Goal: Task Accomplishment & Management: Manage account settings

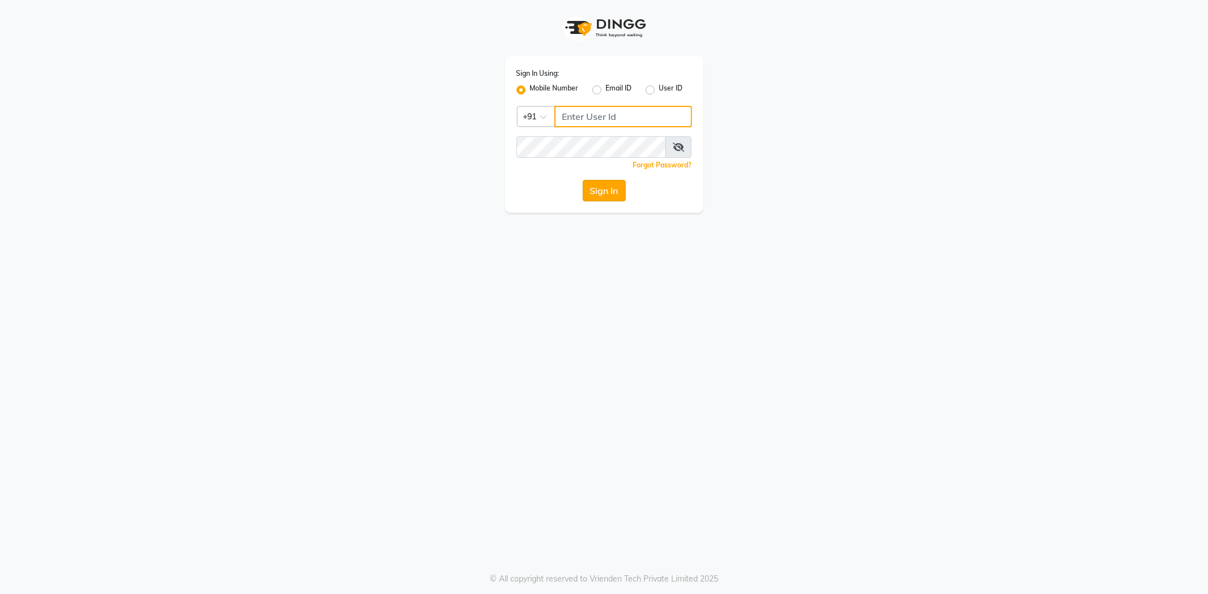
type input "9974476999"
click at [603, 191] on button "Sign In" at bounding box center [604, 191] width 43 height 22
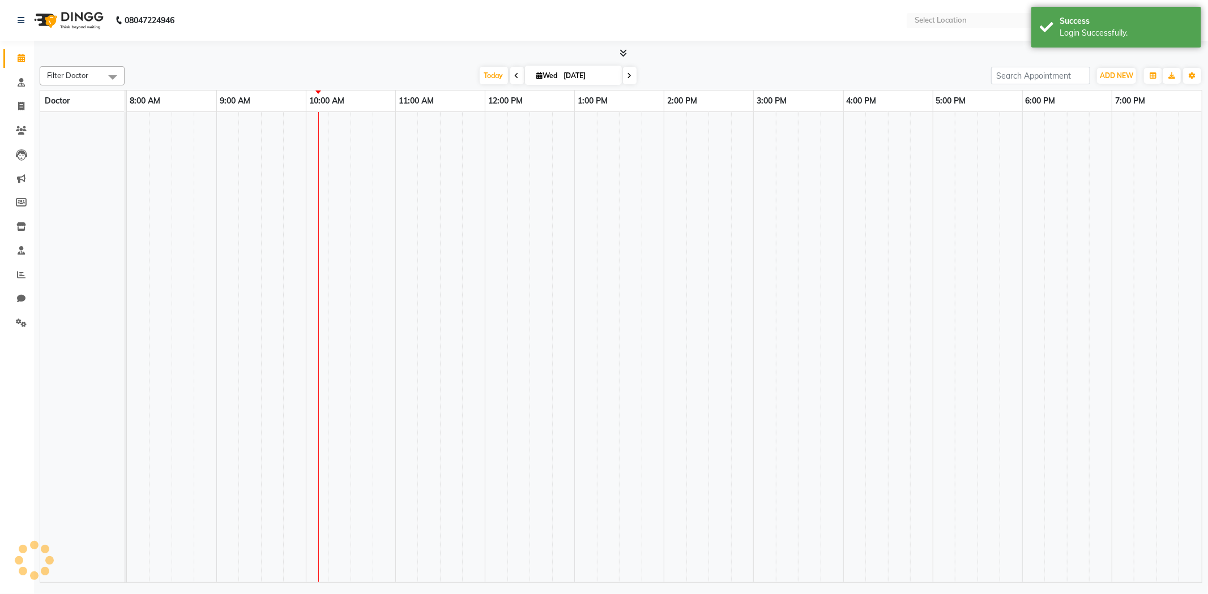
select select "en"
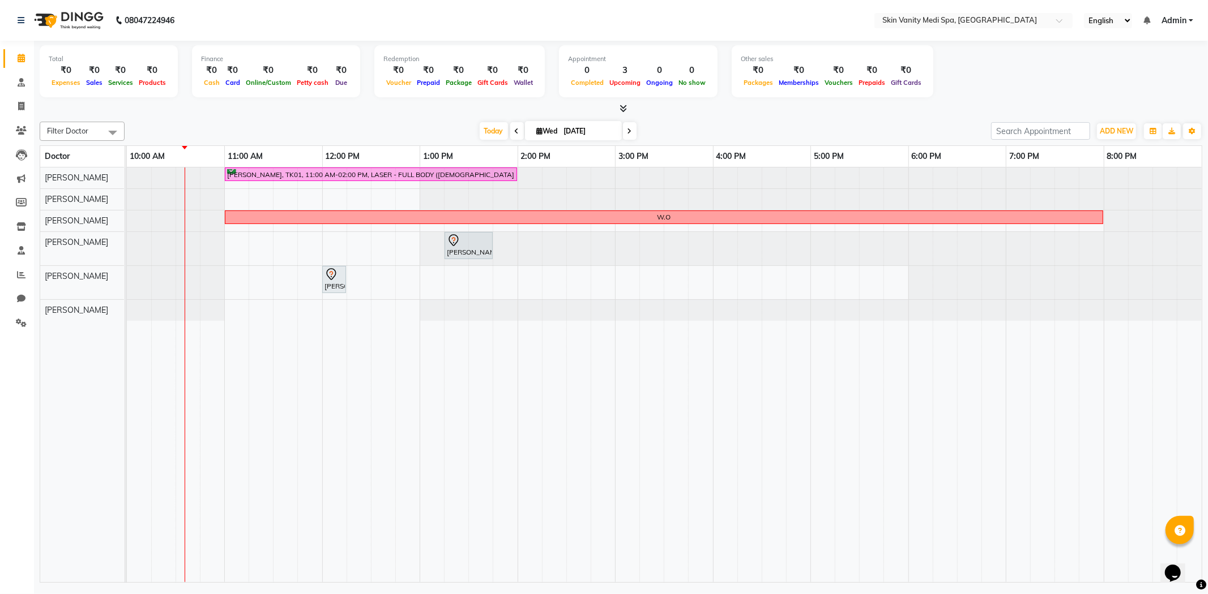
click at [627, 128] on icon at bounding box center [629, 131] width 5 height 7
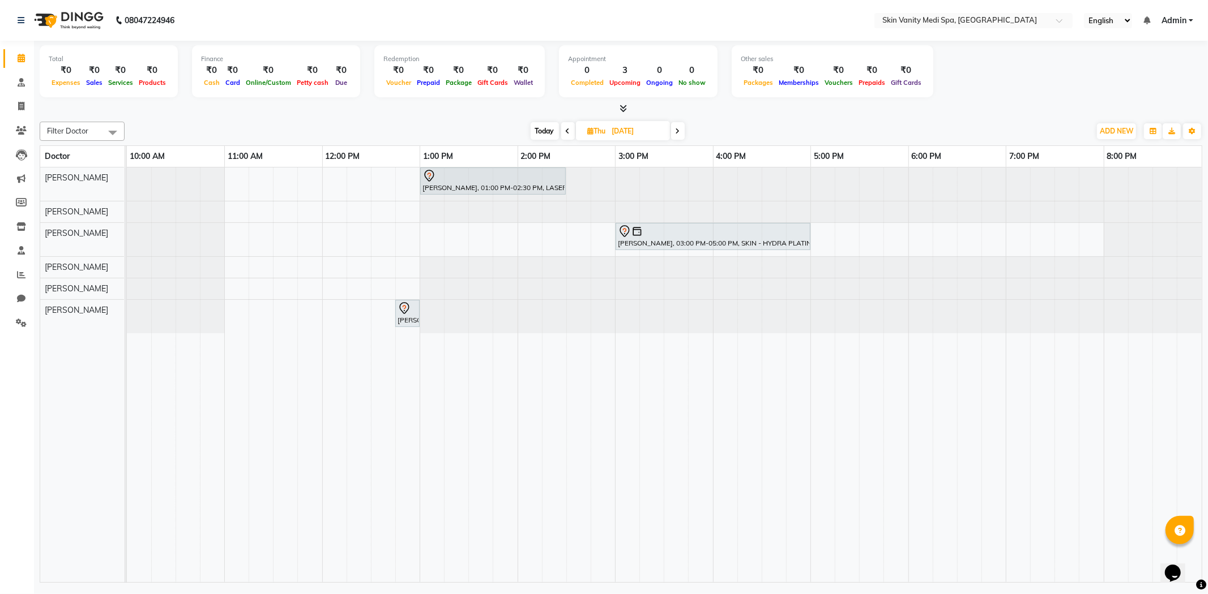
click at [561, 130] on span at bounding box center [568, 131] width 14 height 18
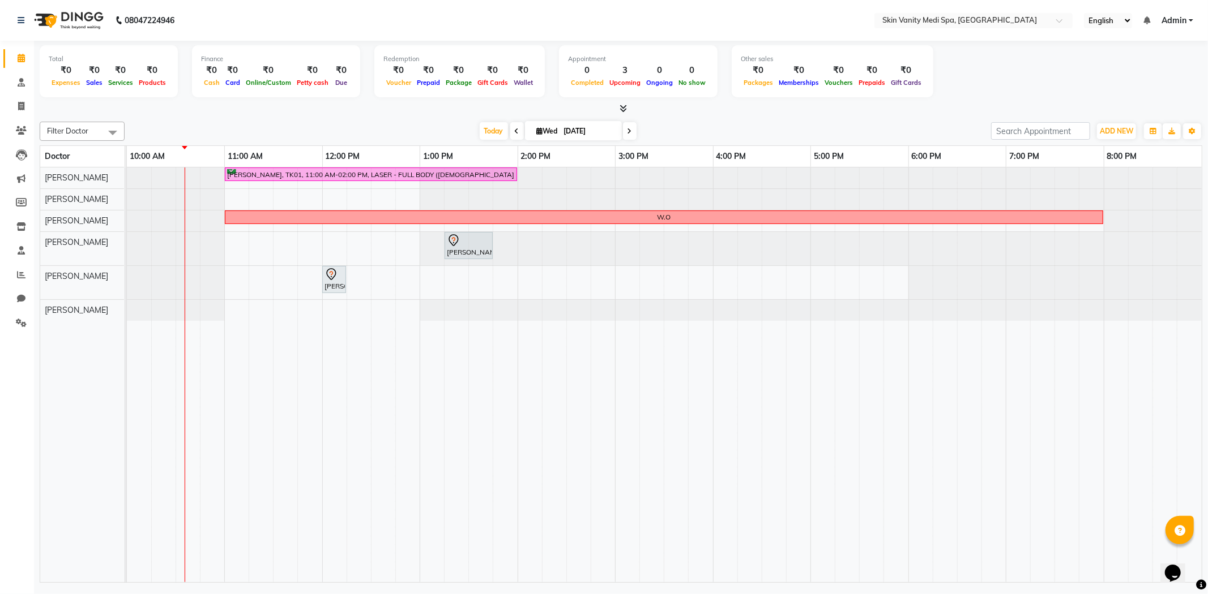
click at [525, 128] on span "[DATE]" at bounding box center [573, 130] width 97 height 19
click at [515, 128] on icon at bounding box center [517, 131] width 5 height 7
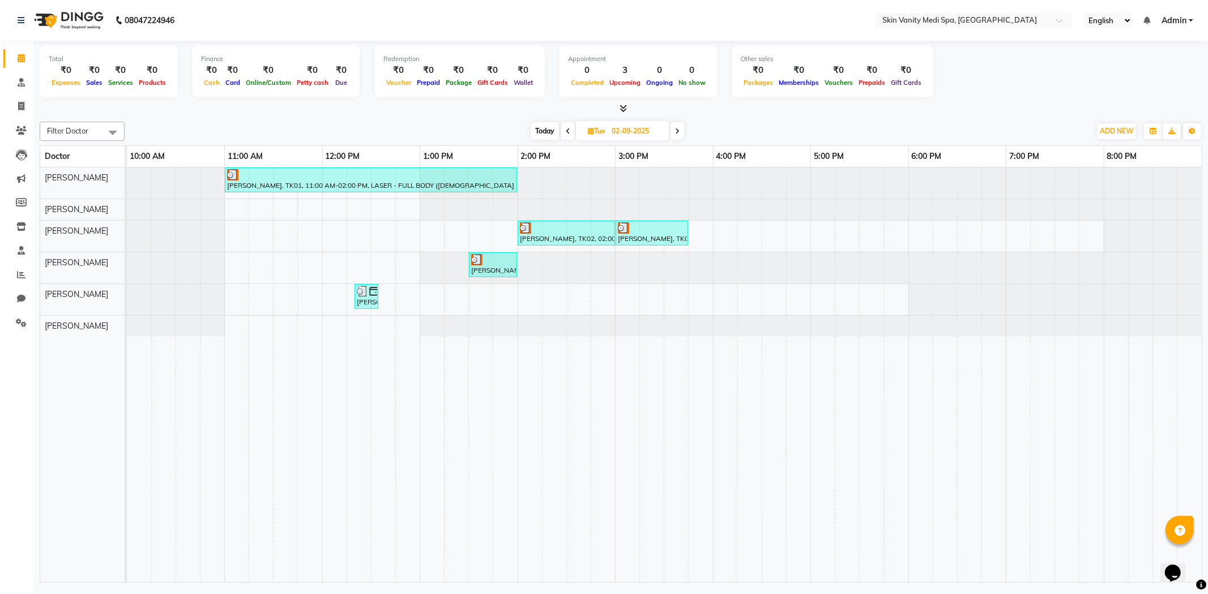
click at [678, 132] on icon at bounding box center [677, 131] width 5 height 7
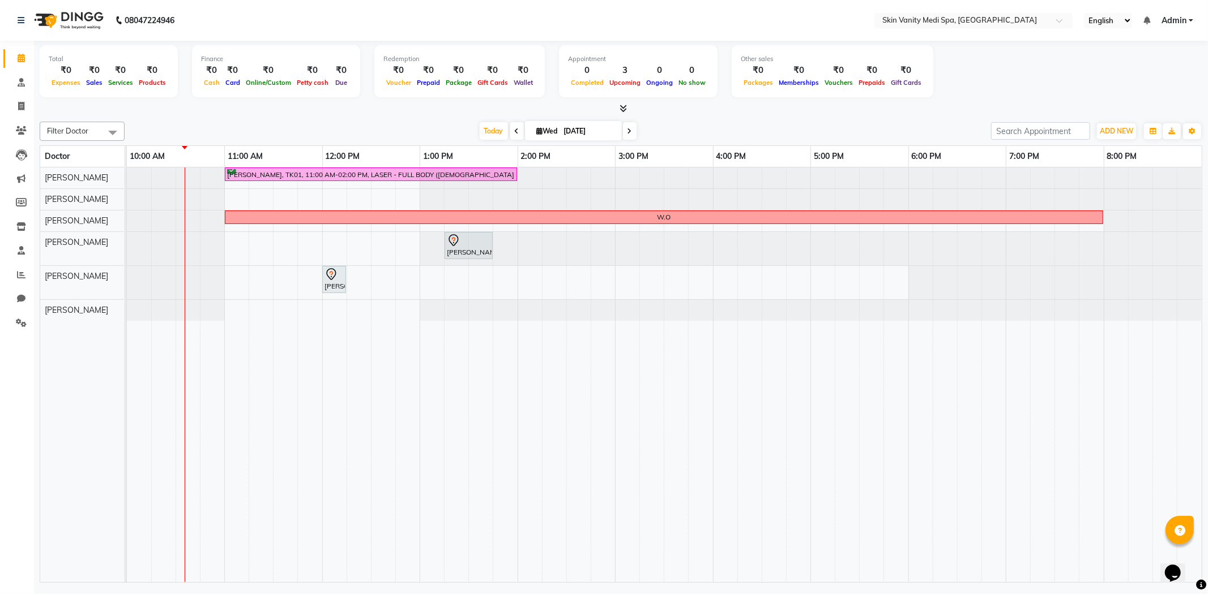
click at [515, 131] on icon at bounding box center [517, 131] width 5 height 7
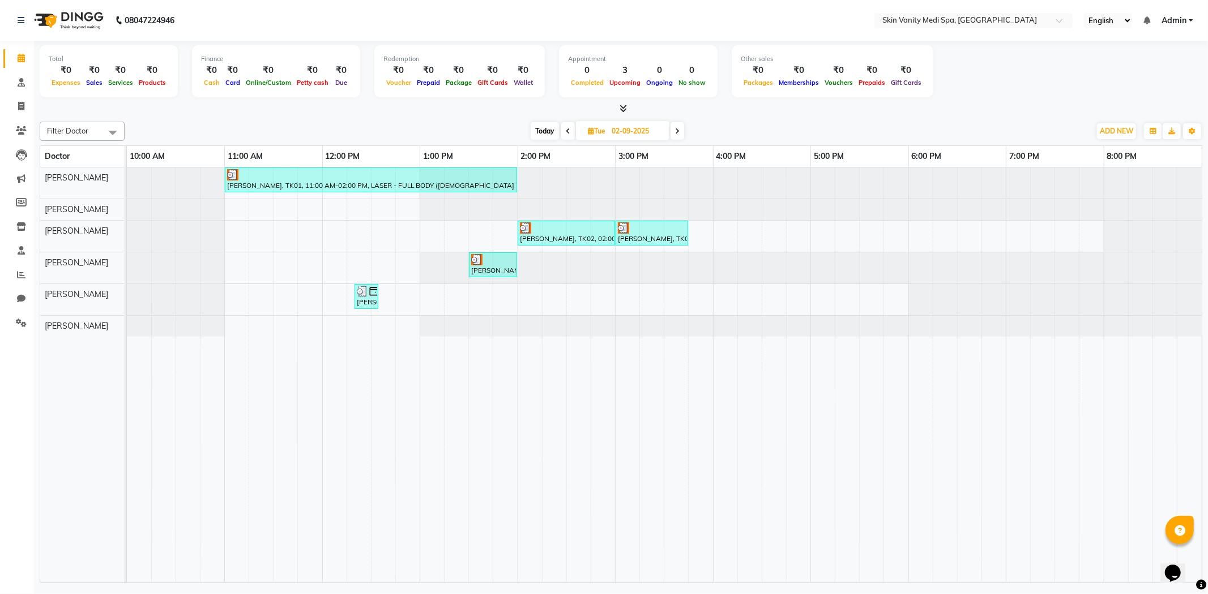
click at [675, 123] on span at bounding box center [677, 131] width 14 height 18
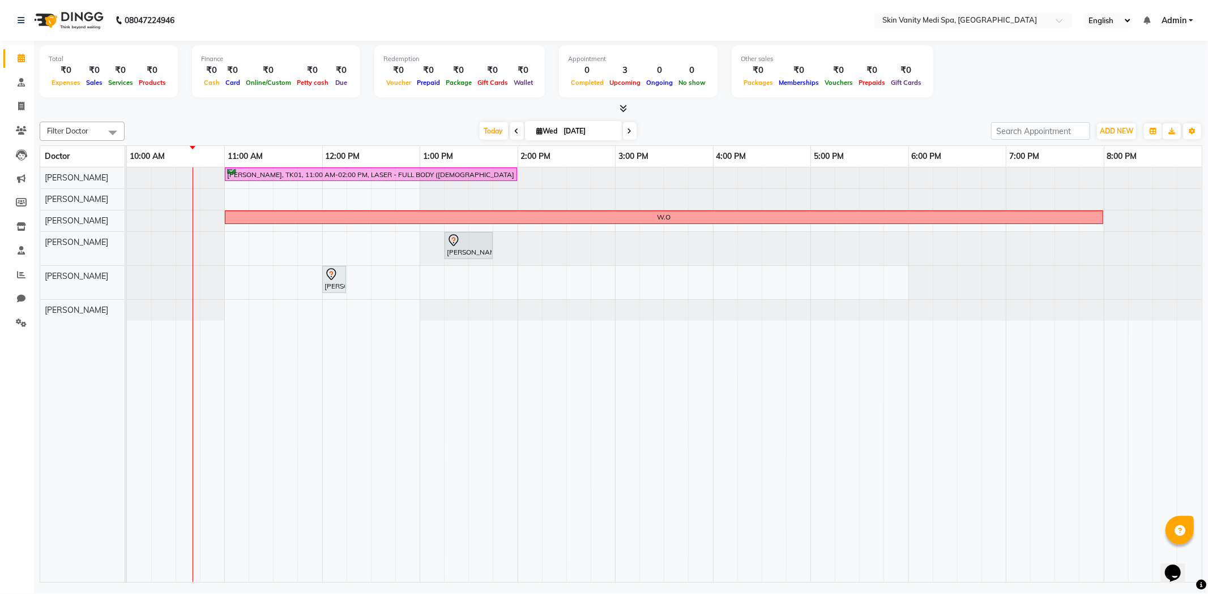
click at [629, 136] on span at bounding box center [630, 131] width 14 height 18
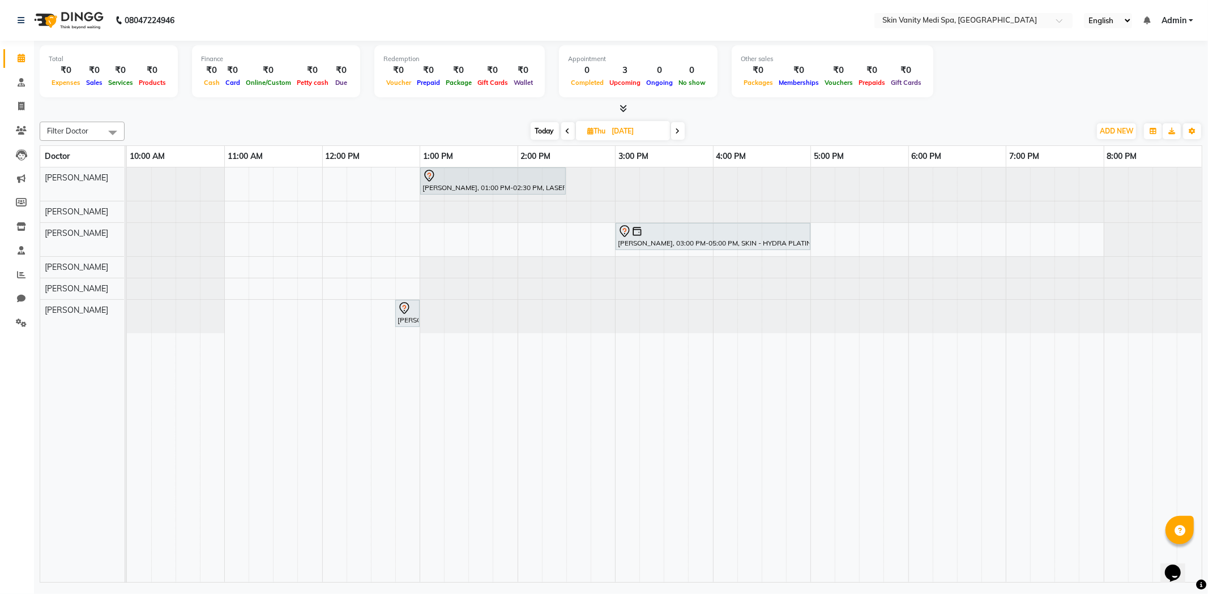
click at [545, 131] on span "Today" at bounding box center [544, 131] width 28 height 18
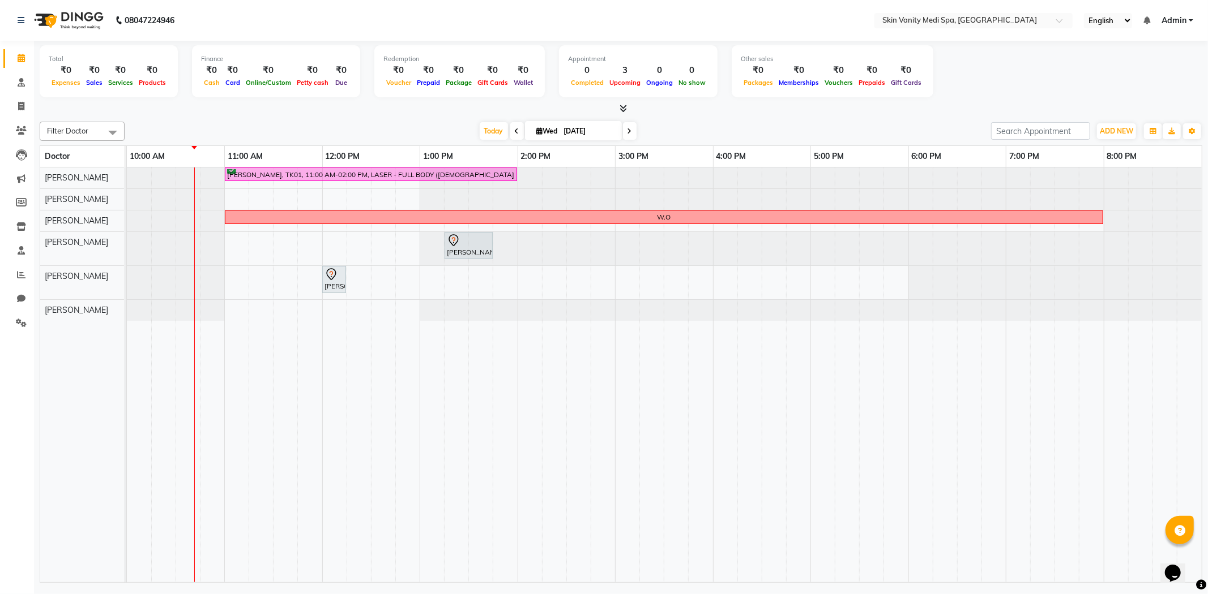
click at [434, 127] on div "[DATE] [DATE]" at bounding box center [557, 131] width 855 height 17
click at [628, 138] on span at bounding box center [630, 131] width 14 height 18
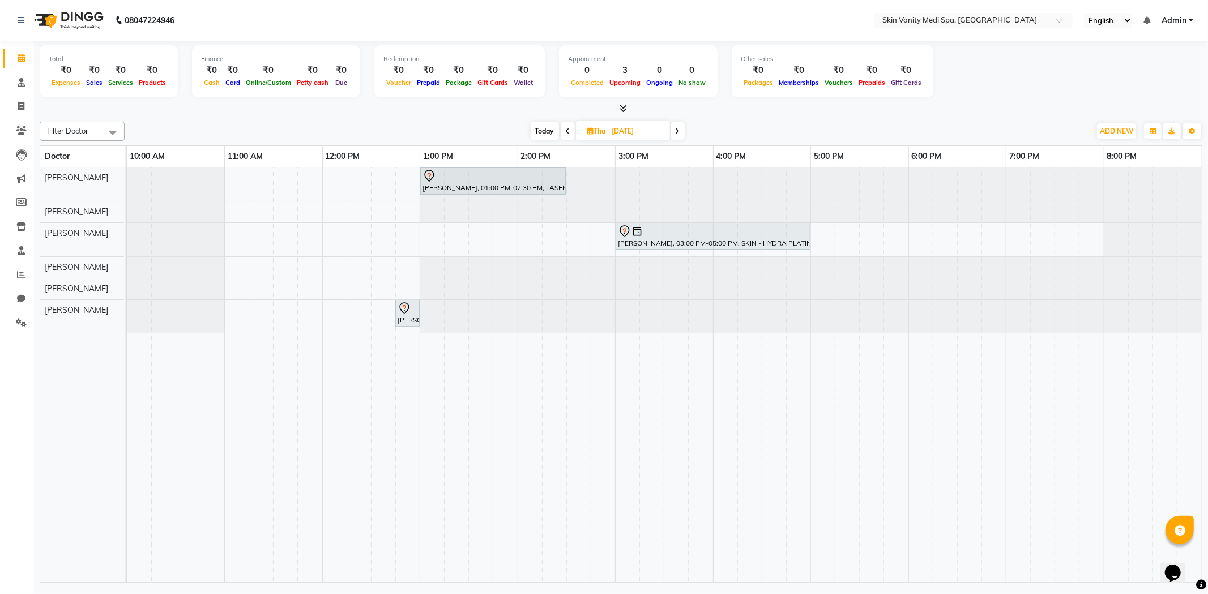
click at [566, 128] on icon at bounding box center [568, 131] width 5 height 7
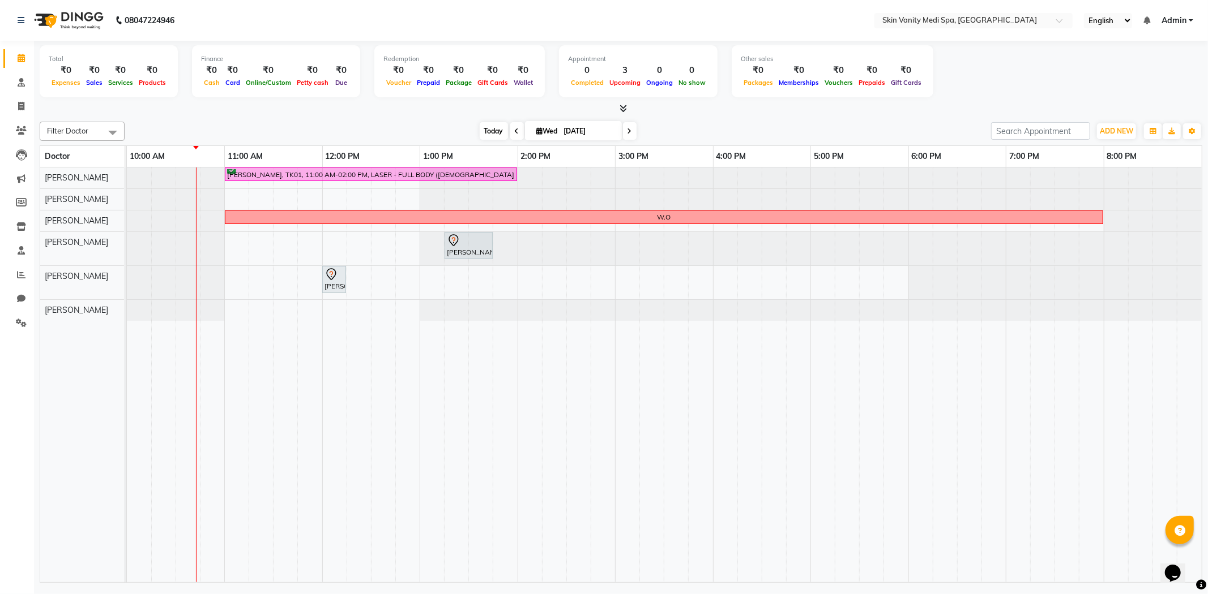
click at [493, 136] on span "Today" at bounding box center [494, 131] width 28 height 18
click at [627, 131] on icon at bounding box center [629, 131] width 5 height 7
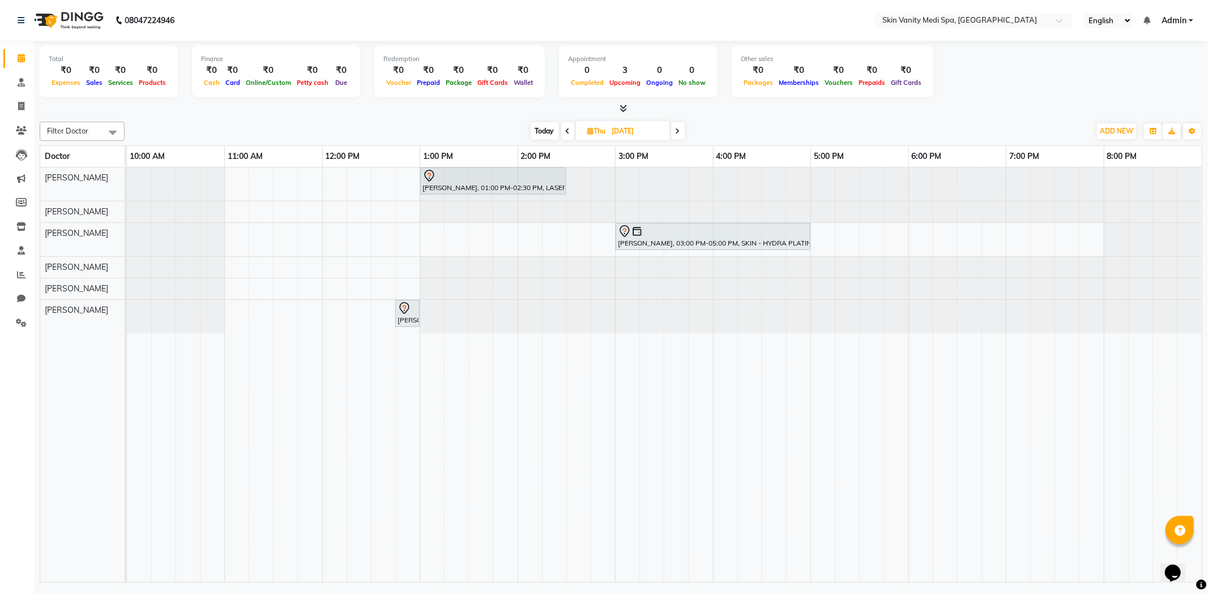
click at [678, 126] on span at bounding box center [678, 131] width 14 height 18
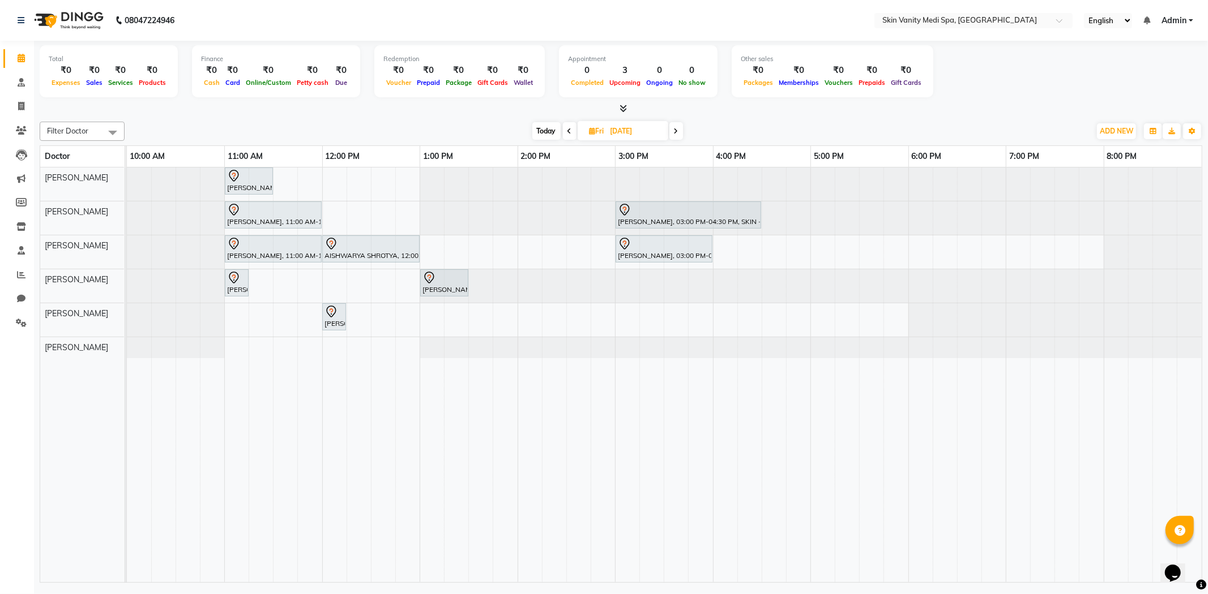
click at [540, 130] on span "Today" at bounding box center [546, 131] width 28 height 18
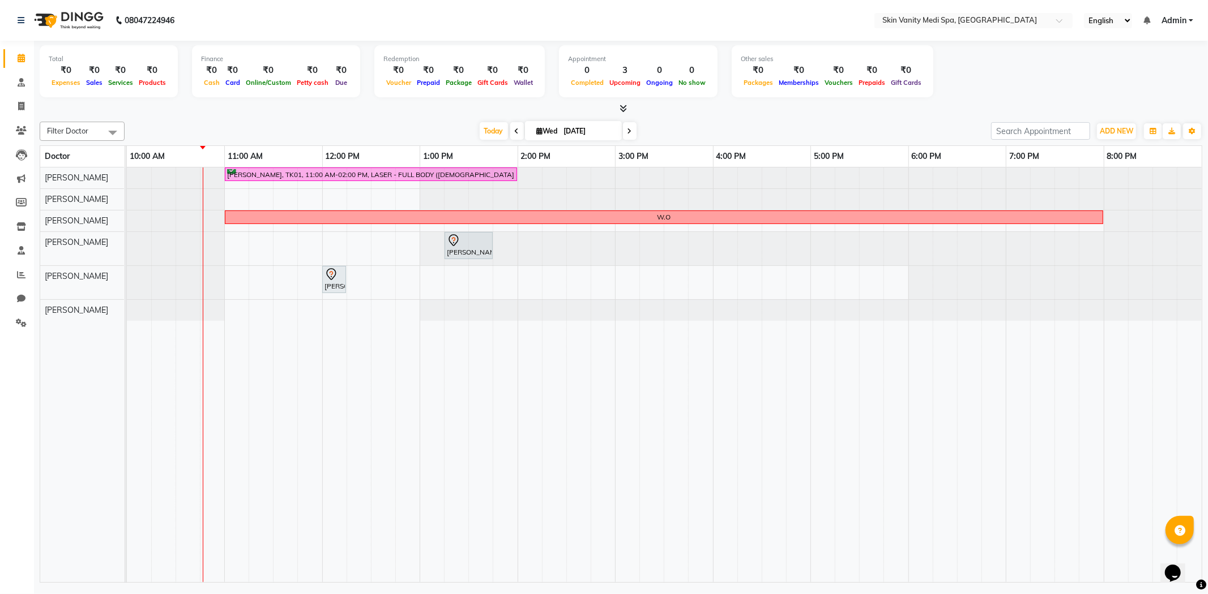
click at [631, 125] on span at bounding box center [630, 131] width 14 height 18
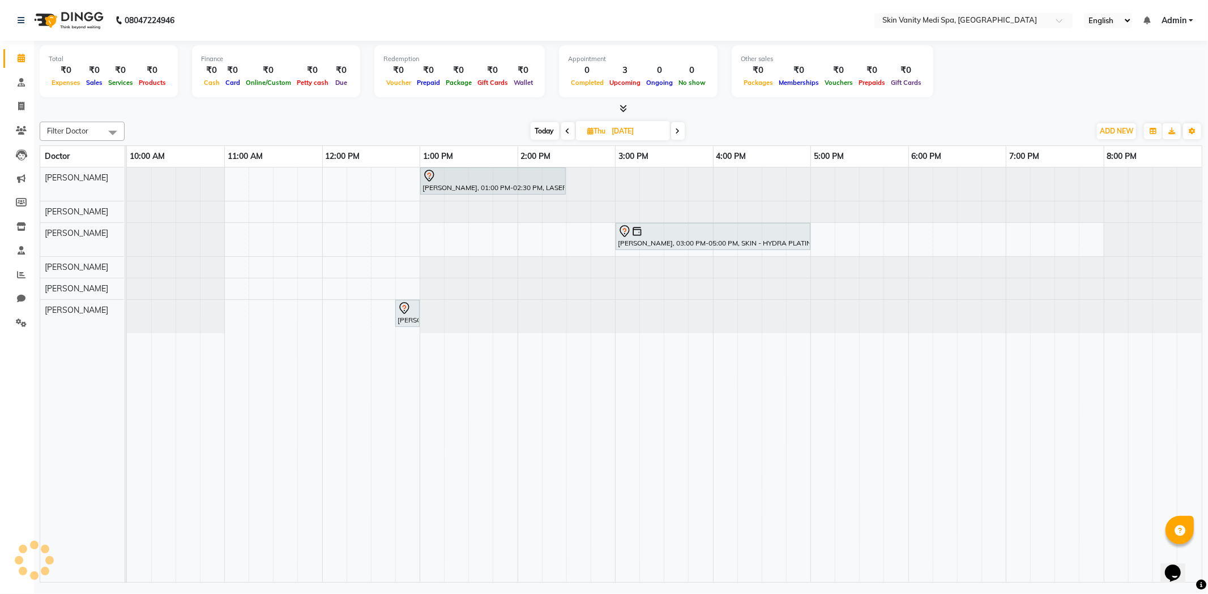
click at [547, 125] on span "Today" at bounding box center [544, 131] width 28 height 18
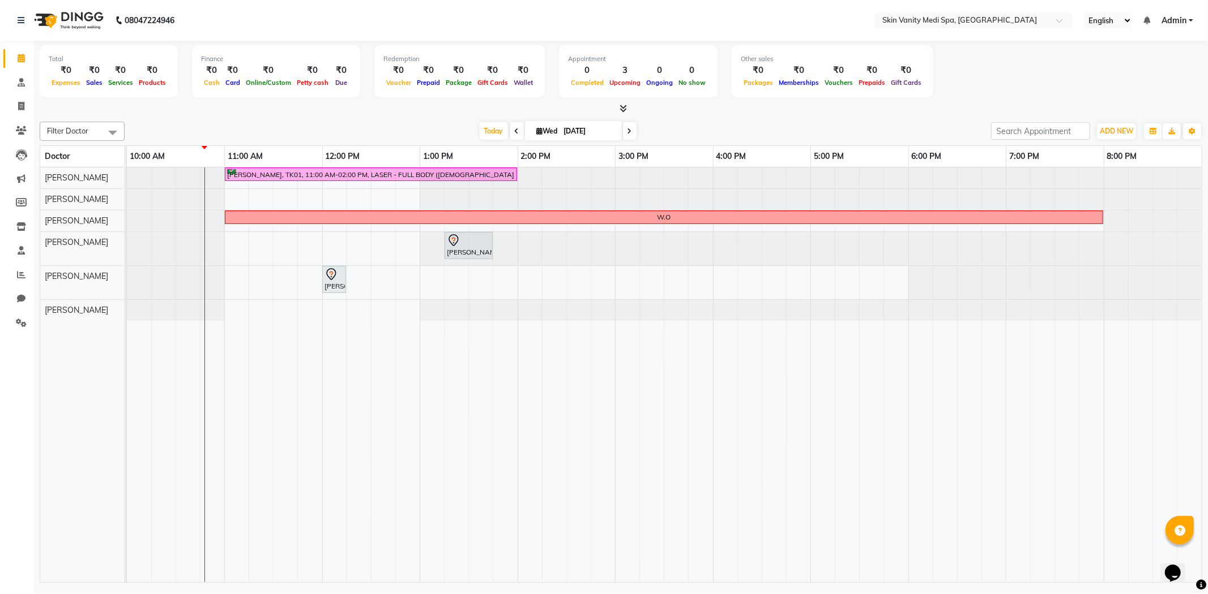
click at [631, 132] on span at bounding box center [630, 131] width 14 height 18
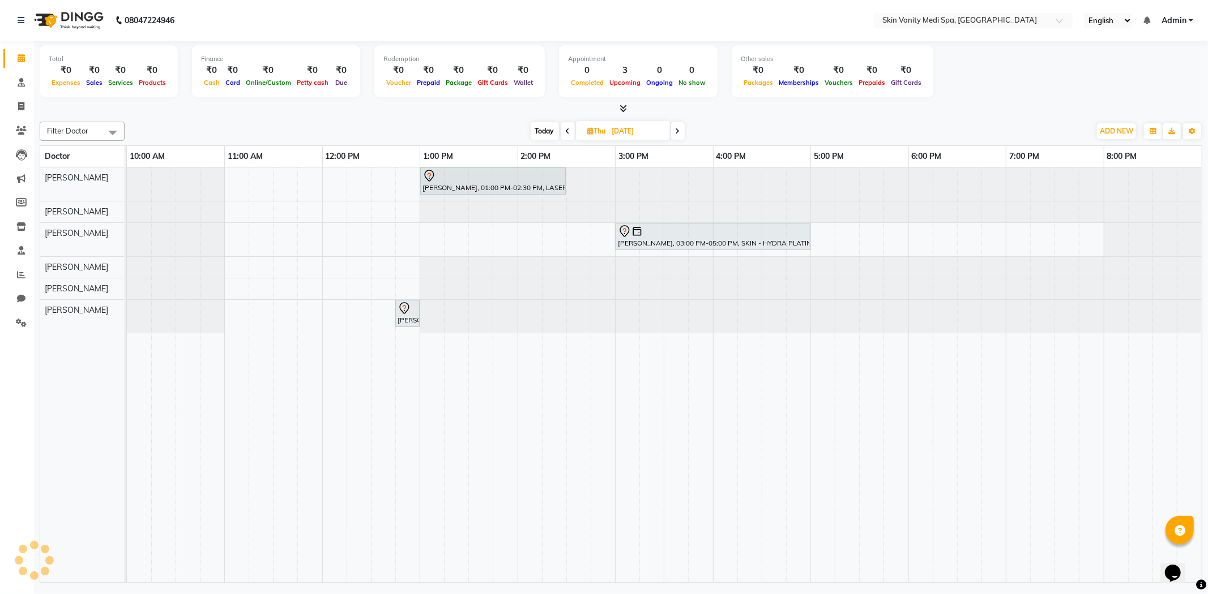
click at [564, 135] on span at bounding box center [568, 131] width 14 height 18
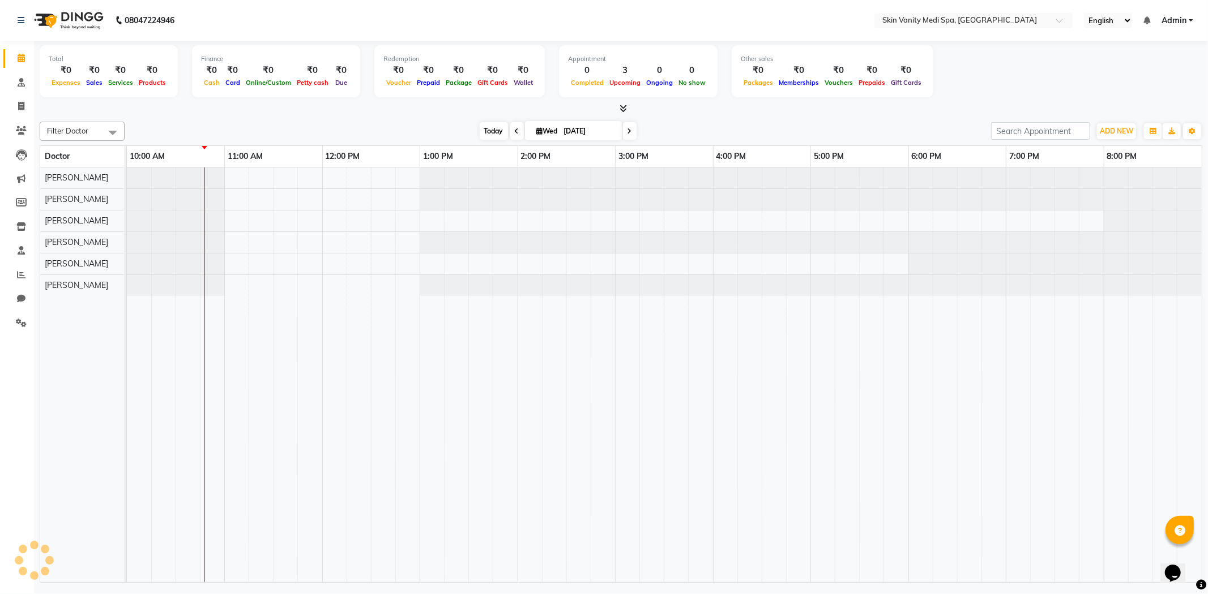
click at [494, 130] on span "Today" at bounding box center [494, 131] width 28 height 18
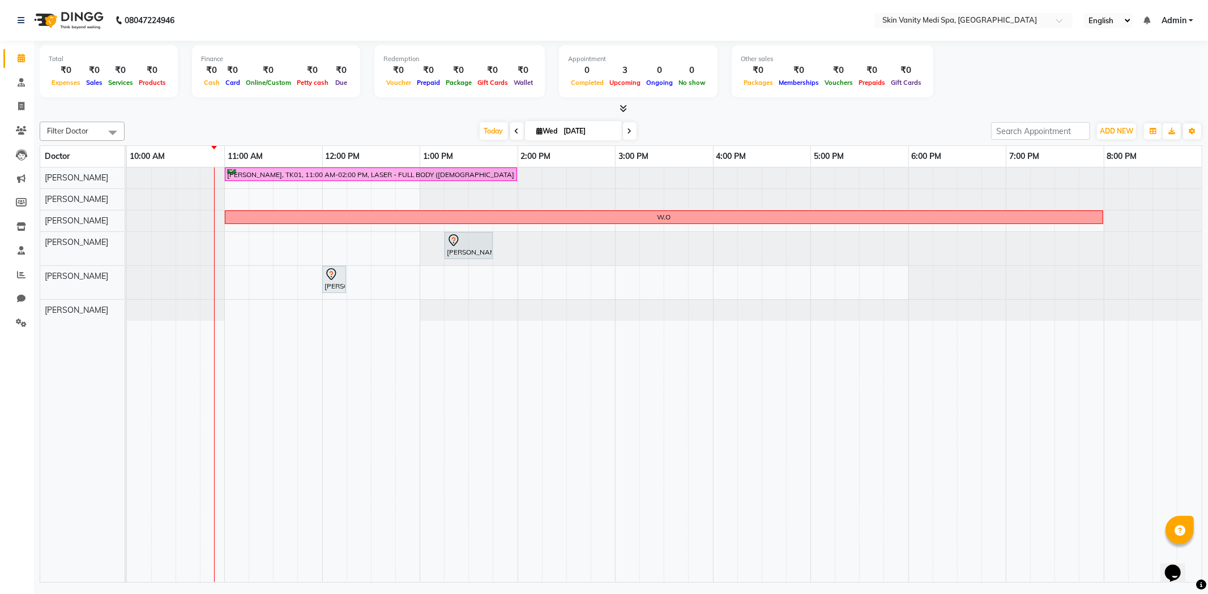
click at [515, 128] on icon at bounding box center [517, 131] width 5 height 7
type input "02-09-2025"
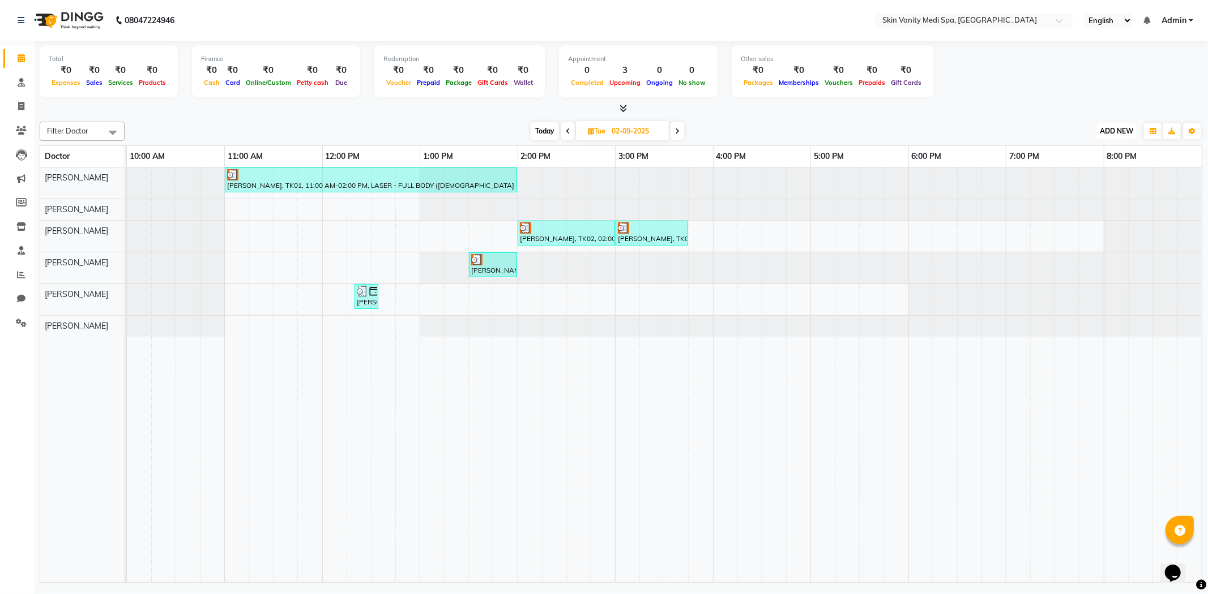
click at [1120, 130] on span "ADD NEW" at bounding box center [1115, 131] width 33 height 8
click at [1089, 163] on link "Add Invoice" at bounding box center [1090, 167] width 89 height 15
select select "service"
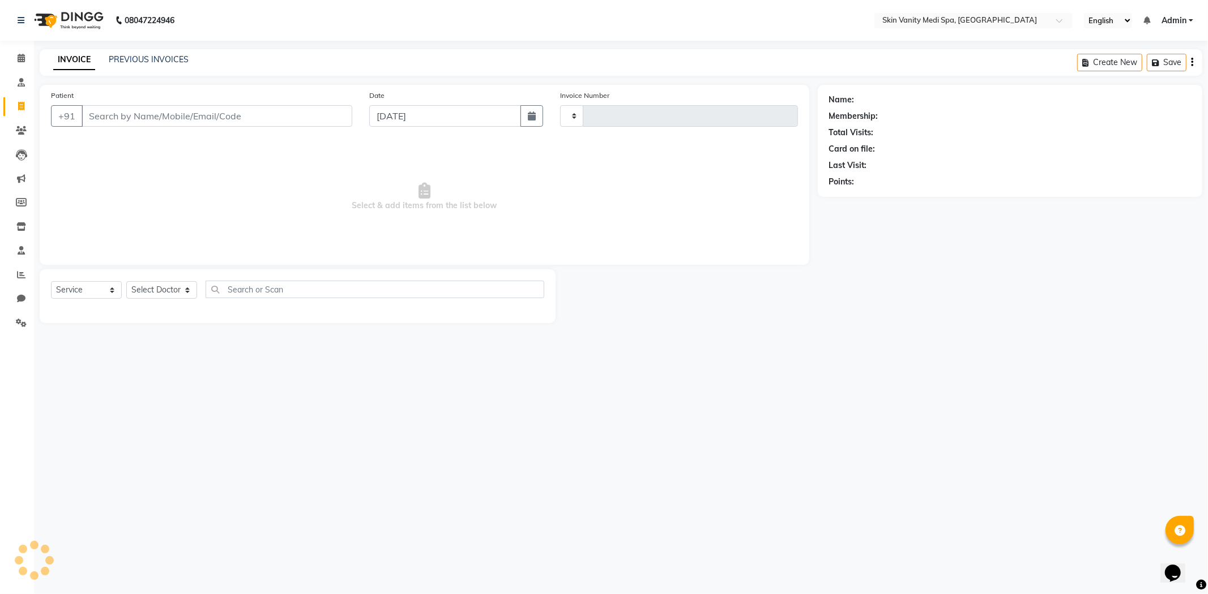
type input "0688"
select select "7826"
click at [128, 115] on input "Patient" at bounding box center [217, 116] width 271 height 22
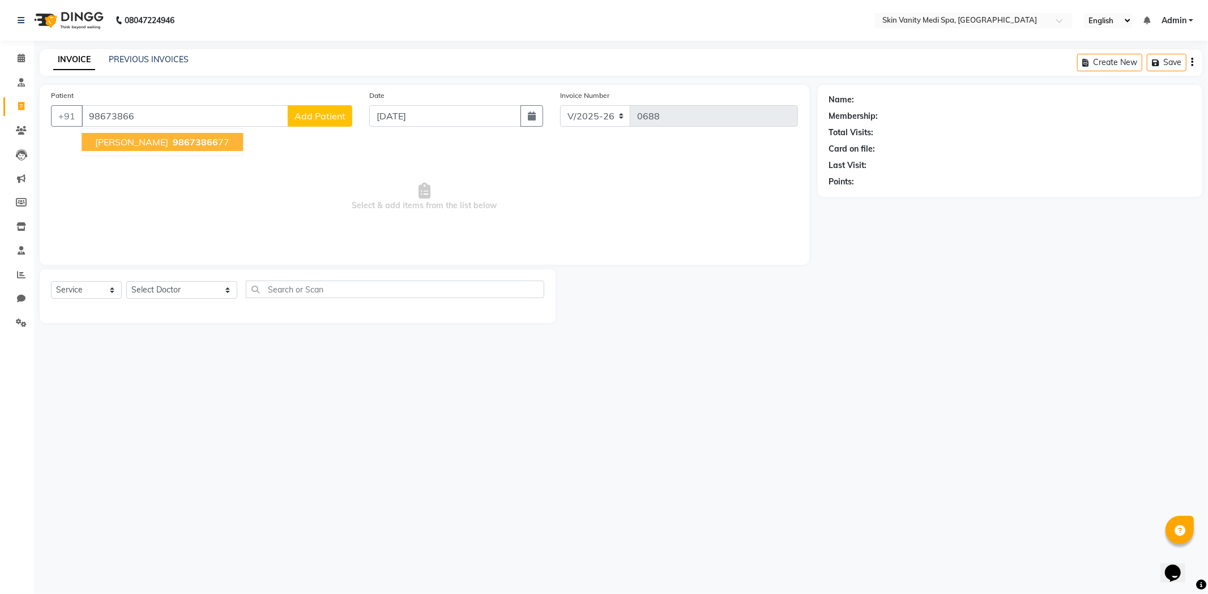
click at [165, 151] on ngb-typeahead-window "[PERSON_NAME] 98673866 77" at bounding box center [162, 142] width 162 height 28
click at [159, 137] on span "[PERSON_NAME]" at bounding box center [131, 141] width 73 height 11
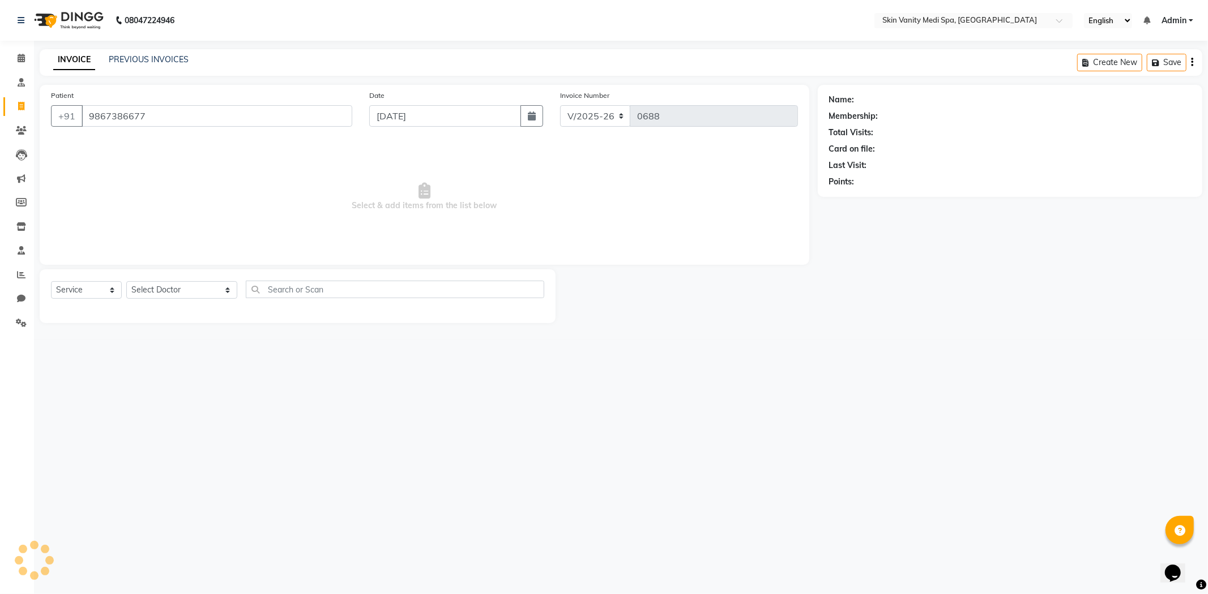
type input "9867386677"
click at [20, 60] on icon at bounding box center [21, 58] width 7 height 8
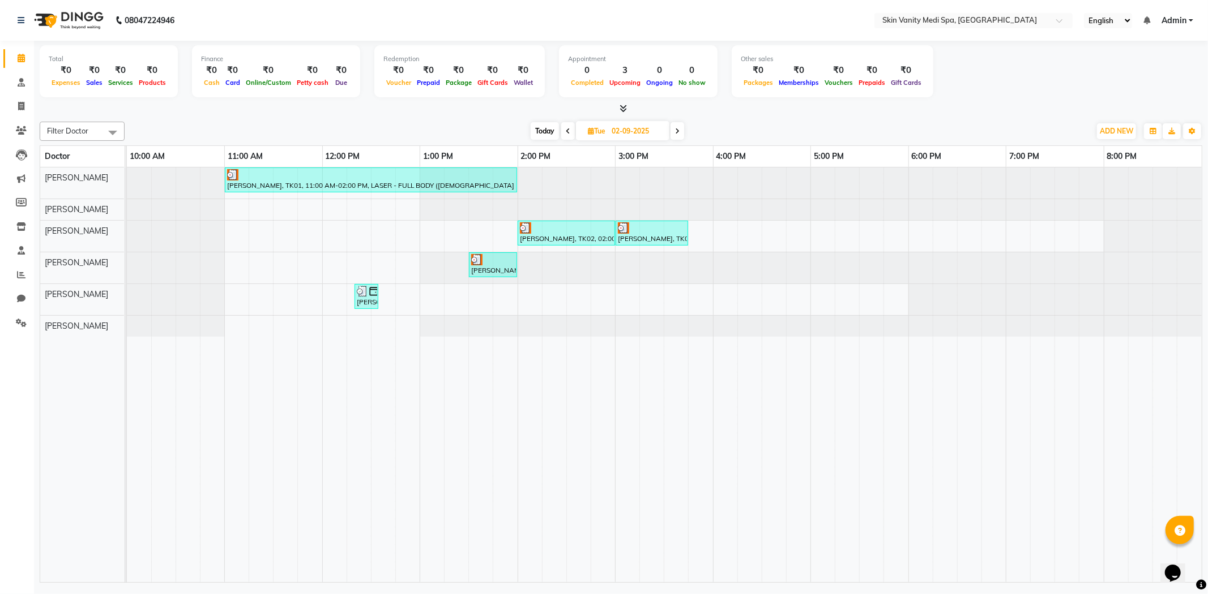
click at [547, 131] on span "Today" at bounding box center [544, 131] width 28 height 18
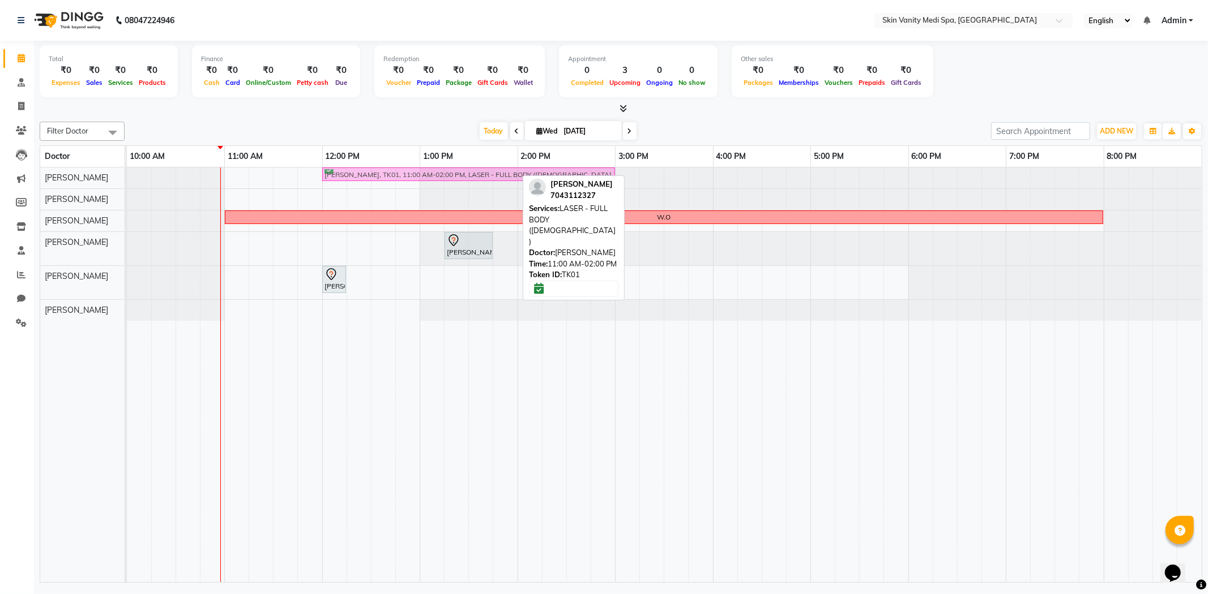
drag, startPoint x: 306, startPoint y: 167, endPoint x: 408, endPoint y: 176, distance: 102.3
click at [127, 176] on div "[PERSON_NAME], TK01, 11:00 AM-02:00 PM, LASER - FULL BODY ([DEMOGRAPHIC_DATA] )…" at bounding box center [127, 178] width 0 height 20
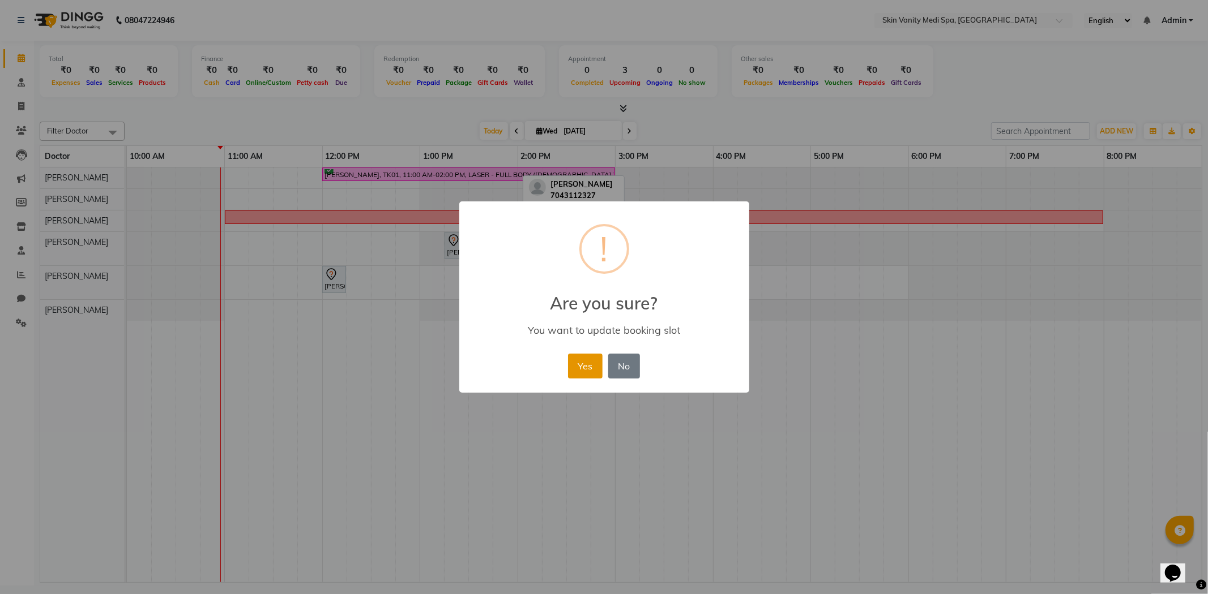
click at [593, 371] on button "Yes" at bounding box center [585, 366] width 35 height 25
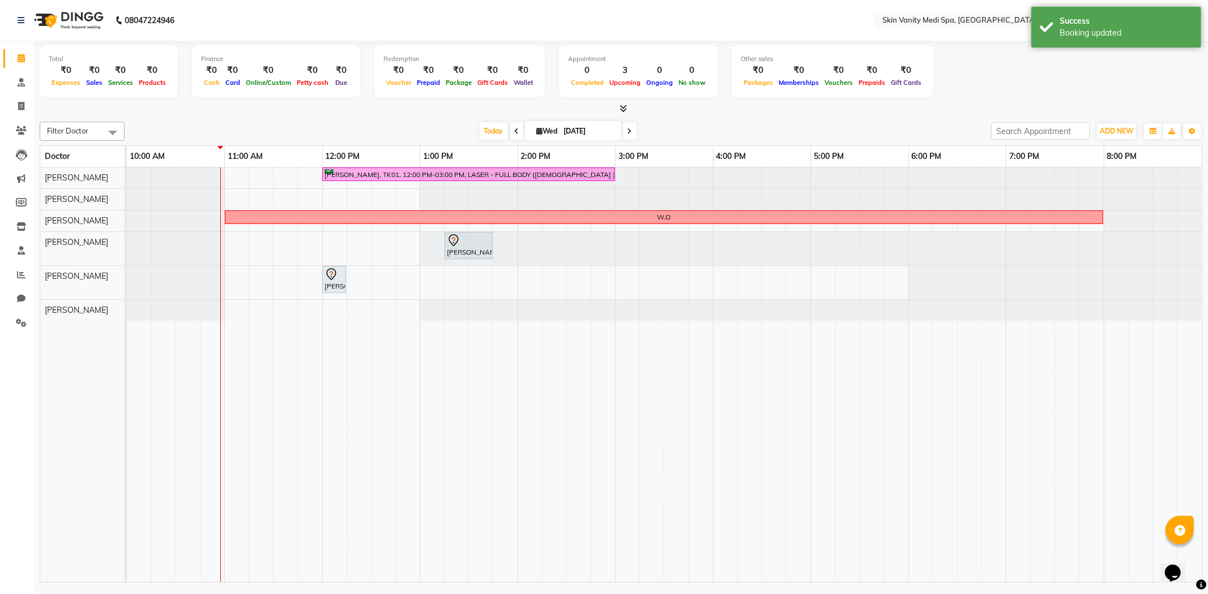
click at [631, 128] on span at bounding box center [630, 131] width 14 height 18
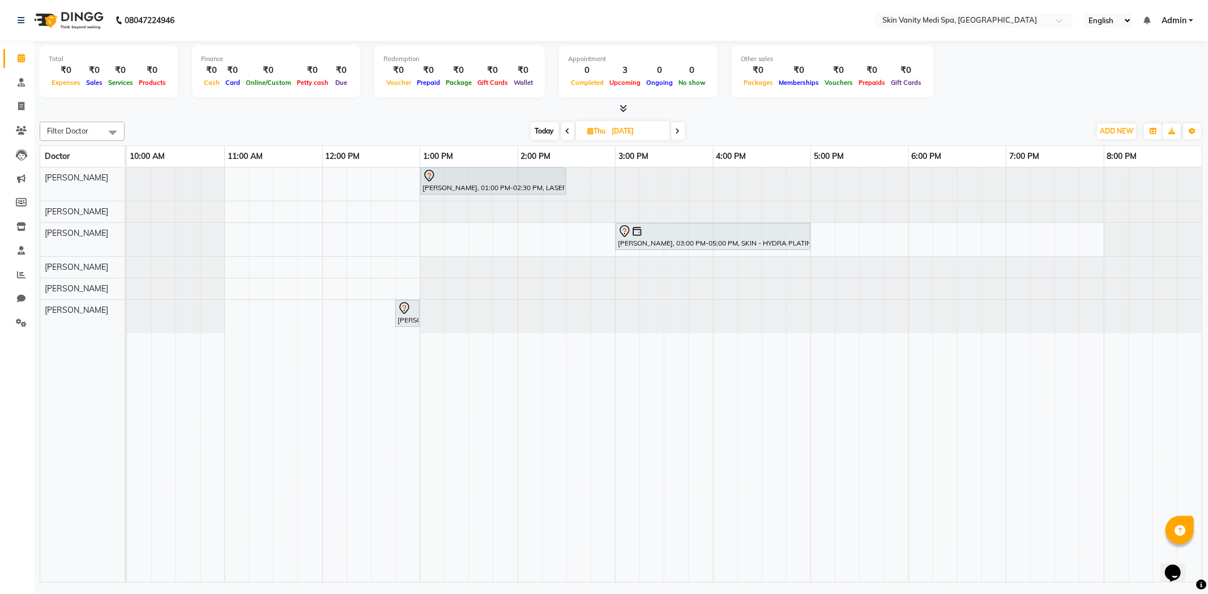
click at [538, 130] on span "Today" at bounding box center [544, 131] width 28 height 18
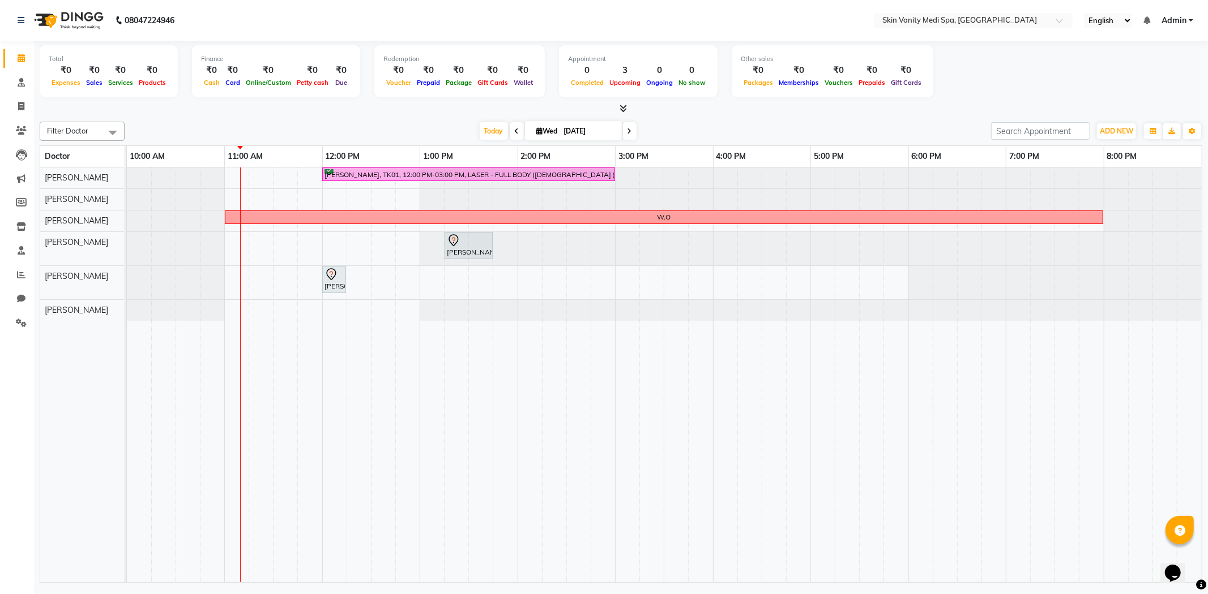
click at [513, 136] on span at bounding box center [517, 131] width 14 height 18
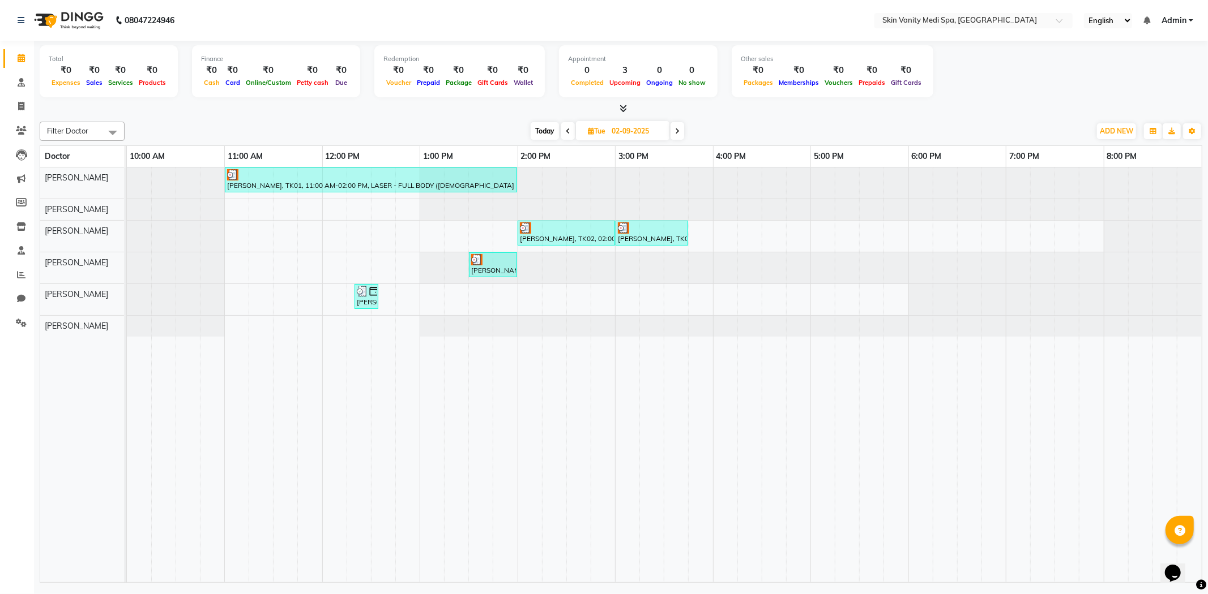
click at [563, 132] on span at bounding box center [568, 131] width 14 height 18
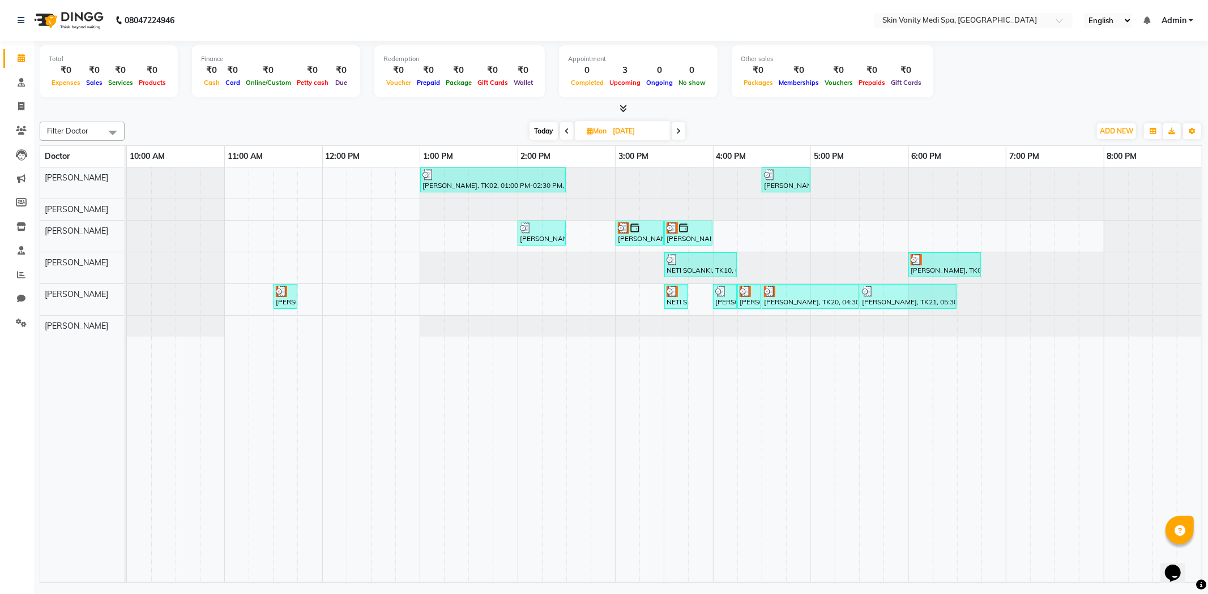
drag, startPoint x: 678, startPoint y: 127, endPoint x: 704, endPoint y: 115, distance: 28.9
click at [704, 115] on div "Total ₹0 Expenses ₹0 Sales ₹0 Services ₹0 Products Finance ₹0 Cash ₹0 Card ₹0 O…" at bounding box center [621, 313] width 1174 height 545
click at [685, 131] on span at bounding box center [678, 131] width 14 height 18
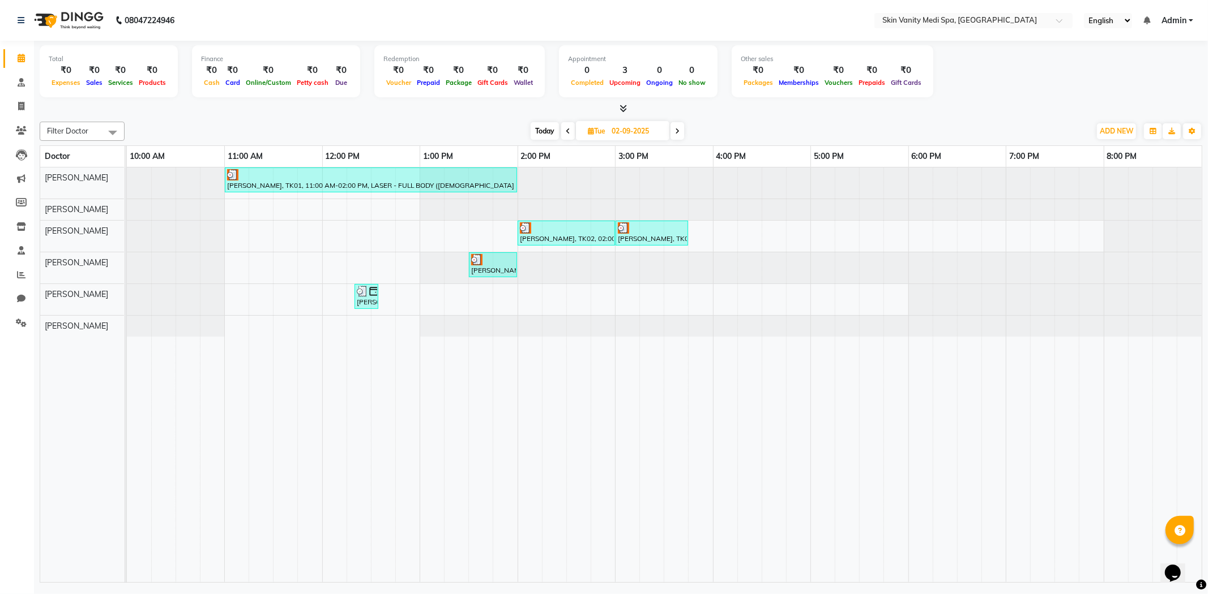
click at [567, 131] on icon at bounding box center [568, 131] width 5 height 7
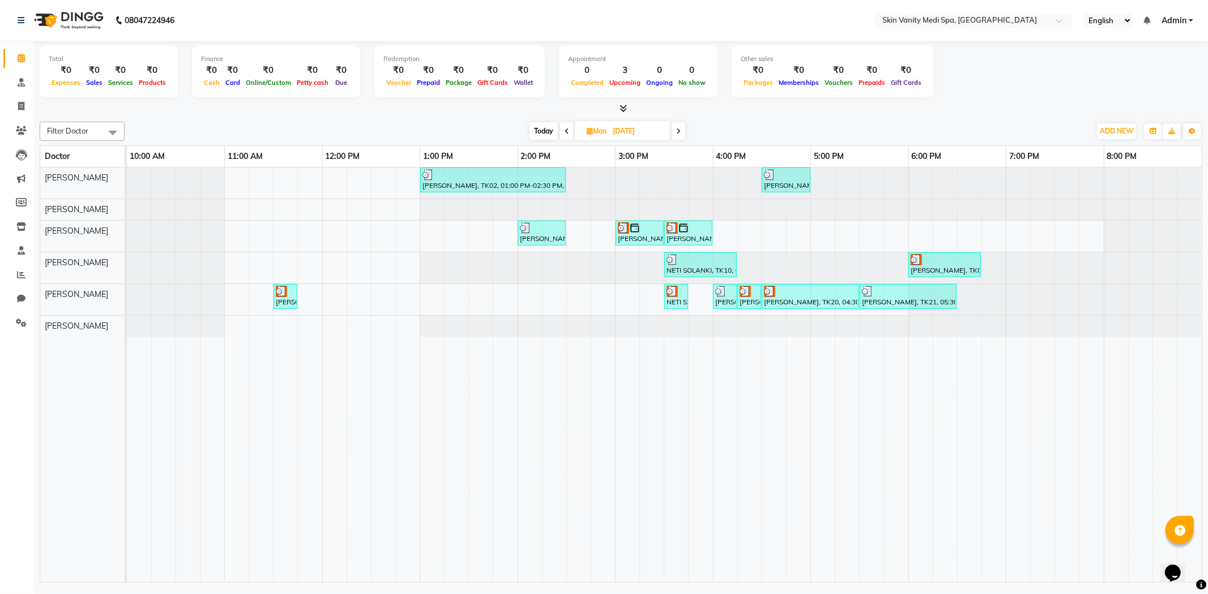
click at [567, 131] on icon at bounding box center [566, 131] width 5 height 7
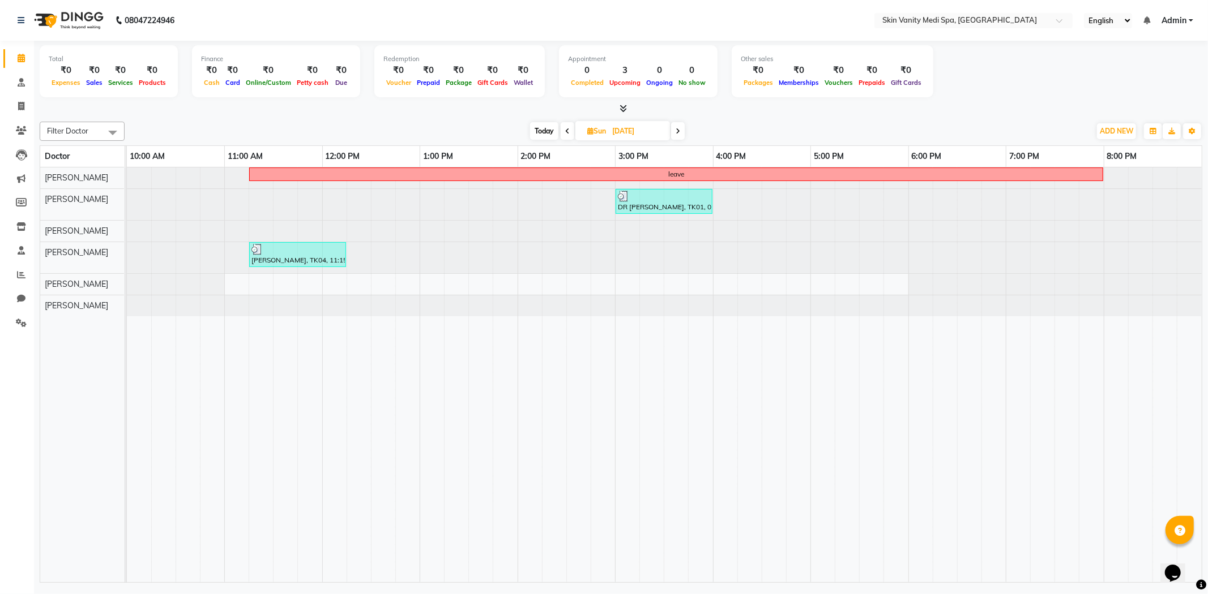
click at [680, 135] on span at bounding box center [678, 131] width 14 height 18
type input "[DATE]"
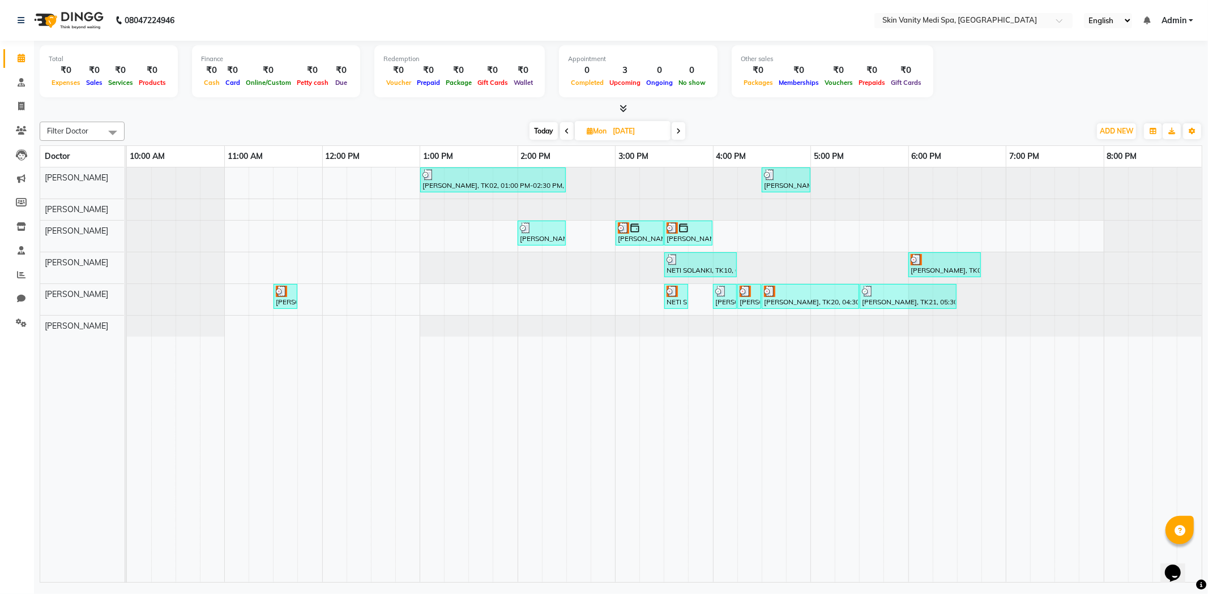
click at [651, 131] on input "[DATE]" at bounding box center [637, 131] width 57 height 17
select select "9"
select select "2025"
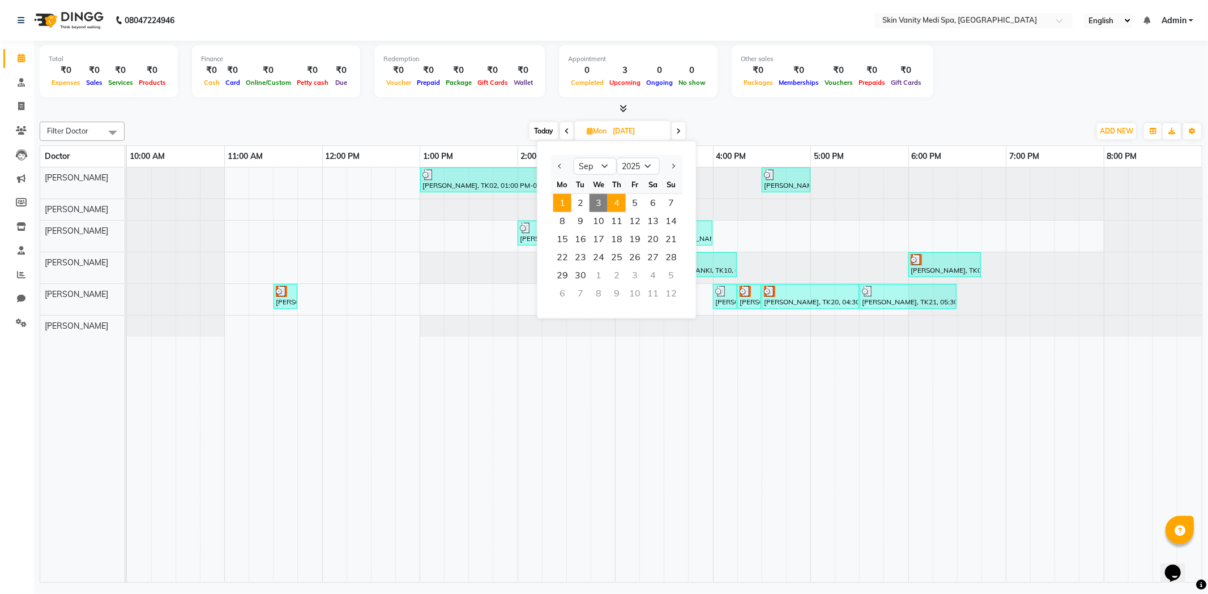
click at [613, 200] on span "4" at bounding box center [616, 203] width 18 height 18
type input "[DATE]"
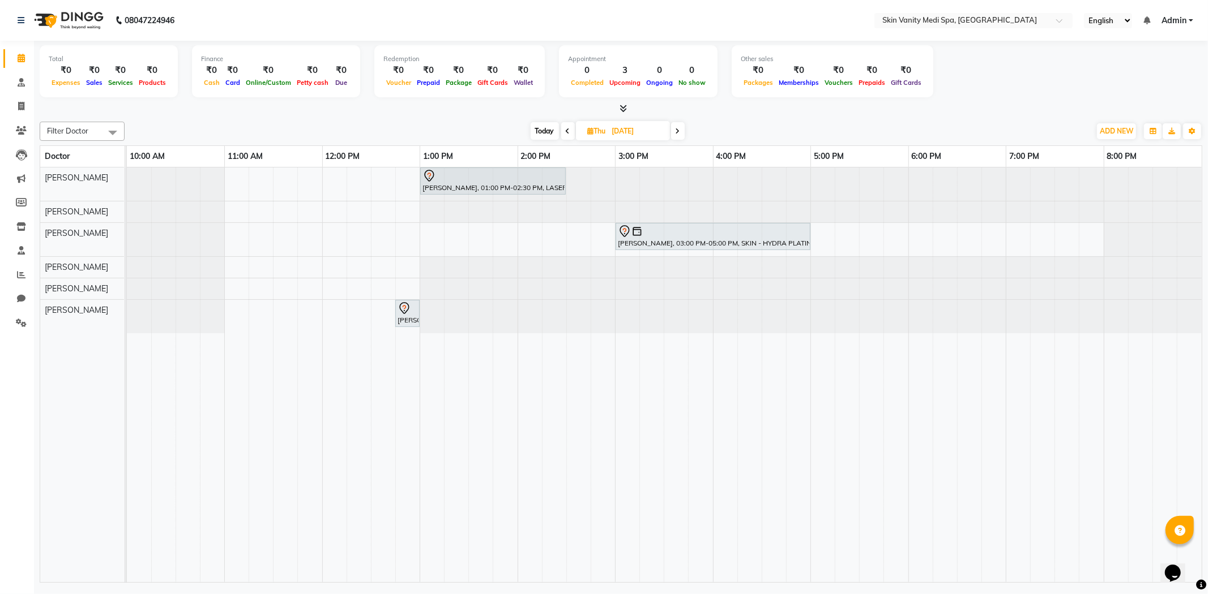
click at [609, 130] on input "[DATE]" at bounding box center [637, 131] width 57 height 17
select select "9"
select select "2025"
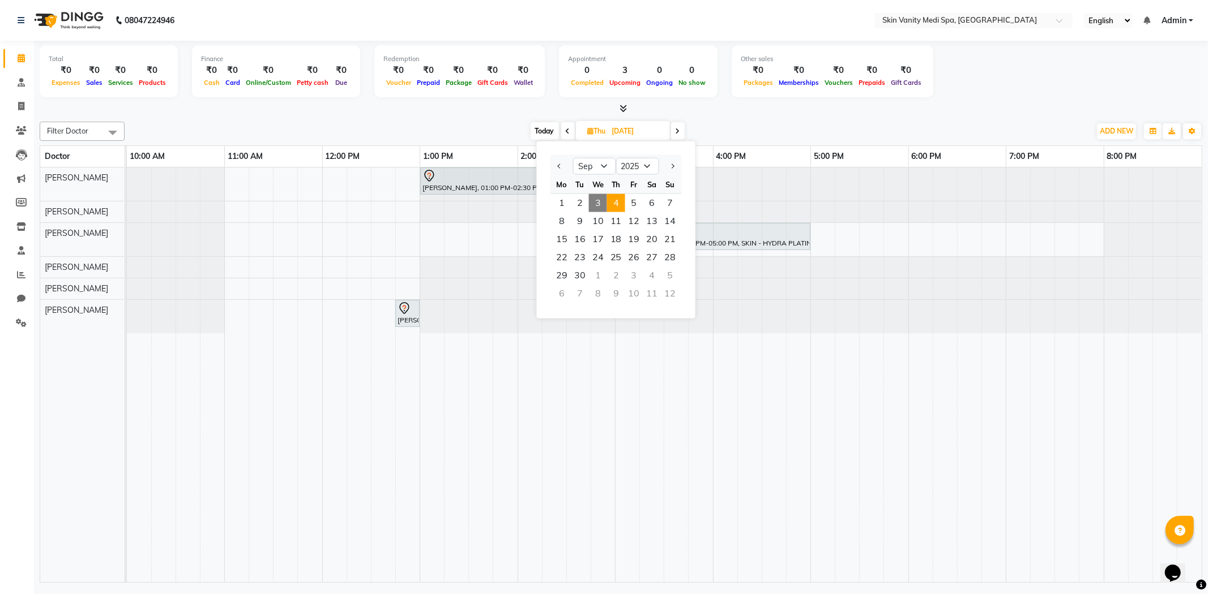
click at [345, 127] on div "[DATE] [DATE] Jan Feb Mar Apr May Jun [DATE] Aug Sep Oct Nov [DATE] 2016 2017 2…" at bounding box center [607, 131] width 954 height 17
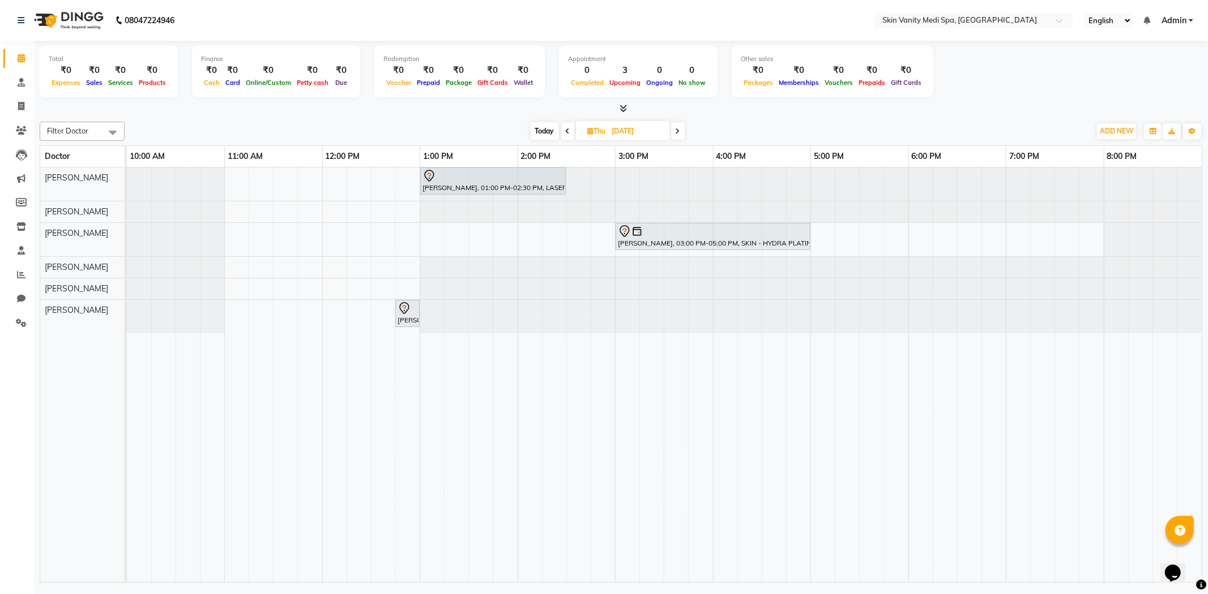
click at [613, 132] on input "[DATE]" at bounding box center [637, 131] width 57 height 17
select select "9"
select select "2025"
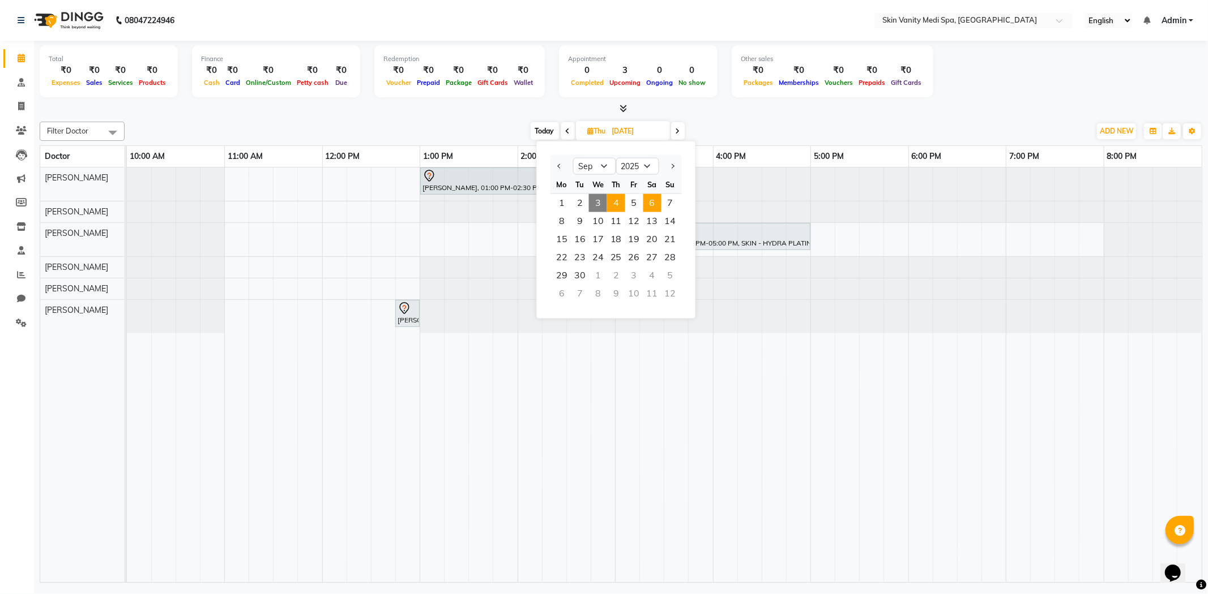
click at [650, 200] on span "6" at bounding box center [652, 203] width 18 height 18
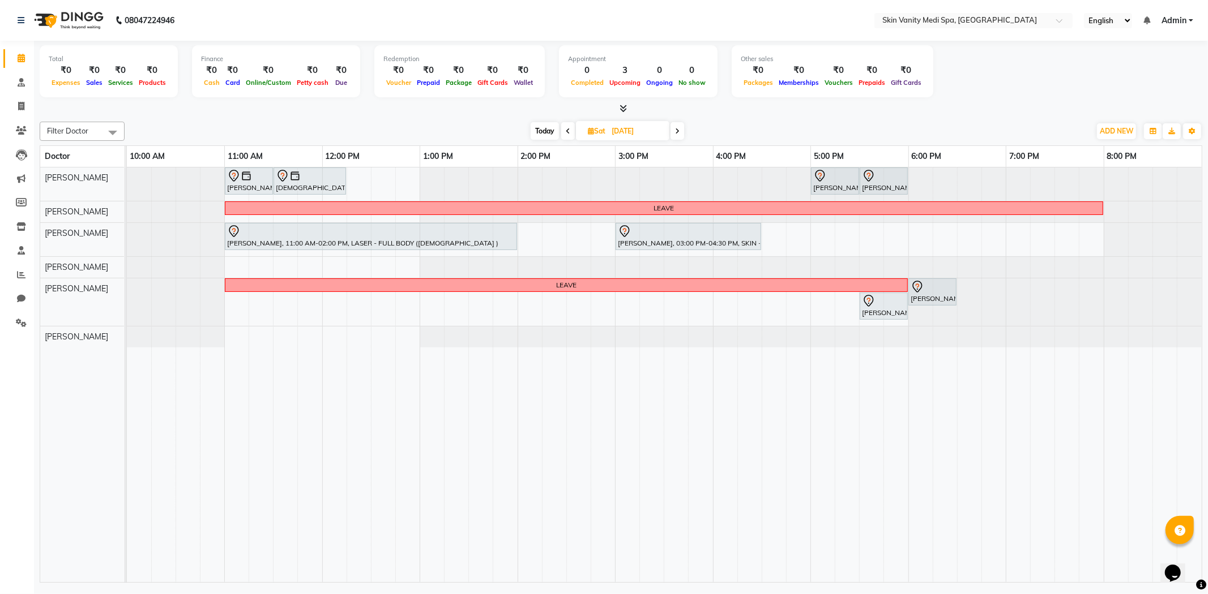
click at [546, 131] on span "Today" at bounding box center [544, 131] width 28 height 18
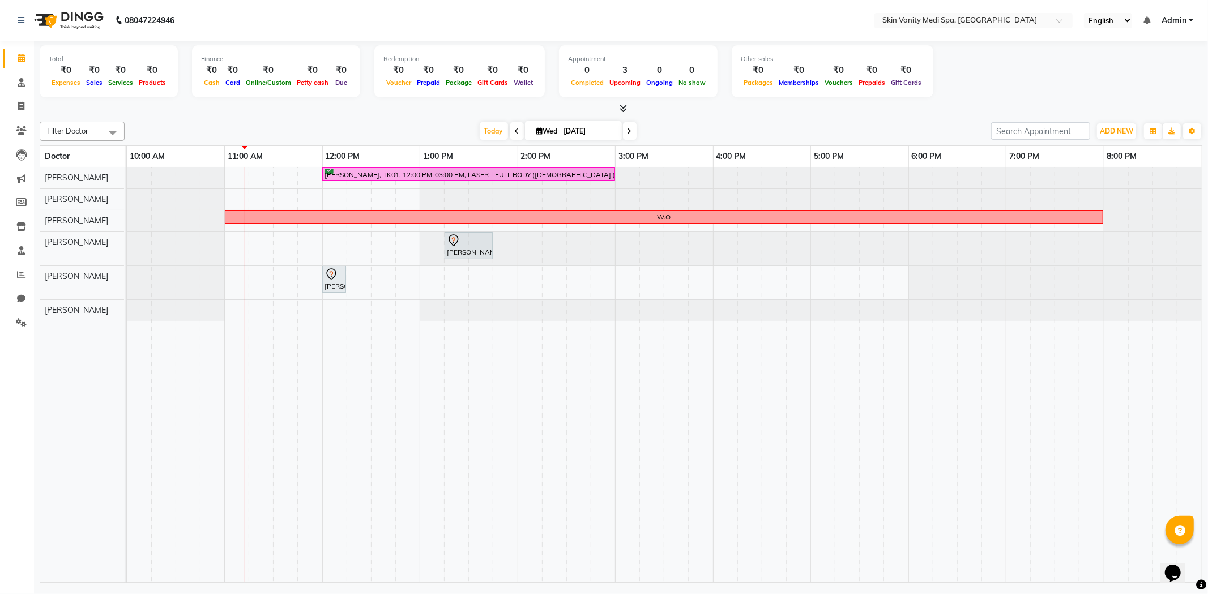
click at [627, 132] on icon at bounding box center [629, 131] width 5 height 7
type input "[DATE]"
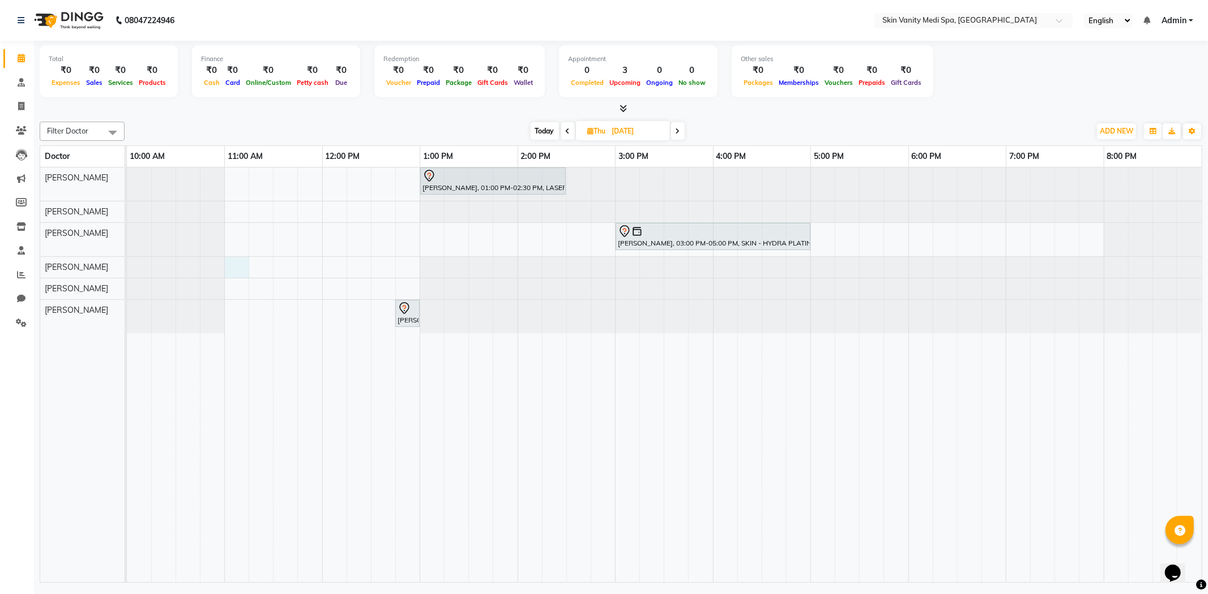
click at [232, 263] on div "[PERSON_NAME], 01:00 PM-02:30 PM, LASER - FULL LEGS ( [DEMOGRAPHIC_DATA] ) [PER…" at bounding box center [664, 376] width 1075 height 416
select select "70349"
select select "660"
select select "tentative"
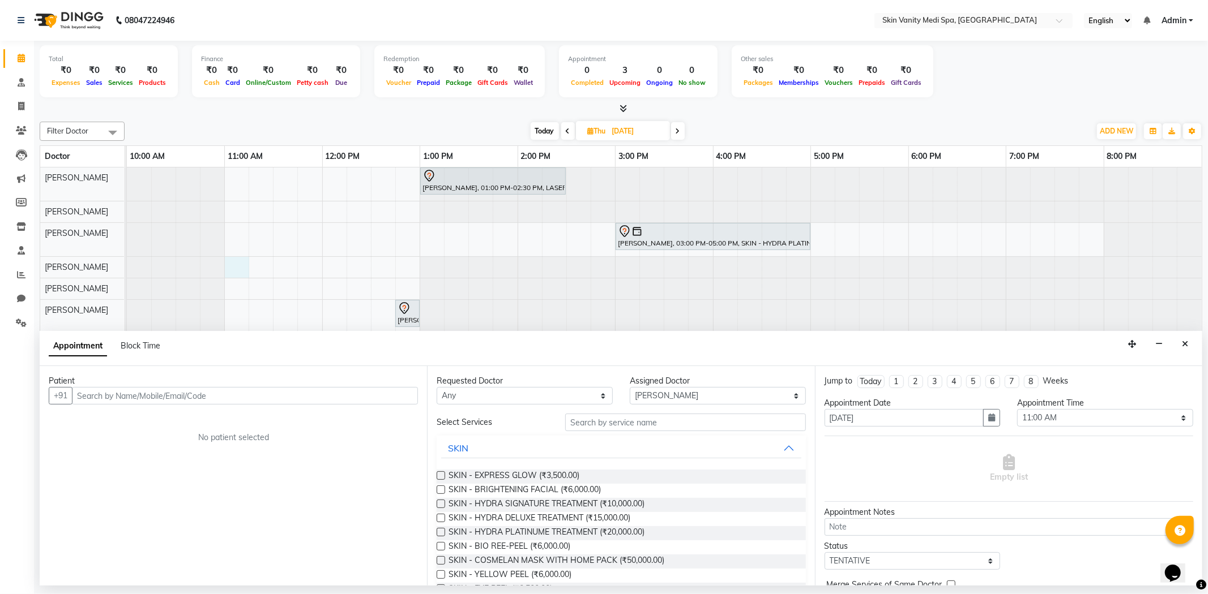
click at [134, 340] on div "Block Time" at bounding box center [141, 346] width 40 height 12
click at [155, 346] on span "Block Time" at bounding box center [141, 346] width 40 height 10
select select "70349"
select select "660"
select select "675"
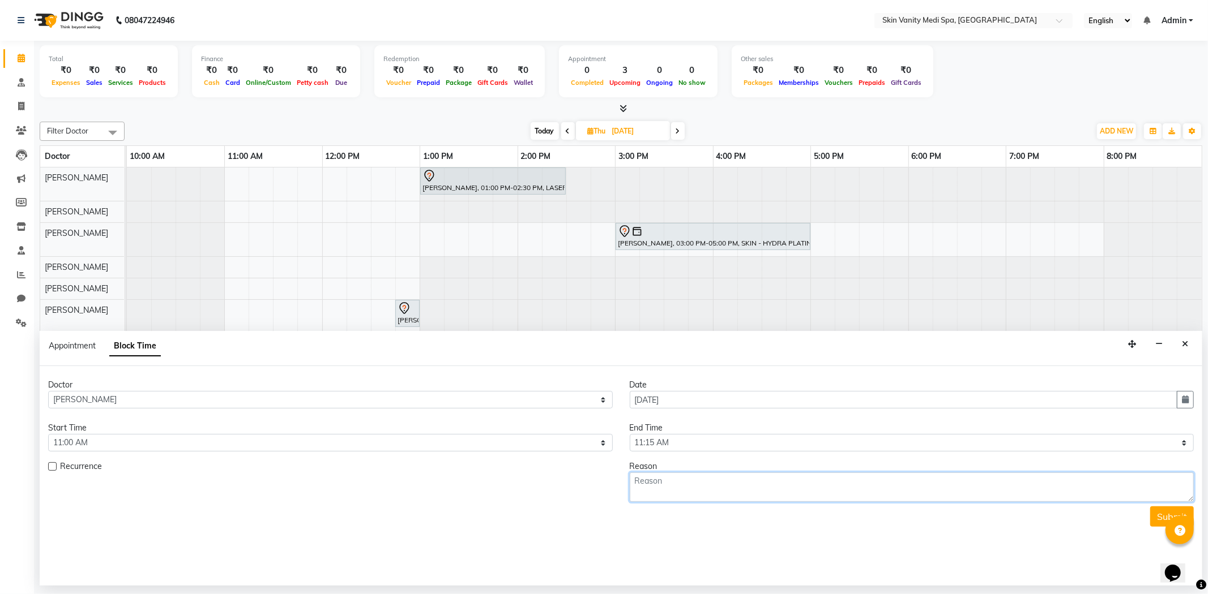
click at [682, 486] on textarea at bounding box center [912, 487] width 564 height 29
type textarea "W/O"
click at [1156, 514] on button "Submit" at bounding box center [1172, 517] width 44 height 20
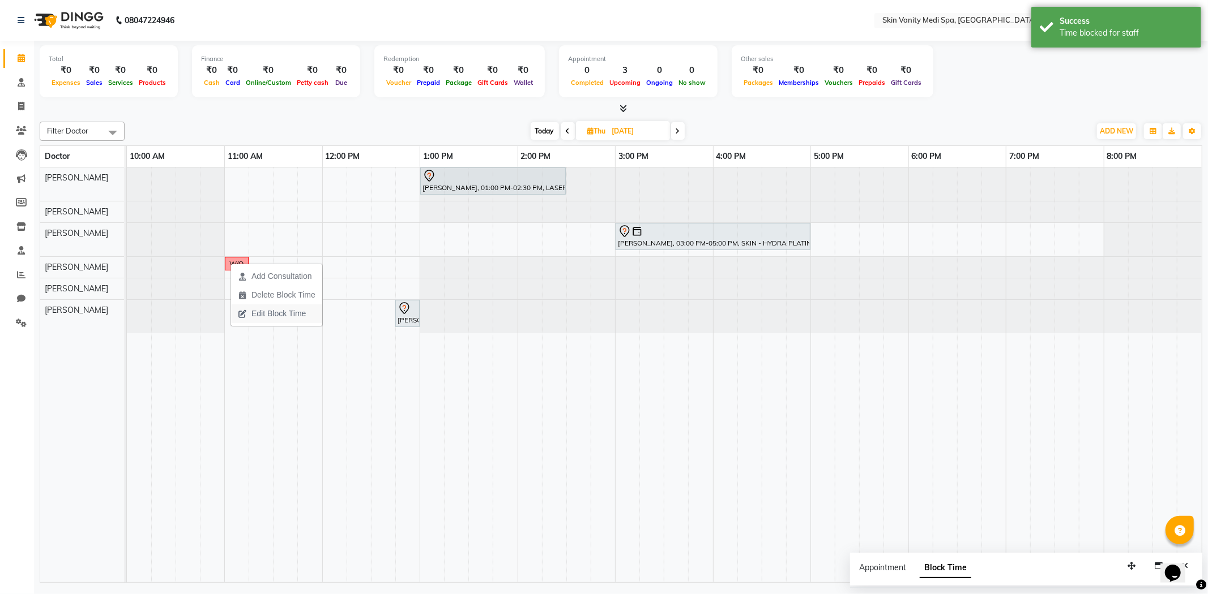
click at [282, 311] on span "Edit Block Time" at bounding box center [278, 314] width 54 height 12
select select "70349"
select select "660"
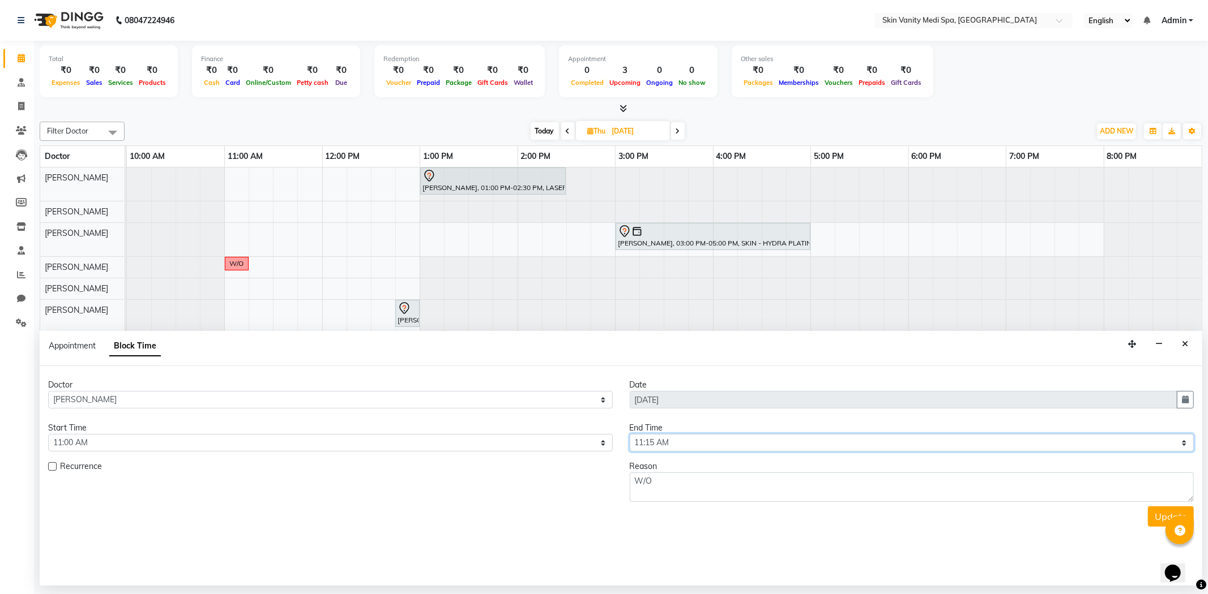
click at [685, 446] on select "Select 11:00 AM 11:15 AM 11:30 AM 11:45 AM 12:00 PM 12:15 PM 12:30 PM 12:45 PM …" at bounding box center [912, 443] width 564 height 18
select select "1200"
click at [630, 434] on select "Select 11:00 AM 11:15 AM 11:30 AM 11:45 AM 12:00 PM 12:15 PM 12:30 PM 12:45 PM …" at bounding box center [912, 443] width 564 height 18
click at [1158, 518] on button "Update" at bounding box center [1171, 517] width 46 height 20
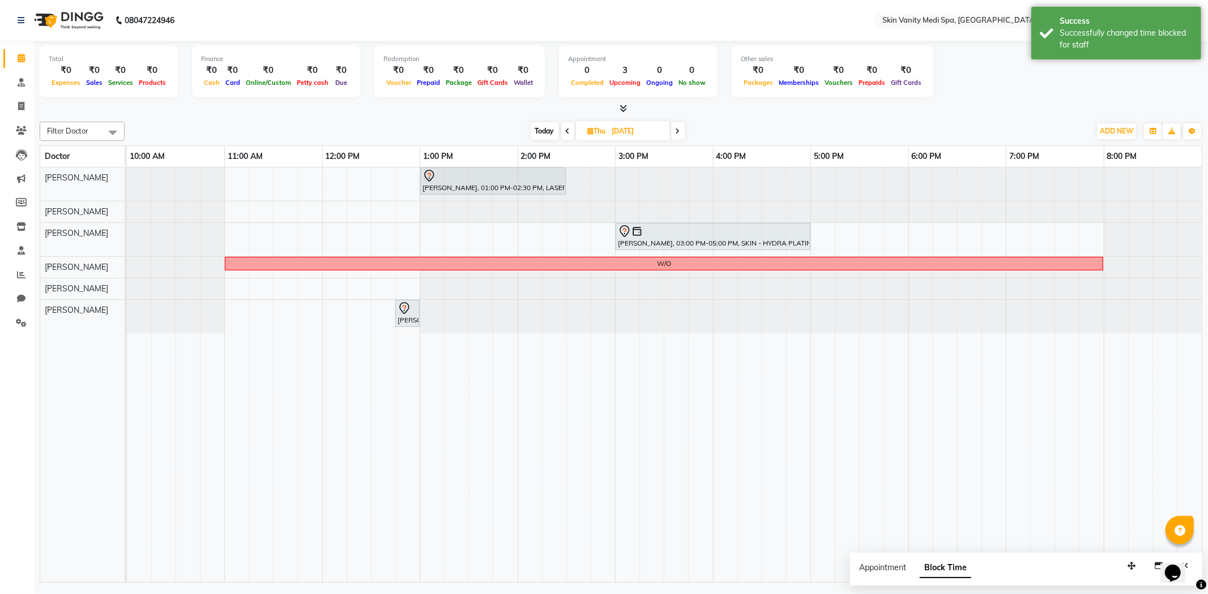
click at [540, 117] on div "Filter Doctor Select All [PERSON_NAME] [PERSON_NAME] EMAA [PERSON_NAME] [PERSON…" at bounding box center [621, 350] width 1162 height 466
click at [543, 128] on span "Today" at bounding box center [544, 131] width 28 height 18
type input "[DATE]"
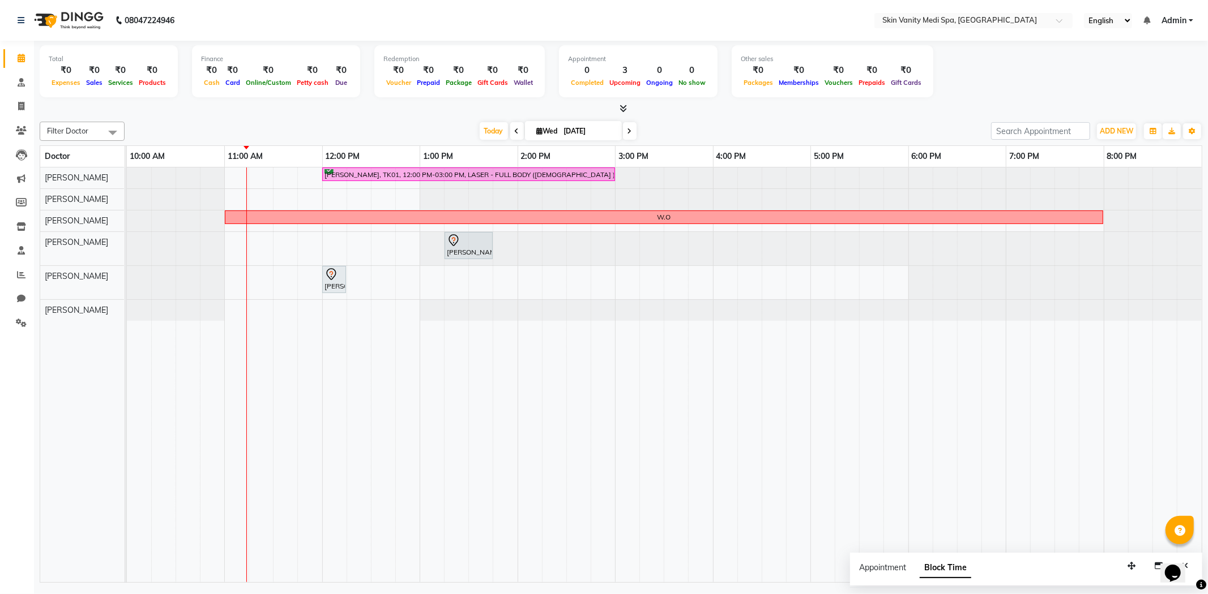
click at [576, 123] on input "[DATE]" at bounding box center [588, 131] width 57 height 17
select select "9"
select select "2025"
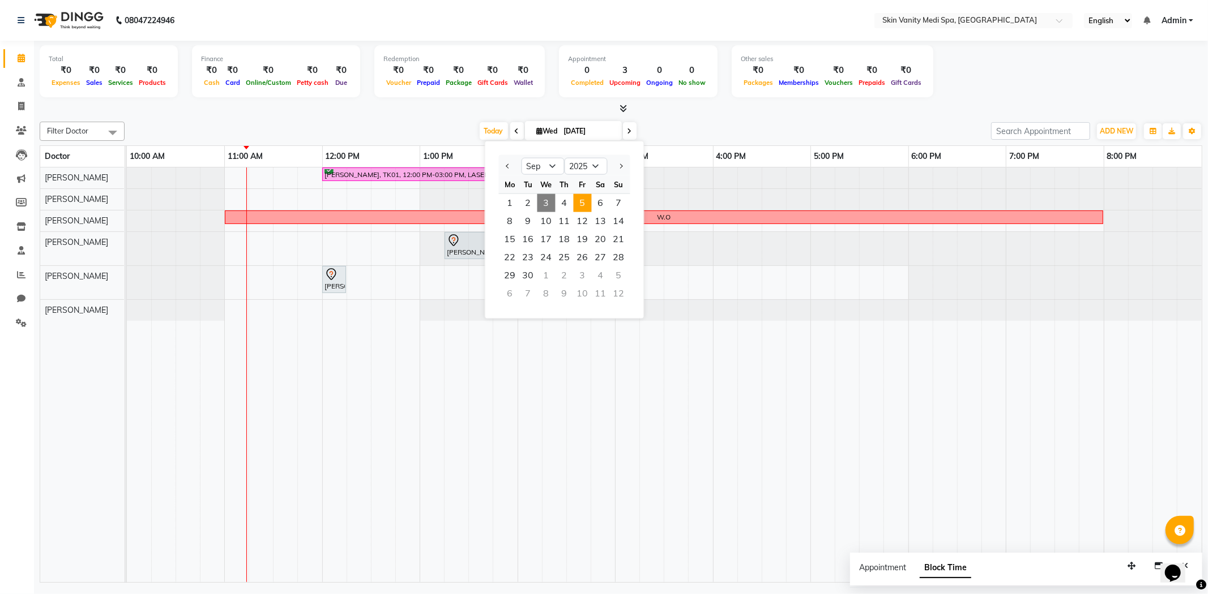
click at [576, 201] on span "5" at bounding box center [582, 203] width 18 height 18
type input "[DATE]"
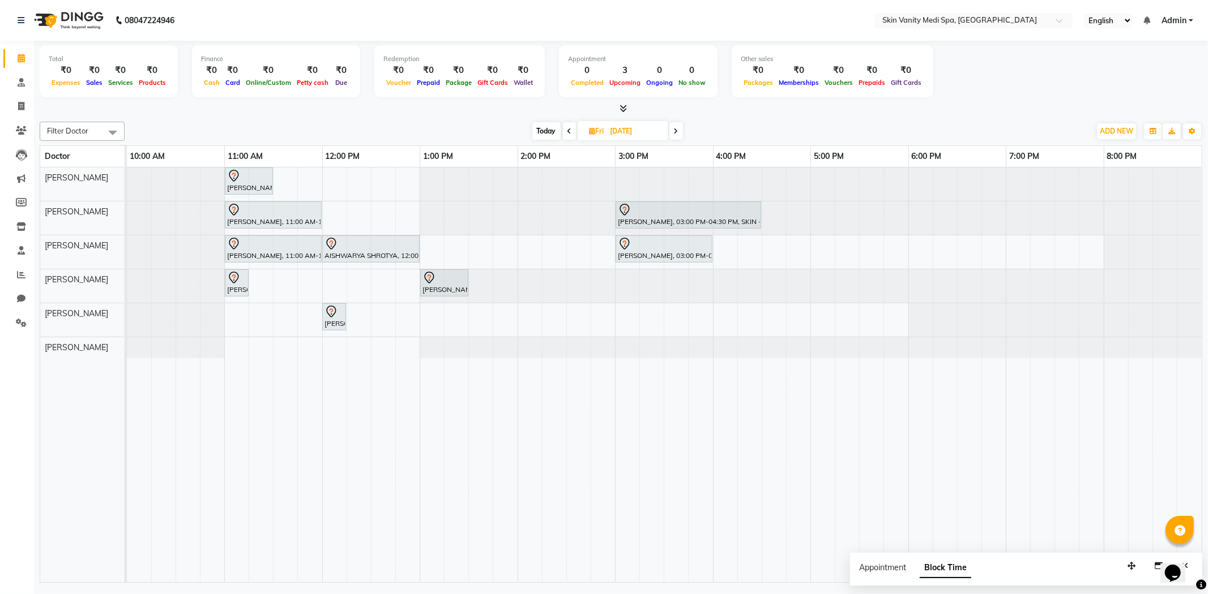
click at [290, 177] on div "[PERSON_NAME], 11:00 AM-11:30 AM, LASER - FULL BIKINI [PERSON_NAME], 11:00 AM-1…" at bounding box center [664, 376] width 1075 height 416
select select "70346"
select select "690"
select select "tentative"
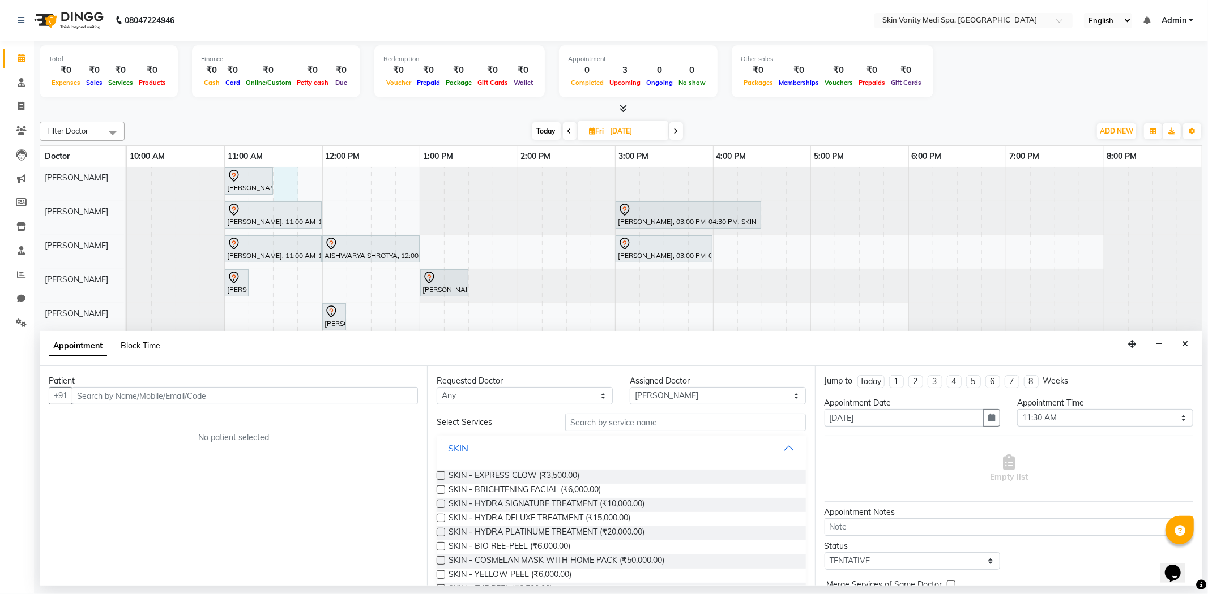
click at [146, 344] on span "Block Time" at bounding box center [141, 346] width 40 height 10
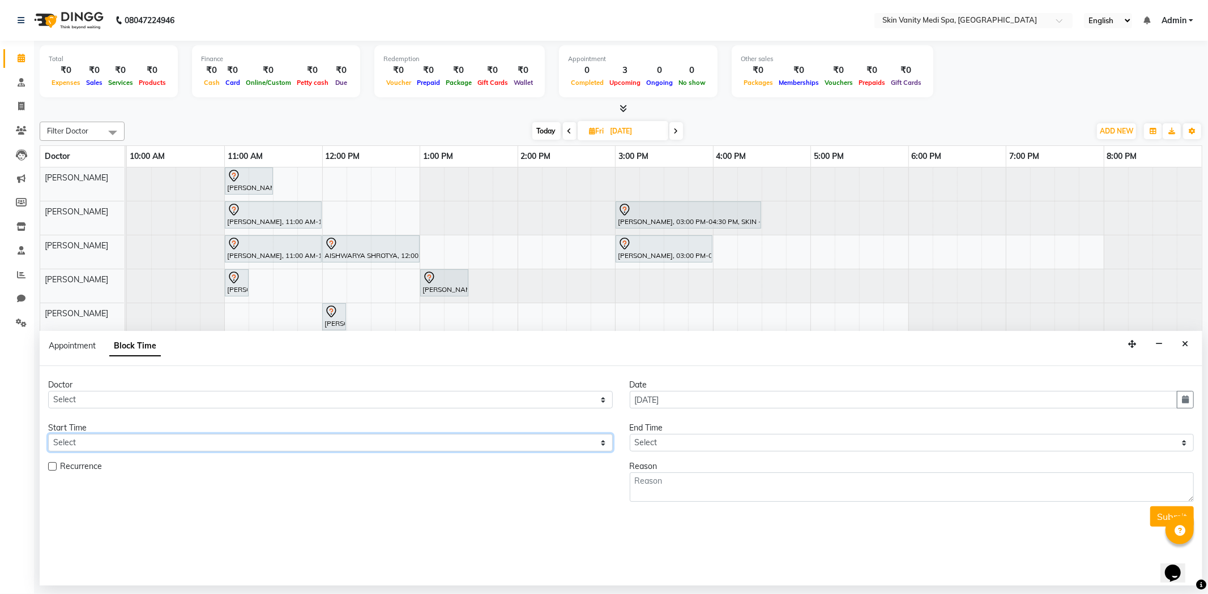
click at [95, 439] on select "Select" at bounding box center [330, 443] width 564 height 18
click at [1191, 341] on button "Close" at bounding box center [1184, 345] width 16 height 18
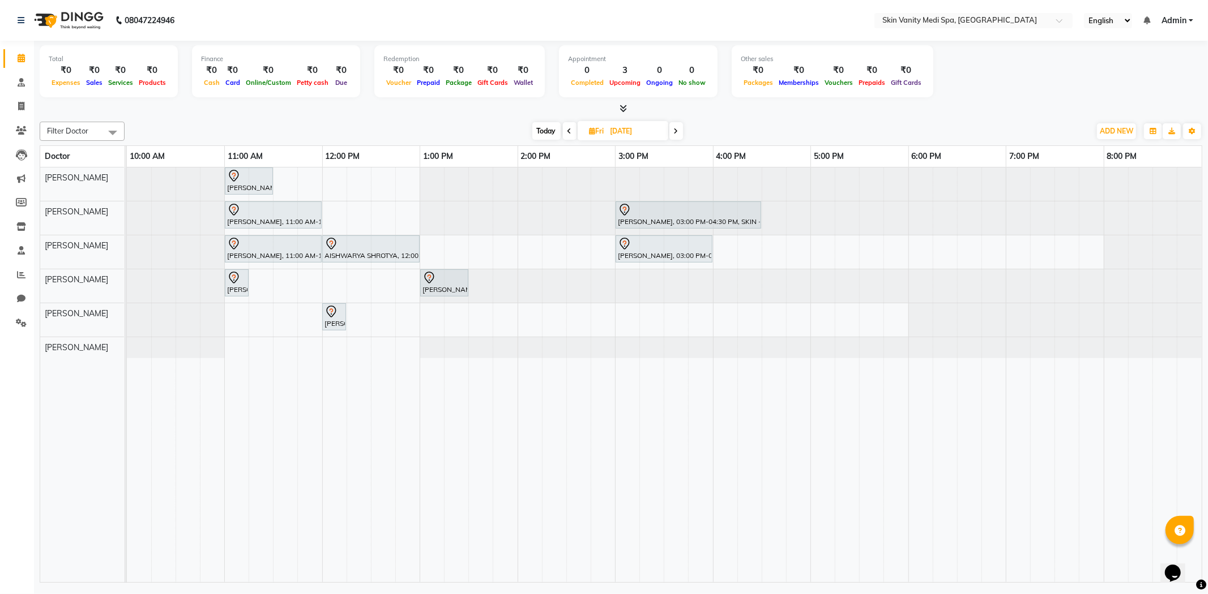
click at [327, 178] on div "[PERSON_NAME], 11:00 AM-11:30 AM, LASER - FULL BIKINI [PERSON_NAME], 11:00 AM-1…" at bounding box center [664, 376] width 1075 height 416
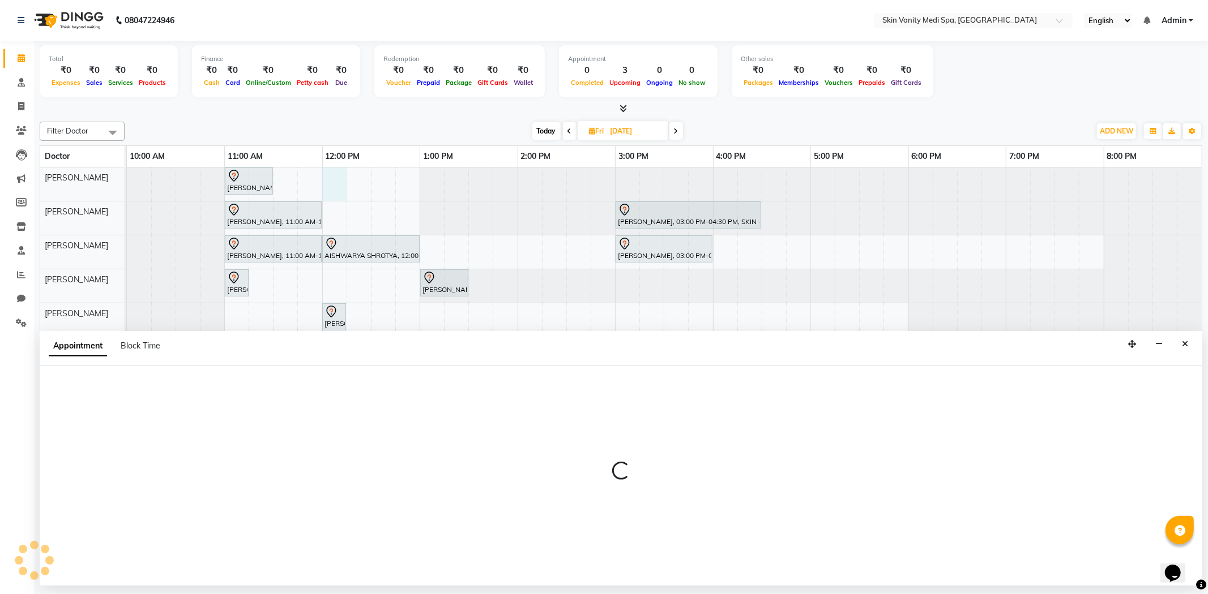
select select "70346"
select select "tentative"
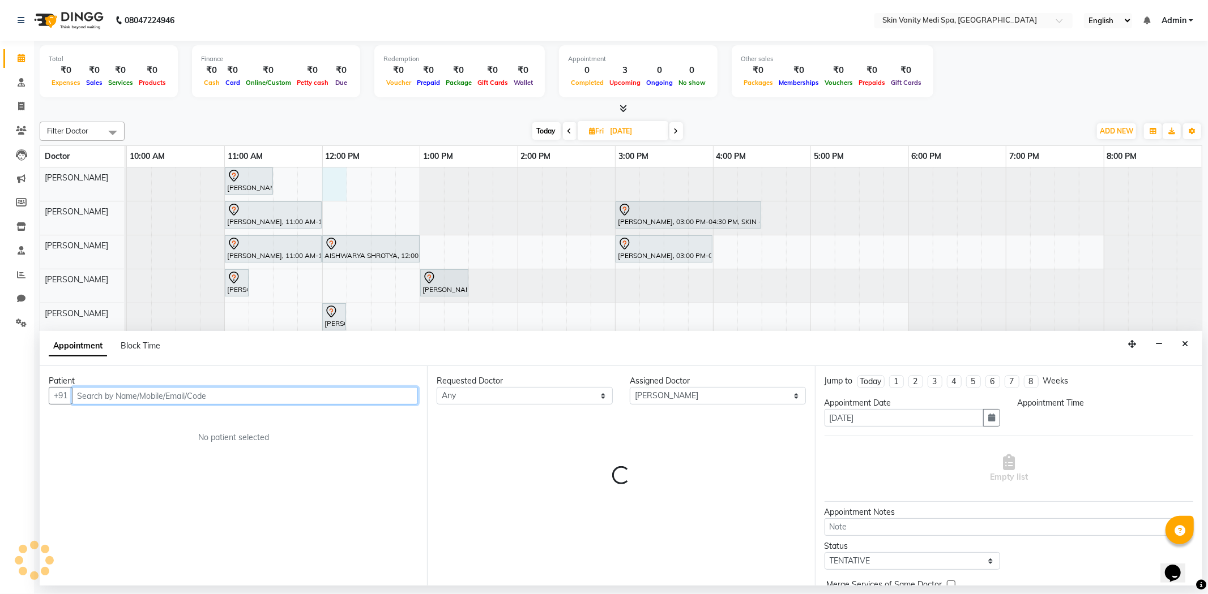
select select "720"
click at [144, 345] on span "Block Time" at bounding box center [141, 346] width 40 height 10
select select "70346"
select select "720"
select select "735"
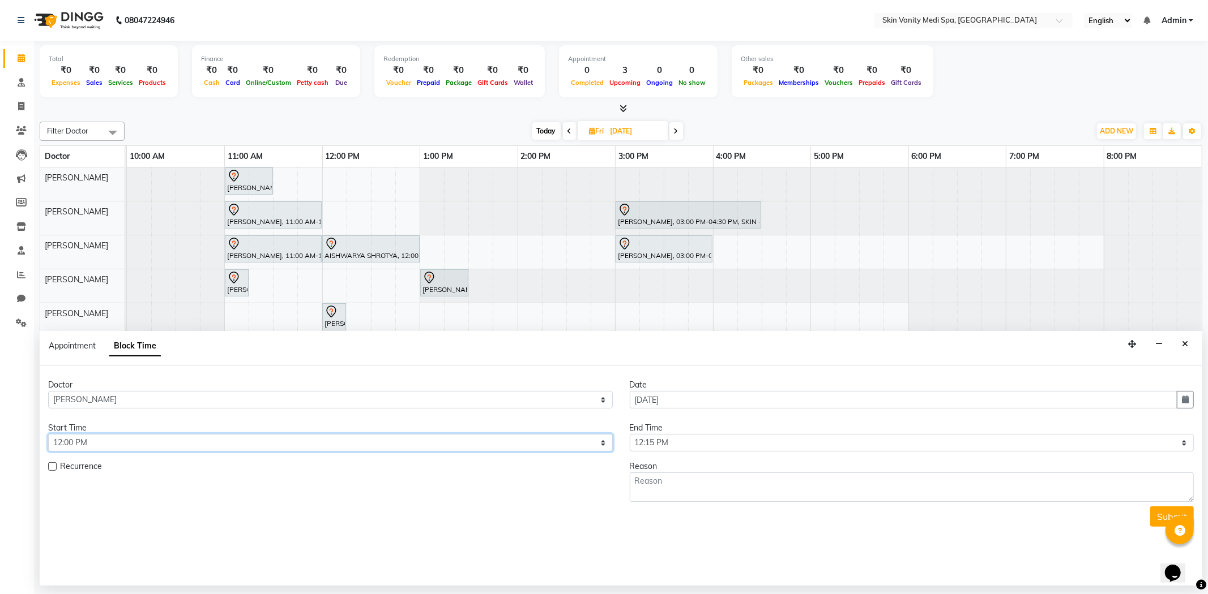
click at [154, 442] on select "Select 11:00 AM 11:15 AM 11:30 AM 11:45 AM 12:00 PM 12:15 PM 12:30 PM 12:45 PM …" at bounding box center [330, 443] width 564 height 18
select select "660"
click at [48, 434] on select "Select 11:00 AM 11:15 AM 11:30 AM 11:45 AM 12:00 PM 12:15 PM 12:30 PM 12:45 PM …" at bounding box center [330, 443] width 564 height 18
click at [643, 440] on select "Select 11:00 AM 11:15 AM 11:30 AM 11:45 AM 12:00 PM 12:15 PM 12:30 PM 12:45 PM …" at bounding box center [912, 443] width 564 height 18
select select "1200"
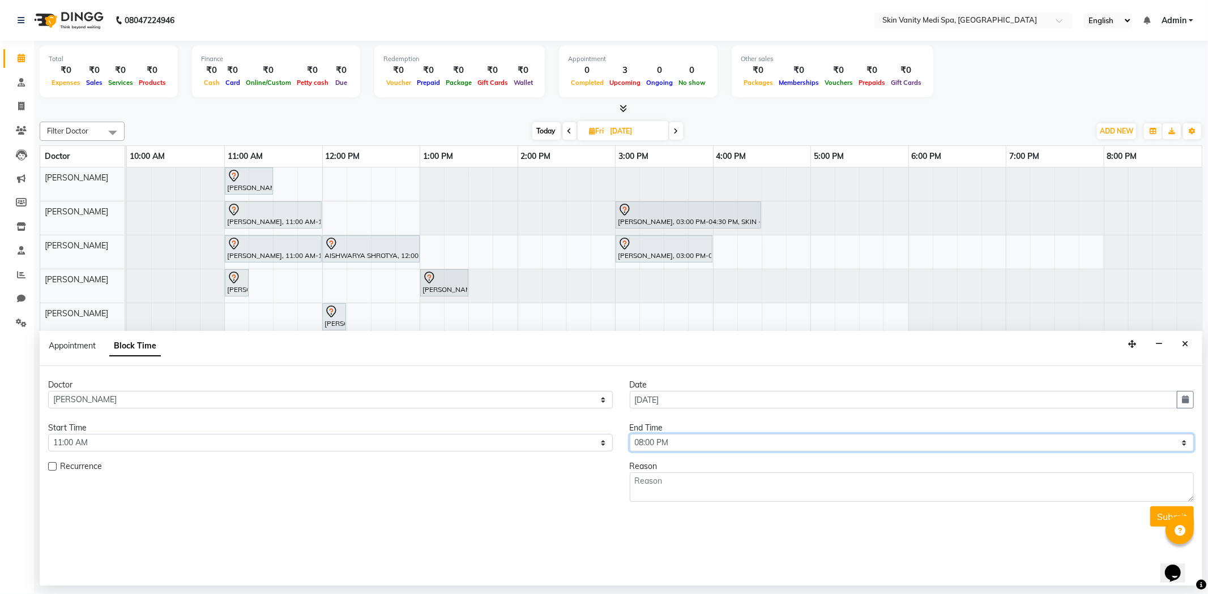
click at [630, 434] on select "Select 11:00 AM 11:15 AM 11:30 AM 11:45 AM 12:00 PM 12:15 PM 12:30 PM 12:45 PM …" at bounding box center [912, 443] width 564 height 18
click at [665, 486] on textarea at bounding box center [912, 487] width 564 height 29
type textarea "WEEK OFF"
click at [1157, 513] on button "Submit" at bounding box center [1172, 517] width 44 height 20
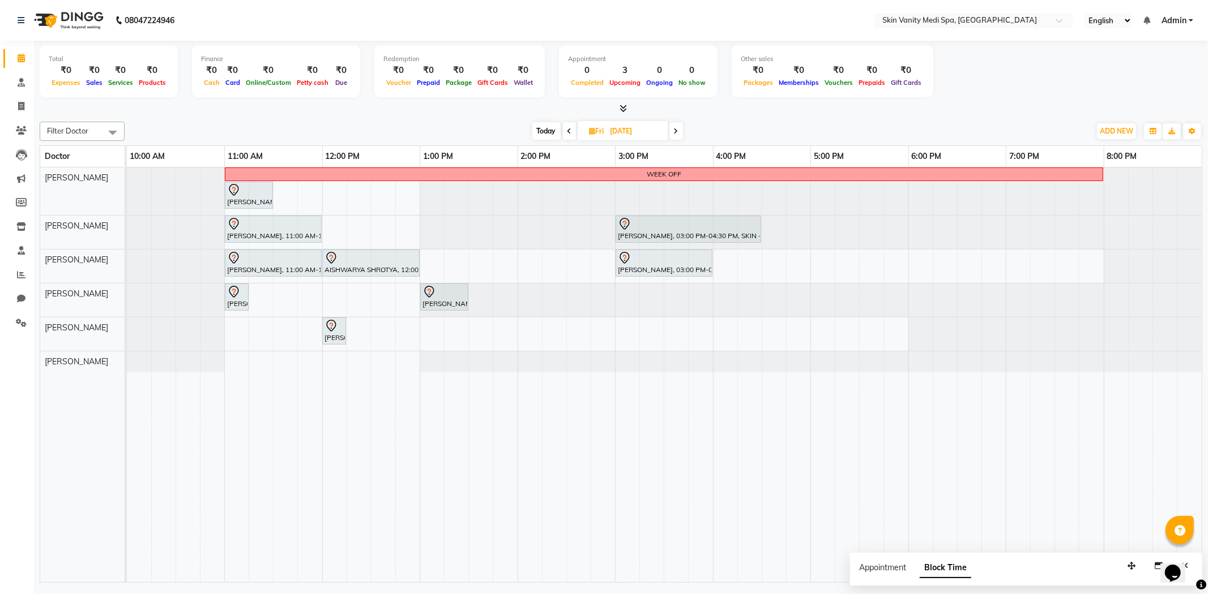
click at [590, 130] on icon at bounding box center [592, 130] width 6 height 7
select select "9"
select select "2025"
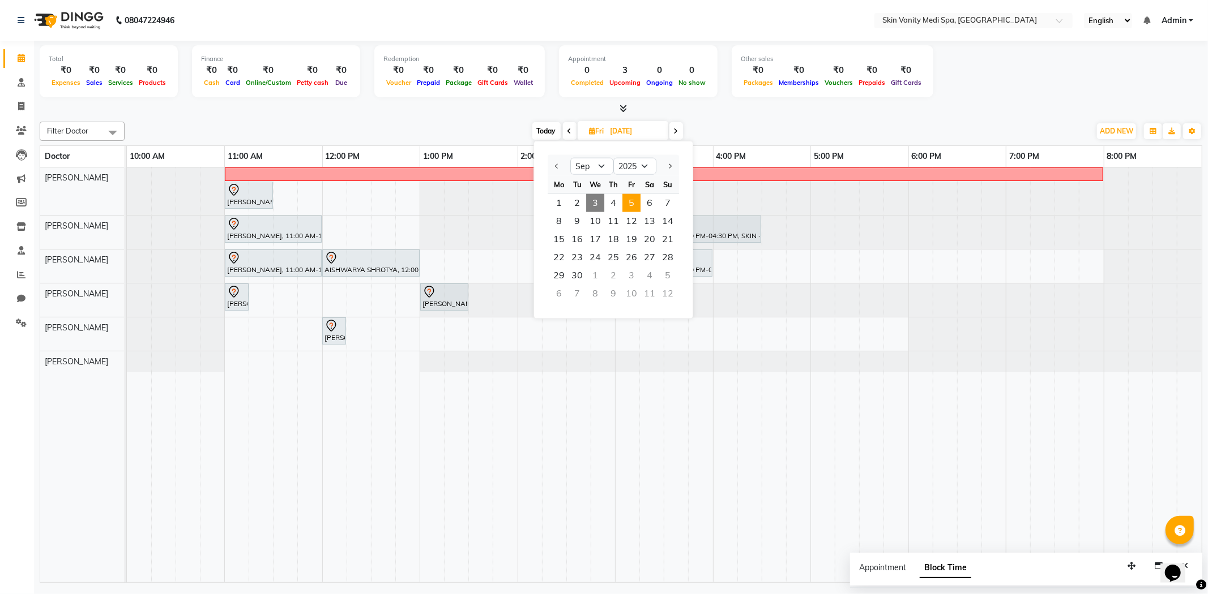
click at [543, 127] on span "Today" at bounding box center [546, 131] width 28 height 18
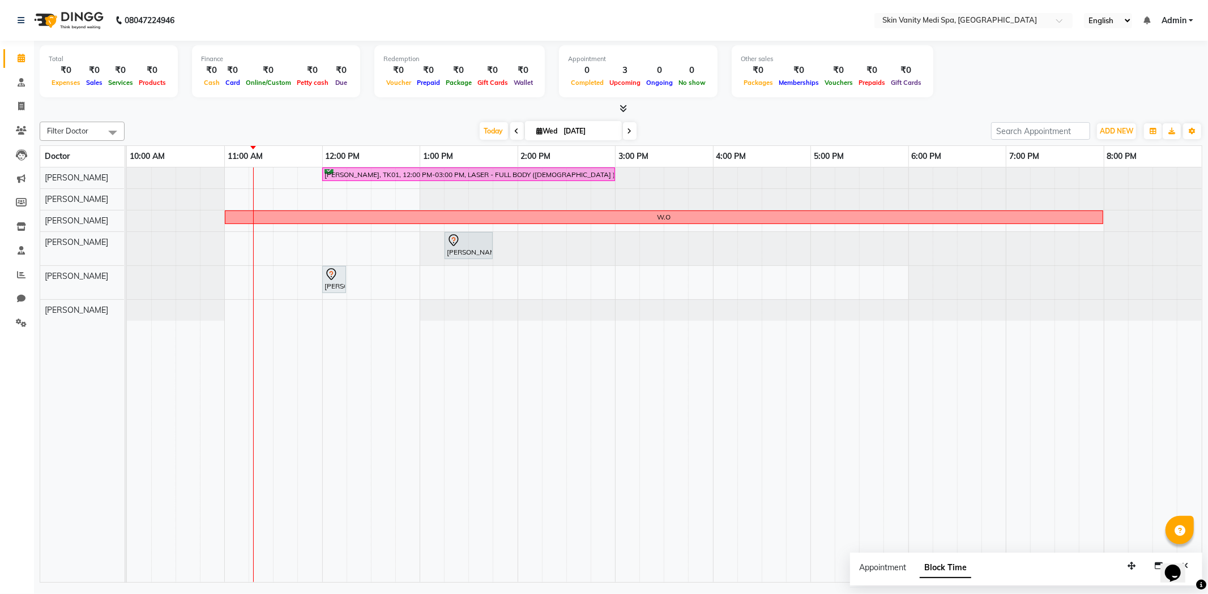
click at [515, 129] on icon at bounding box center [517, 131] width 5 height 7
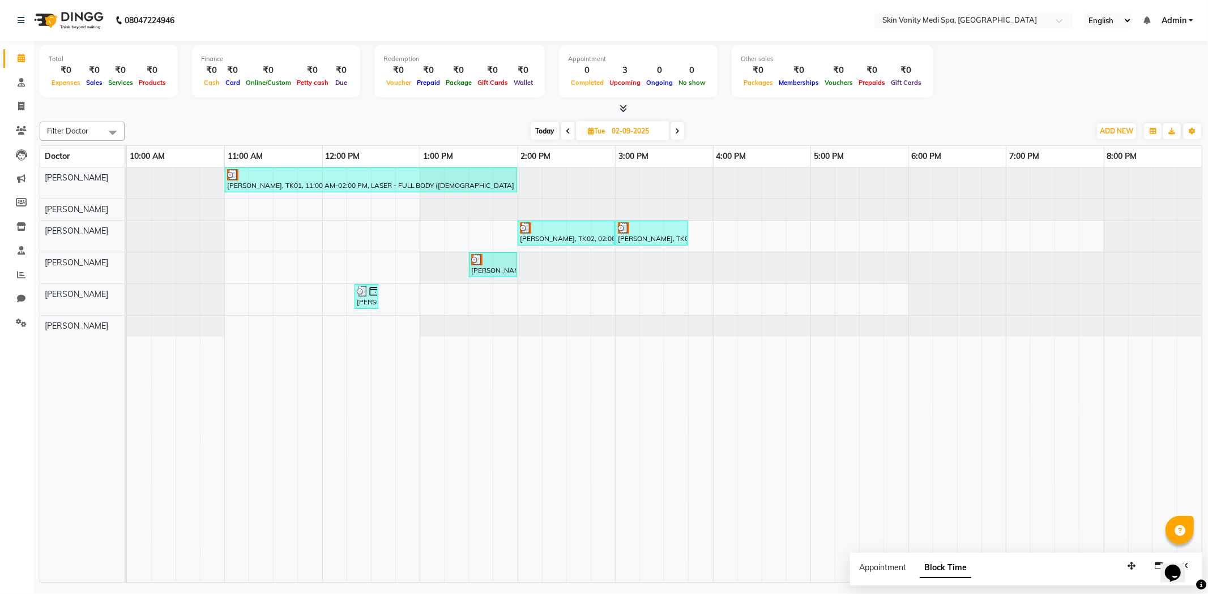
click at [682, 131] on span at bounding box center [677, 131] width 14 height 18
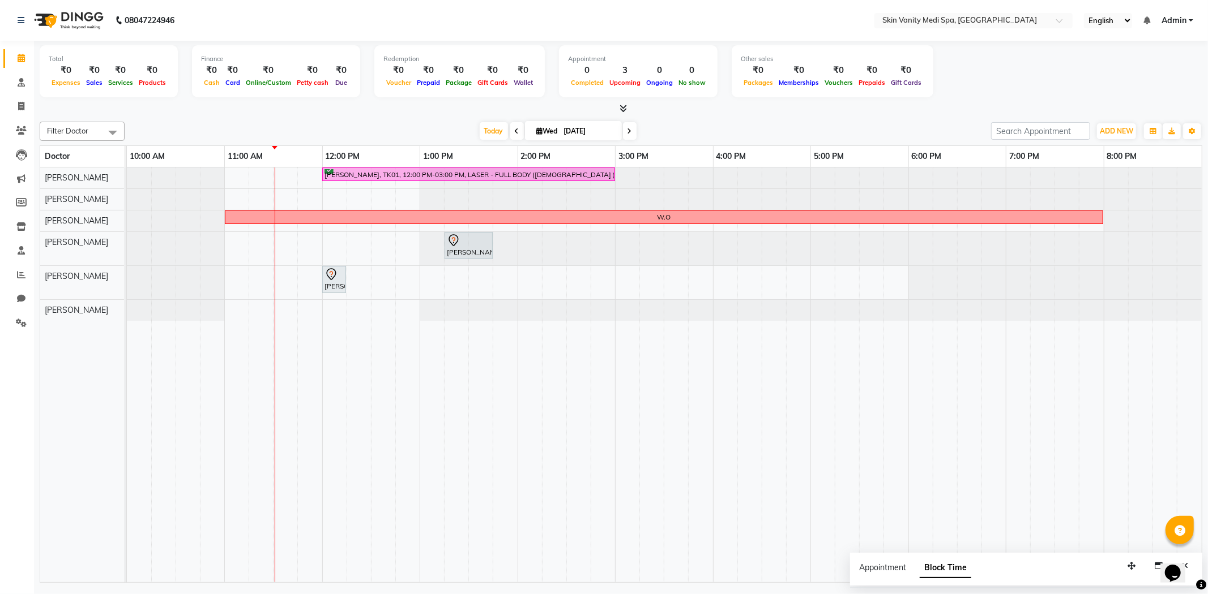
click at [623, 133] on span at bounding box center [630, 131] width 14 height 18
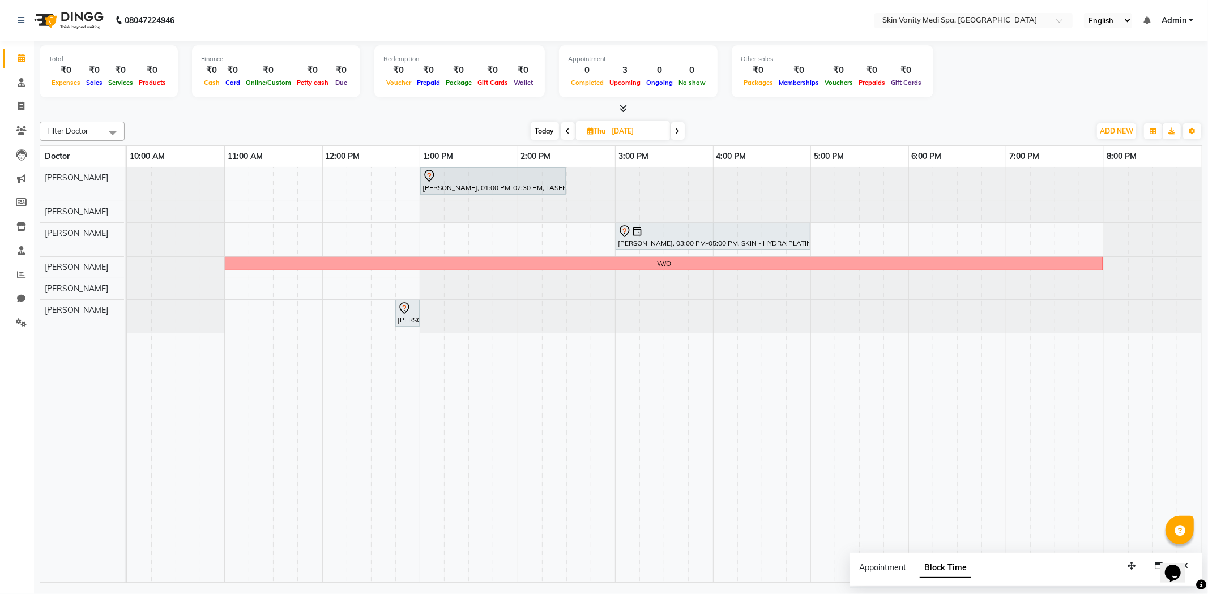
click at [547, 125] on span "Today" at bounding box center [544, 131] width 28 height 18
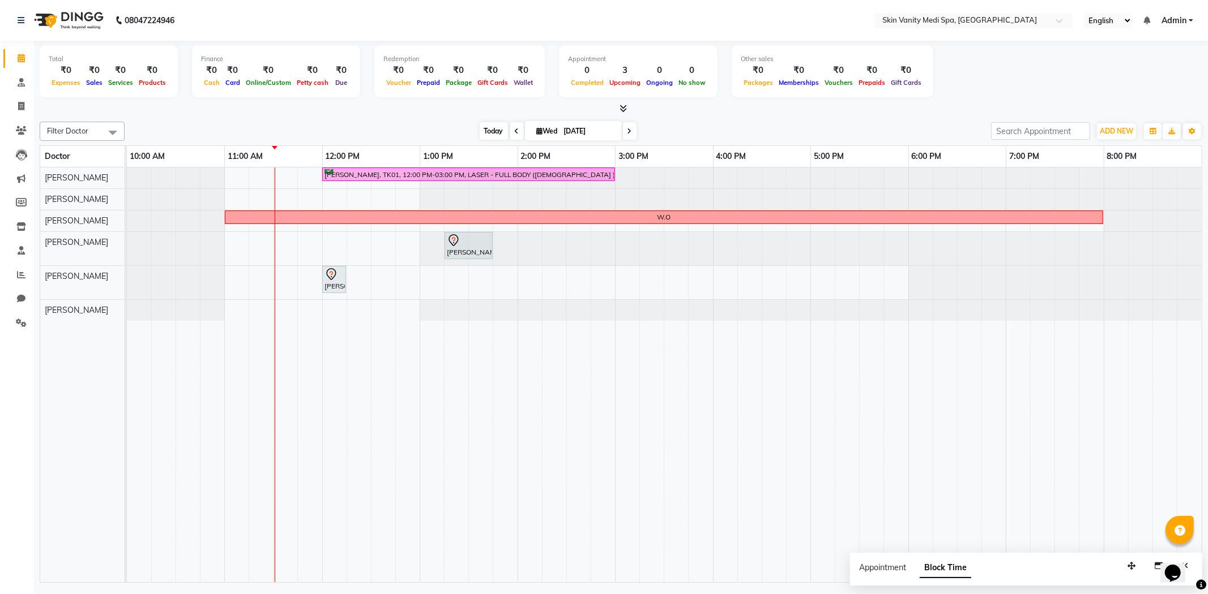
click at [488, 129] on span "Today" at bounding box center [494, 131] width 28 height 18
click at [515, 133] on span at bounding box center [517, 131] width 14 height 18
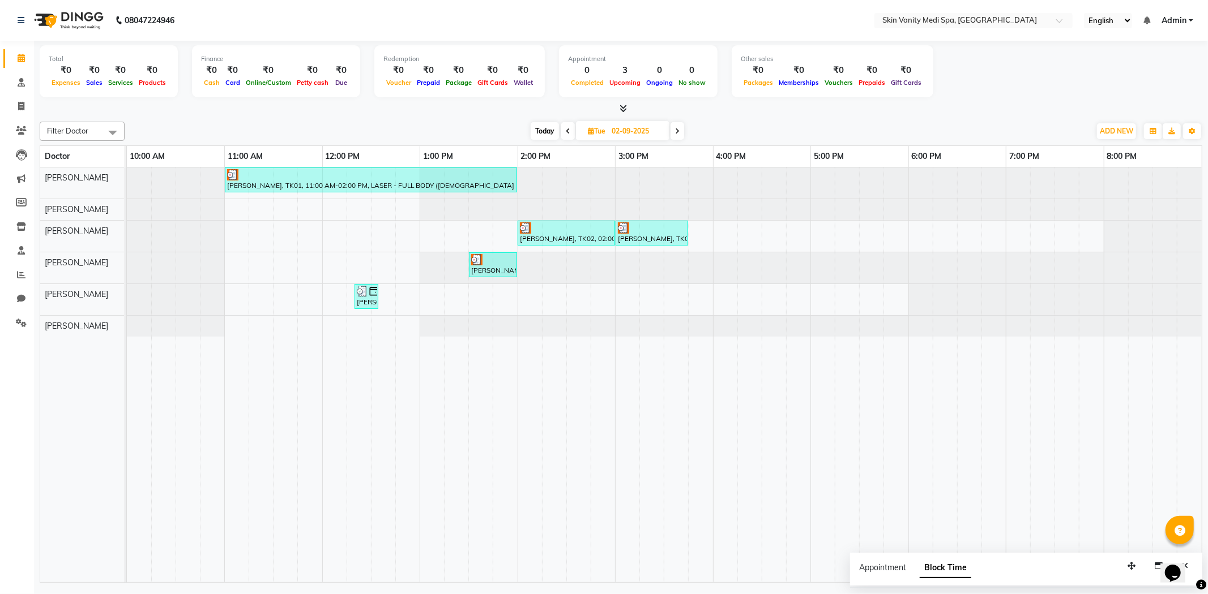
click at [678, 138] on span at bounding box center [677, 131] width 14 height 18
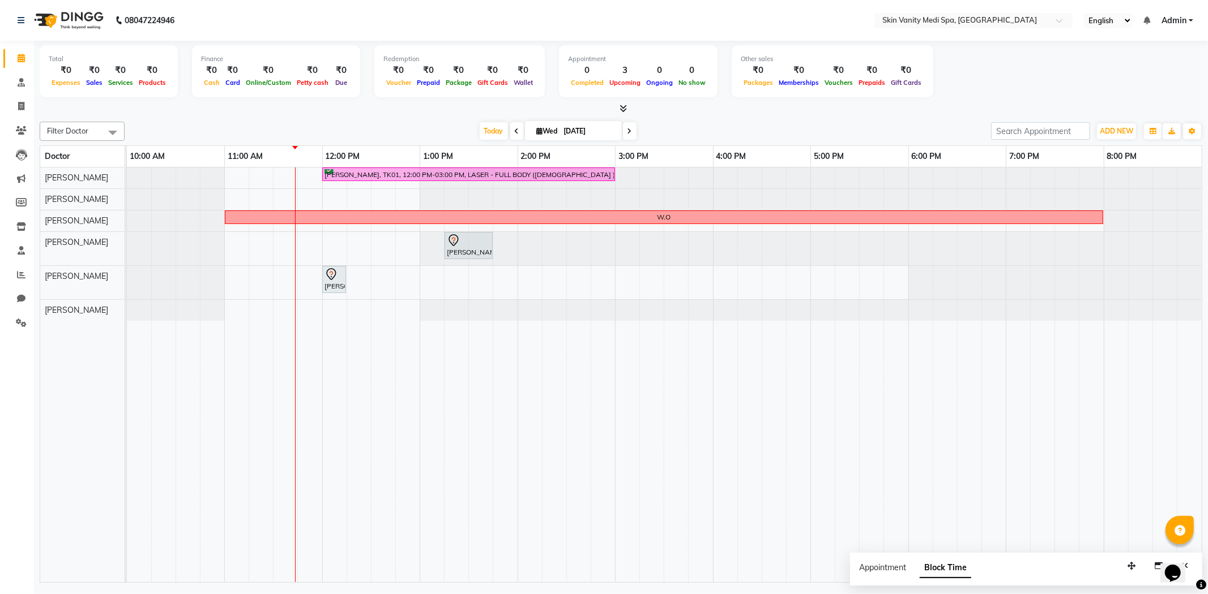
click at [510, 134] on span at bounding box center [517, 131] width 14 height 18
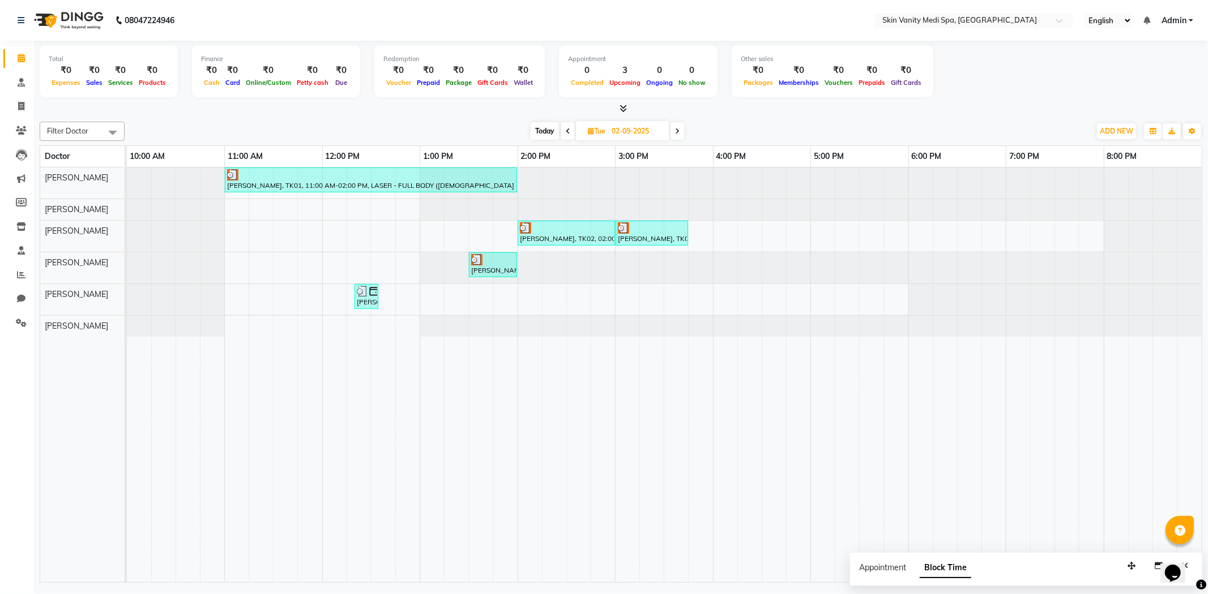
click at [546, 130] on span "Today" at bounding box center [544, 131] width 28 height 18
type input "[DATE]"
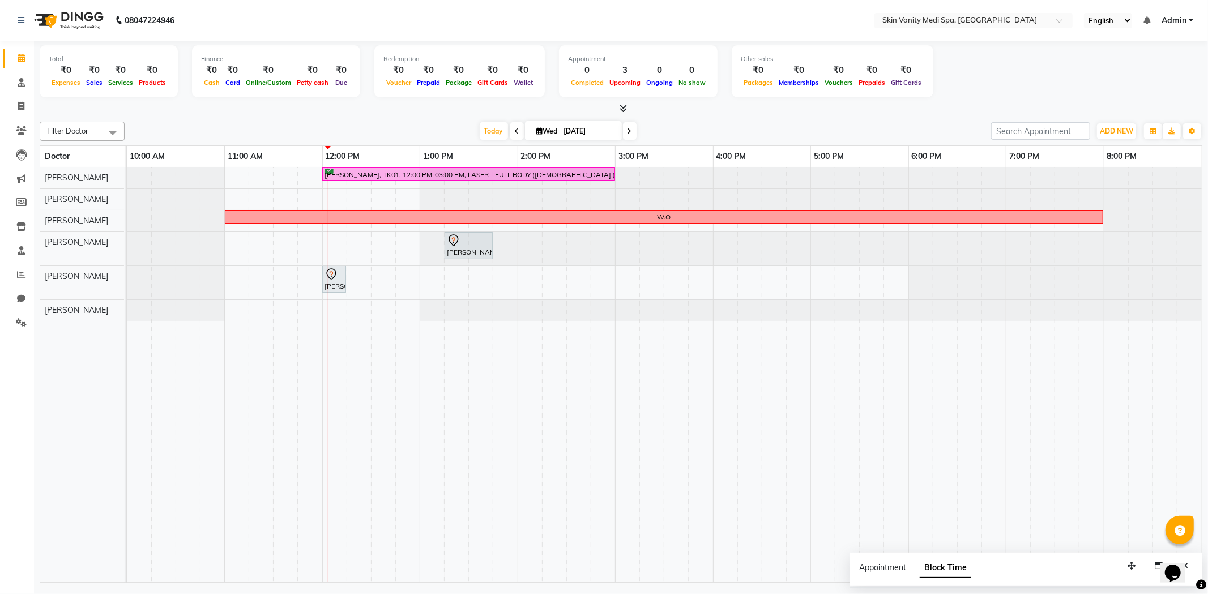
click at [405, 123] on div "[DATE] [DATE]" at bounding box center [557, 131] width 855 height 17
click at [554, 127] on span "Wed" at bounding box center [547, 131] width 27 height 8
select select "9"
select select "2025"
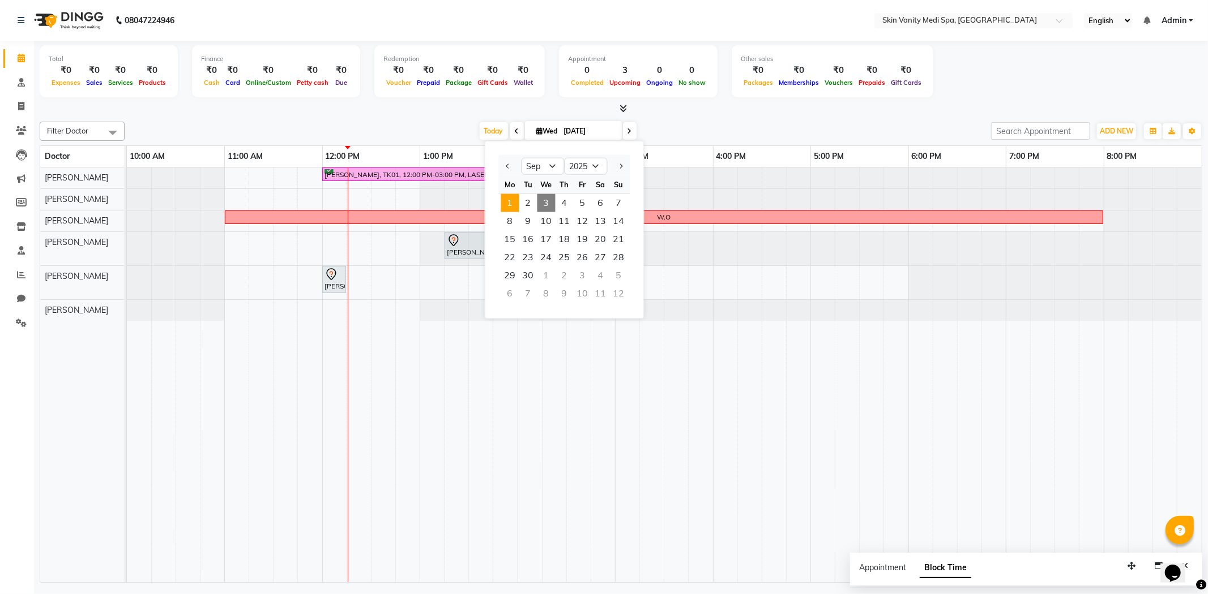
click at [505, 198] on span "1" at bounding box center [510, 203] width 18 height 18
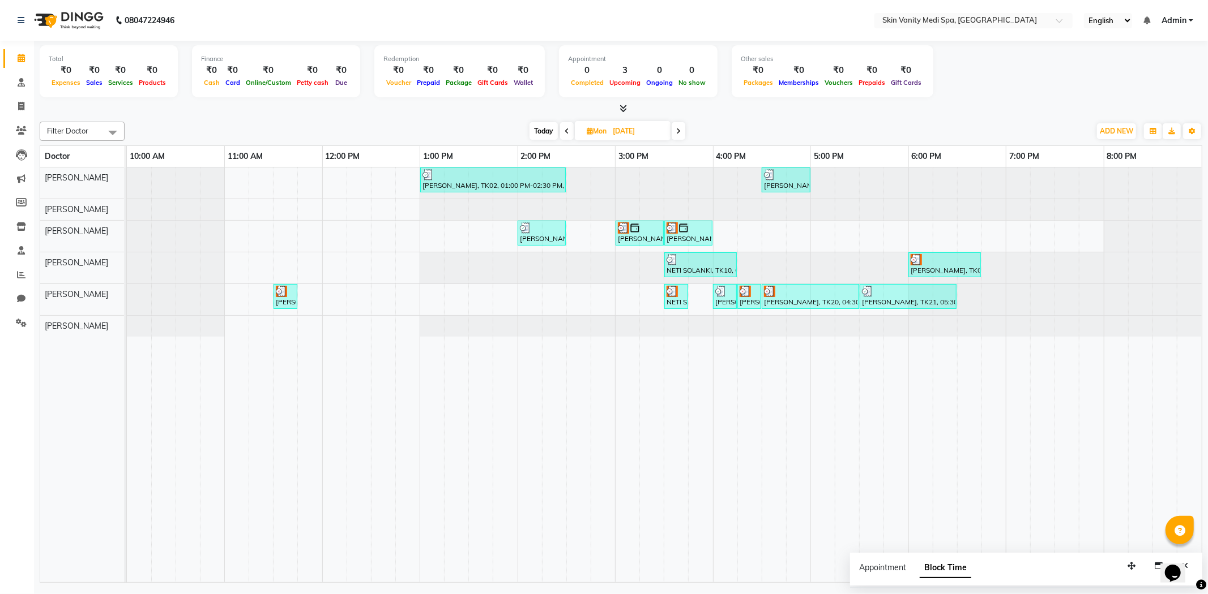
click at [543, 119] on div "Filter Doctor Select All [PERSON_NAME] [PERSON_NAME] EMAA [PERSON_NAME] [PERSON…" at bounding box center [621, 350] width 1162 height 466
click at [543, 128] on span "Today" at bounding box center [543, 131] width 28 height 18
type input "[DATE]"
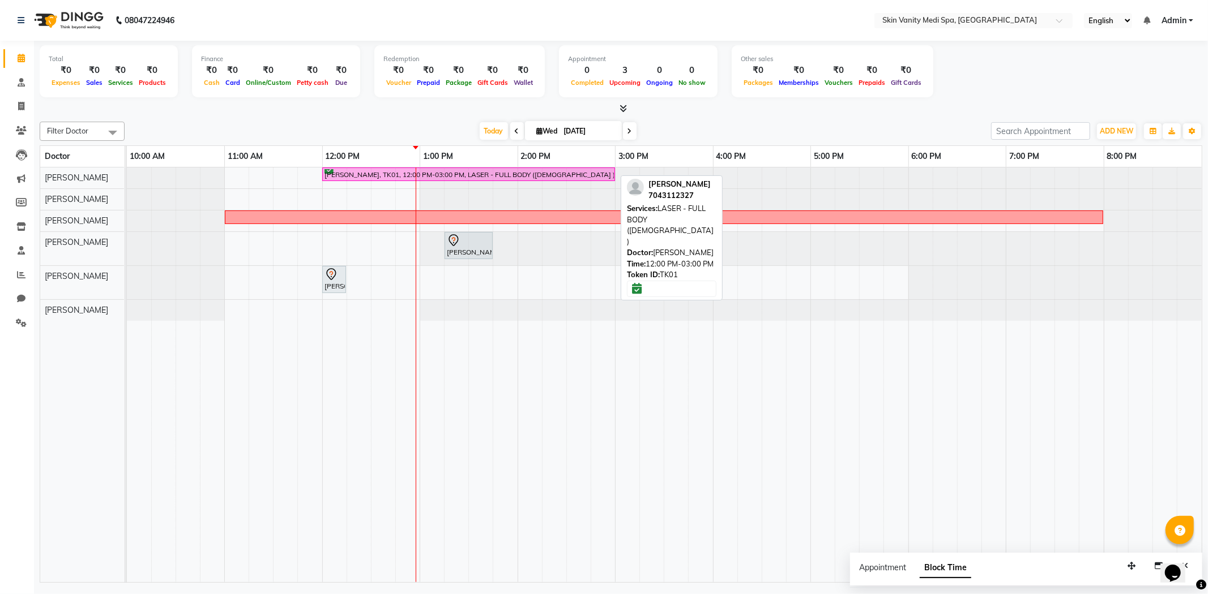
click at [440, 174] on div "[PERSON_NAME], TK01, 12:00 PM-03:00 PM, LASER - FULL BODY ([DEMOGRAPHIC_DATA] )" at bounding box center [468, 174] width 290 height 11
click at [436, 170] on div "[PERSON_NAME], TK01, 12:00 PM-03:00 PM, LASER - FULL BODY ([DEMOGRAPHIC_DATA] )" at bounding box center [468, 174] width 290 height 11
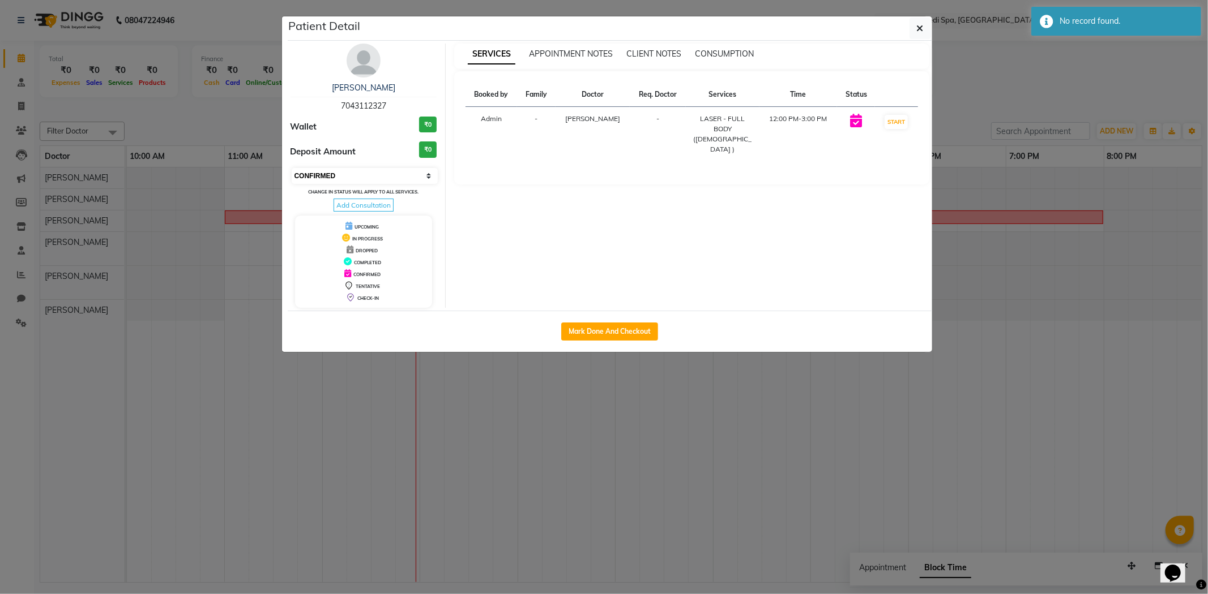
click at [353, 171] on select "Select IN SERVICE CONFIRMED TENTATIVE CHECK IN MARK DONE DROPPED UPCOMING" at bounding box center [365, 176] width 147 height 16
select select "1"
click at [292, 168] on select "Select IN SERVICE CONFIRMED TENTATIVE CHECK IN MARK DONE DROPPED UPCOMING" at bounding box center [365, 176] width 147 height 16
click at [912, 32] on button "button" at bounding box center [920, 29] width 22 height 22
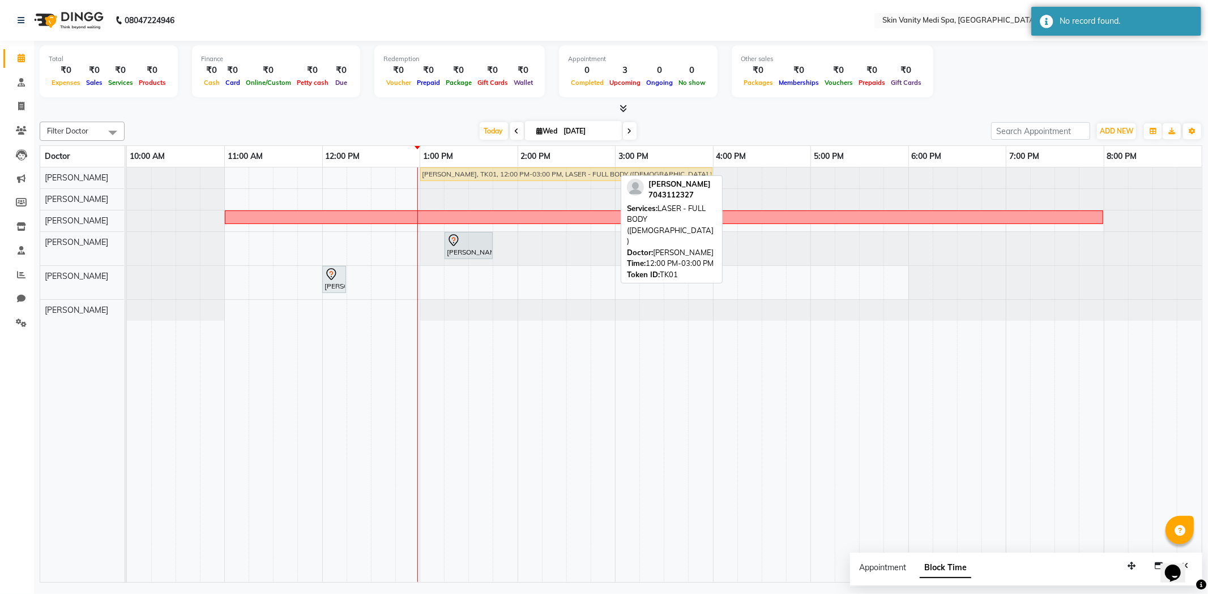
drag, startPoint x: 533, startPoint y: 177, endPoint x: 627, endPoint y: 178, distance: 94.6
click at [627, 178] on div "Filter Doctor Select All [PERSON_NAME] [PERSON_NAME] EMAA [PERSON_NAME] [PERSON…" at bounding box center [621, 350] width 1162 height 466
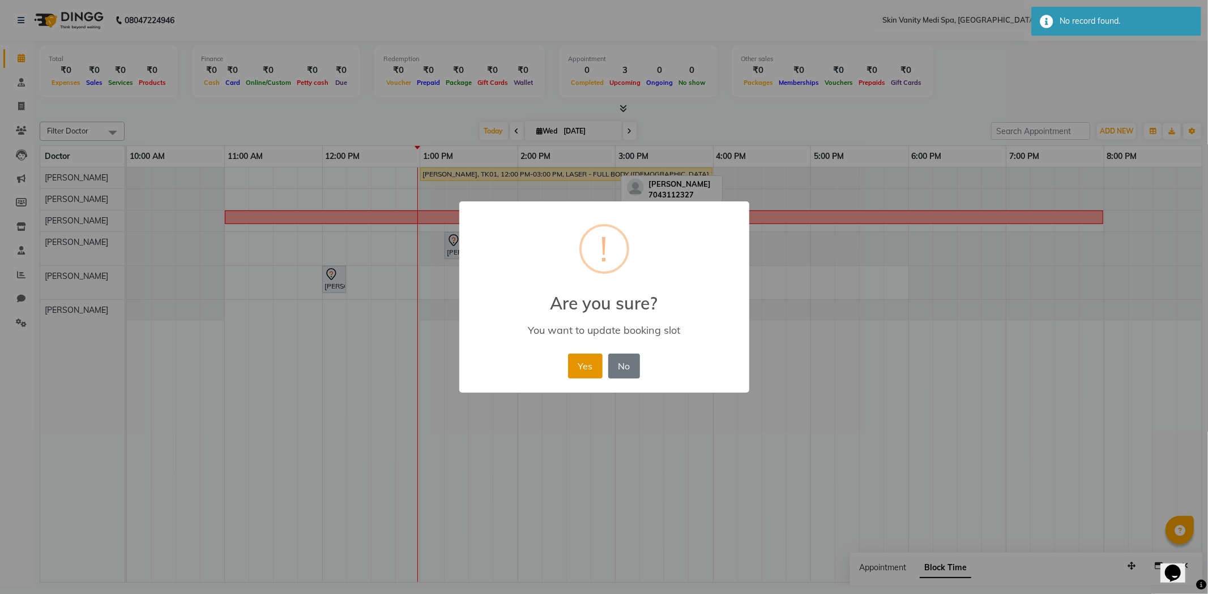
click at [580, 358] on button "Yes" at bounding box center [585, 366] width 35 height 25
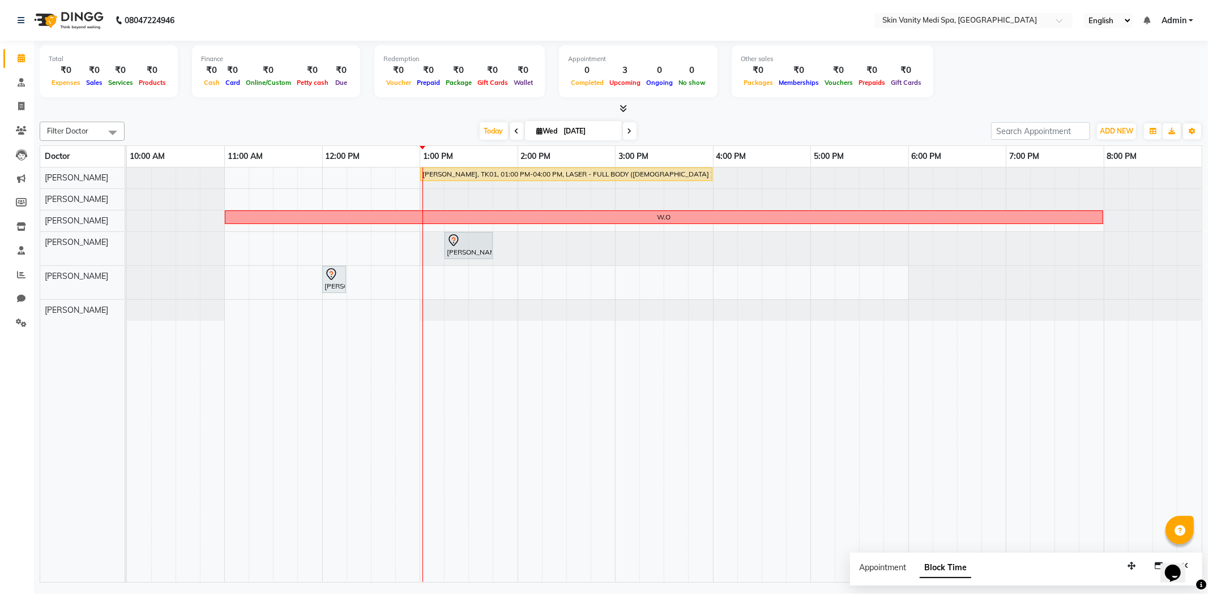
click at [515, 134] on icon at bounding box center [517, 131] width 5 height 7
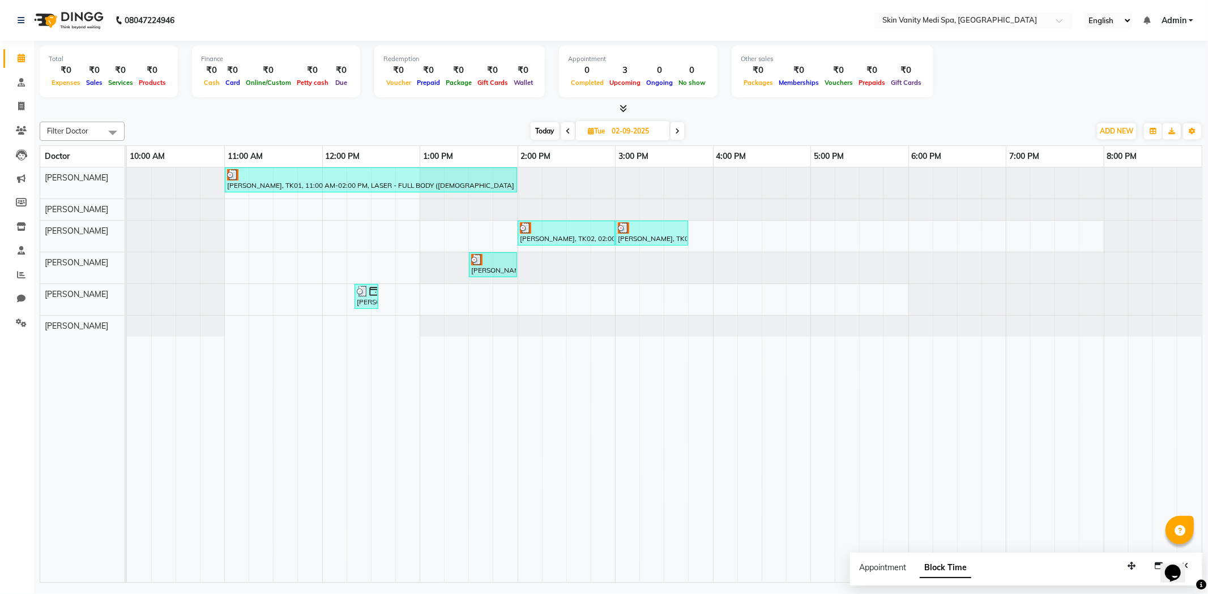
click at [673, 131] on span at bounding box center [677, 131] width 14 height 18
type input "[DATE]"
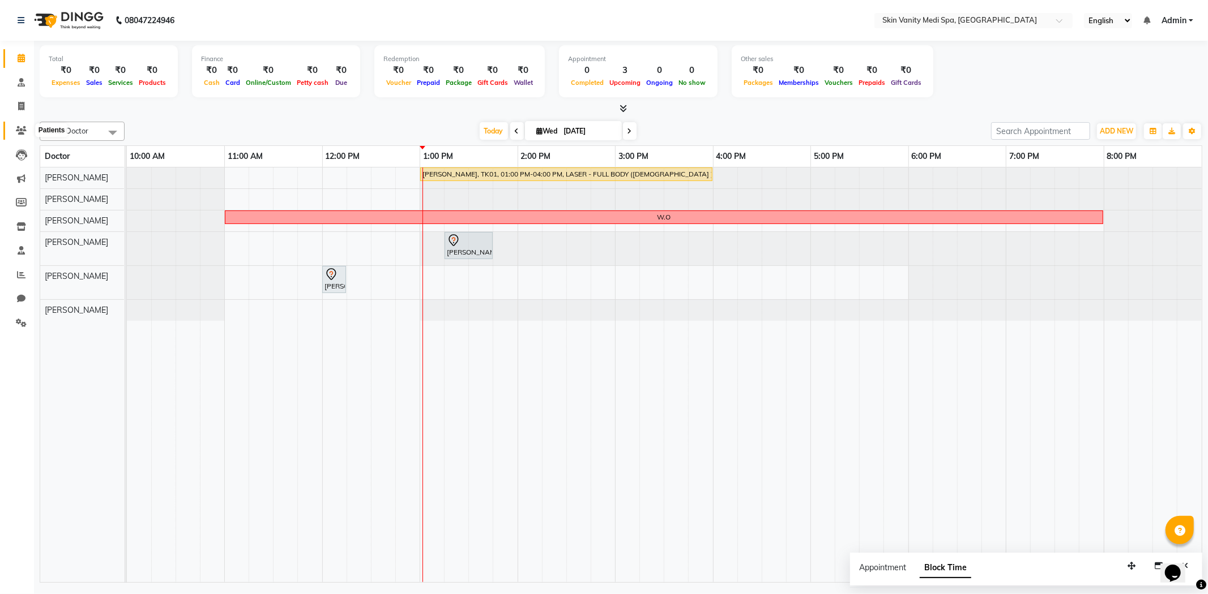
click at [19, 130] on icon at bounding box center [21, 130] width 11 height 8
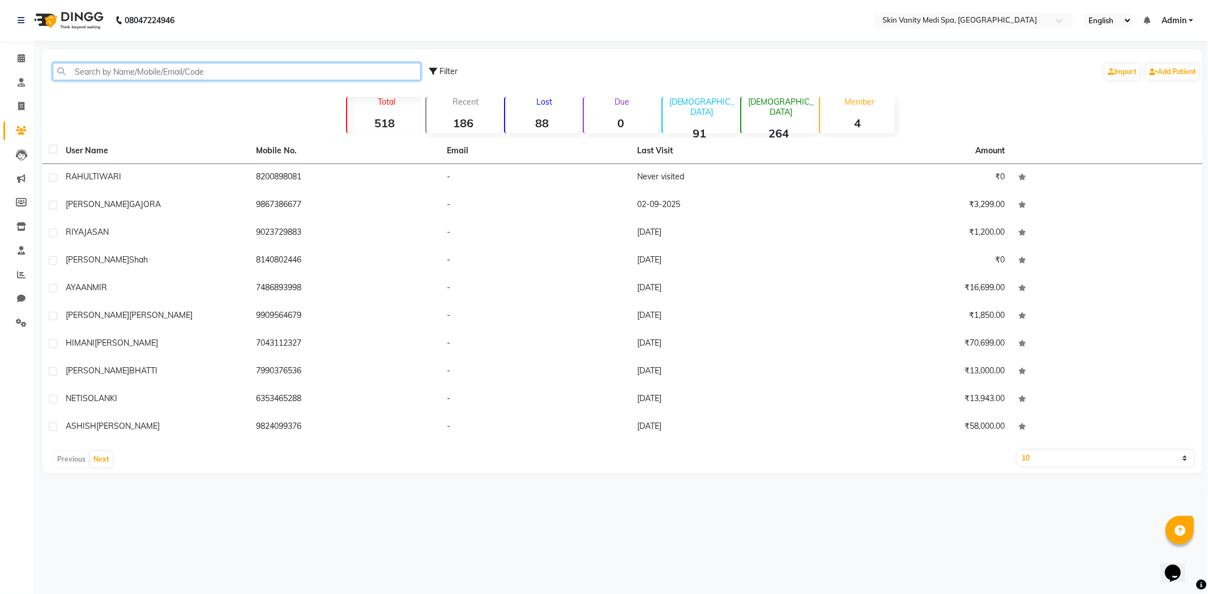
click at [127, 70] on input "text" at bounding box center [237, 72] width 368 height 18
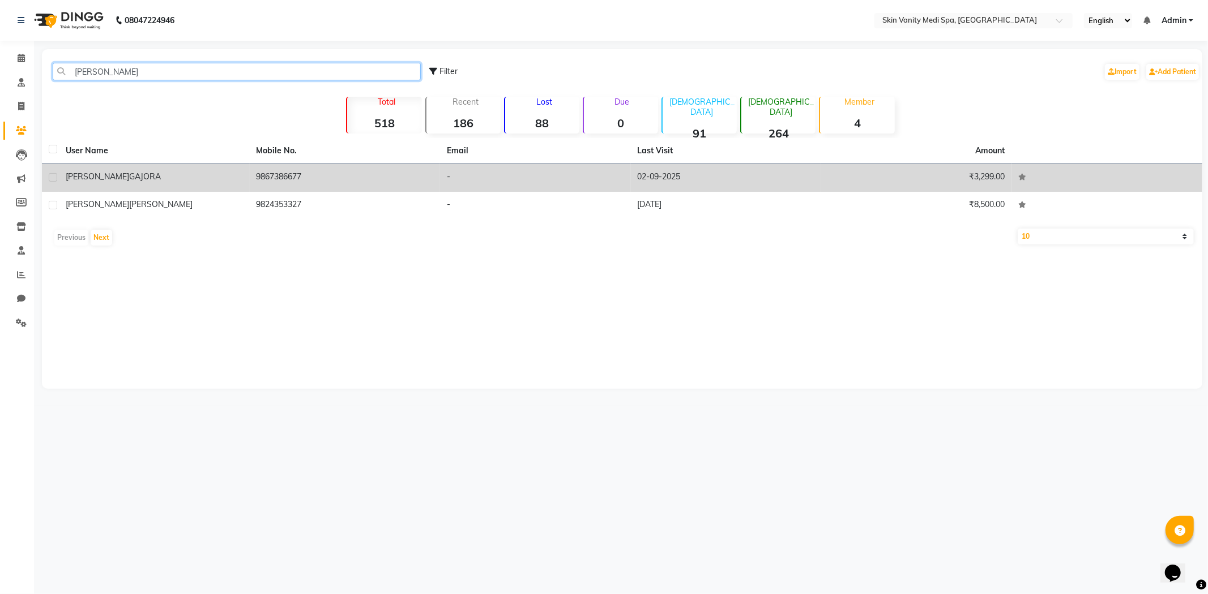
type input "[PERSON_NAME]"
click at [154, 182] on div "[PERSON_NAME]" at bounding box center [154, 177] width 177 height 12
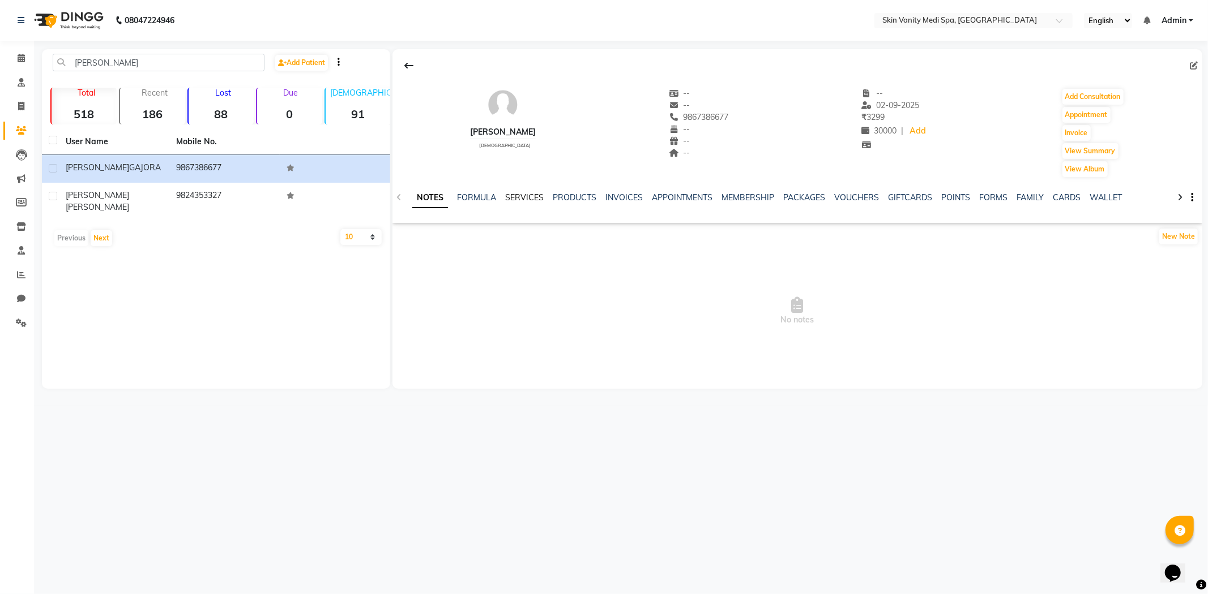
click at [515, 199] on link "SERVICES" at bounding box center [524, 197] width 38 height 10
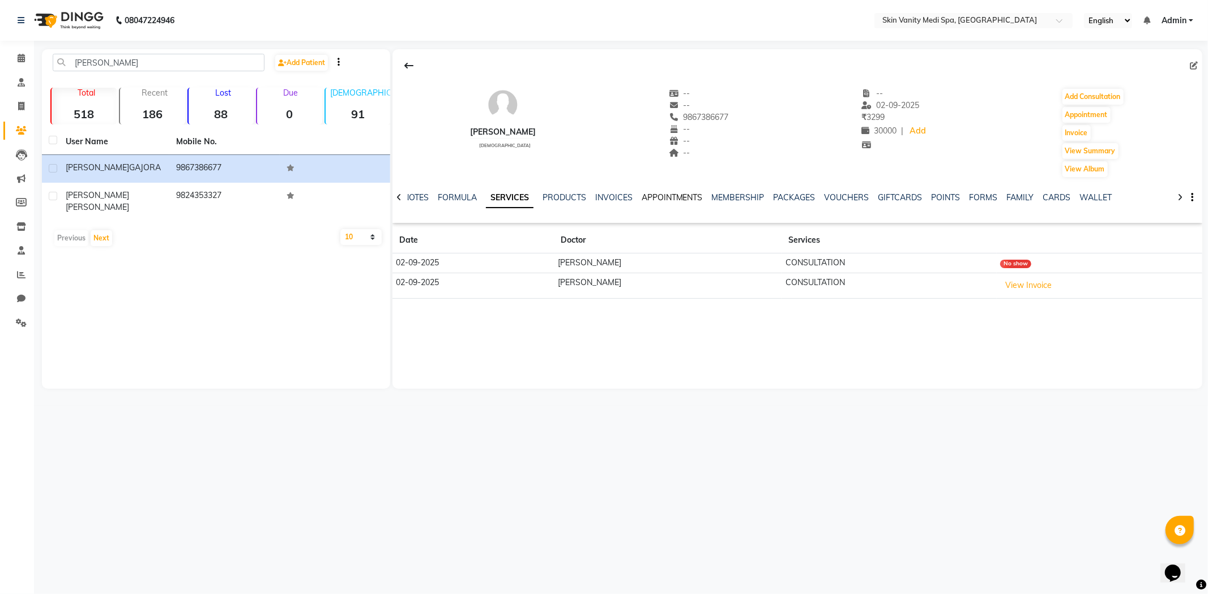
click at [680, 199] on link "APPOINTMENTS" at bounding box center [671, 197] width 61 height 10
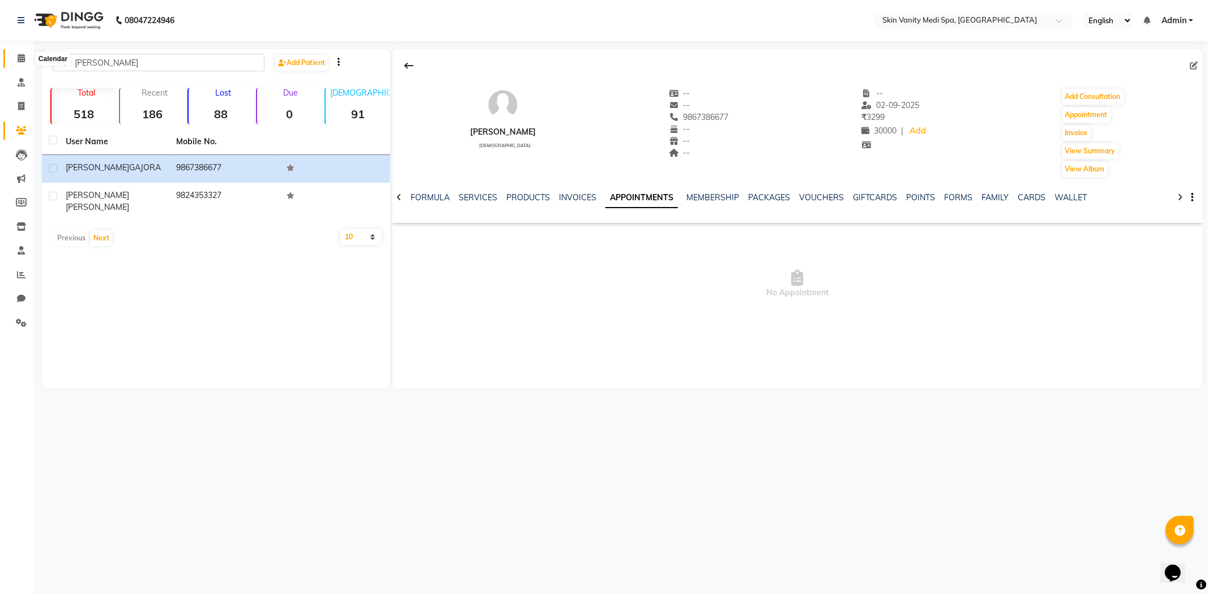
click at [20, 55] on icon at bounding box center [21, 58] width 7 height 8
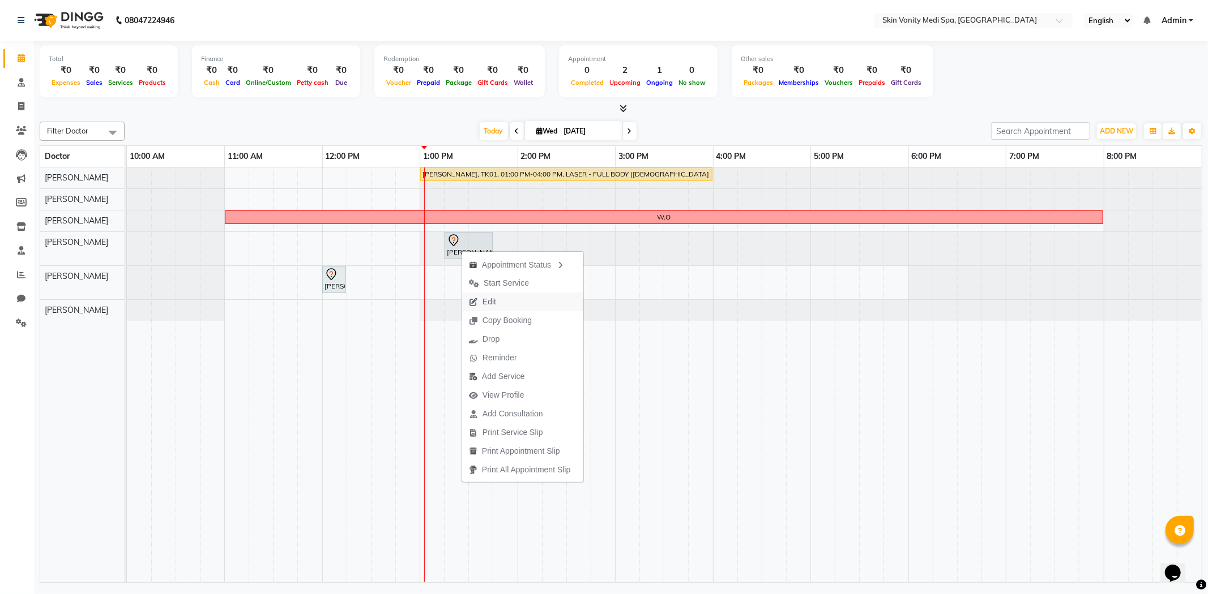
click at [496, 303] on span "Edit" at bounding box center [482, 302] width 41 height 19
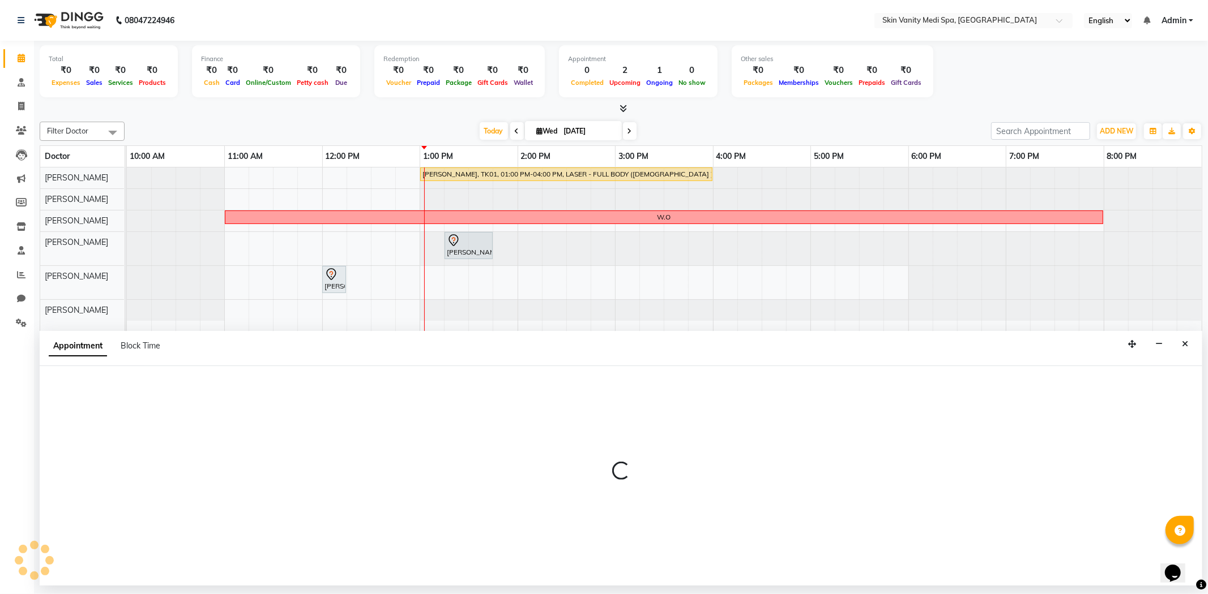
select select "tentative"
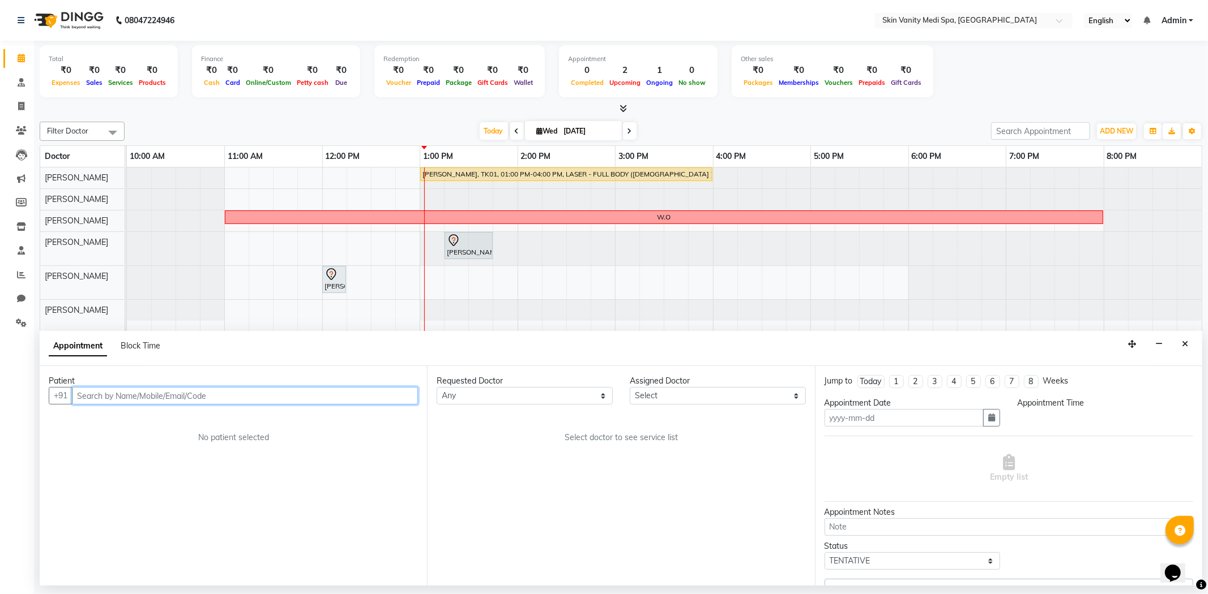
type input "[DATE]"
select select "70348"
select select "70349"
select select "795"
select select "3954"
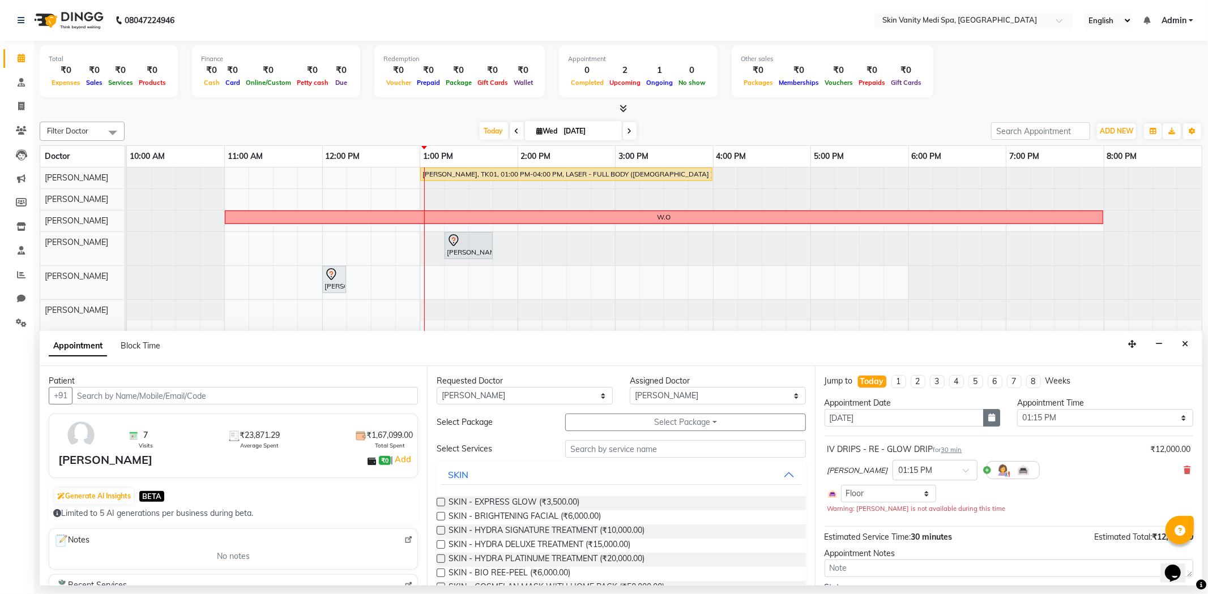
click at [988, 425] on button "button" at bounding box center [991, 418] width 17 height 18
click at [894, 476] on div "4" at bounding box center [890, 477] width 18 height 18
type input "[DATE]"
select select "795"
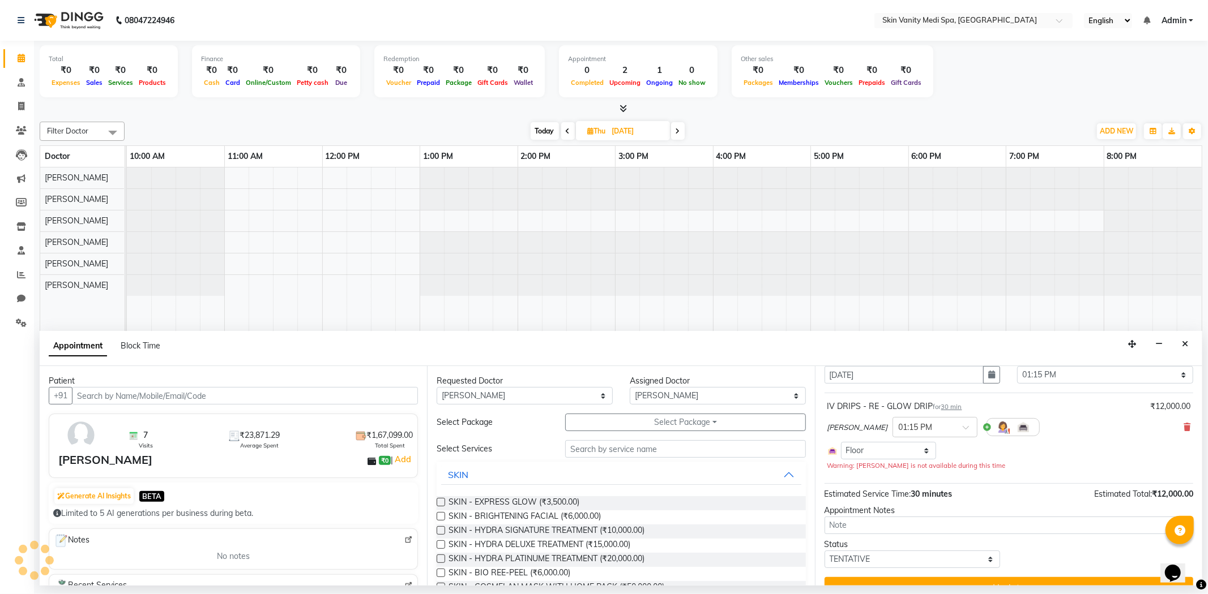
scroll to position [64, 0]
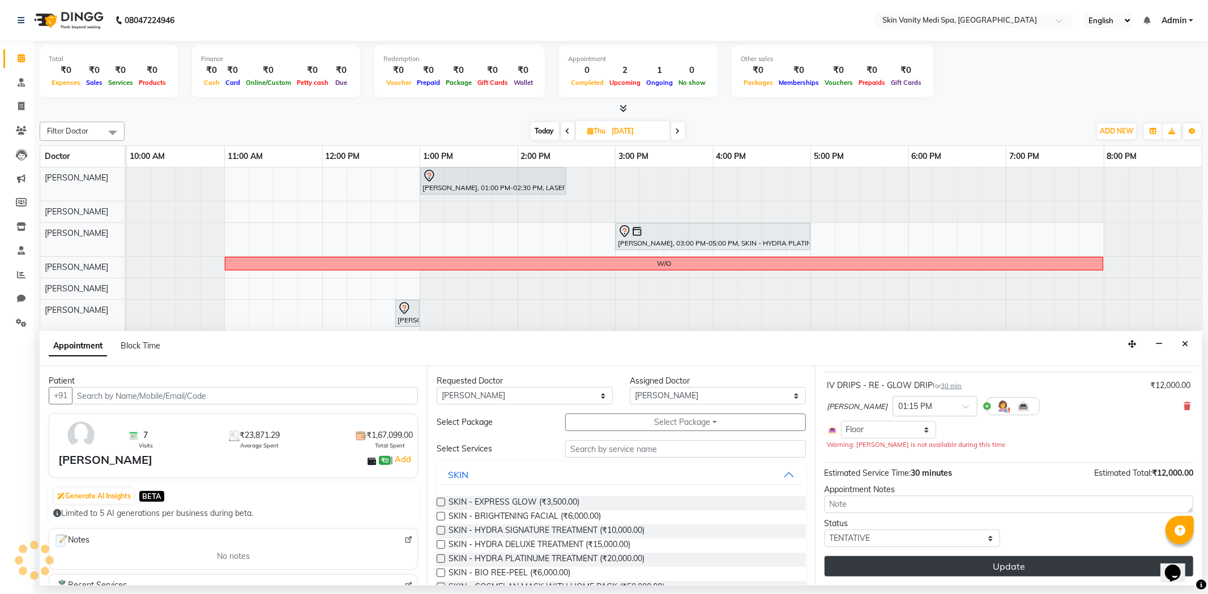
click at [944, 567] on button "Update" at bounding box center [1008, 567] width 369 height 20
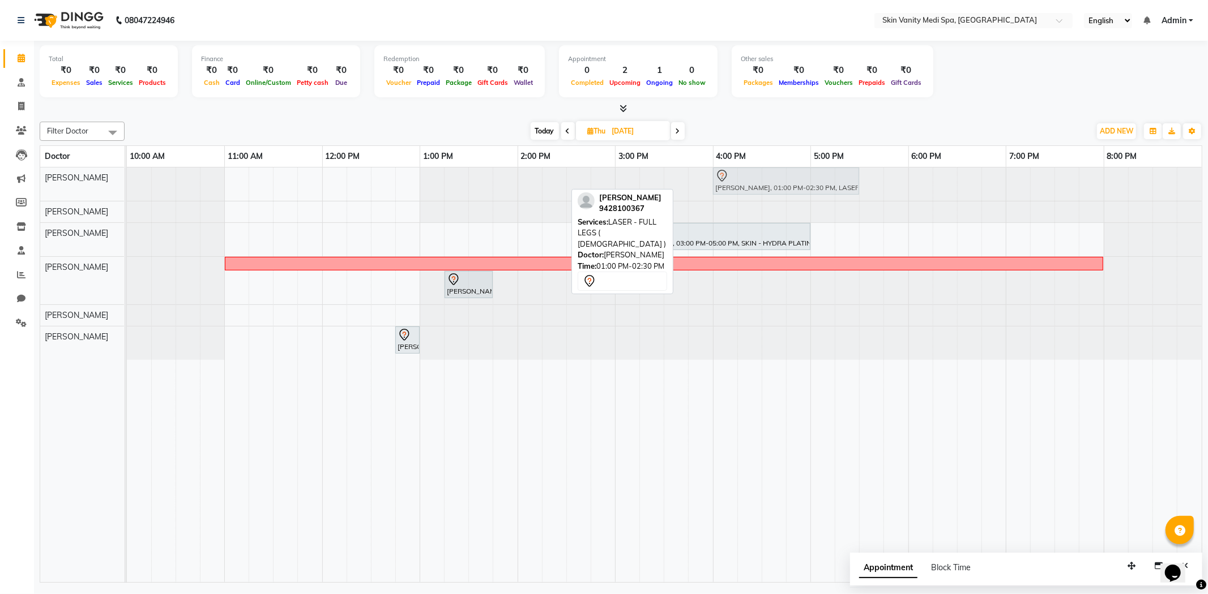
drag, startPoint x: 499, startPoint y: 176, endPoint x: 789, endPoint y: 169, distance: 289.9
click at [127, 169] on div "[PERSON_NAME], 01:00 PM-02:30 PM, LASER - FULL LEGS ( [DEMOGRAPHIC_DATA] ) [PER…" at bounding box center [127, 184] width 0 height 33
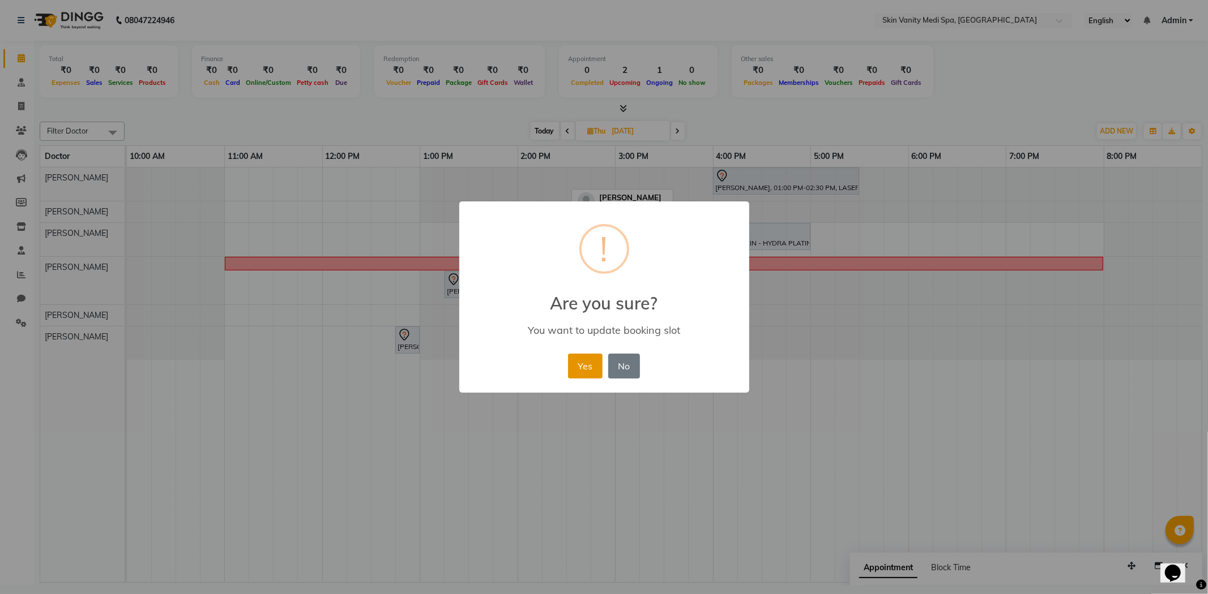
click at [588, 370] on button "Yes" at bounding box center [585, 366] width 35 height 25
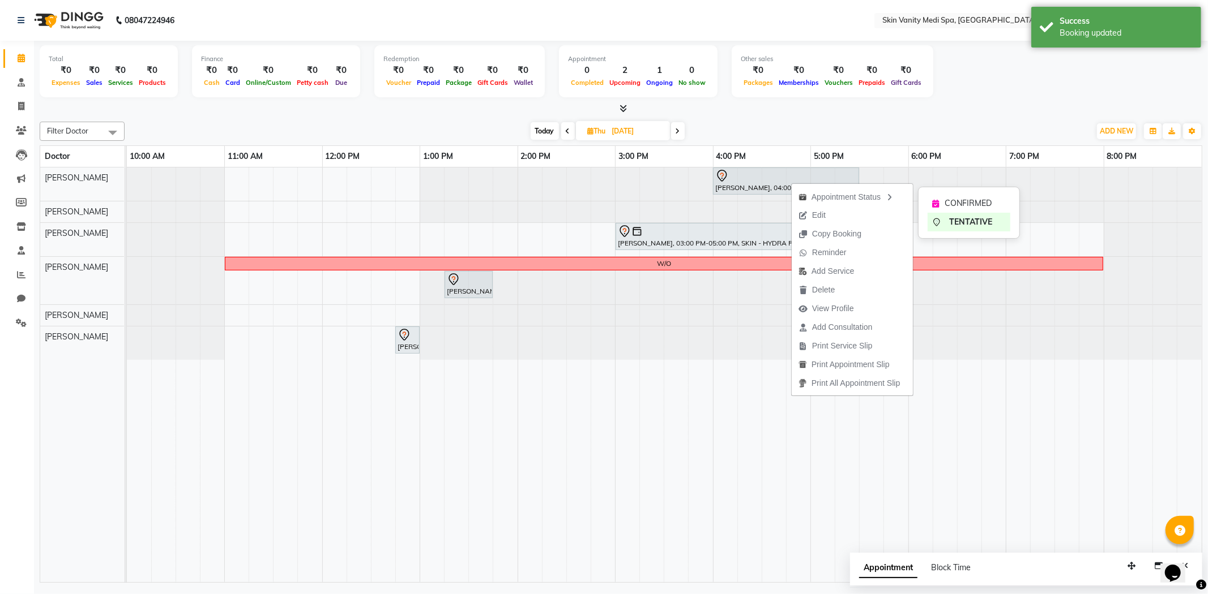
click at [933, 195] on div "CONFIRMED" at bounding box center [968, 203] width 83 height 19
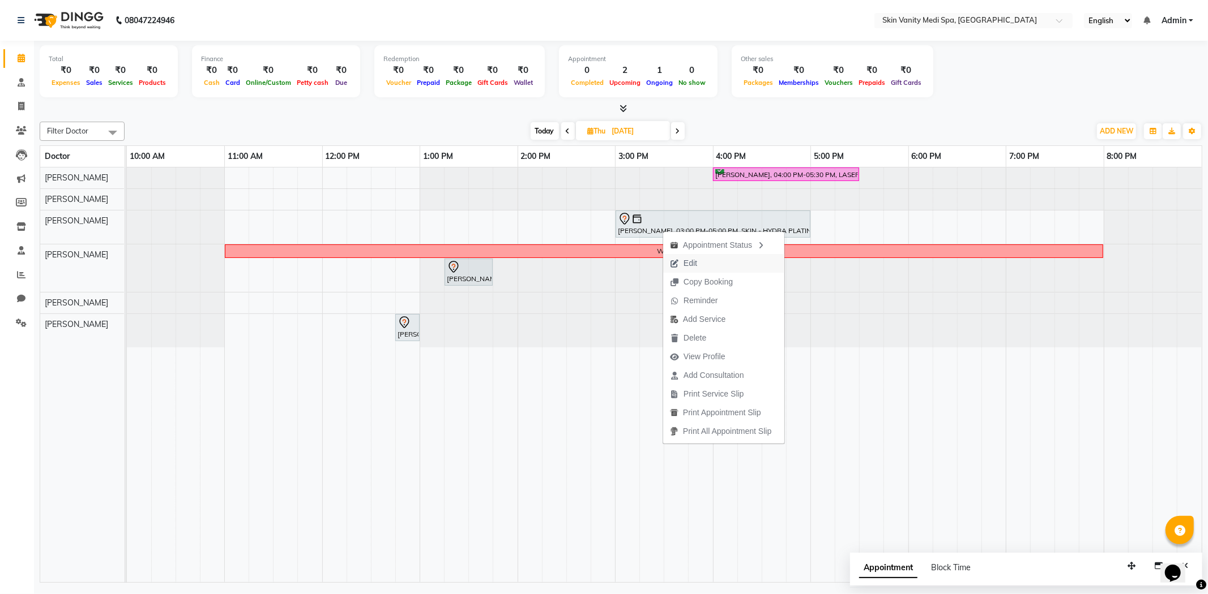
click at [681, 267] on span "Edit" at bounding box center [683, 263] width 41 height 19
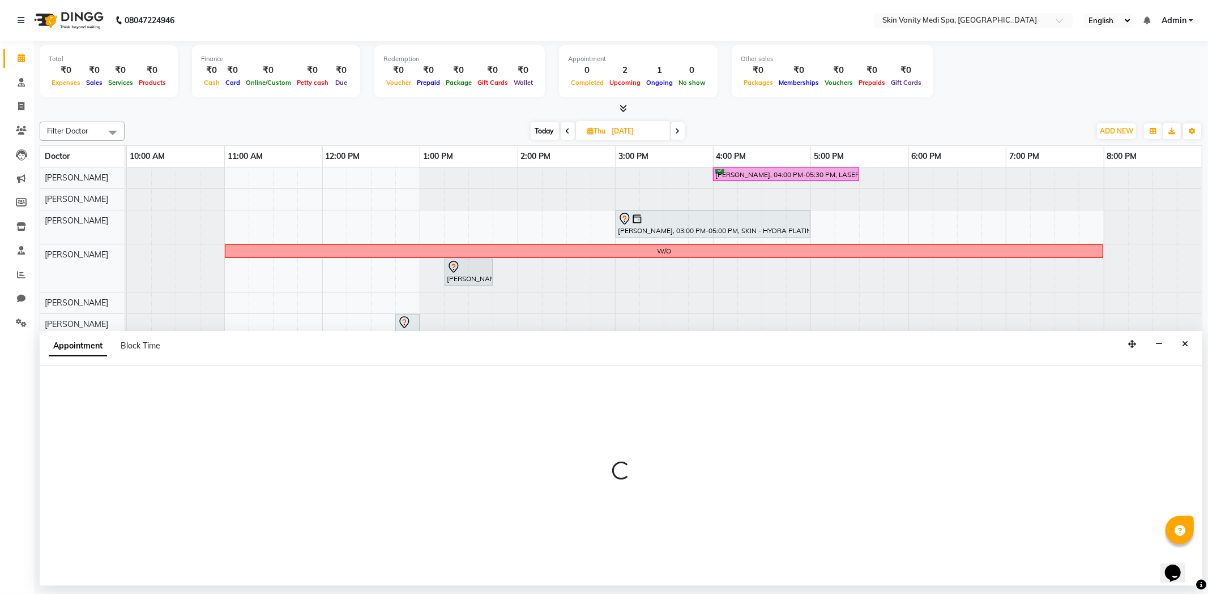
select select "tentative"
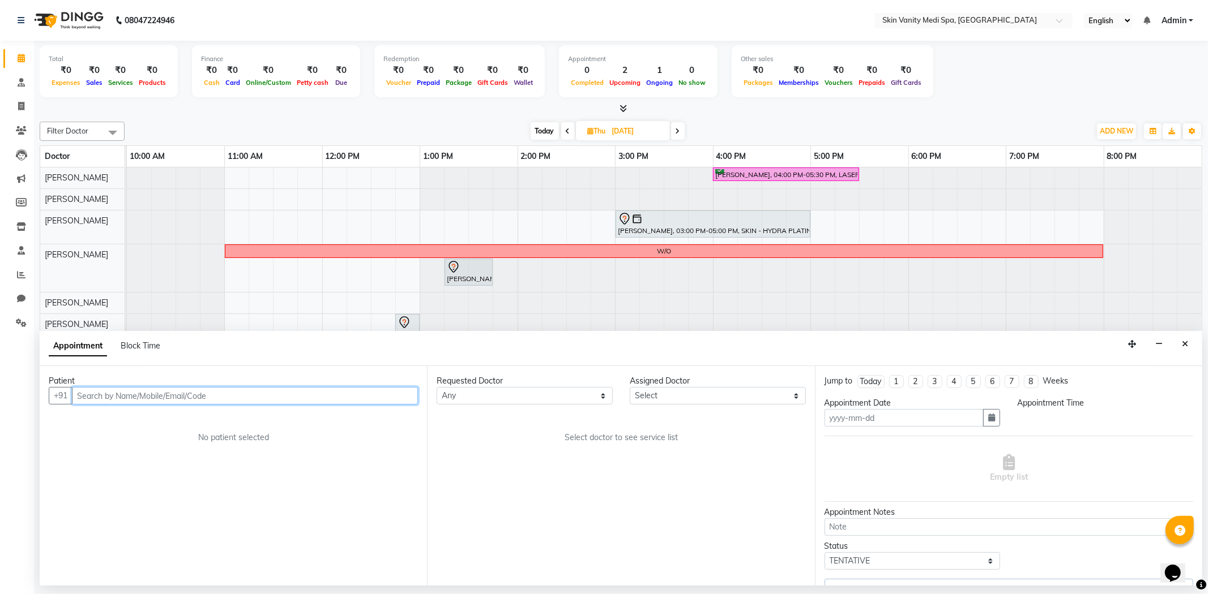
type input "[DATE]"
select select "900"
select select "70348"
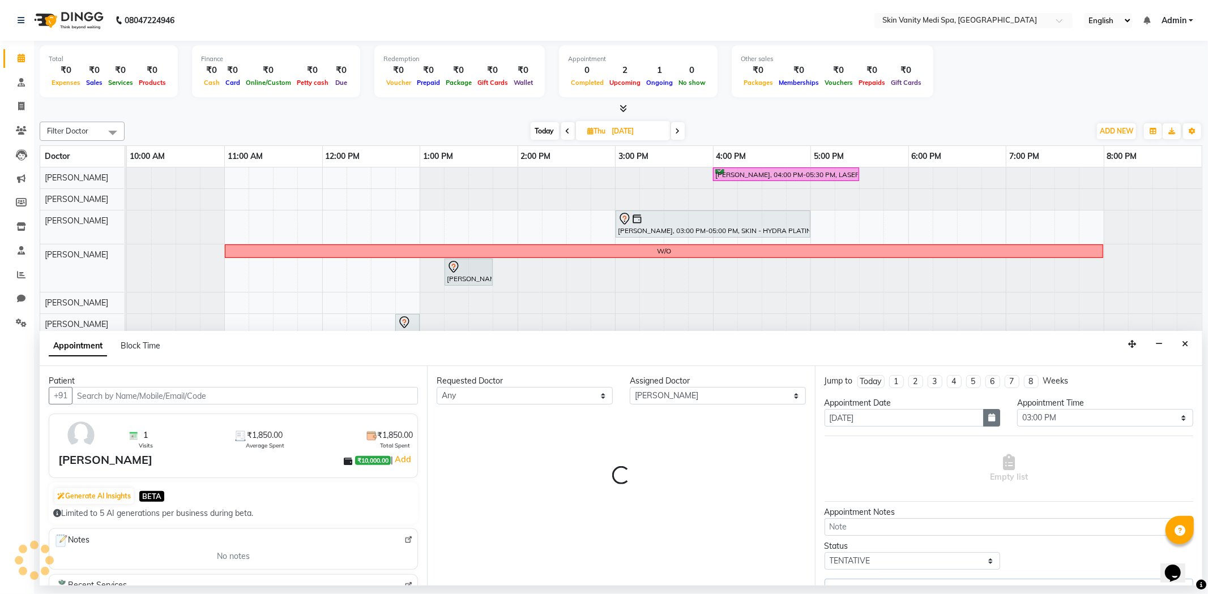
click at [983, 420] on button "button" at bounding box center [991, 418] width 17 height 18
select select "3954"
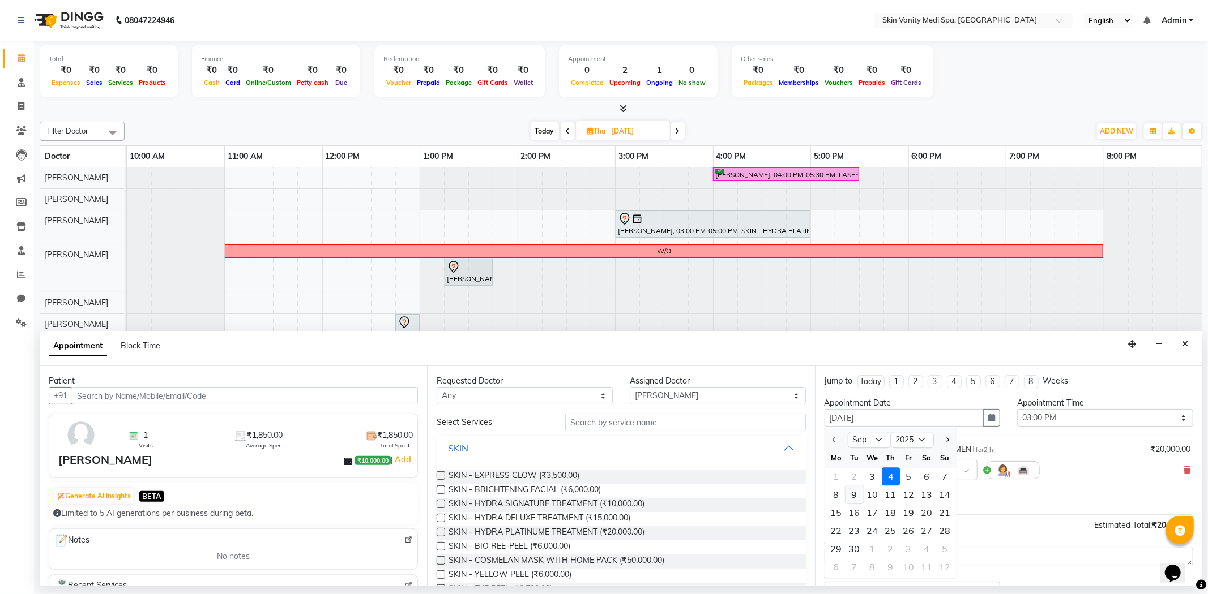
click at [853, 495] on div "9" at bounding box center [854, 495] width 18 height 18
type input "[DATE]"
select select "900"
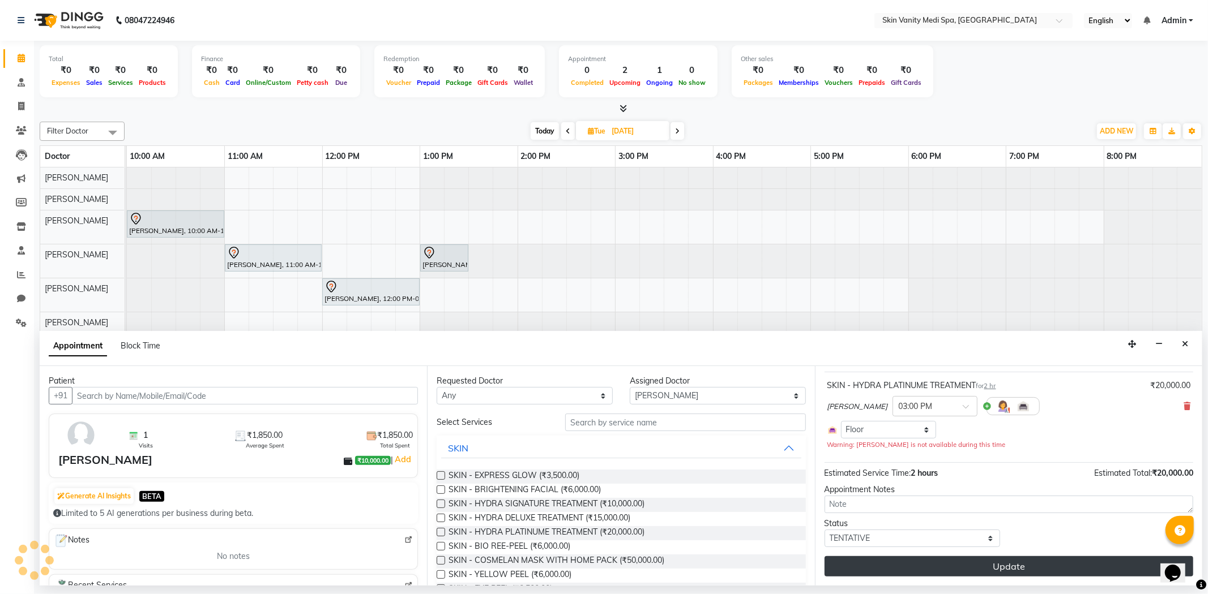
scroll to position [53, 0]
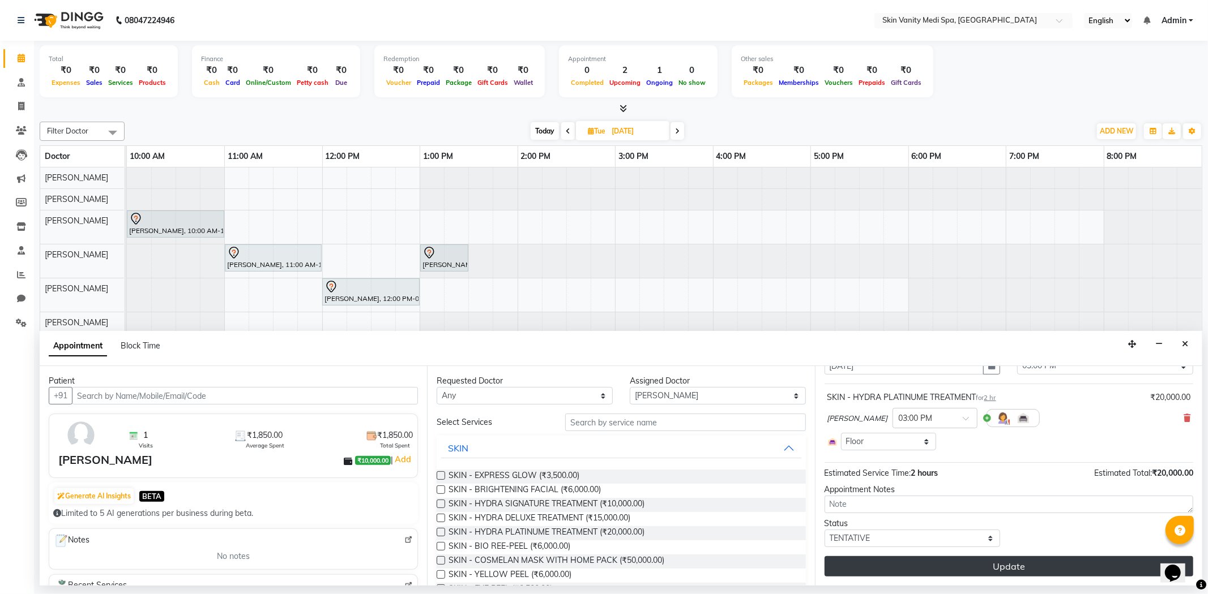
click at [932, 570] on button "Update" at bounding box center [1008, 567] width 369 height 20
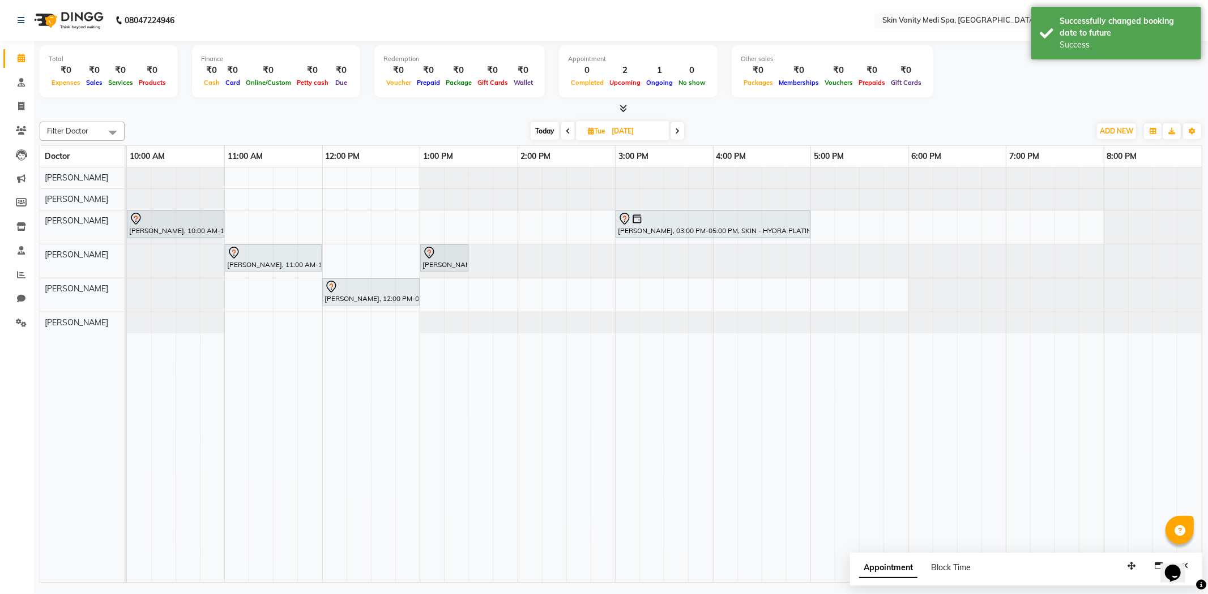
click at [537, 129] on span "Today" at bounding box center [544, 131] width 28 height 18
type input "[DATE]"
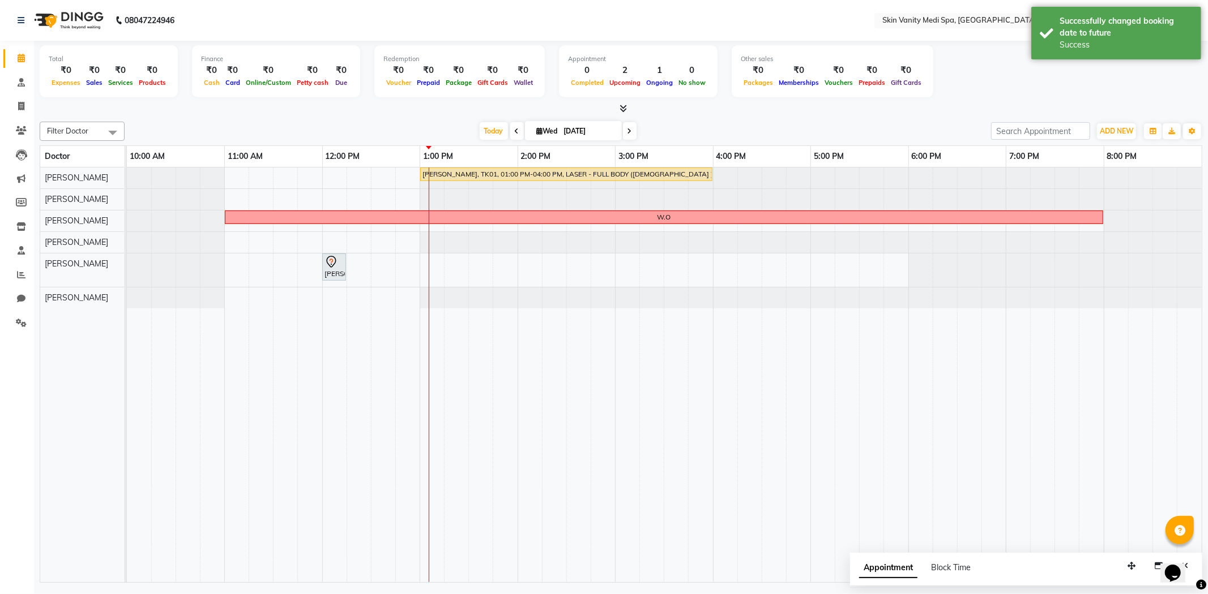
click at [600, 127] on input "[DATE]" at bounding box center [588, 131] width 57 height 17
select select "9"
select select "2025"
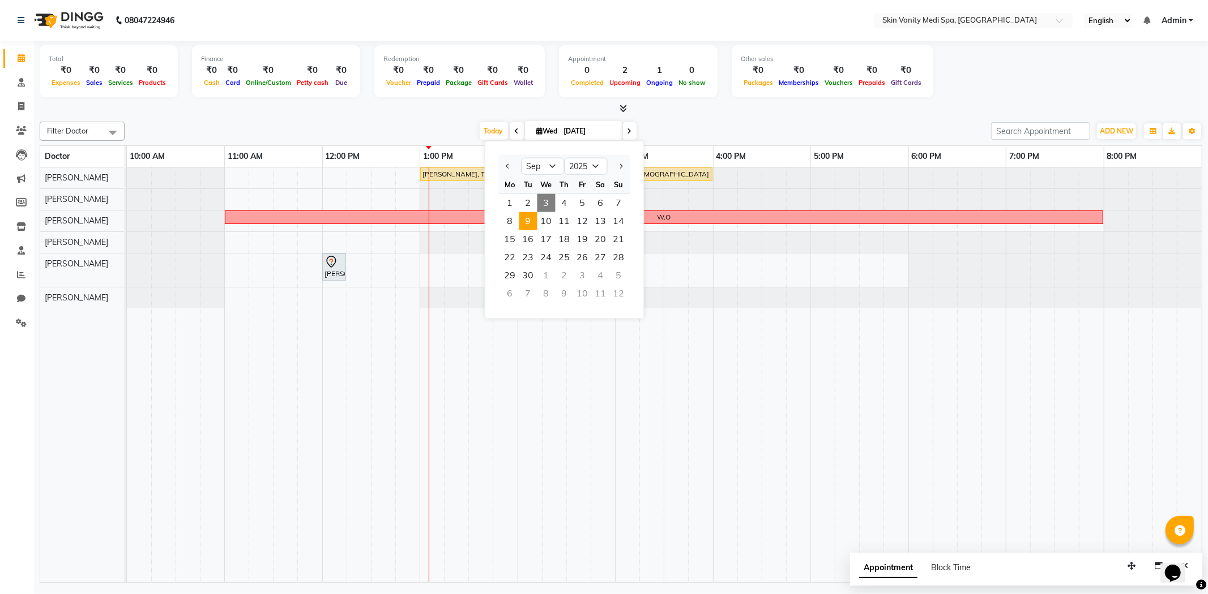
click at [530, 216] on span "9" at bounding box center [528, 221] width 18 height 18
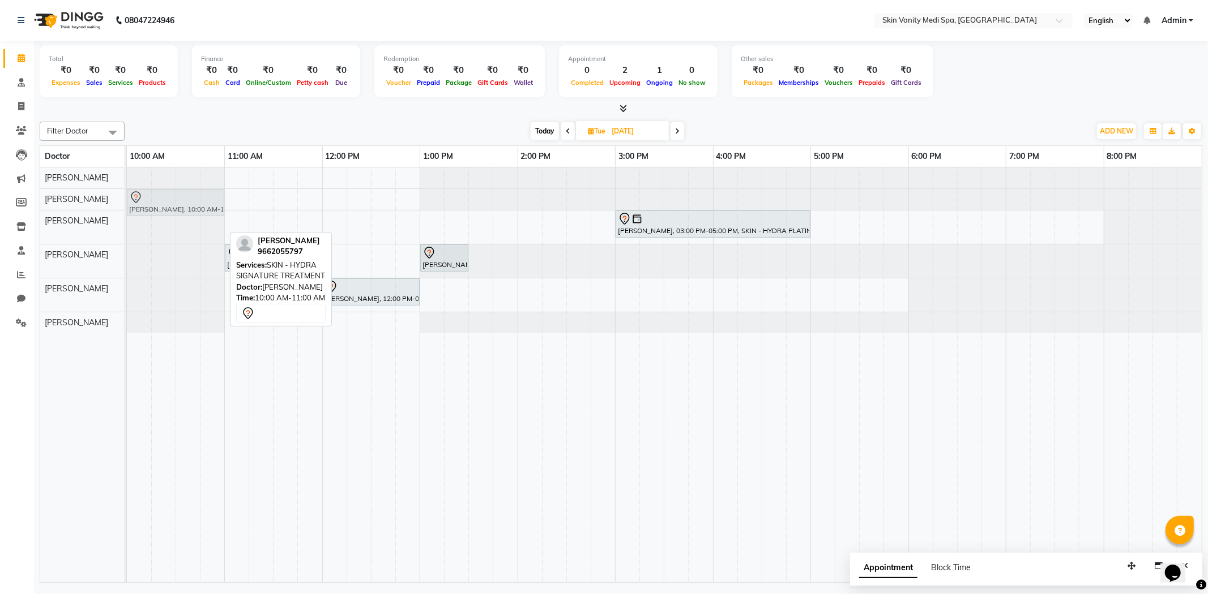
drag, startPoint x: 190, startPoint y: 217, endPoint x: 190, endPoint y: 191, distance: 26.0
click at [190, 191] on tbody "[PERSON_NAME], 10:00 AM-11:00 AM, SKIN - HYDRA SIGNATURE TREATMENT [PERSON_NAME…" at bounding box center [664, 251] width 1075 height 166
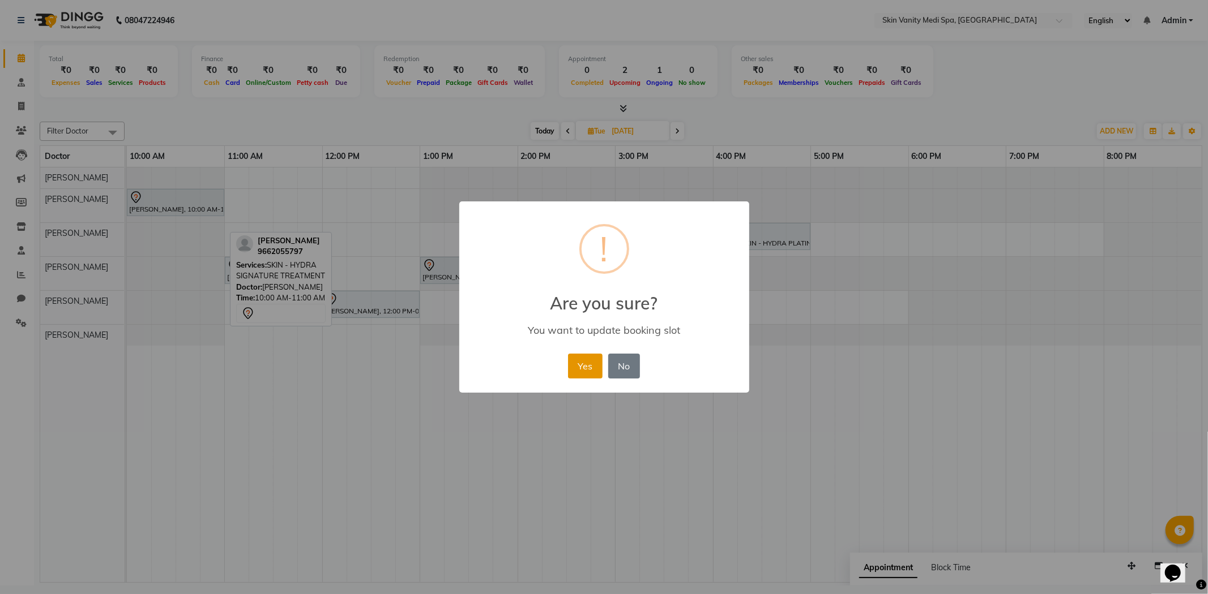
click at [580, 363] on button "Yes" at bounding box center [585, 366] width 35 height 25
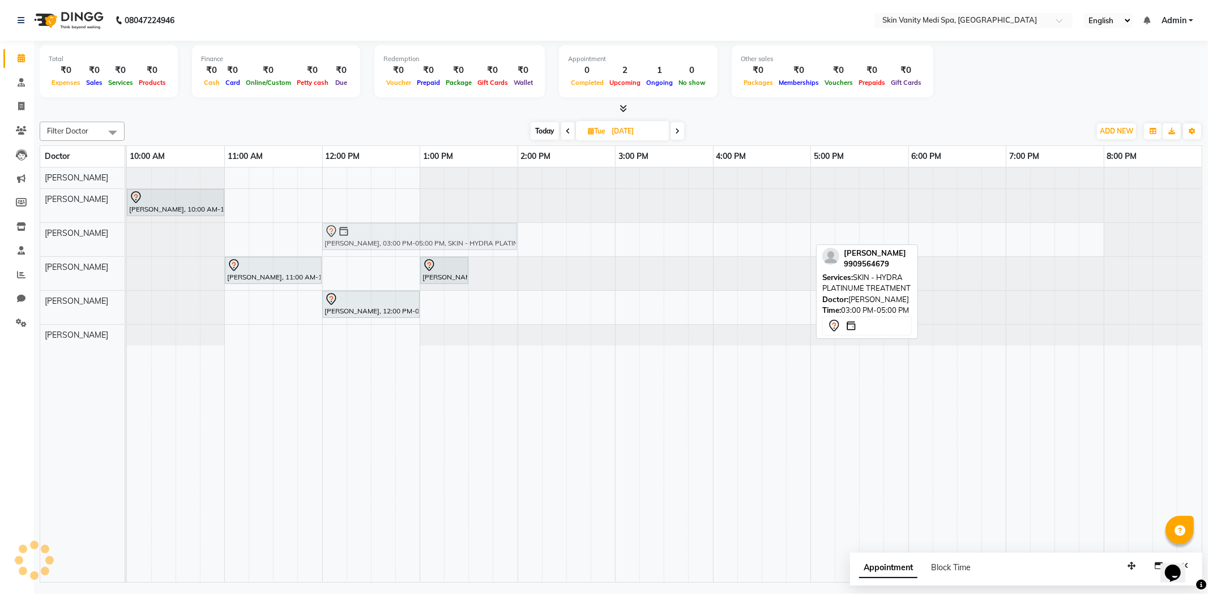
drag, startPoint x: 661, startPoint y: 235, endPoint x: 373, endPoint y: 235, distance: 288.7
click at [127, 235] on div "[PERSON_NAME], 03:00 PM-05:00 PM, SKIN - HYDRA PLATINUME TREATMENT [PERSON_NAME…" at bounding box center [127, 239] width 0 height 33
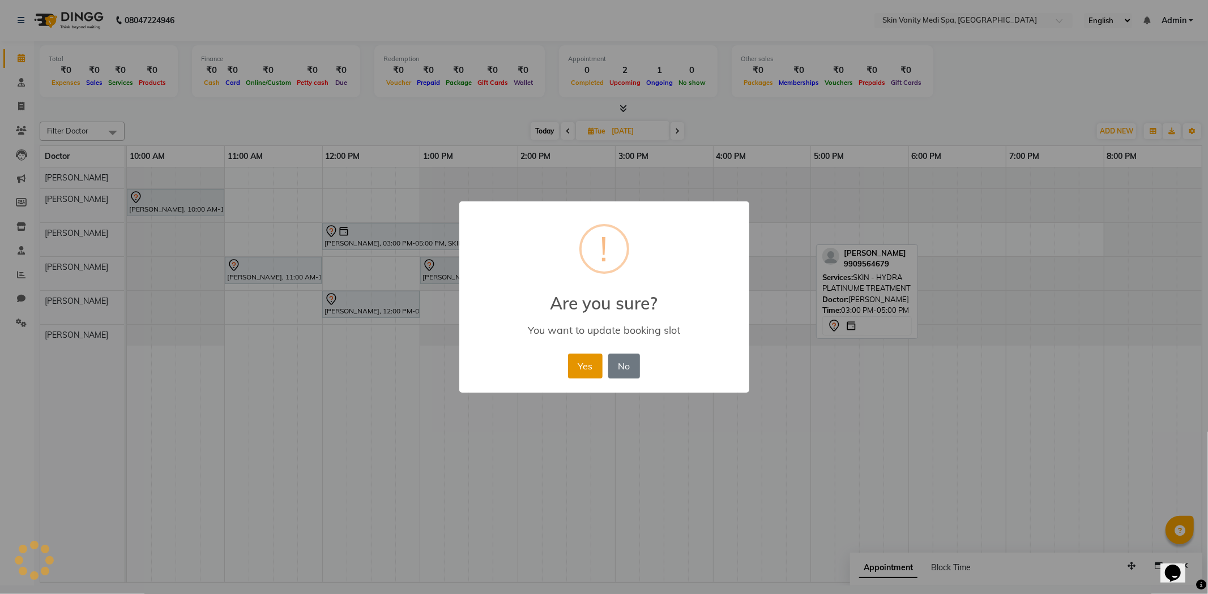
click at [592, 368] on button "Yes" at bounding box center [585, 366] width 35 height 25
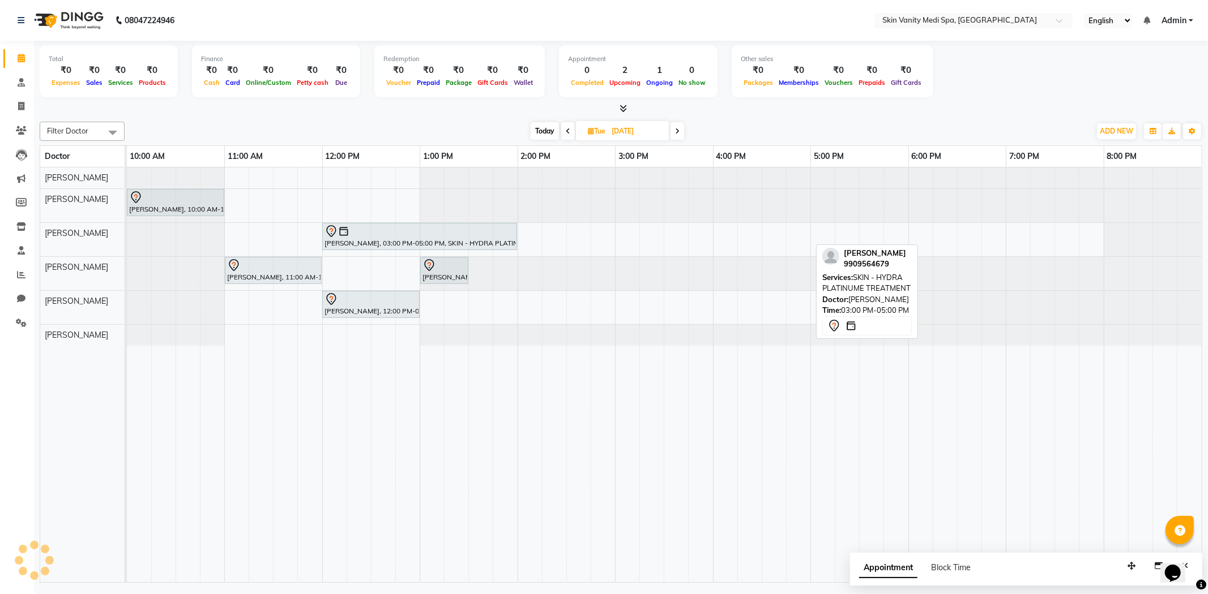
click at [545, 130] on span "Today" at bounding box center [544, 131] width 28 height 18
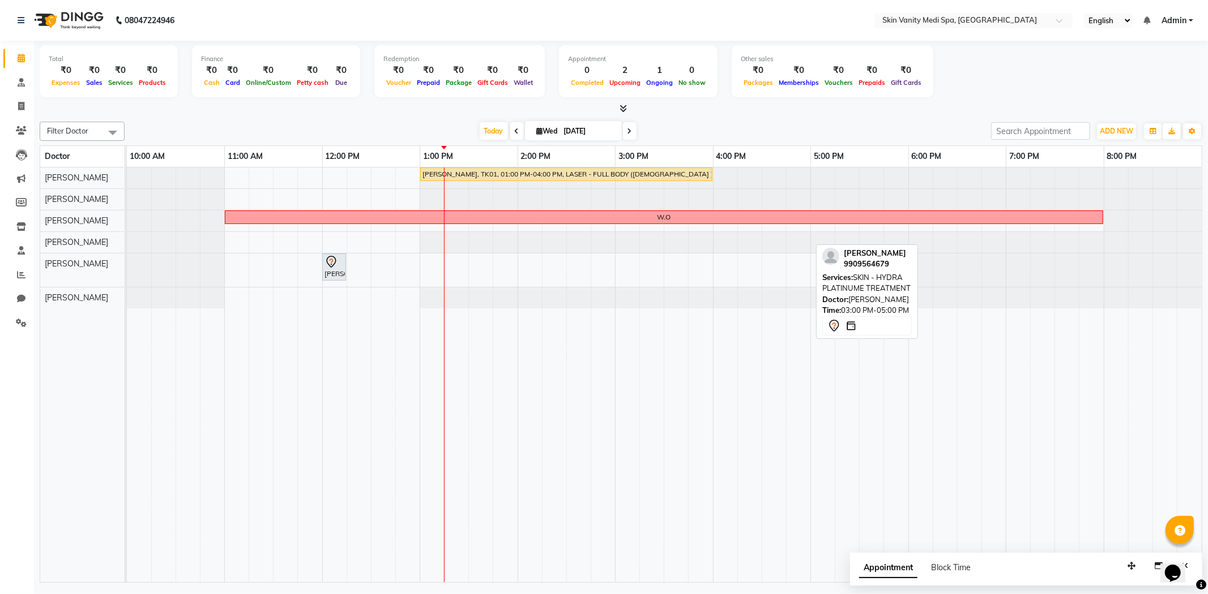
click at [629, 127] on span at bounding box center [630, 131] width 14 height 18
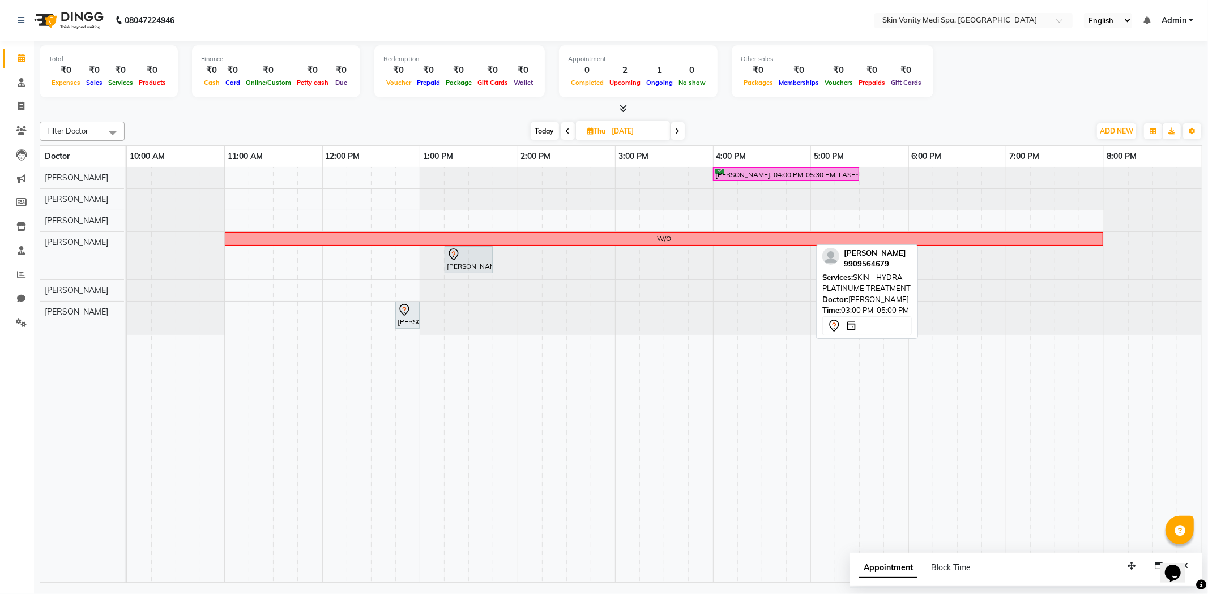
click at [563, 133] on span at bounding box center [568, 131] width 14 height 18
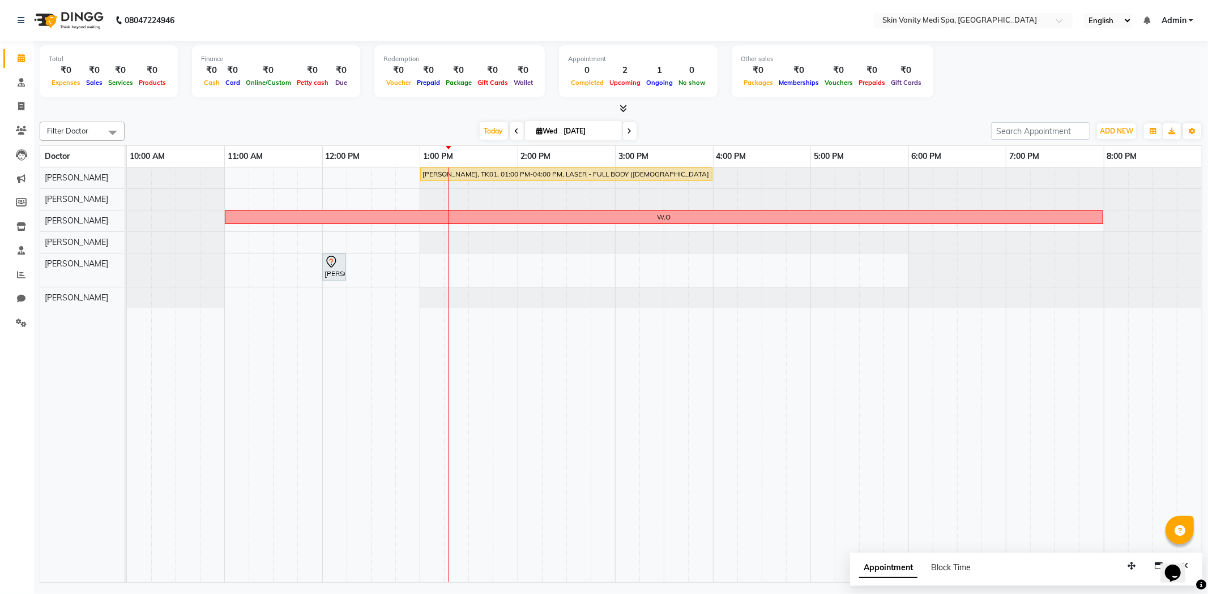
click at [427, 123] on div "[DATE] [DATE]" at bounding box center [557, 131] width 855 height 17
click at [425, 130] on div "[DATE] [DATE]" at bounding box center [557, 131] width 855 height 17
click at [486, 135] on span "Today" at bounding box center [494, 131] width 28 height 18
click at [393, 123] on div "[DATE] [DATE]" at bounding box center [557, 131] width 855 height 17
click at [628, 129] on icon at bounding box center [629, 131] width 5 height 7
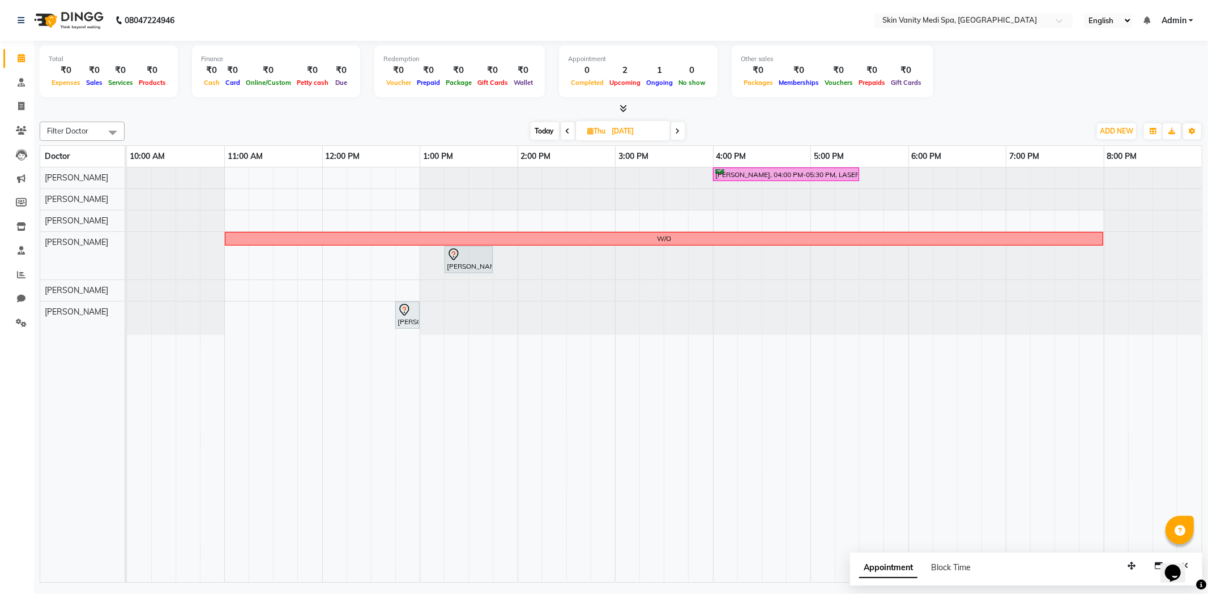
click at [538, 127] on span "Today" at bounding box center [544, 131] width 28 height 18
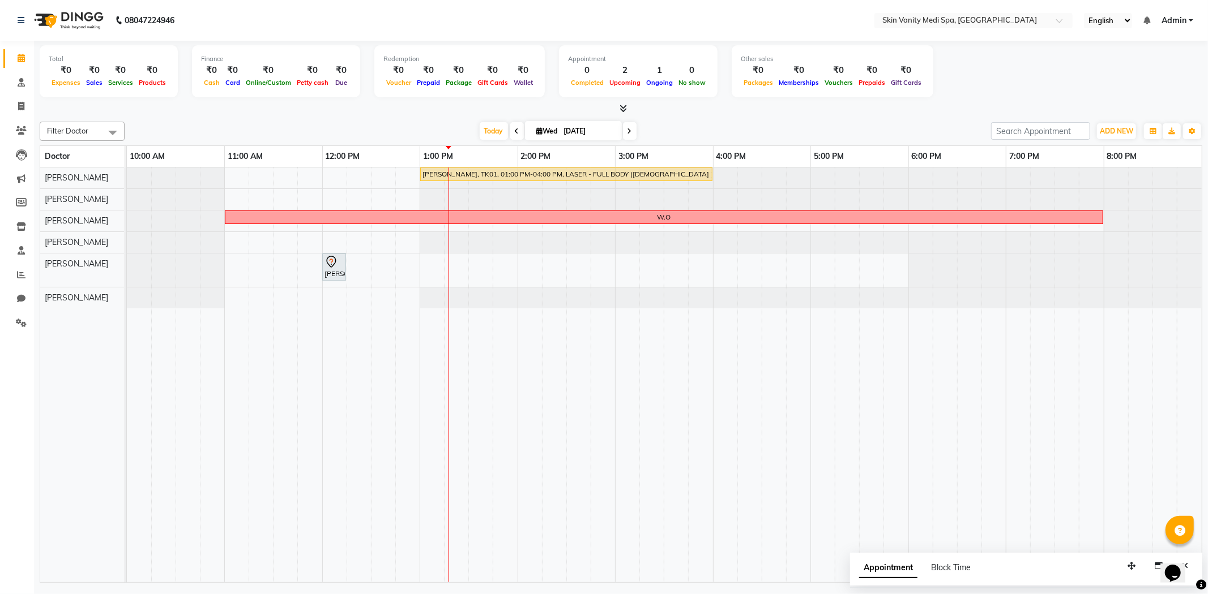
click at [623, 131] on span at bounding box center [630, 131] width 14 height 18
type input "[DATE]"
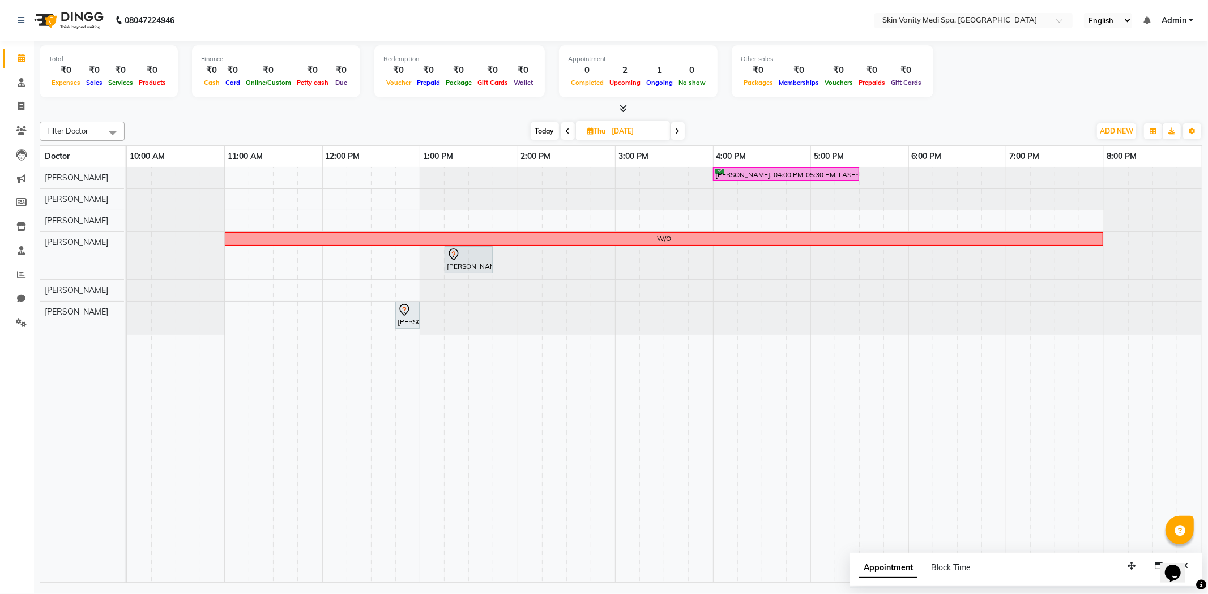
click at [127, 286] on div at bounding box center [127, 290] width 0 height 21
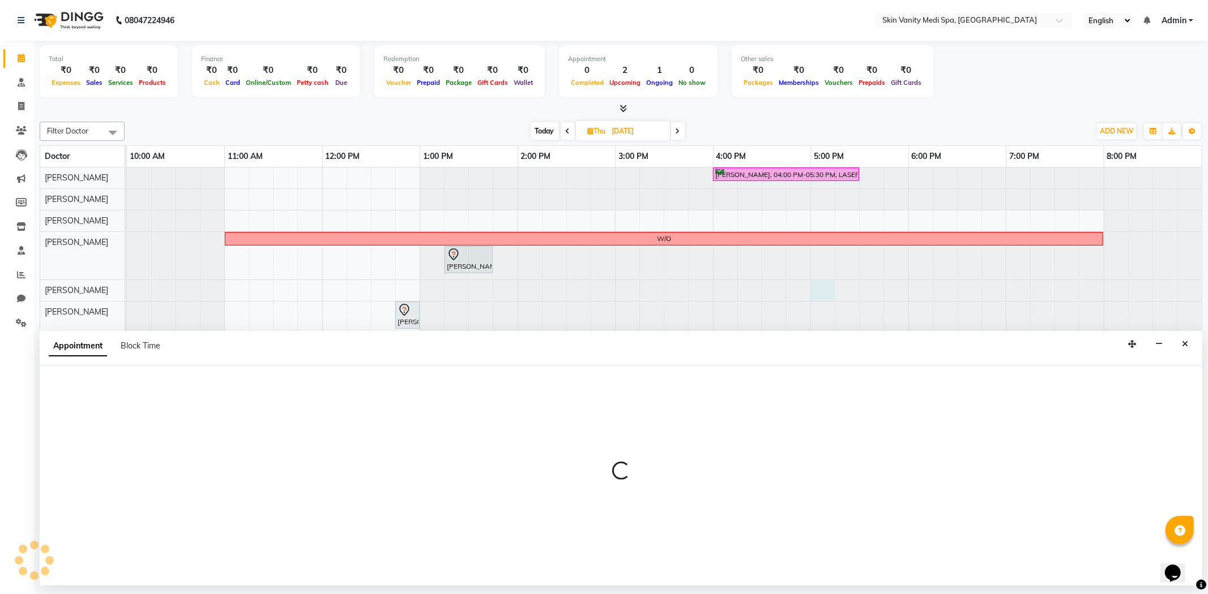
select select "70351"
select select "tentative"
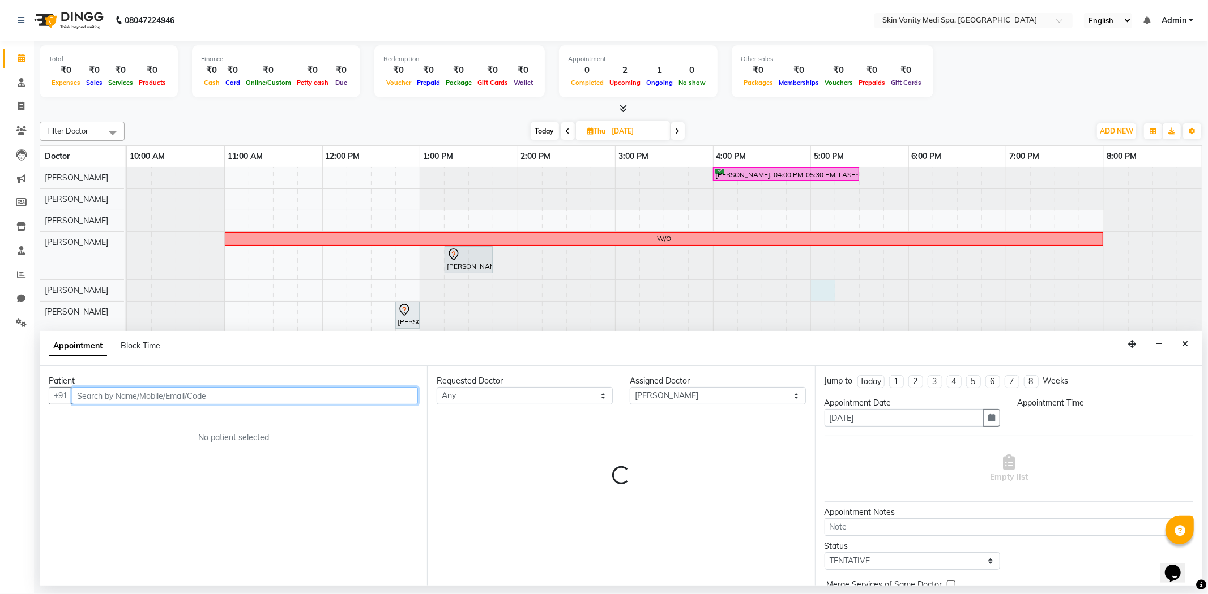
select select "1020"
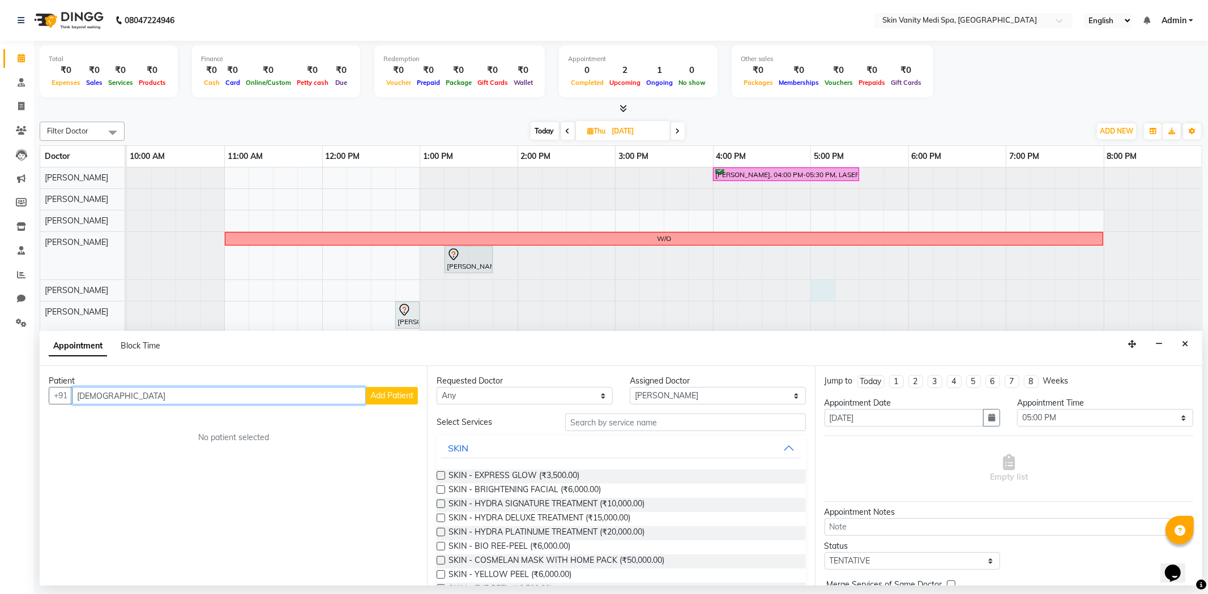
type input "[DEMOGRAPHIC_DATA]"
click at [414, 402] on button "Add Patient" at bounding box center [392, 396] width 52 height 18
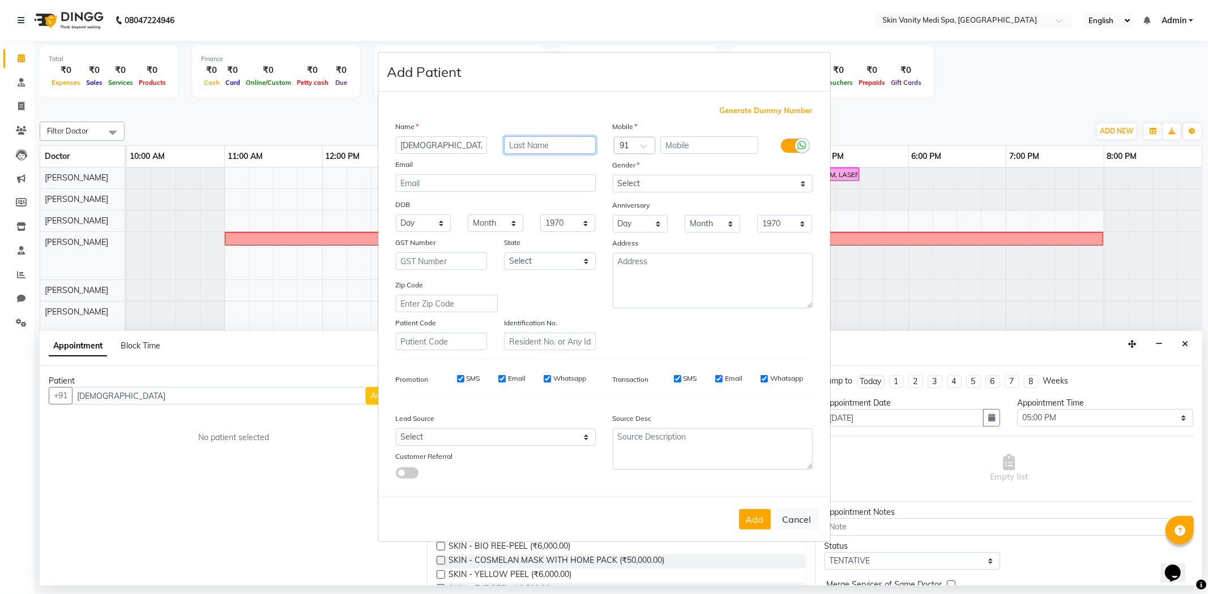
click at [547, 145] on input "text" at bounding box center [550, 145] width 92 height 18
type input "PATHAN"
click at [694, 142] on input "text" at bounding box center [709, 145] width 98 height 18
type input "7990423289"
click at [676, 176] on select "Select [DEMOGRAPHIC_DATA] [DEMOGRAPHIC_DATA] Other Prefer Not To Say" at bounding box center [713, 184] width 200 height 18
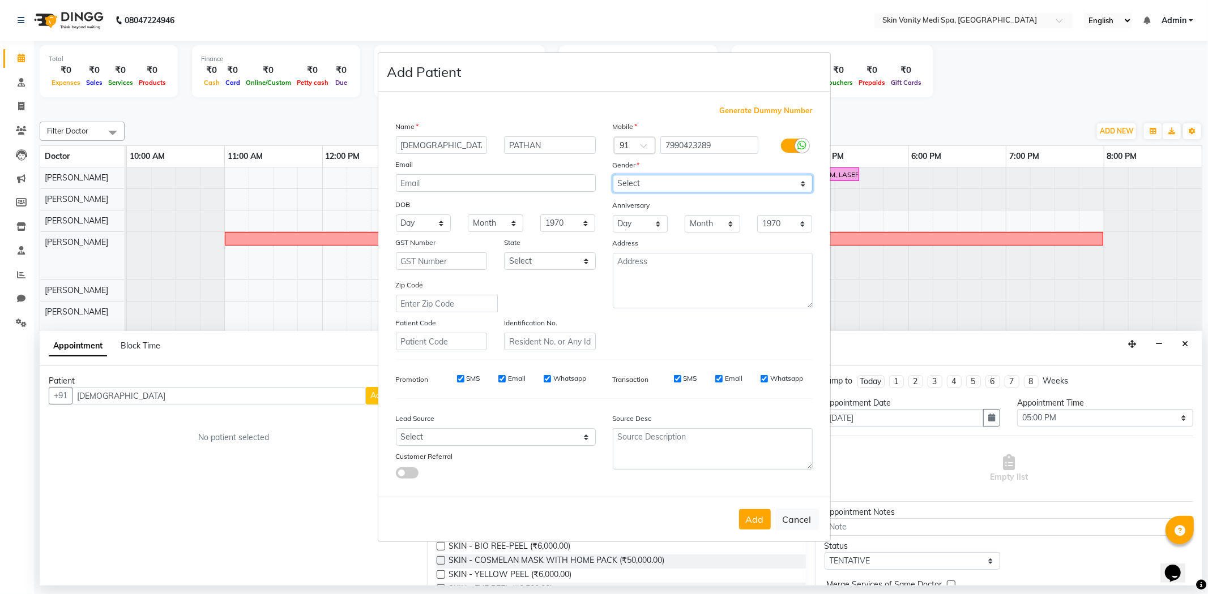
select select "[DEMOGRAPHIC_DATA]"
click at [613, 175] on select "Select [DEMOGRAPHIC_DATA] [DEMOGRAPHIC_DATA] Other Prefer Not To Say" at bounding box center [713, 184] width 200 height 18
click at [547, 267] on select "Select [GEOGRAPHIC_DATA] [GEOGRAPHIC_DATA] [GEOGRAPHIC_DATA] [GEOGRAPHIC_DATA] …" at bounding box center [550, 261] width 92 height 18
select select "12"
click at [504, 252] on select "Select [GEOGRAPHIC_DATA] [GEOGRAPHIC_DATA] [GEOGRAPHIC_DATA] [GEOGRAPHIC_DATA] …" at bounding box center [550, 261] width 92 height 18
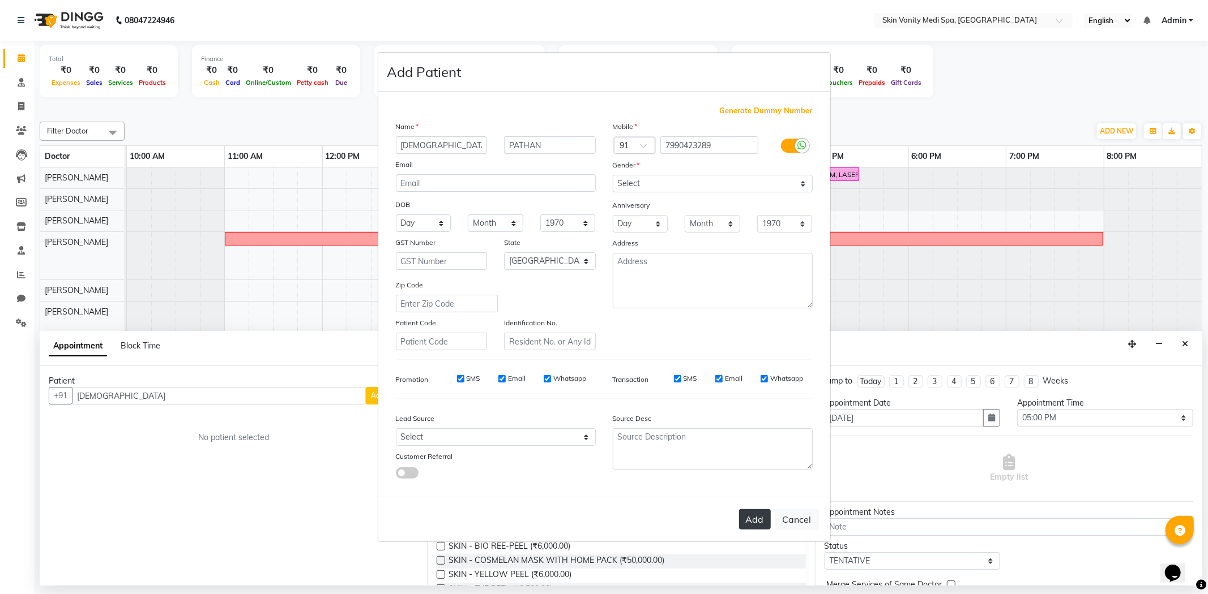
click at [756, 528] on button "Add" at bounding box center [755, 520] width 32 height 20
type input "7990423289"
select select
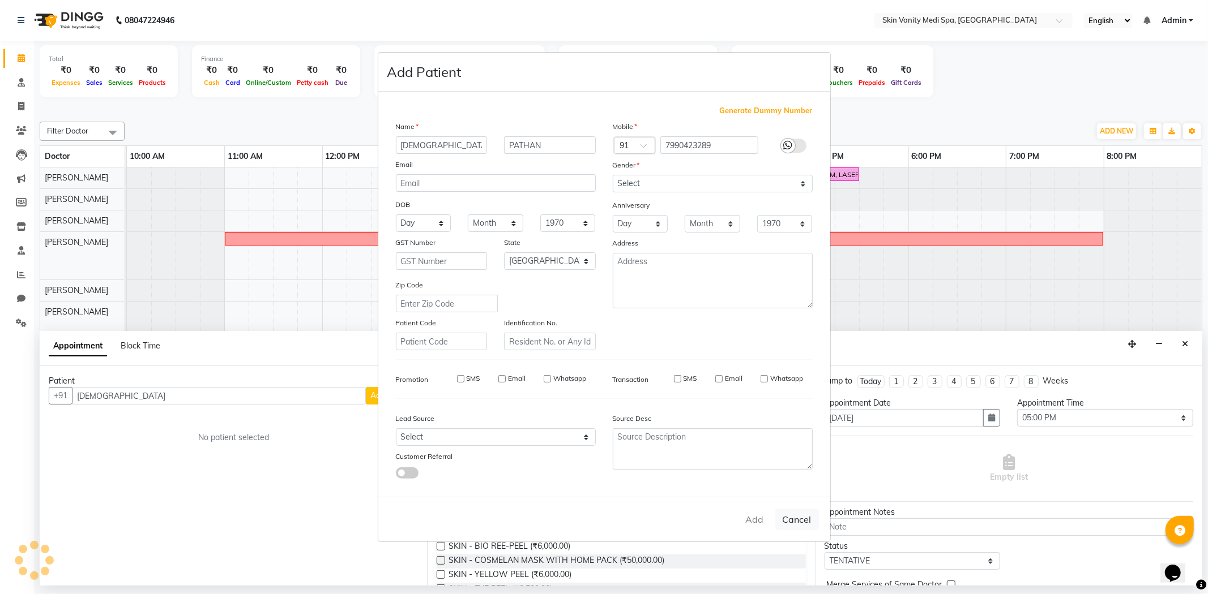
select select "null"
select select
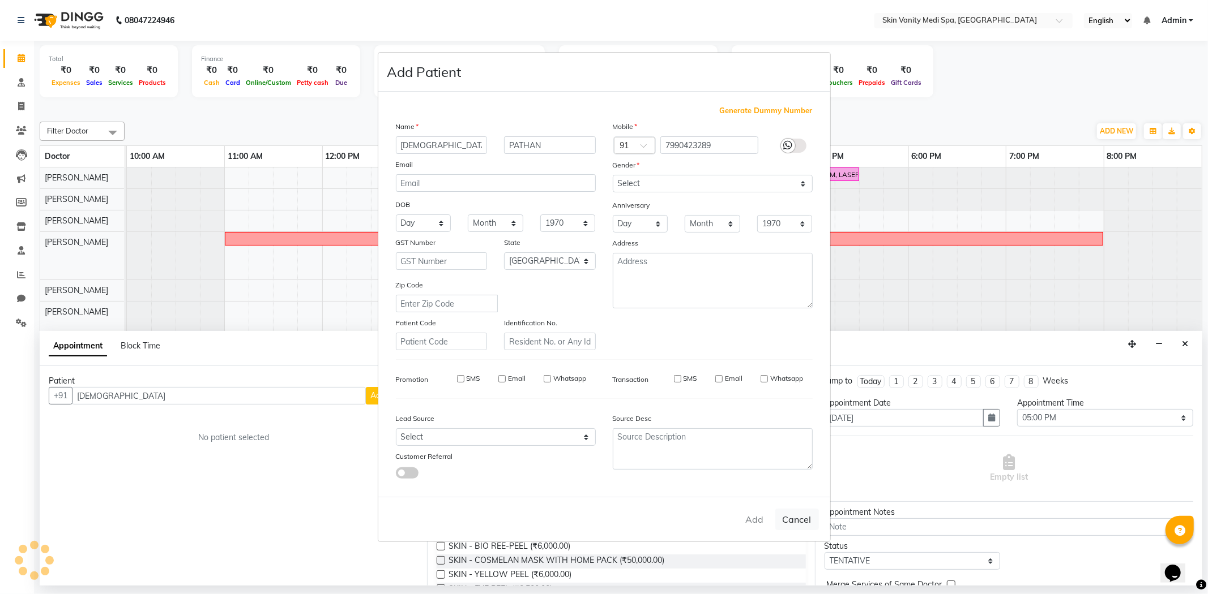
checkbox input "false"
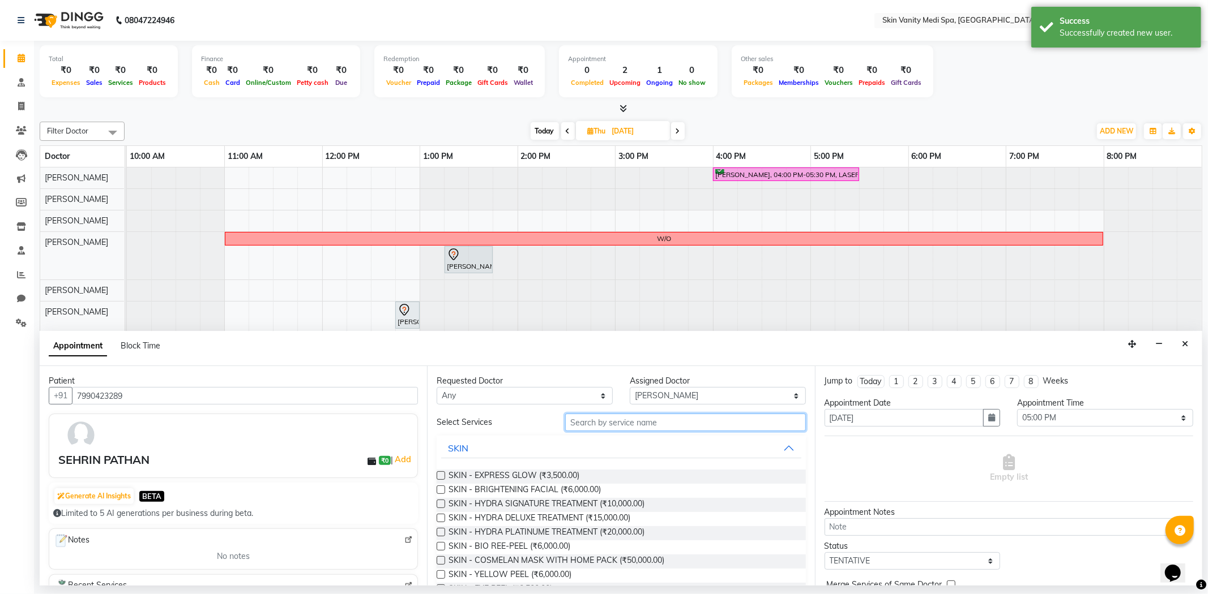
click at [577, 429] on input "text" at bounding box center [685, 423] width 240 height 18
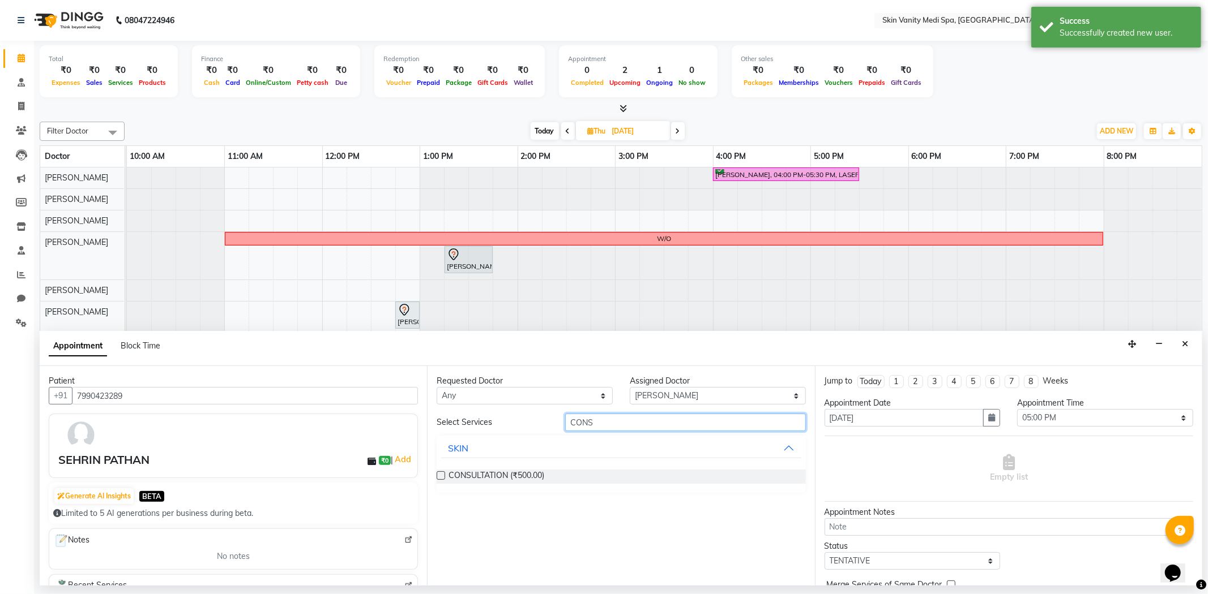
type input "CONS"
click at [439, 478] on label at bounding box center [440, 476] width 8 height 8
click at [439, 478] on input "checkbox" at bounding box center [439, 476] width 7 height 7
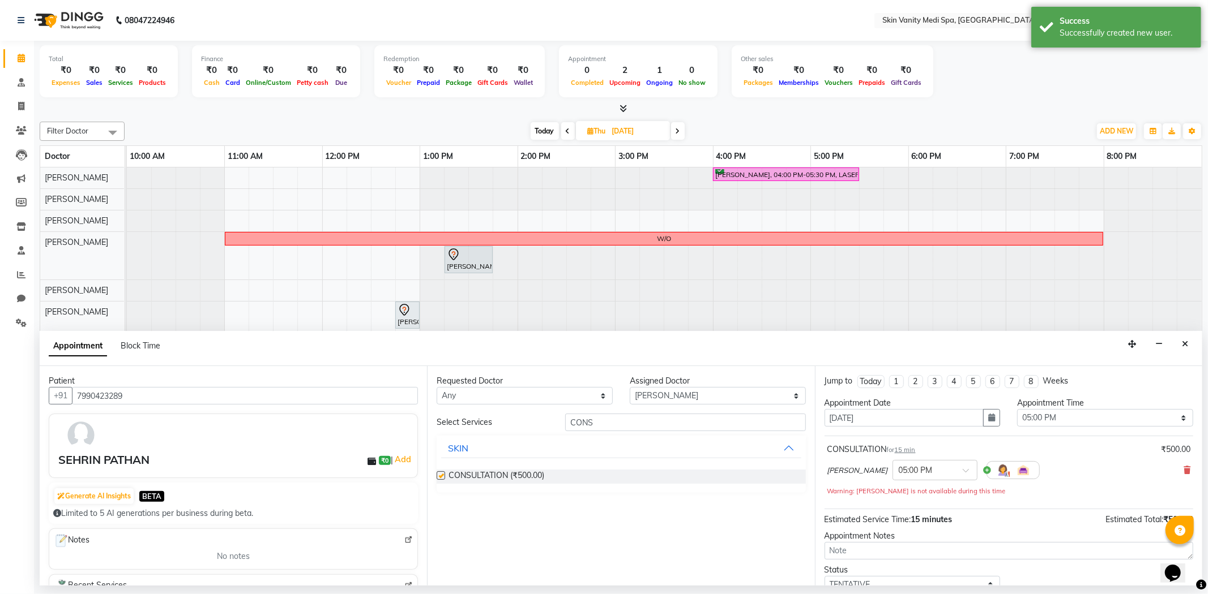
checkbox input "false"
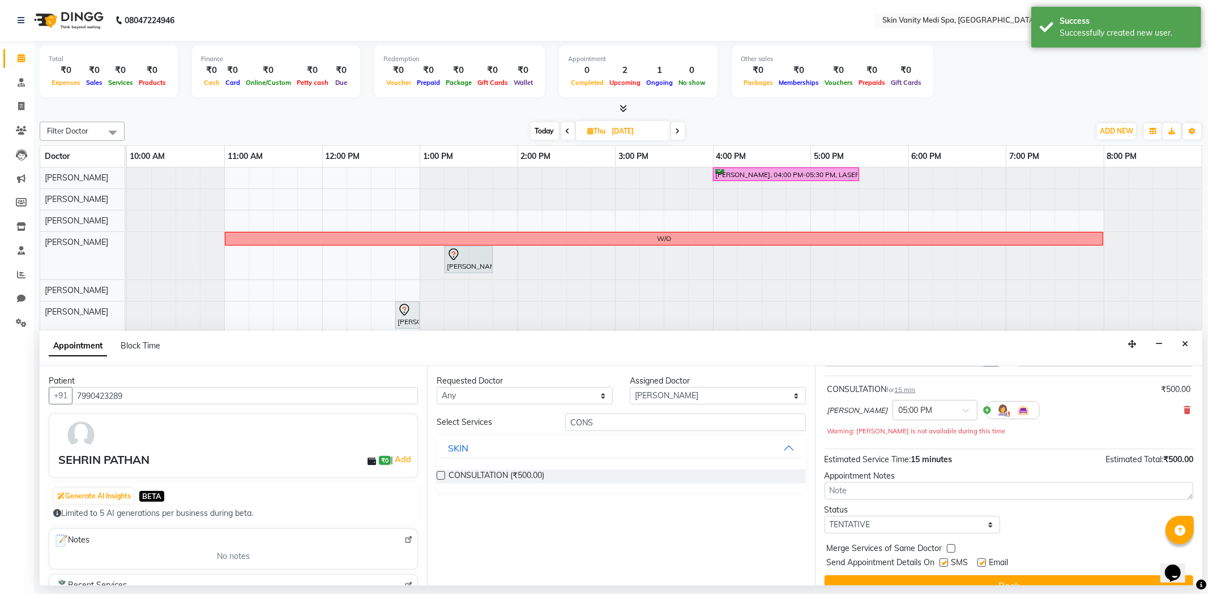
scroll to position [80, 0]
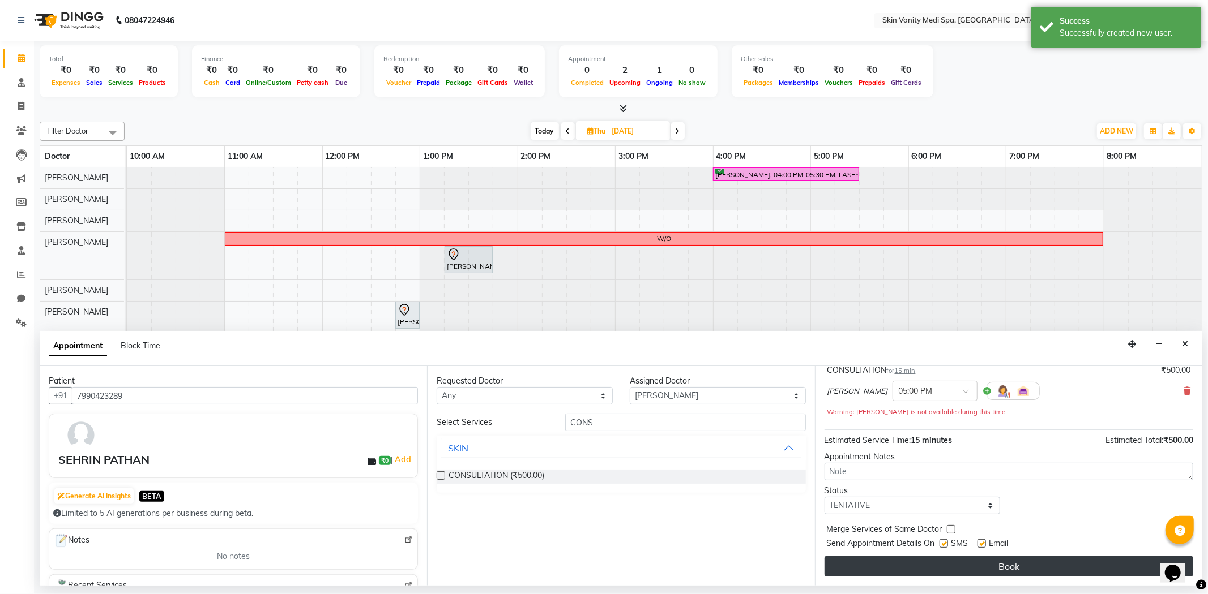
click at [910, 562] on button "Book" at bounding box center [1008, 567] width 369 height 20
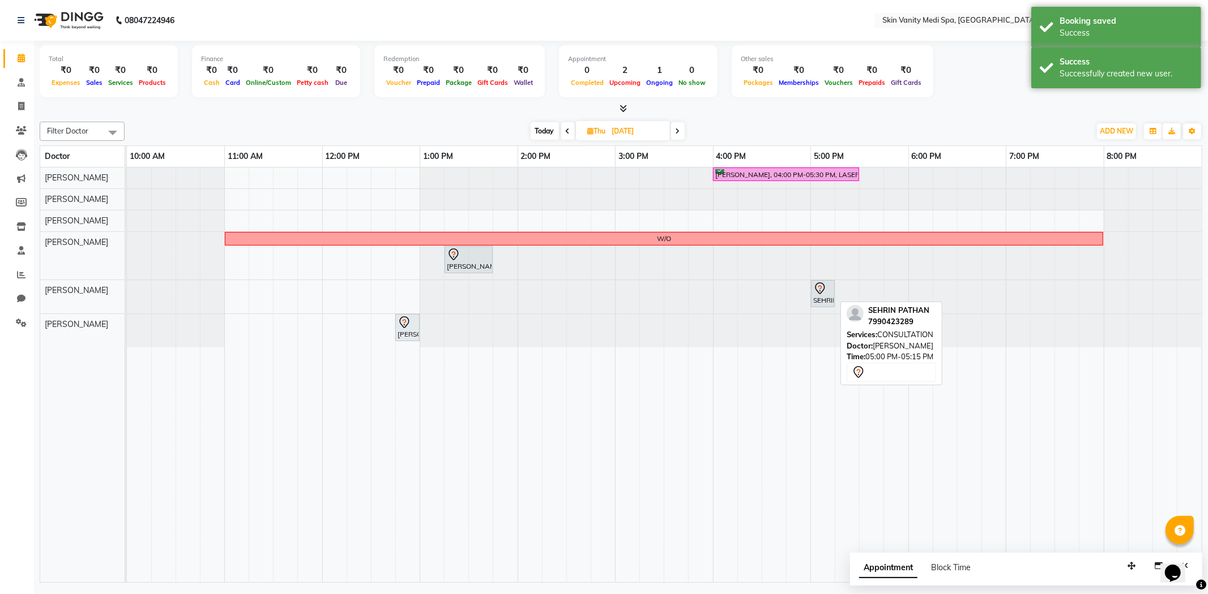
click at [821, 298] on div "SEHRIN PATHAN, 05:00 PM-05:15 PM, CONSULTATION" at bounding box center [823, 294] width 22 height 24
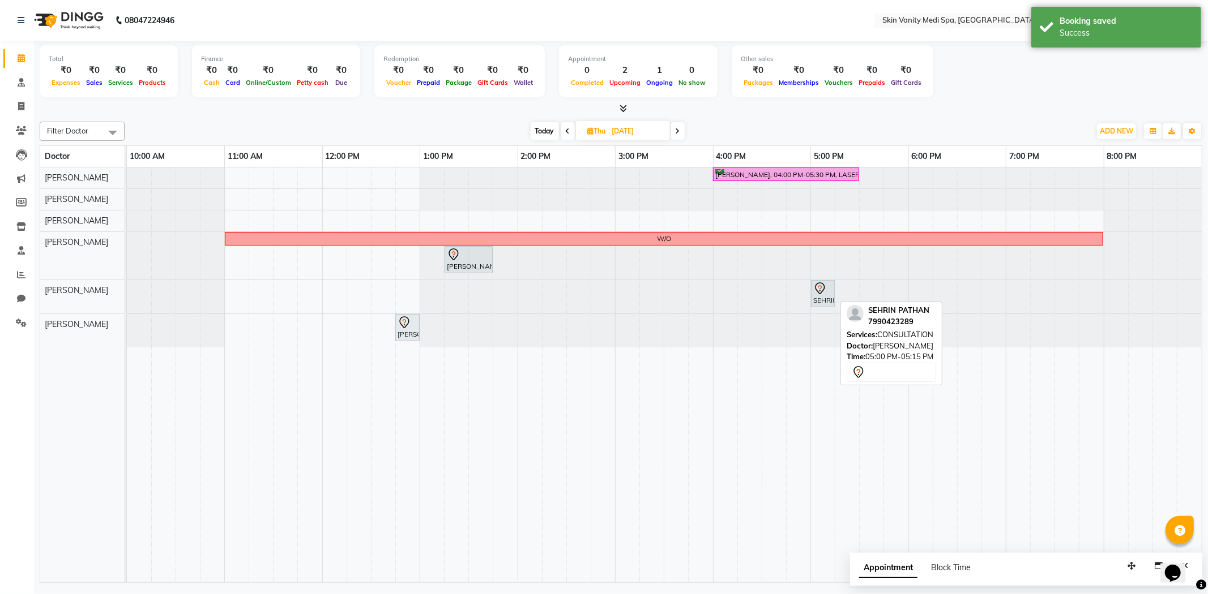
click at [827, 297] on div "SEHRIN PATHAN, 05:00 PM-05:15 PM, CONSULTATION" at bounding box center [823, 294] width 22 height 24
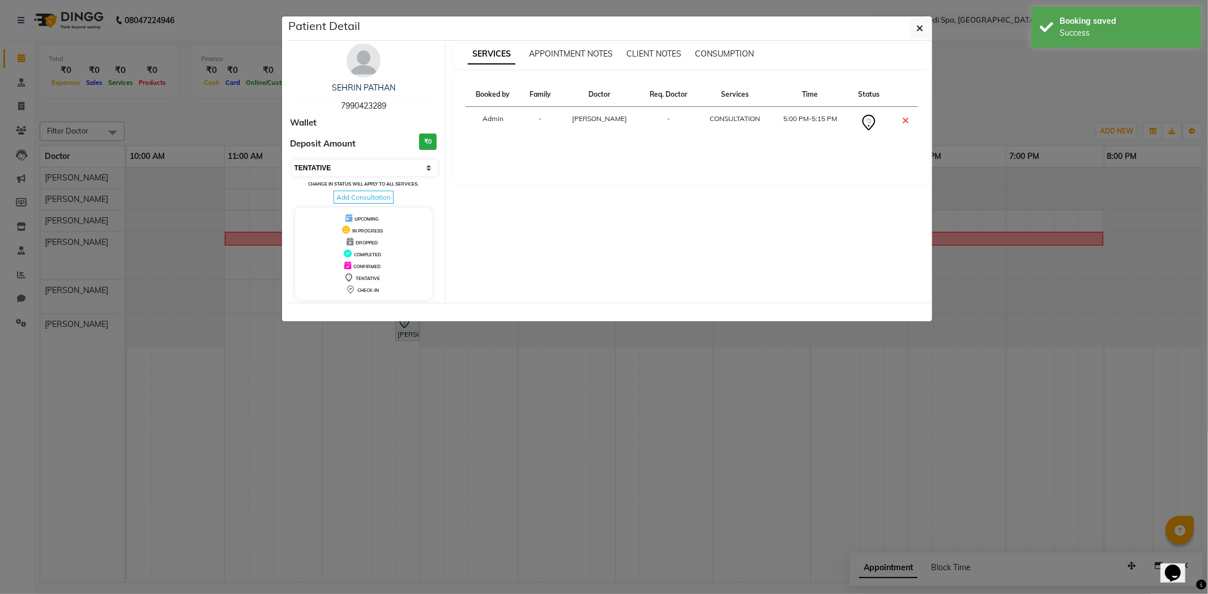
click at [431, 167] on select "Select CONFIRMED TENTATIVE" at bounding box center [365, 168] width 147 height 16
select select "6"
click at [292, 160] on select "Select CONFIRMED TENTATIVE" at bounding box center [365, 168] width 147 height 16
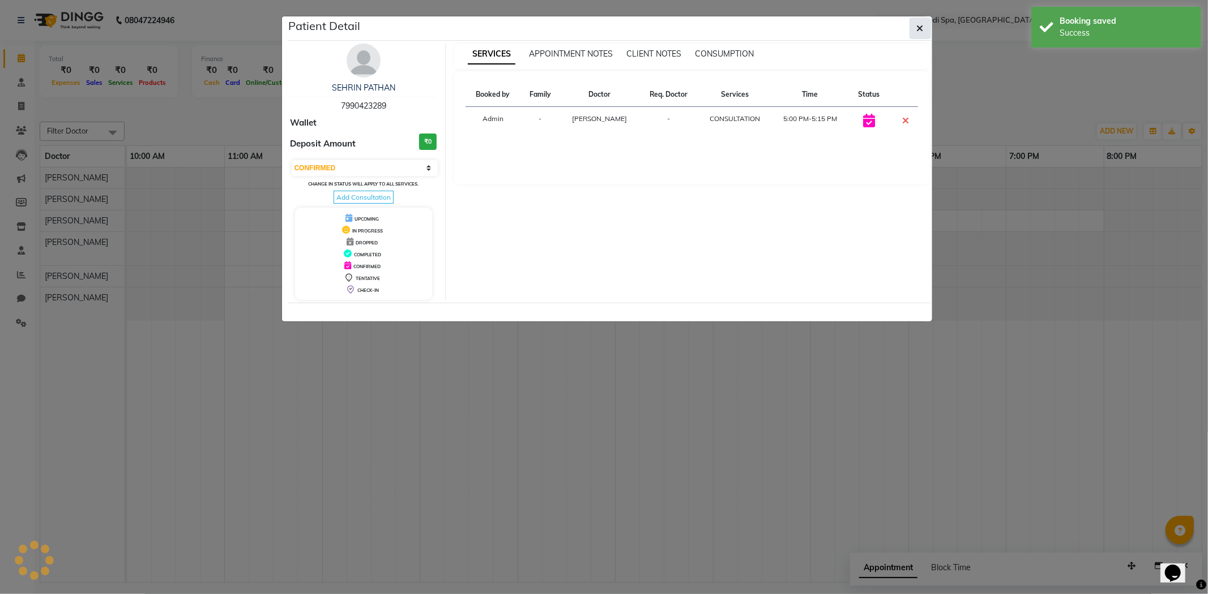
click at [917, 30] on icon "button" at bounding box center [920, 28] width 7 height 9
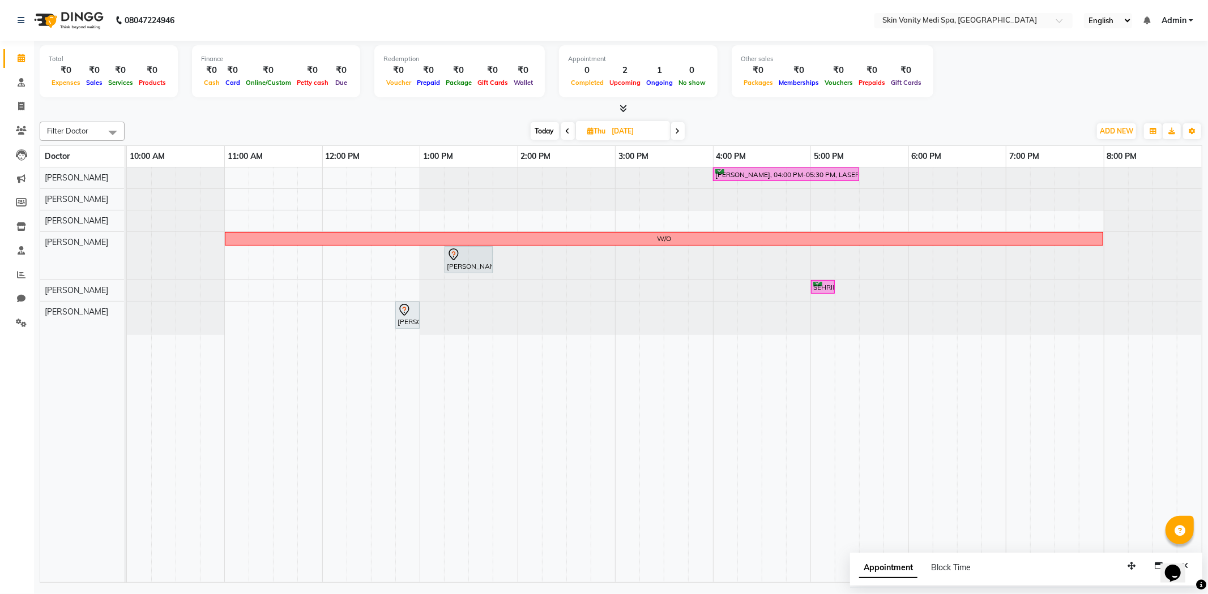
click at [539, 128] on span "Today" at bounding box center [544, 131] width 28 height 18
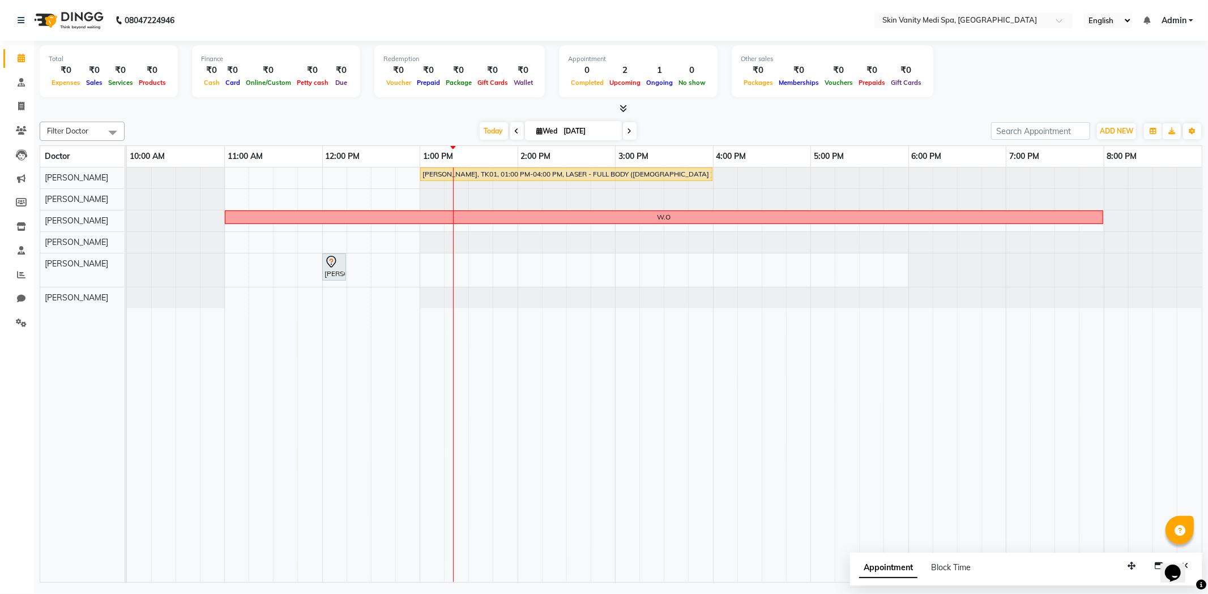
click at [630, 128] on span at bounding box center [630, 131] width 14 height 18
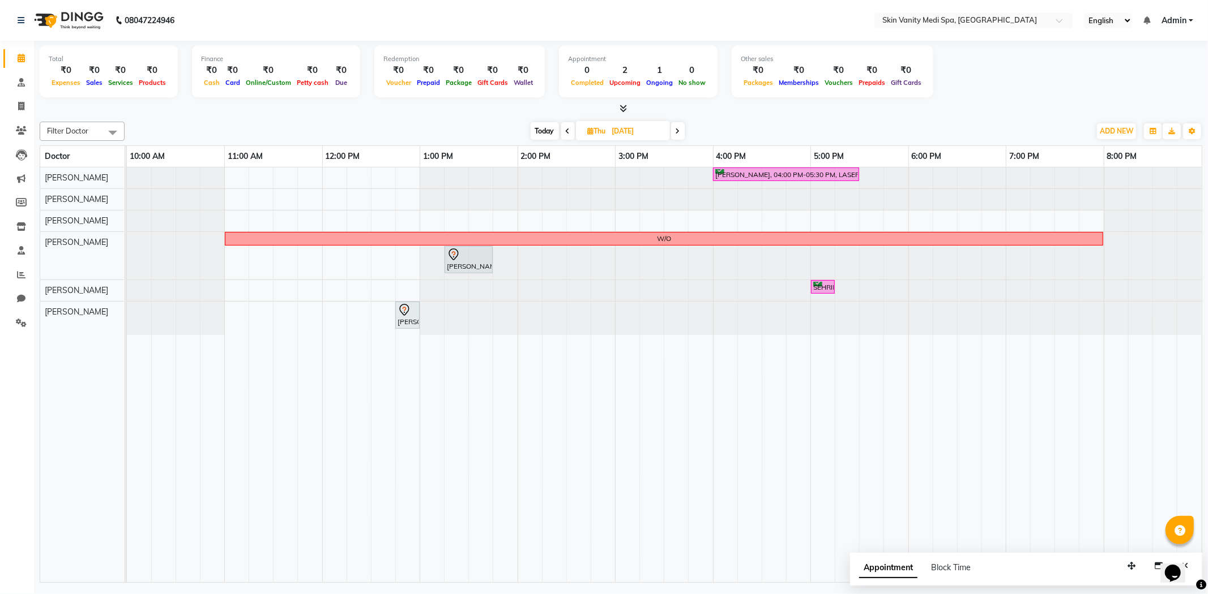
click at [534, 128] on span "Today" at bounding box center [544, 131] width 28 height 18
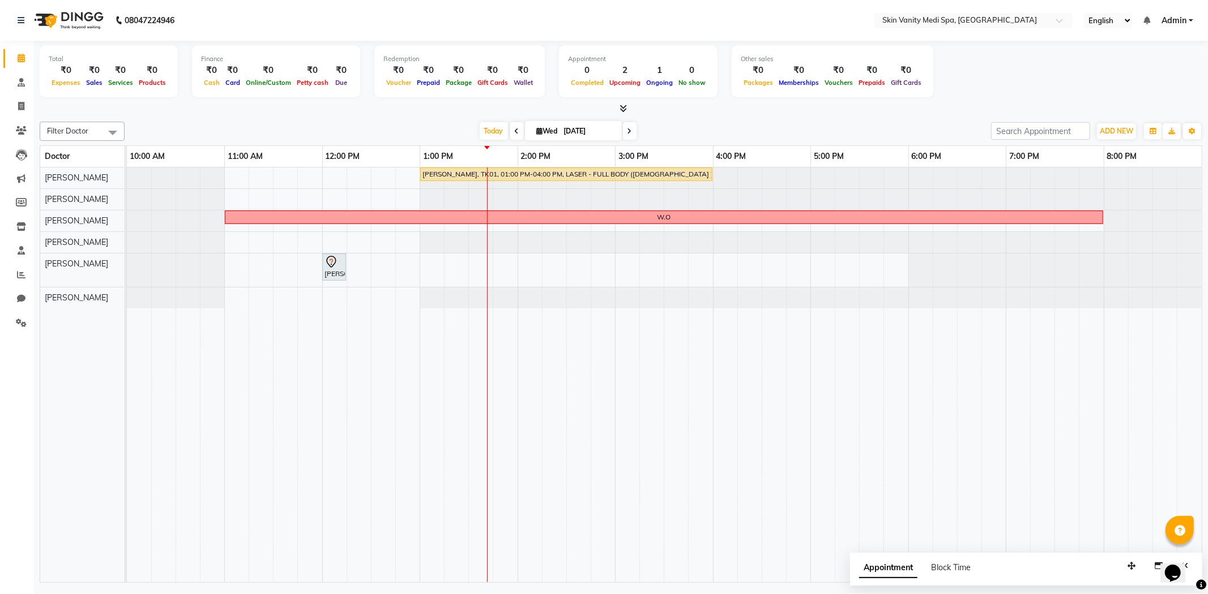
click at [626, 128] on span at bounding box center [630, 131] width 14 height 18
type input "[DATE]"
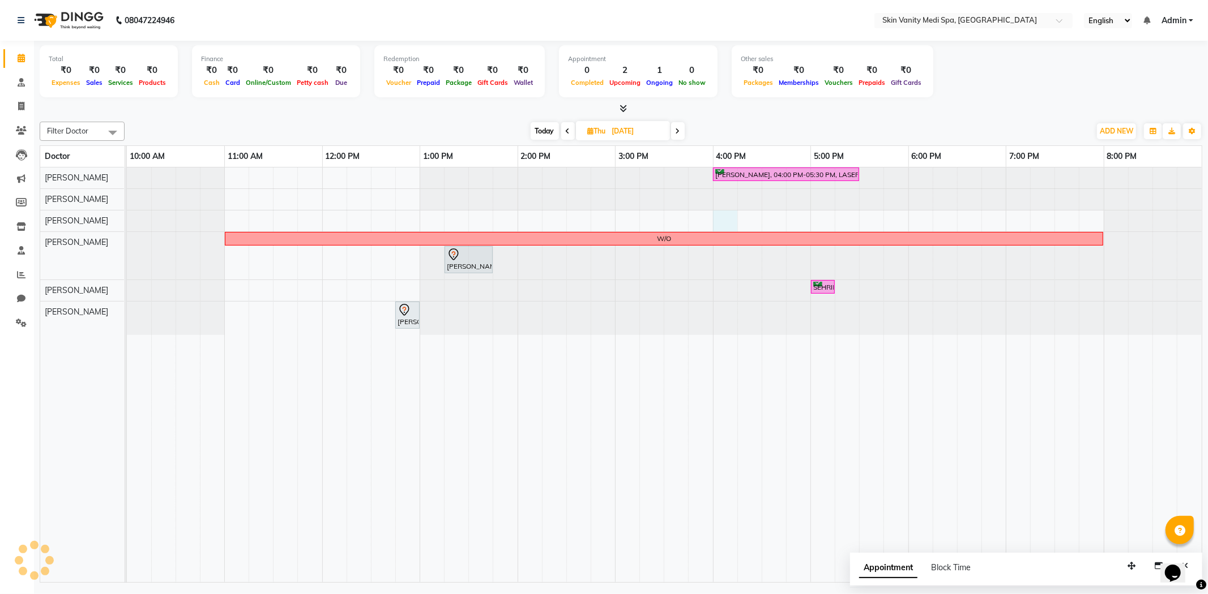
click at [727, 213] on div "[PERSON_NAME], 04:00 PM-05:30 PM, LASER - FULL LEGS ( [DEMOGRAPHIC_DATA] ) W/[P…" at bounding box center [664, 376] width 1075 height 416
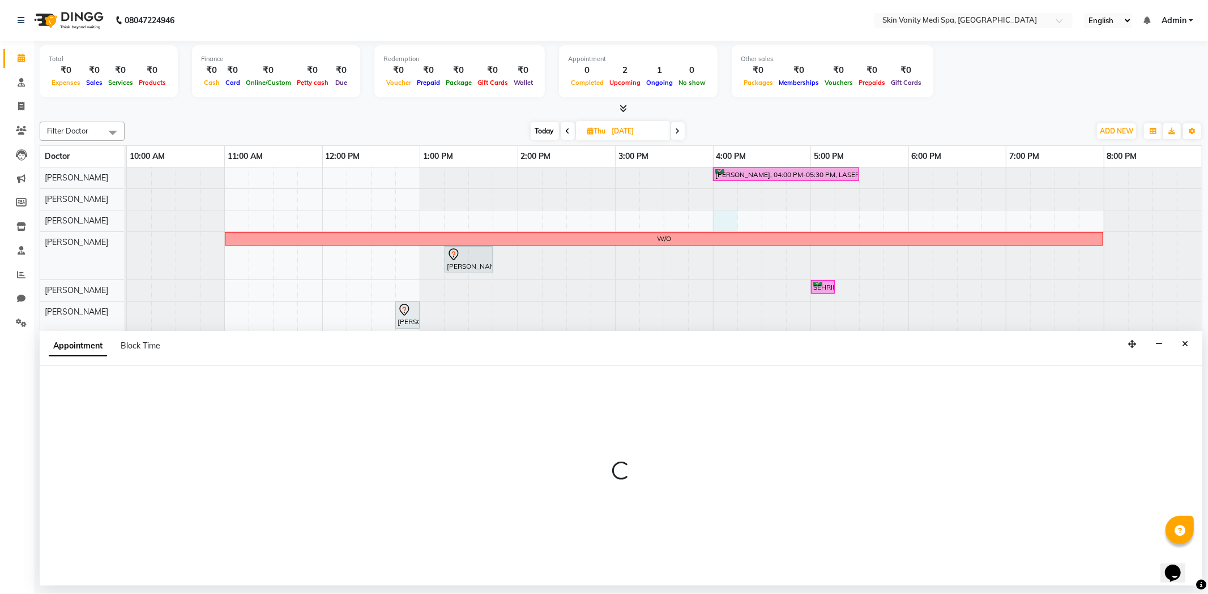
select select "70348"
select select "960"
select select "tentative"
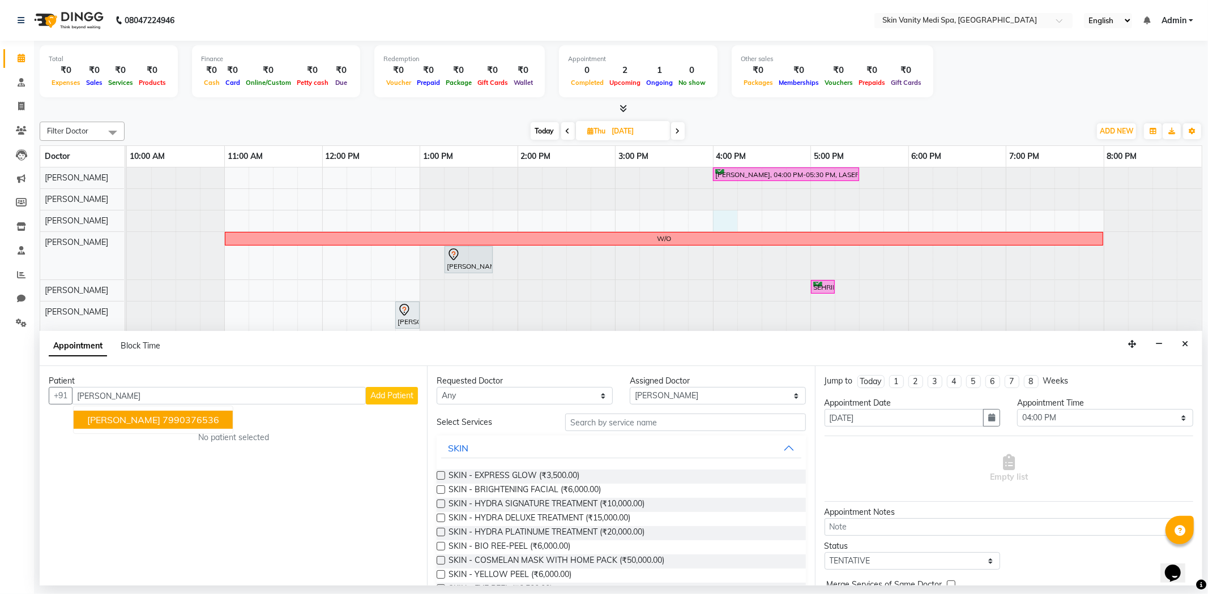
click at [135, 411] on button "[PERSON_NAME] 7990376536" at bounding box center [153, 420] width 159 height 18
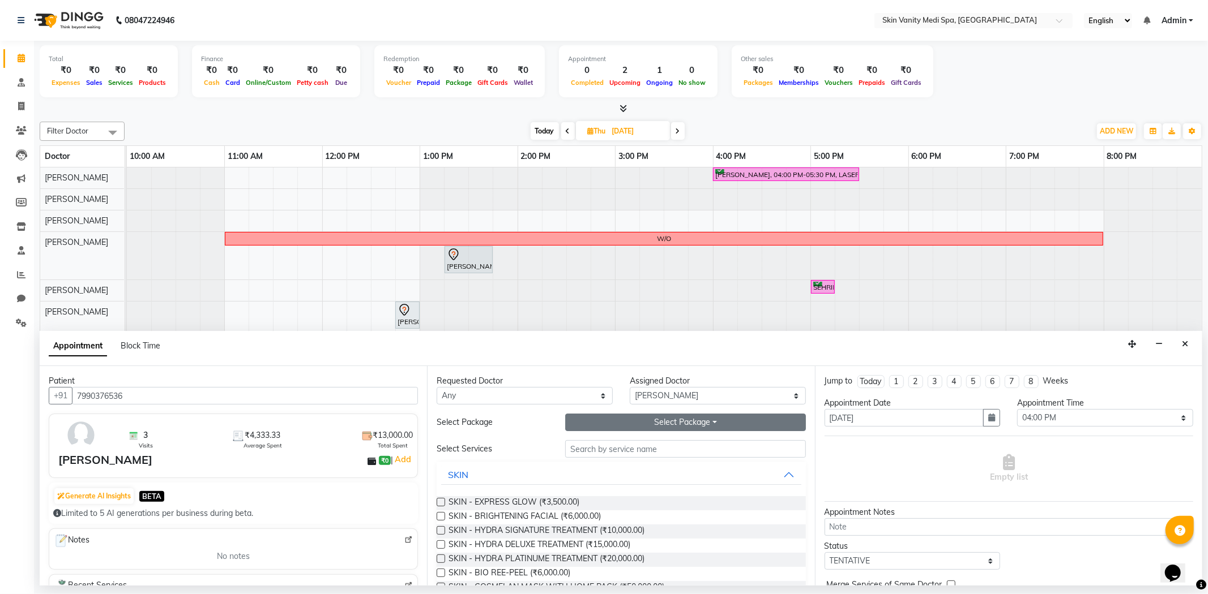
type input "7990376536"
click at [645, 422] on button "Select Package Toggle Dropdown" at bounding box center [685, 423] width 240 height 18
click at [613, 455] on div "EXPRESS GLOW (5 SESSIONS)" at bounding box center [638, 446] width 147 height 27
click at [603, 422] on button "Select Package Toggle Dropdown" at bounding box center [685, 423] width 240 height 18
click at [592, 447] on li "EXPRESS GLOW (5 SESSIONS)" at bounding box center [639, 446] width 146 height 16
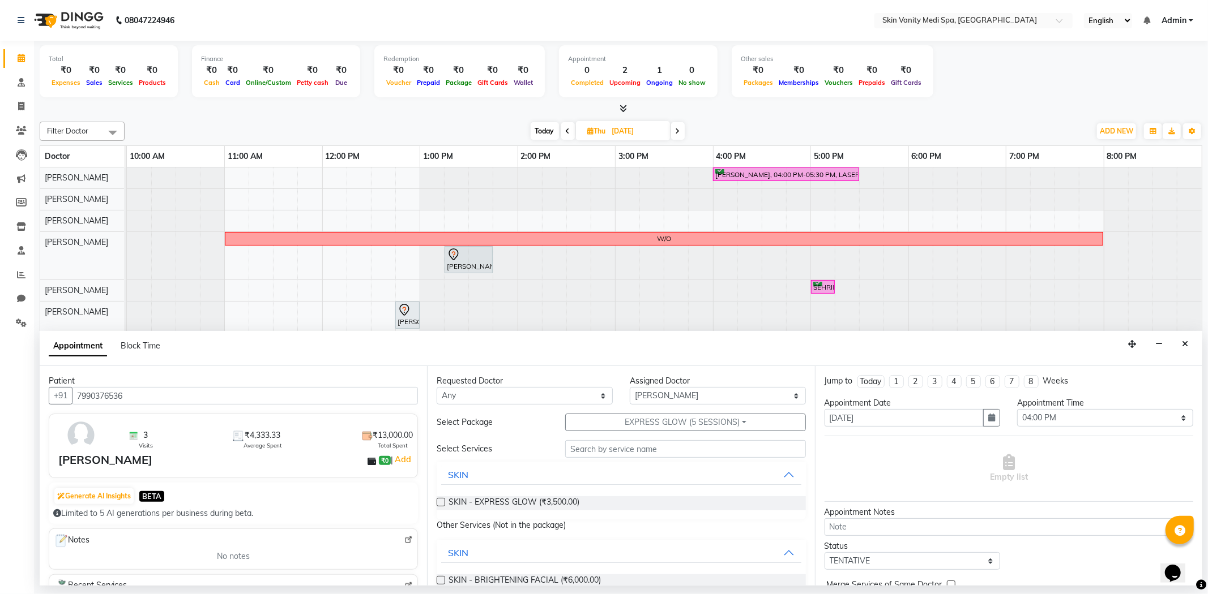
drag, startPoint x: 431, startPoint y: 499, endPoint x: 438, endPoint y: 495, distance: 7.6
click at [431, 497] on div "Requested Doctor Any [PERSON_NAME] [PERSON_NAME] EMAA [PERSON_NAME] [PERSON_NAM…" at bounding box center [620, 476] width 387 height 220
click at [439, 496] on div "SKIN - EXPRESS GLOW (₹3,500.00)" at bounding box center [620, 503] width 369 height 32
click at [439, 500] on label at bounding box center [440, 502] width 8 height 8
click at [439, 500] on input "checkbox" at bounding box center [439, 503] width 7 height 7
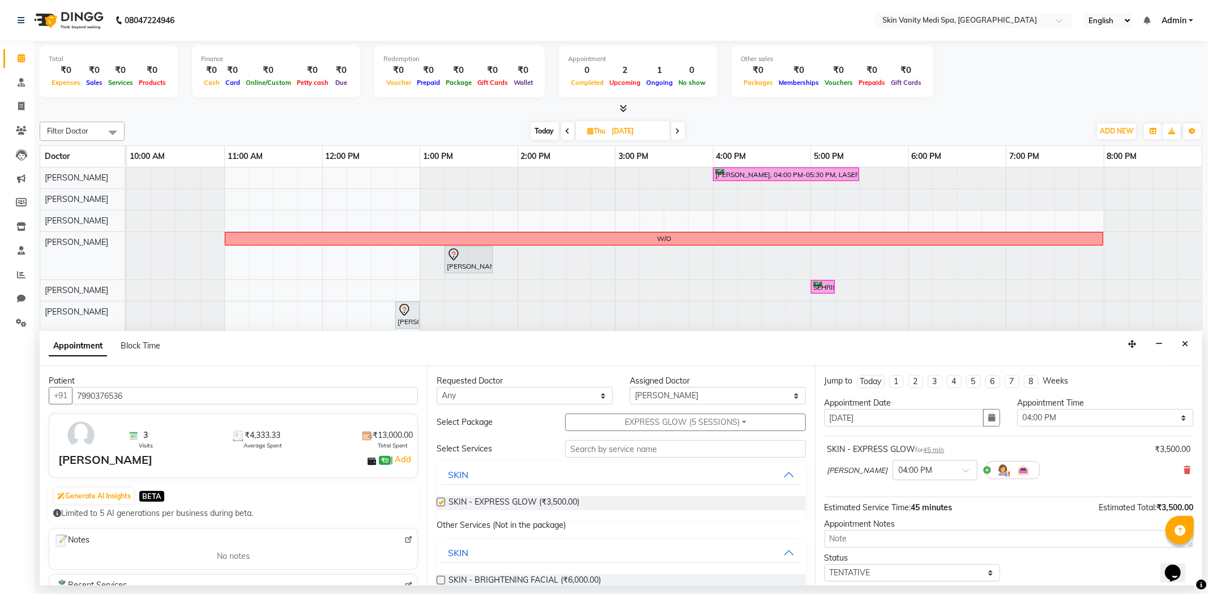
checkbox input "false"
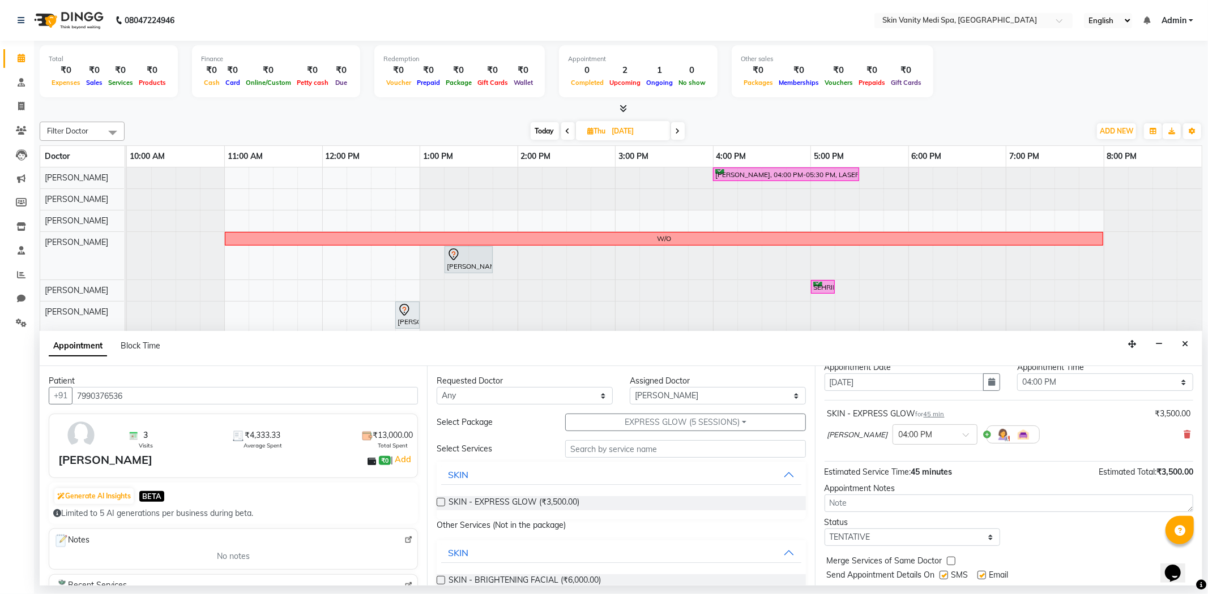
scroll to position [68, 0]
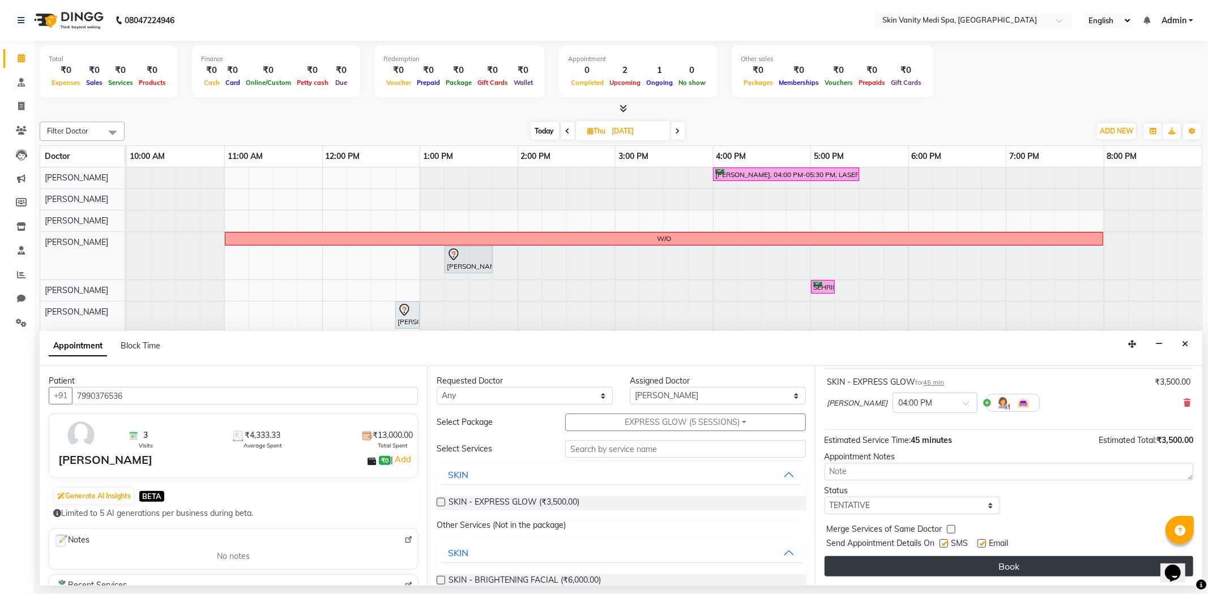
click at [930, 573] on button "Book" at bounding box center [1008, 567] width 369 height 20
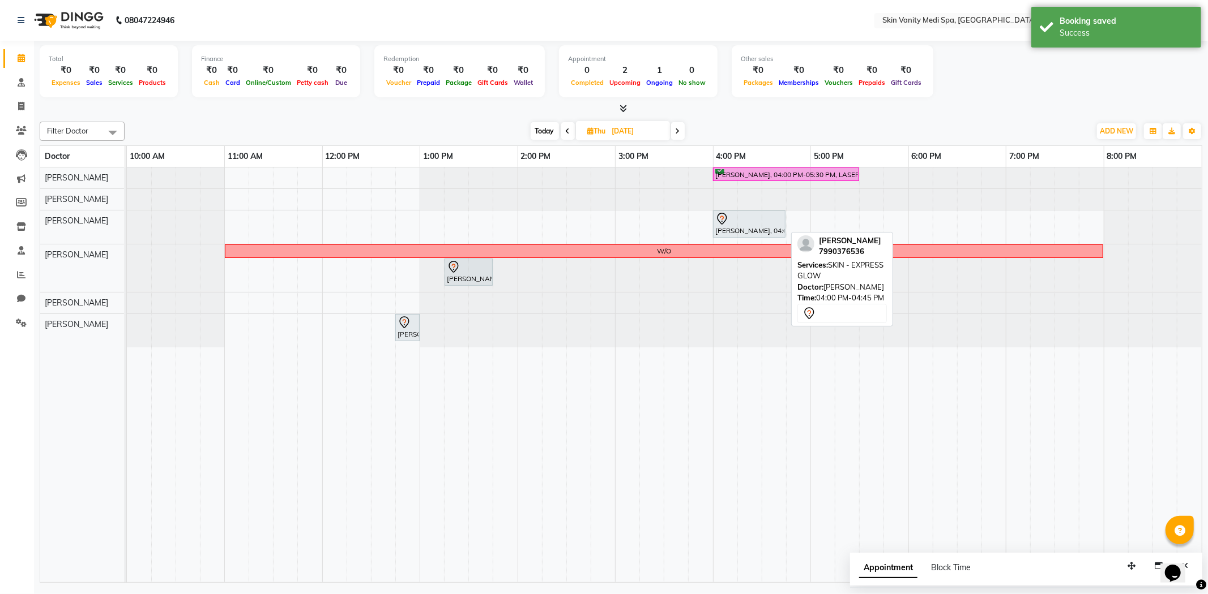
click at [744, 223] on div at bounding box center [749, 219] width 68 height 14
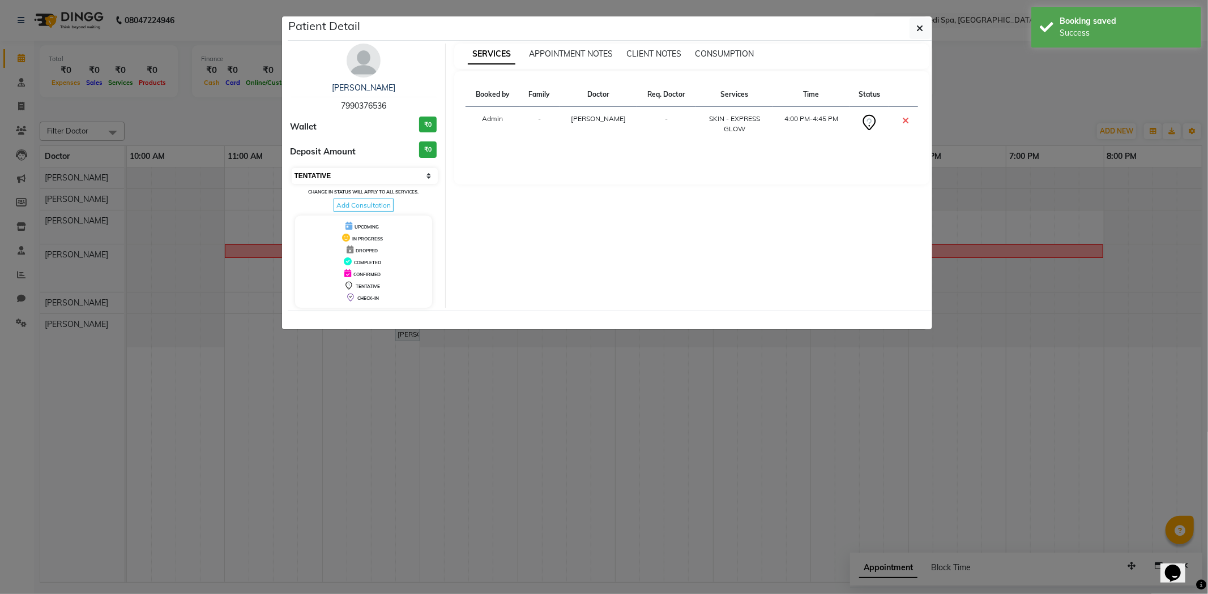
click at [338, 179] on select "Select CONFIRMED TENTATIVE" at bounding box center [365, 176] width 147 height 16
select select "6"
click at [292, 168] on select "Select CONFIRMED TENTATIVE" at bounding box center [365, 176] width 147 height 16
click at [924, 32] on button "button" at bounding box center [920, 29] width 22 height 22
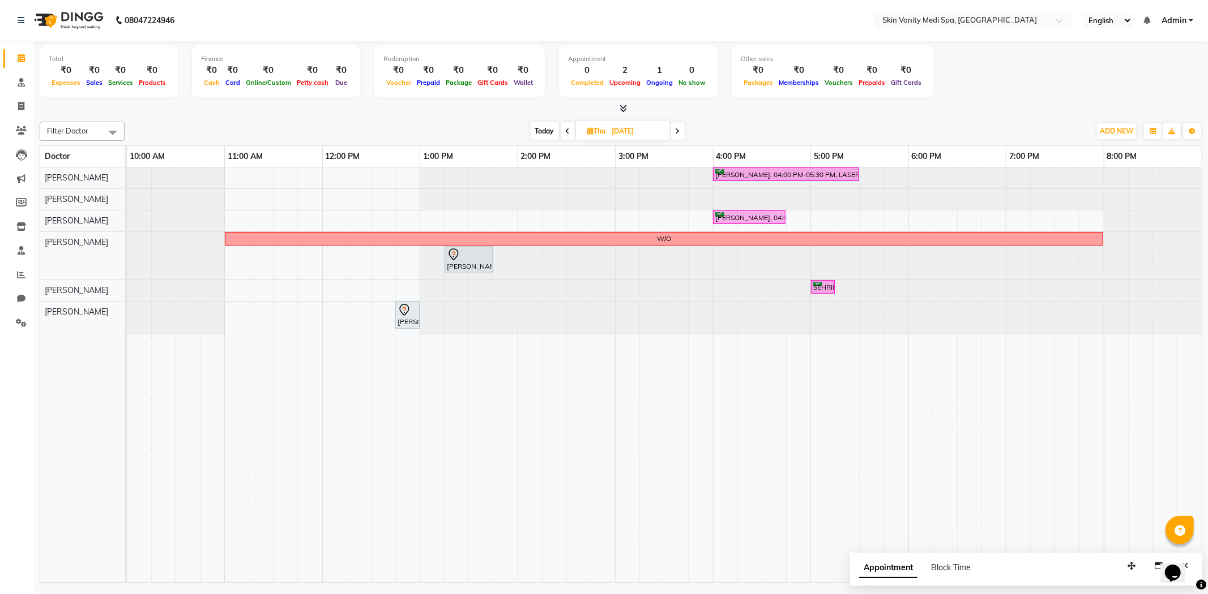
click at [542, 127] on span "Today" at bounding box center [544, 131] width 28 height 18
type input "[DATE]"
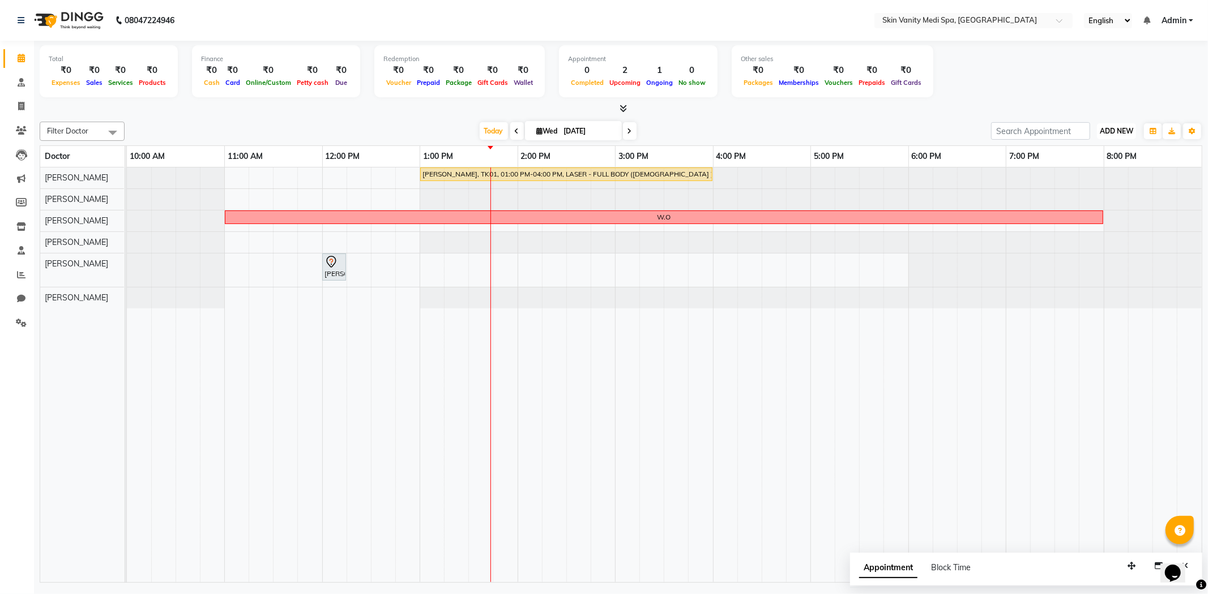
click at [1114, 127] on span "ADD NEW" at bounding box center [1115, 131] width 33 height 8
click at [391, 225] on div "[PERSON_NAME], TK01, 01:00 PM-04:00 PM, LASER - FULL BODY ([DEMOGRAPHIC_DATA] )…" at bounding box center [664, 376] width 1075 height 416
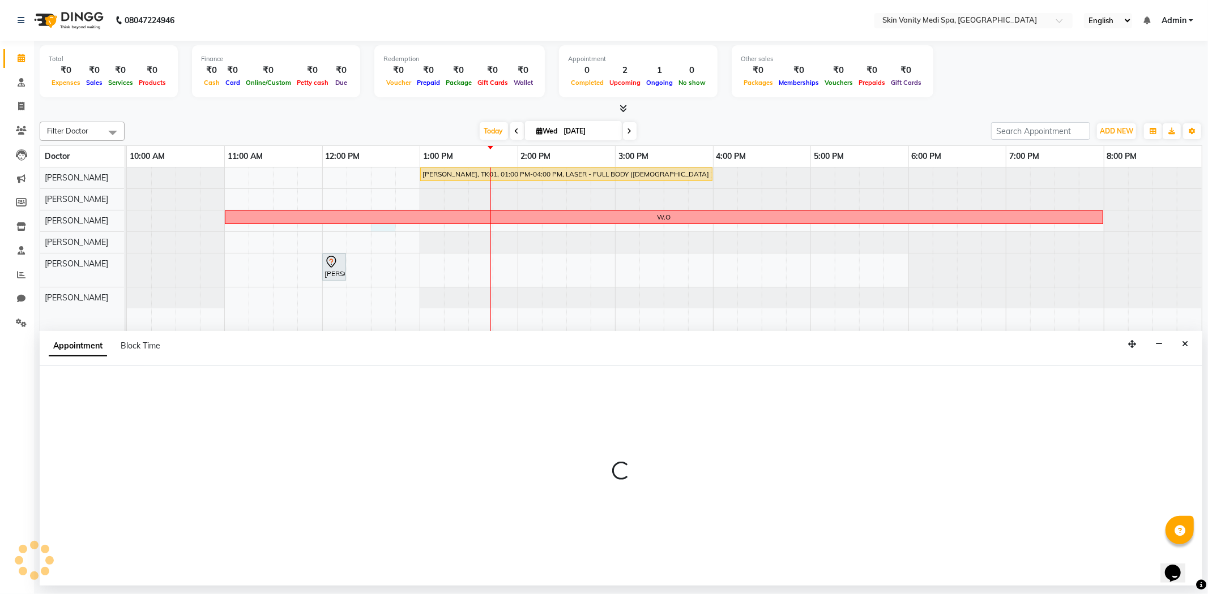
select select "70348"
select select "750"
select select "tentative"
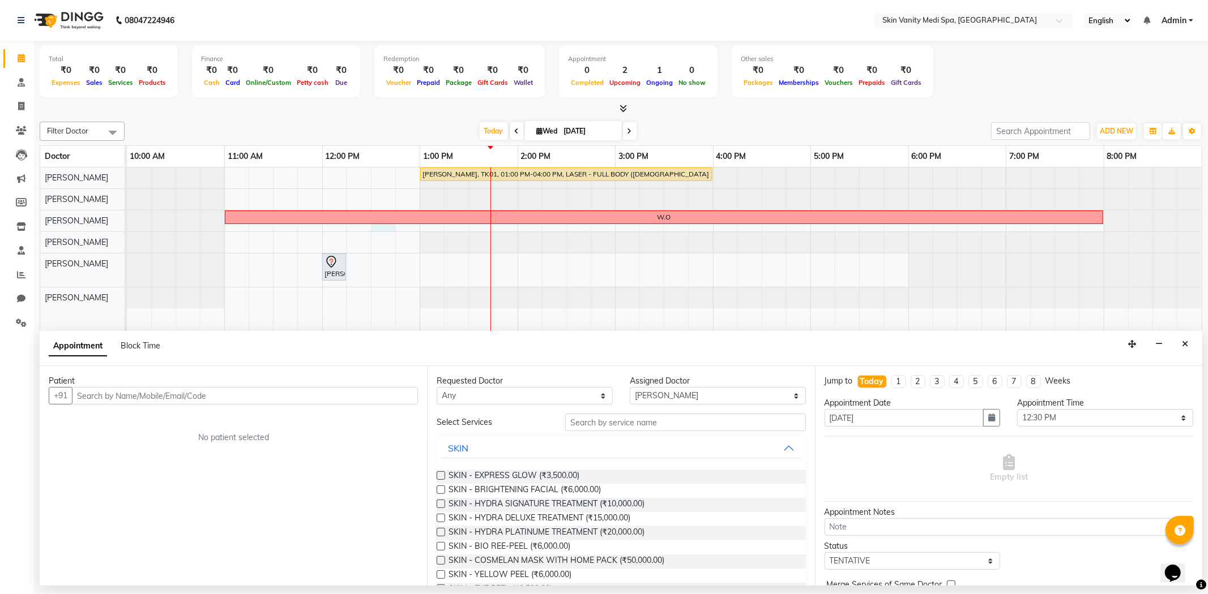
click at [386, 251] on div "[PERSON_NAME], TK01, 01:00 PM-04:00 PM, LASER - FULL BODY ([DEMOGRAPHIC_DATA] )…" at bounding box center [664, 376] width 1075 height 416
click at [110, 398] on input "text" at bounding box center [245, 396] width 346 height 18
click at [142, 414] on span "[PERSON_NAME]" at bounding box center [123, 419] width 73 height 11
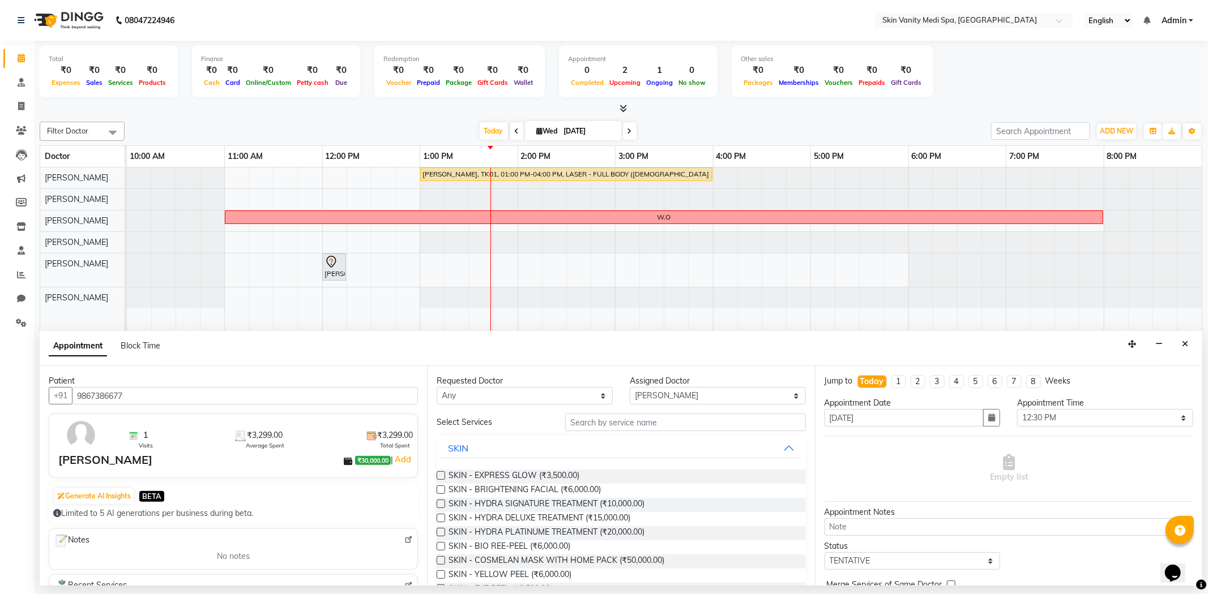
type input "9867386677"
click at [111, 457] on div "[PERSON_NAME]" at bounding box center [105, 460] width 94 height 17
click at [27, 125] on span at bounding box center [21, 131] width 20 height 13
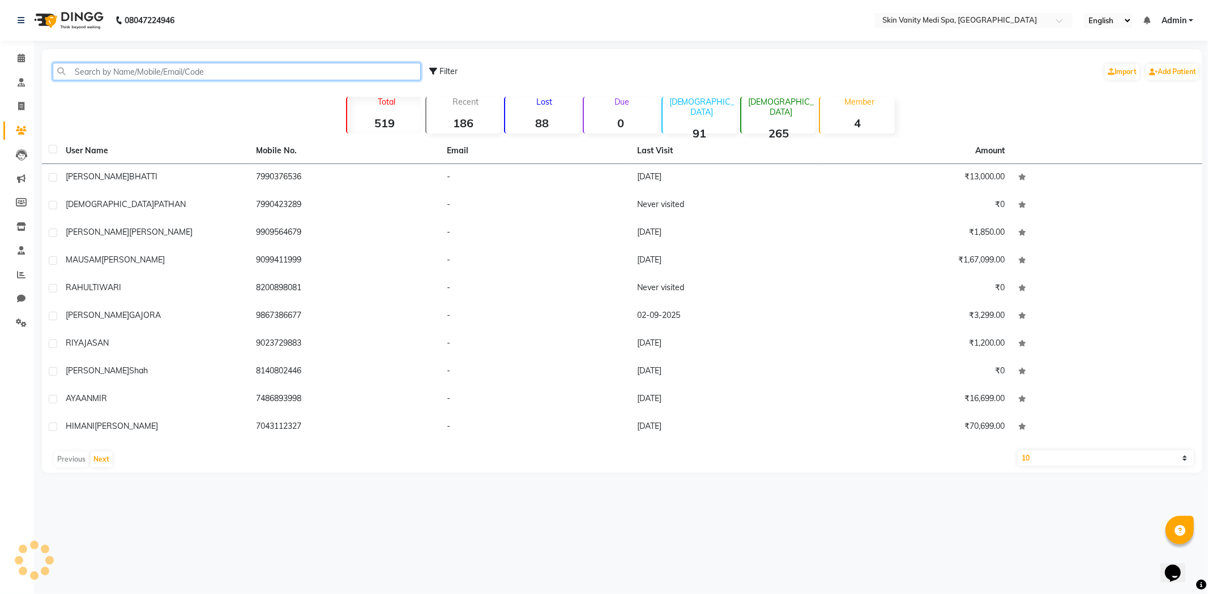
click at [112, 69] on input "text" at bounding box center [237, 72] width 368 height 18
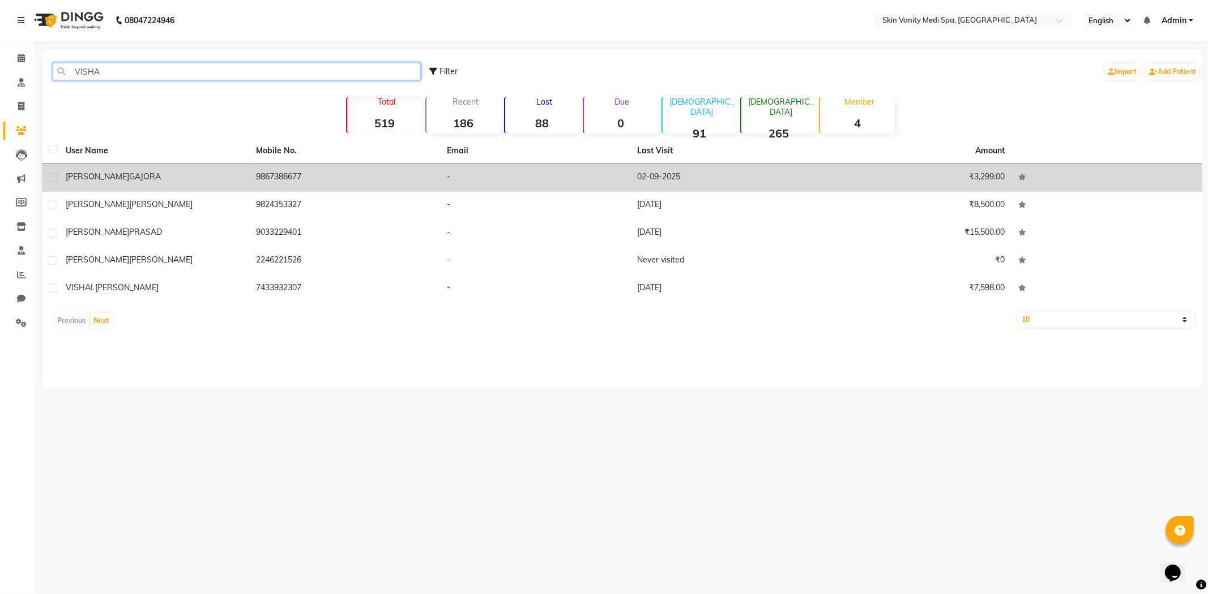
type input "VISHA"
click at [186, 176] on div "[PERSON_NAME]" at bounding box center [154, 177] width 177 height 12
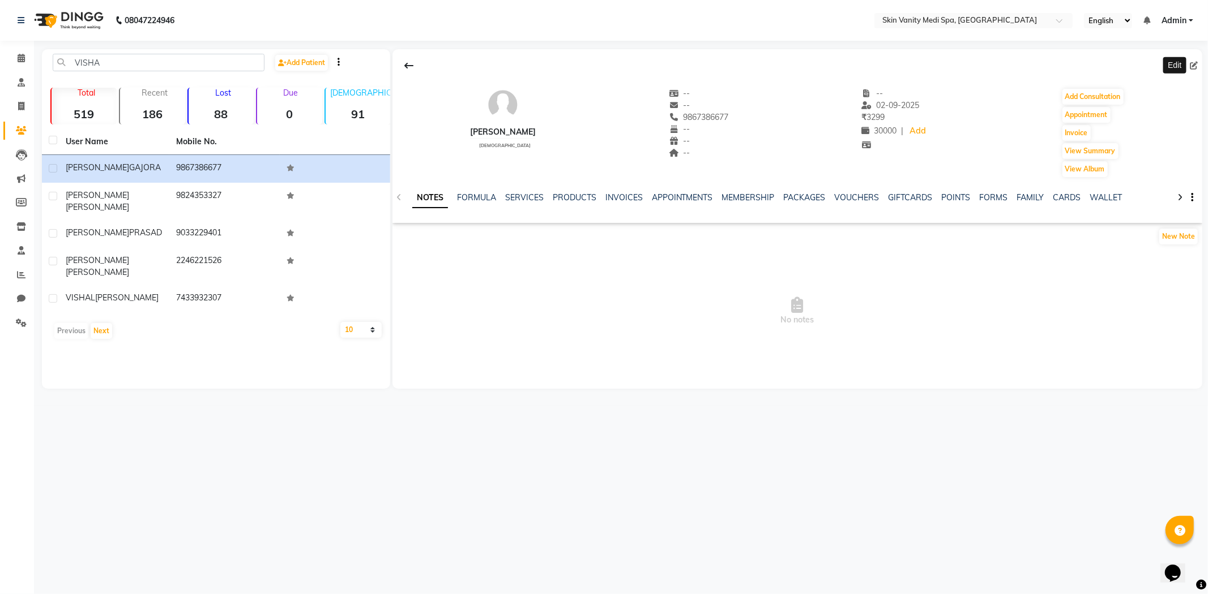
click at [1189, 64] on icon at bounding box center [1193, 66] width 8 height 8
select select "12"
select select "[DEMOGRAPHIC_DATA]"
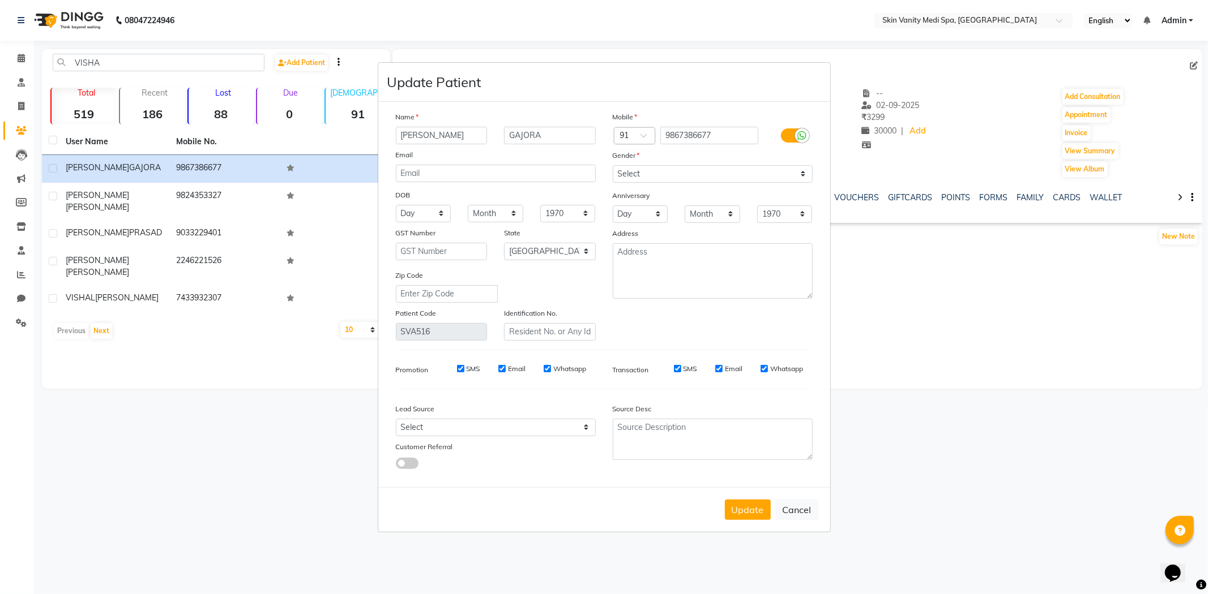
drag, startPoint x: 433, startPoint y: 131, endPoint x: 352, endPoint y: 131, distance: 81.0
click at [352, 131] on ngb-modal-window "Update Patient Name [PERSON_NAME] Email DOB Day 01 02 03 04 05 06 07 08 09 10 1…" at bounding box center [604, 297] width 1208 height 594
type input "JOSHANA"
click at [750, 511] on button "Update" at bounding box center [748, 510] width 46 height 20
select select
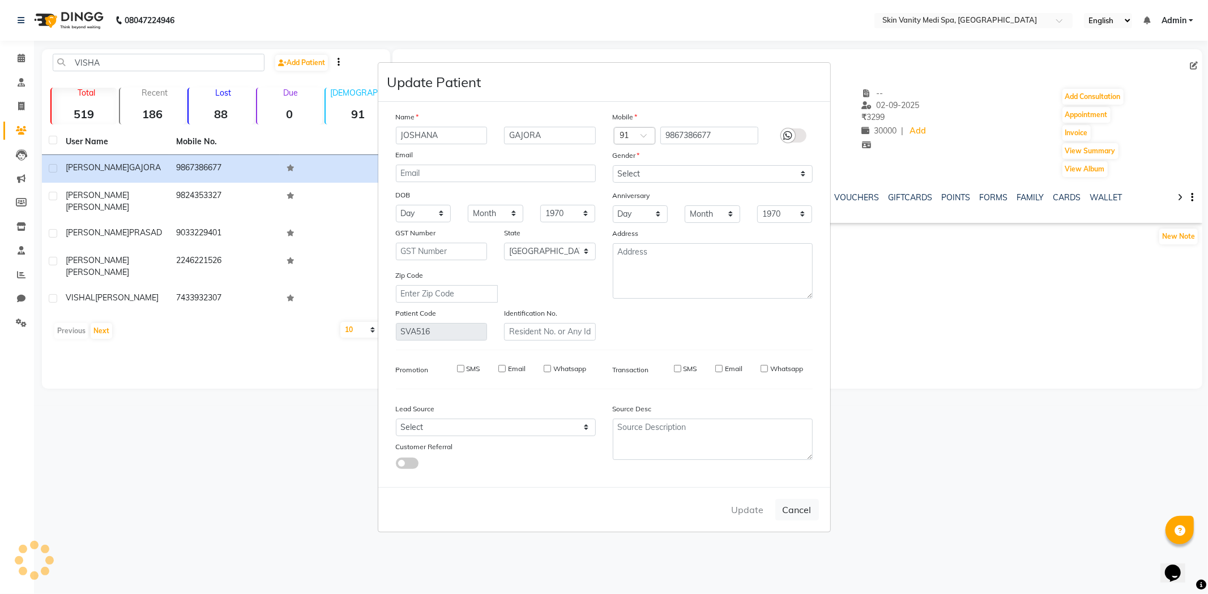
select select
select select "null"
select select
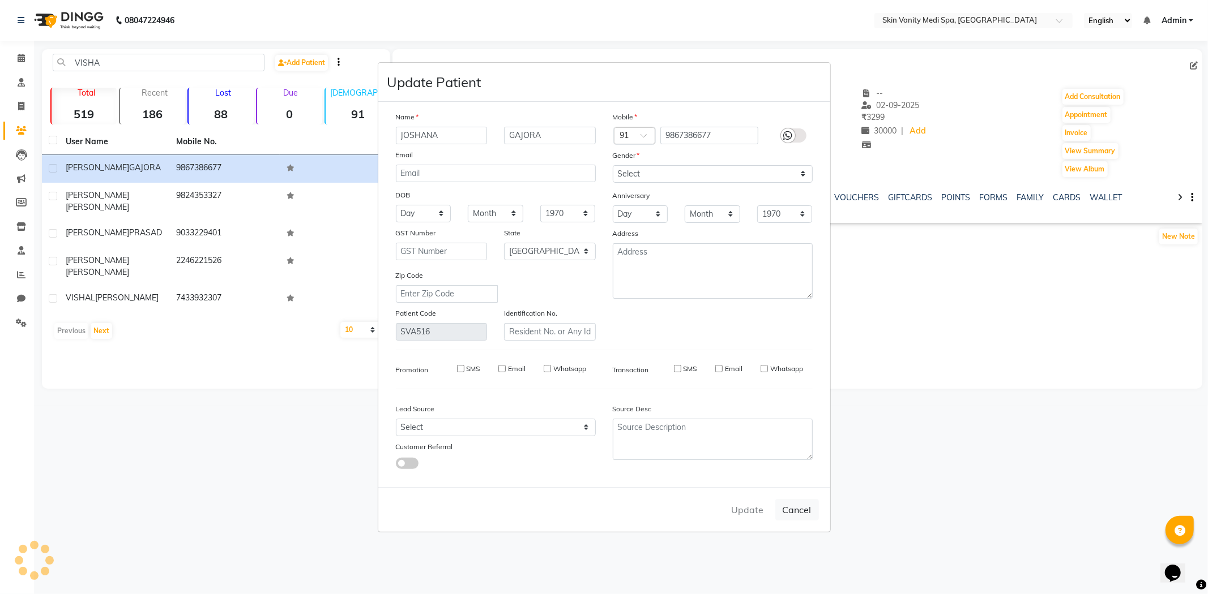
select select
checkbox input "false"
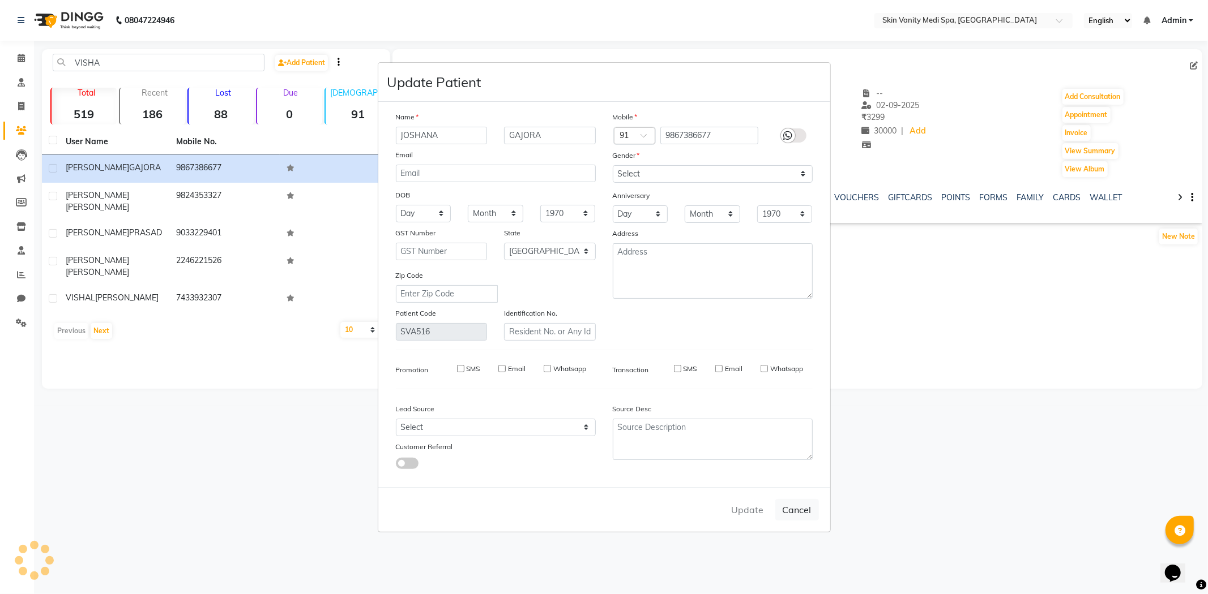
checkbox input "false"
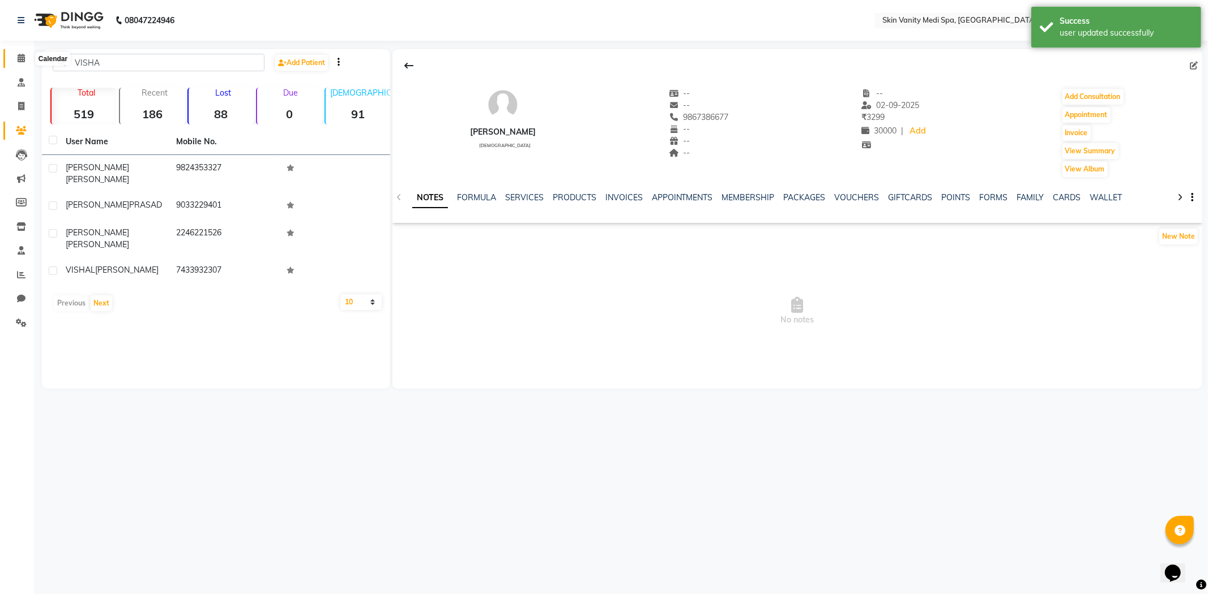
click at [19, 58] on icon at bounding box center [21, 58] width 7 height 8
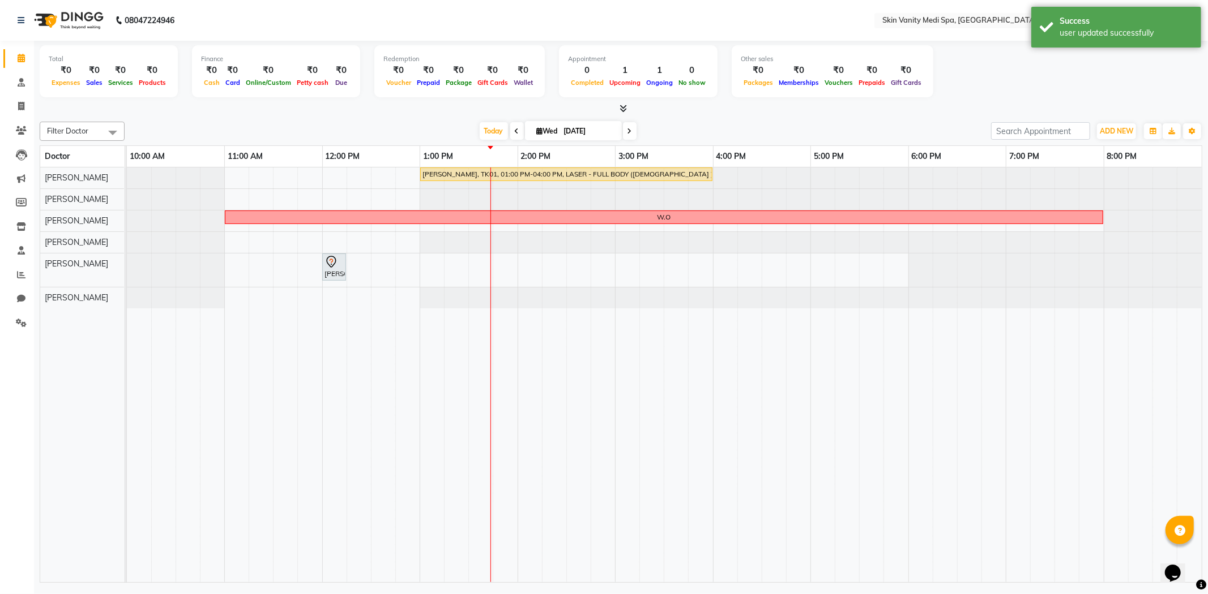
click at [402, 197] on div "[PERSON_NAME], TK01, 01:00 PM-04:00 PM, LASER - FULL BODY ([DEMOGRAPHIC_DATA] )…" at bounding box center [664, 376] width 1075 height 416
select select "70347"
select select "765"
select select "tentative"
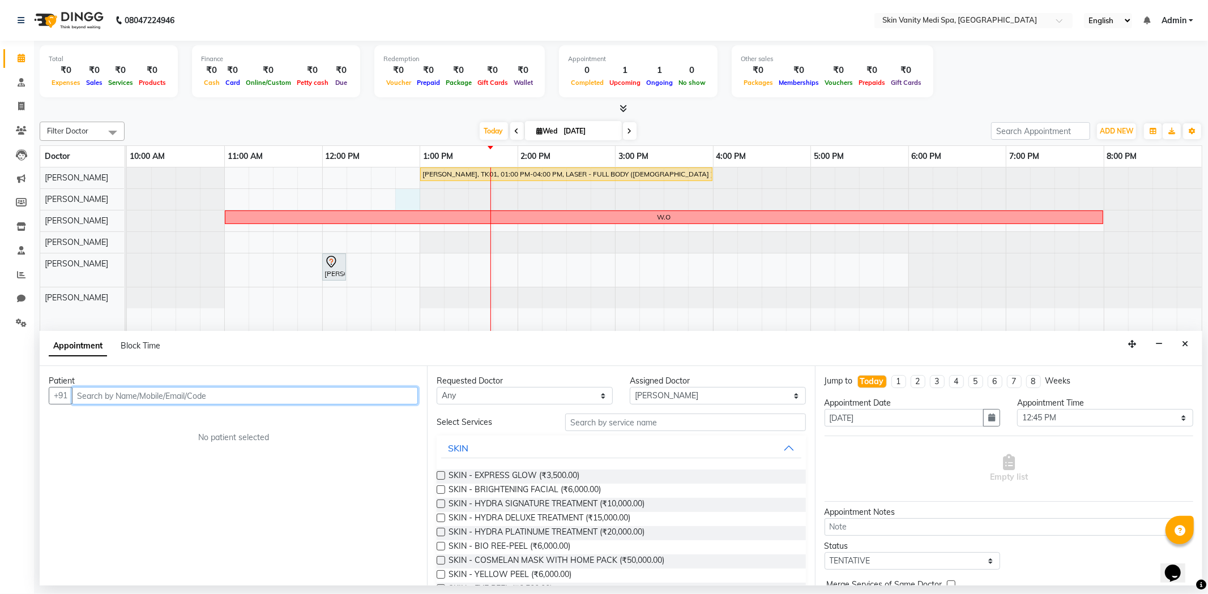
click at [222, 397] on input "text" at bounding box center [245, 396] width 346 height 18
click at [233, 431] on ngb-typeahead-window "[PERSON_NAME] 9867386677" at bounding box center [153, 420] width 160 height 28
click at [233, 418] on button "[PERSON_NAME] 9867386677" at bounding box center [153, 420] width 159 height 18
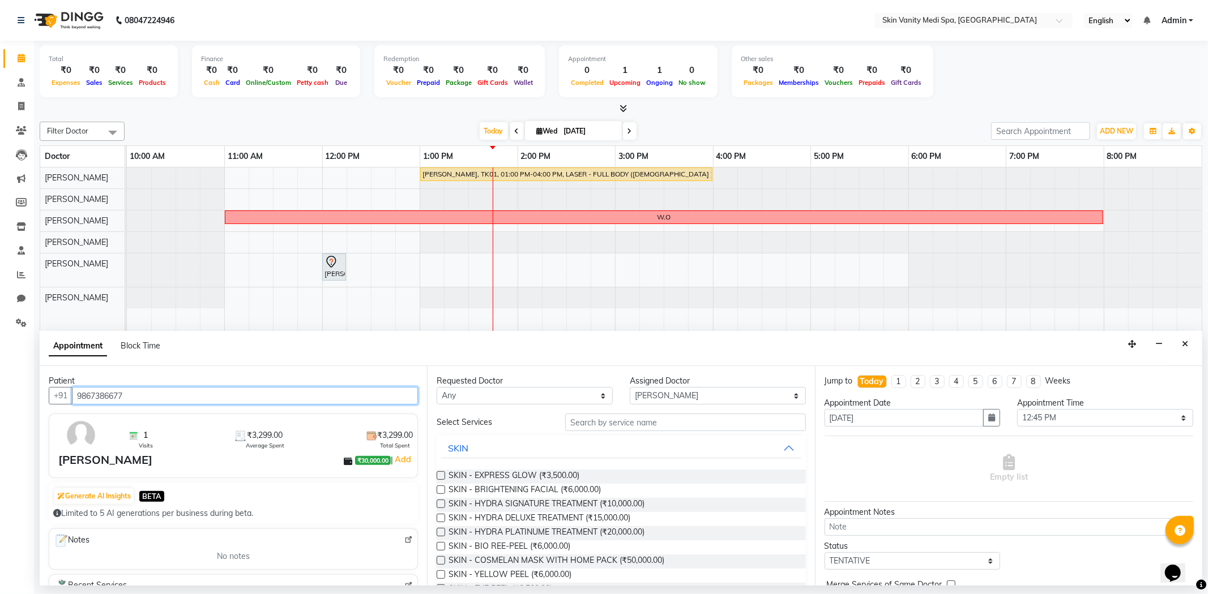
type input "9867386677"
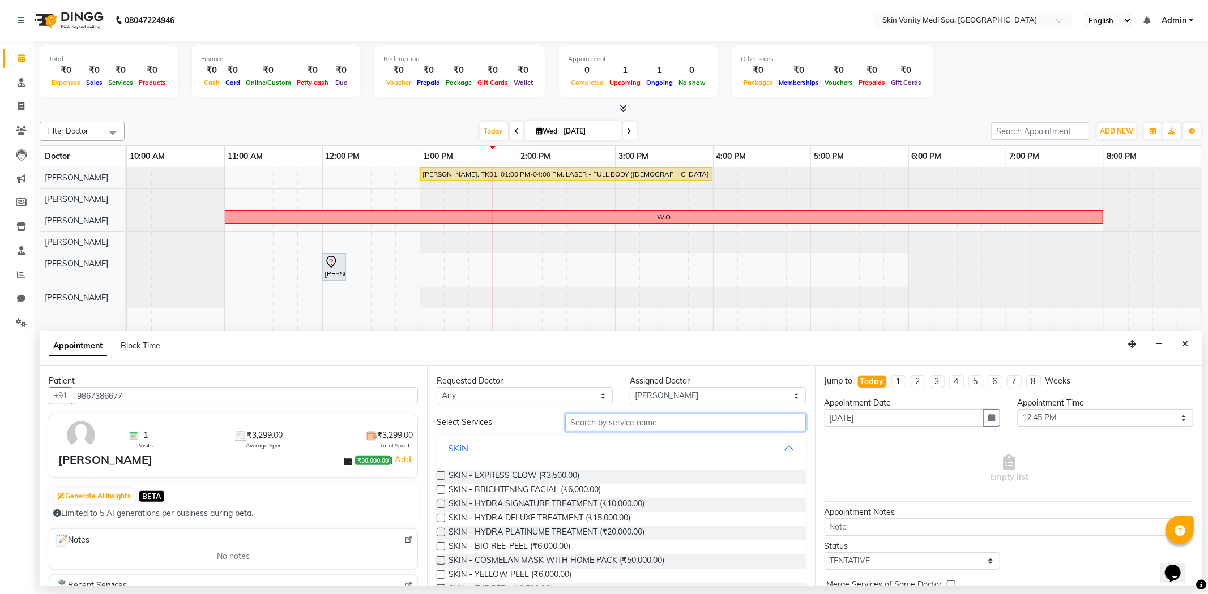
click at [600, 422] on input "text" at bounding box center [685, 423] width 240 height 18
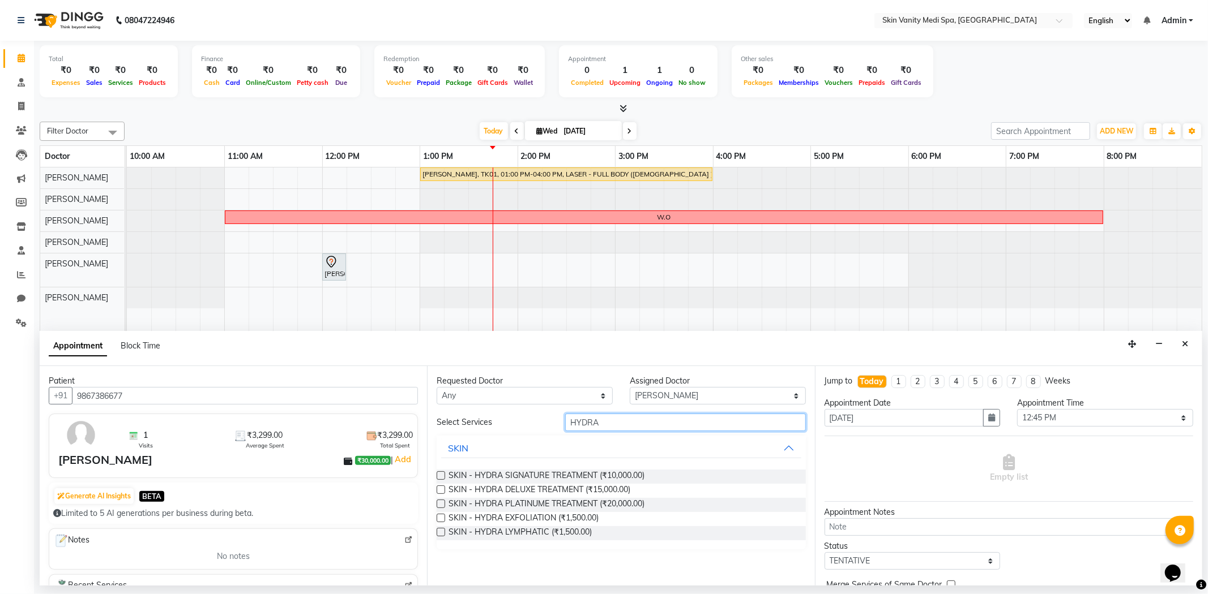
type input "HYDRA"
click at [444, 504] on label at bounding box center [440, 504] width 8 height 8
click at [444, 504] on input "checkbox" at bounding box center [439, 505] width 7 height 7
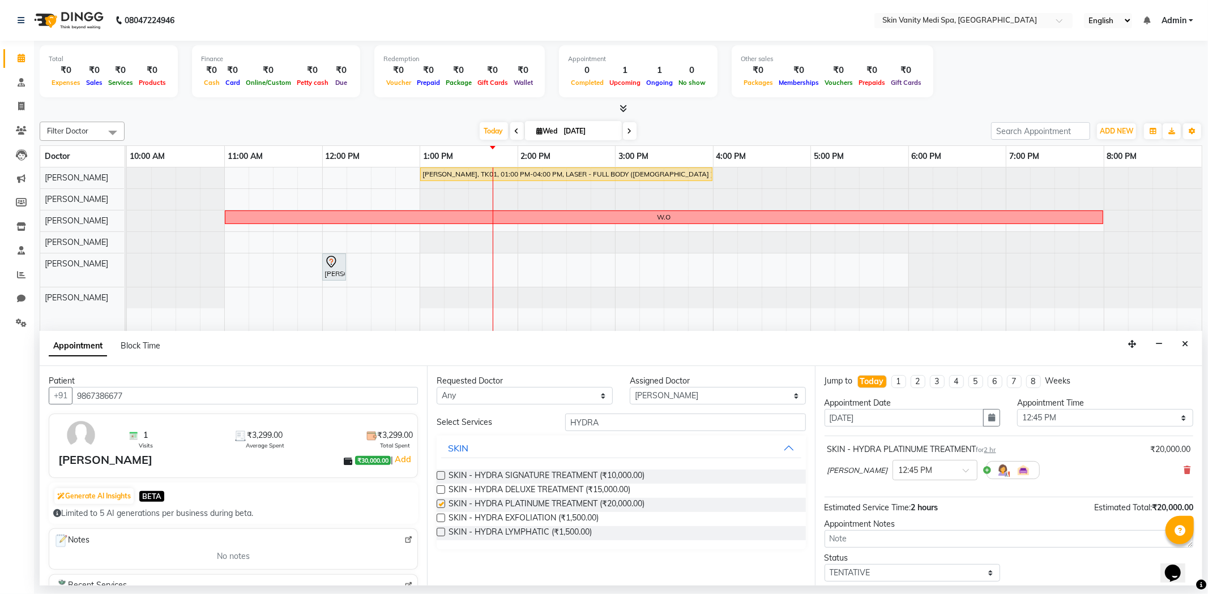
checkbox input "false"
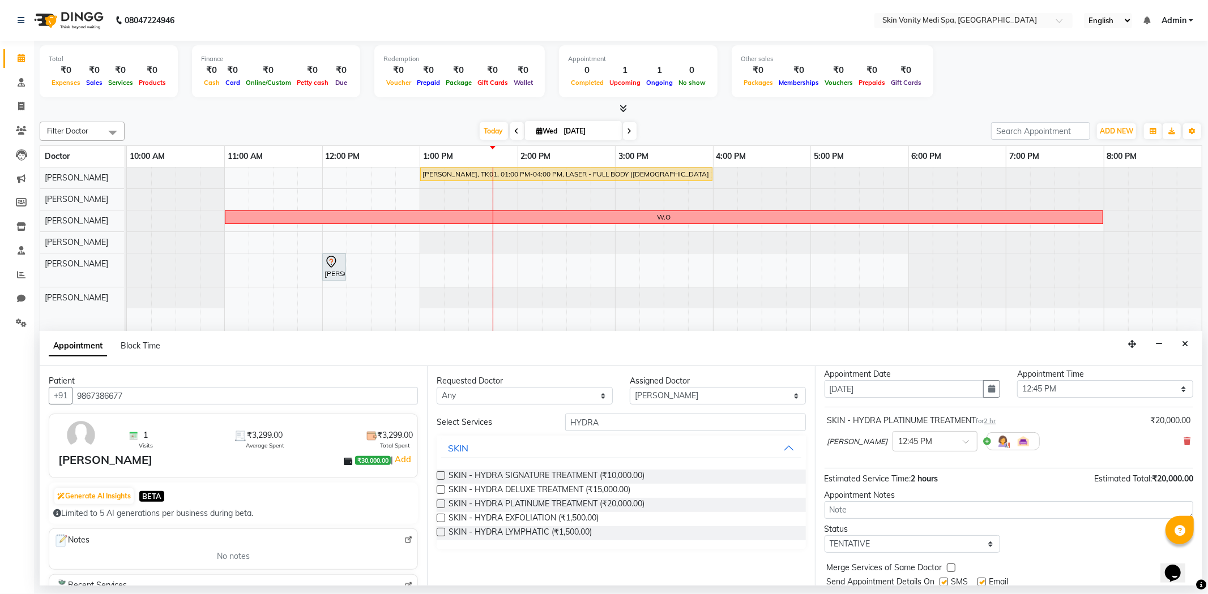
scroll to position [68, 0]
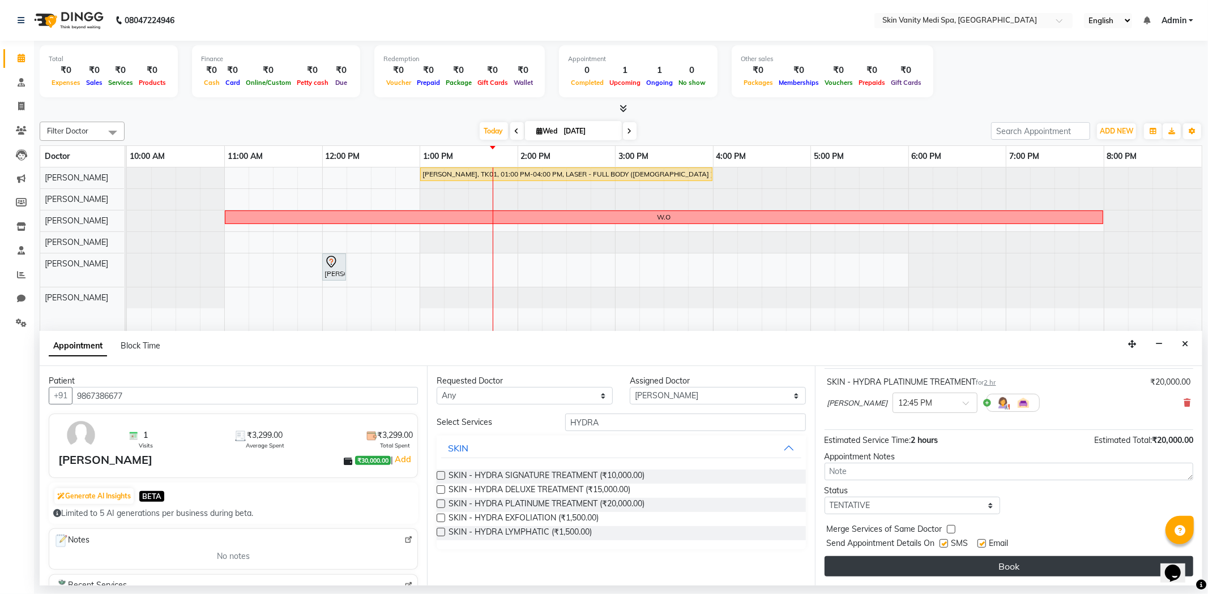
click at [938, 563] on button "Book" at bounding box center [1008, 567] width 369 height 20
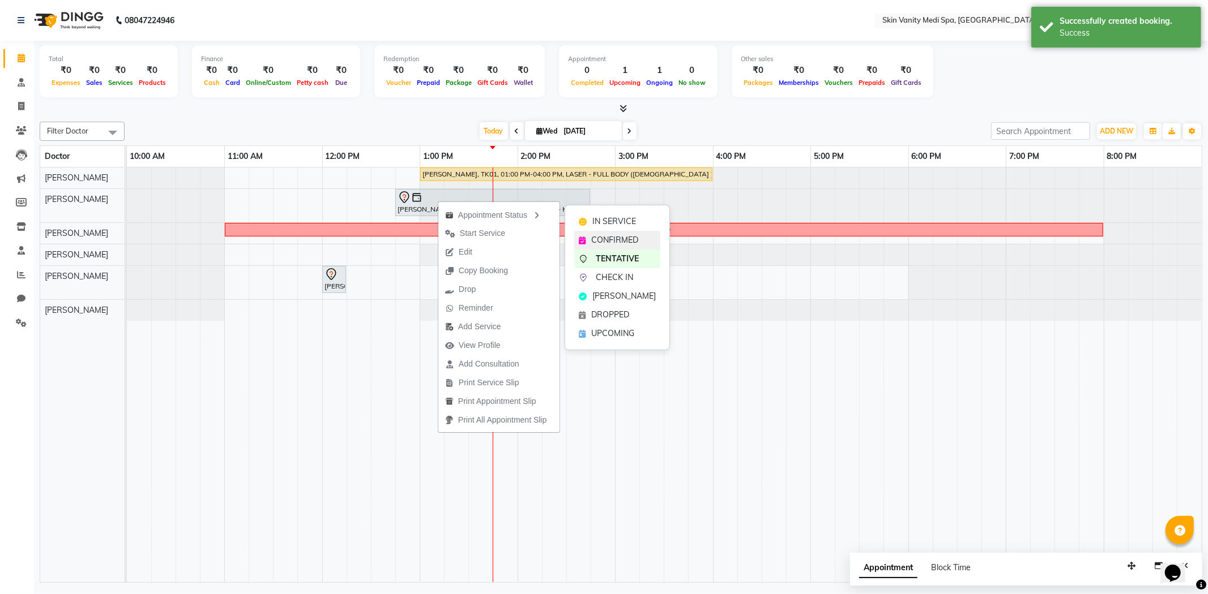
click at [623, 247] on div "CONFIRMED" at bounding box center [617, 240] width 86 height 19
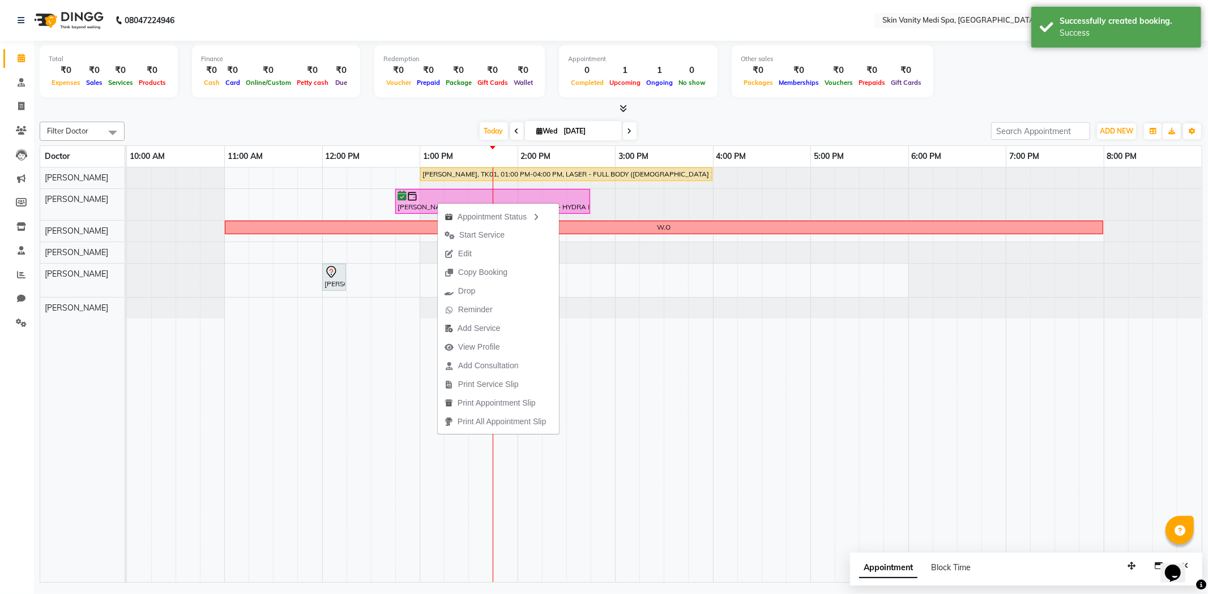
click at [406, 127] on div "[DATE] [DATE]" at bounding box center [557, 131] width 855 height 17
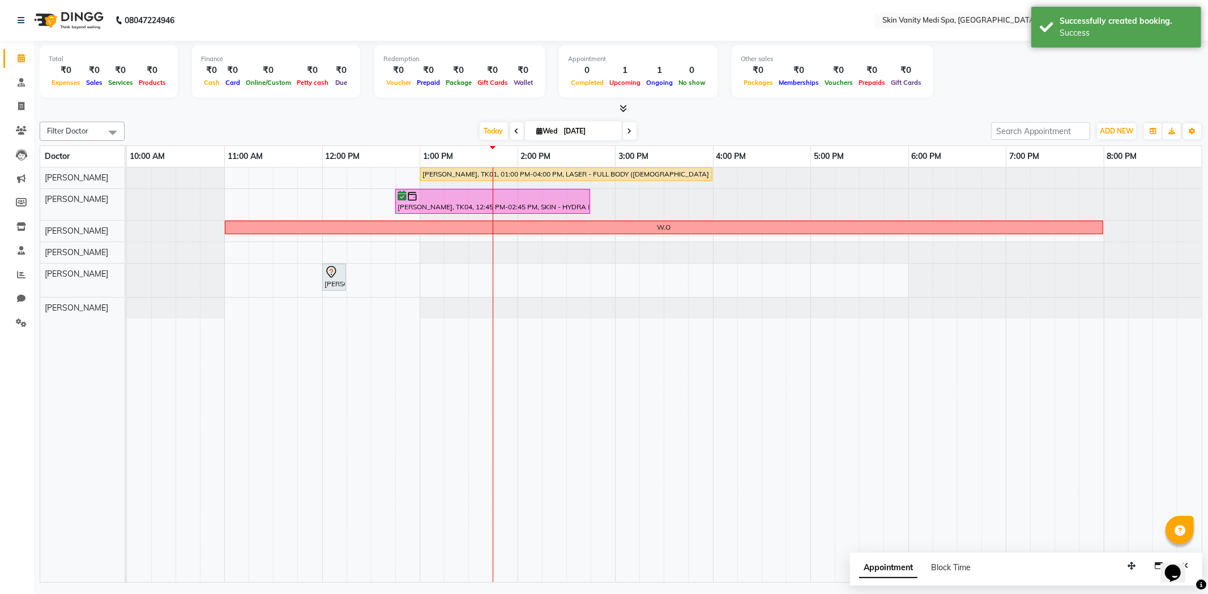
click at [628, 136] on span at bounding box center [630, 131] width 14 height 18
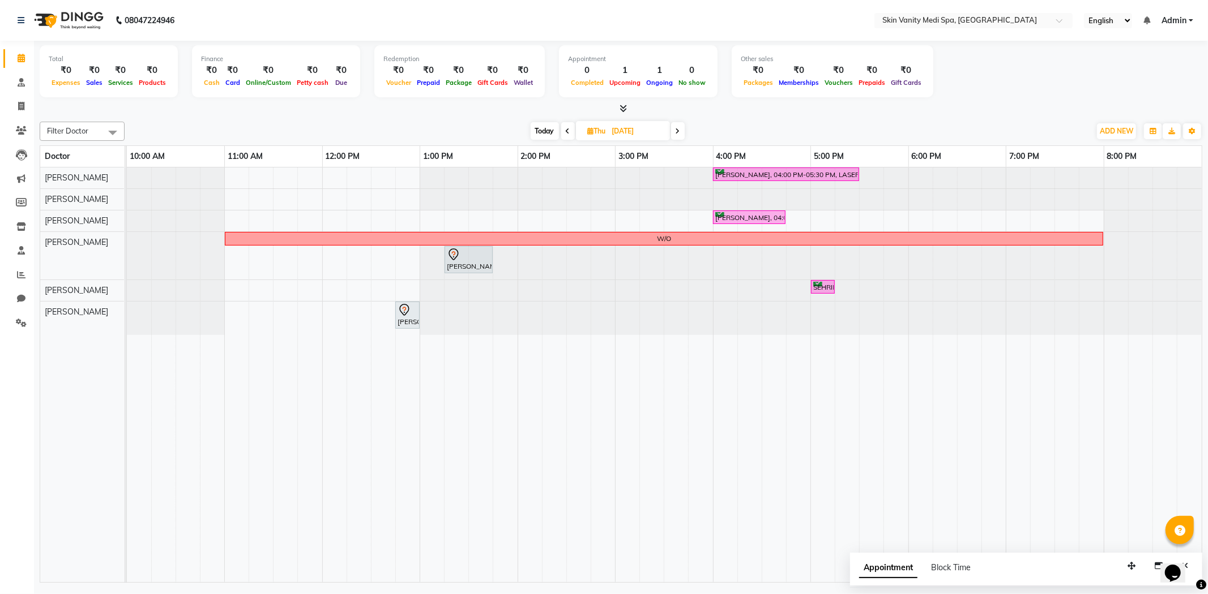
click at [541, 125] on span "Today" at bounding box center [544, 131] width 28 height 18
type input "[DATE]"
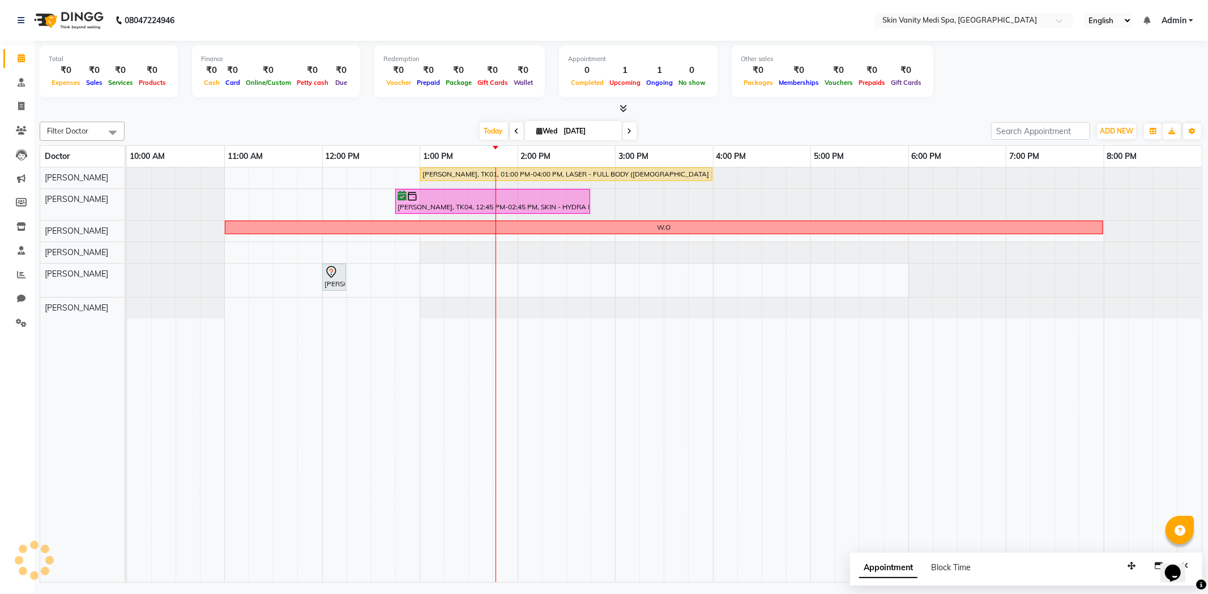
click at [545, 127] on span "Wed" at bounding box center [547, 131] width 27 height 8
select select "9"
select select "2025"
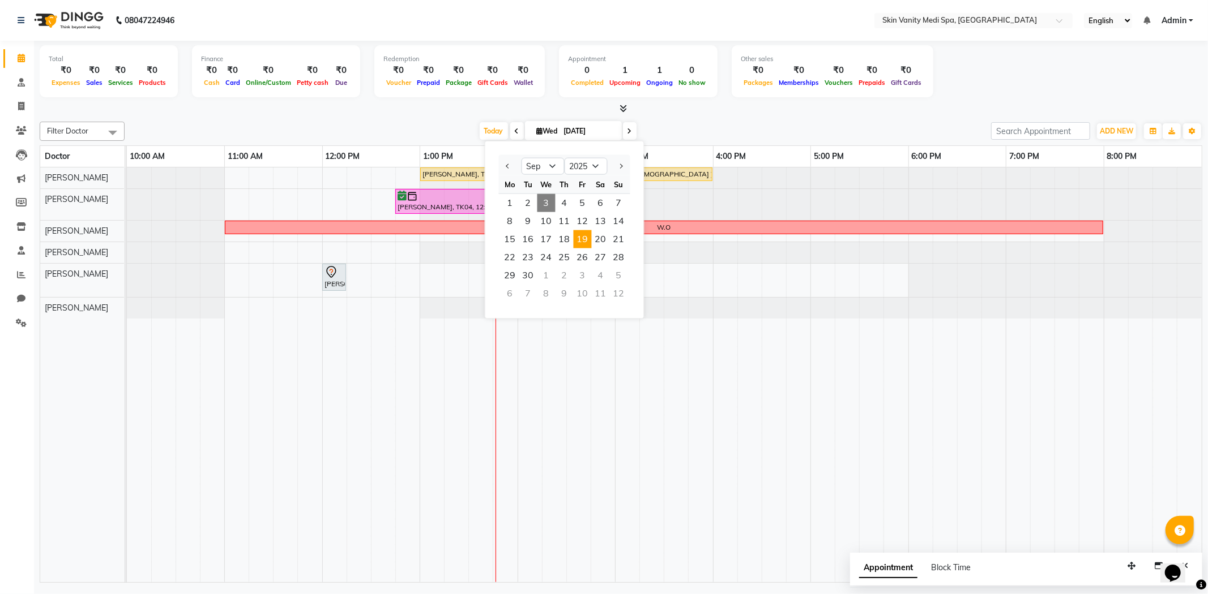
click at [587, 239] on span "19" at bounding box center [582, 239] width 18 height 18
type input "[DATE]"
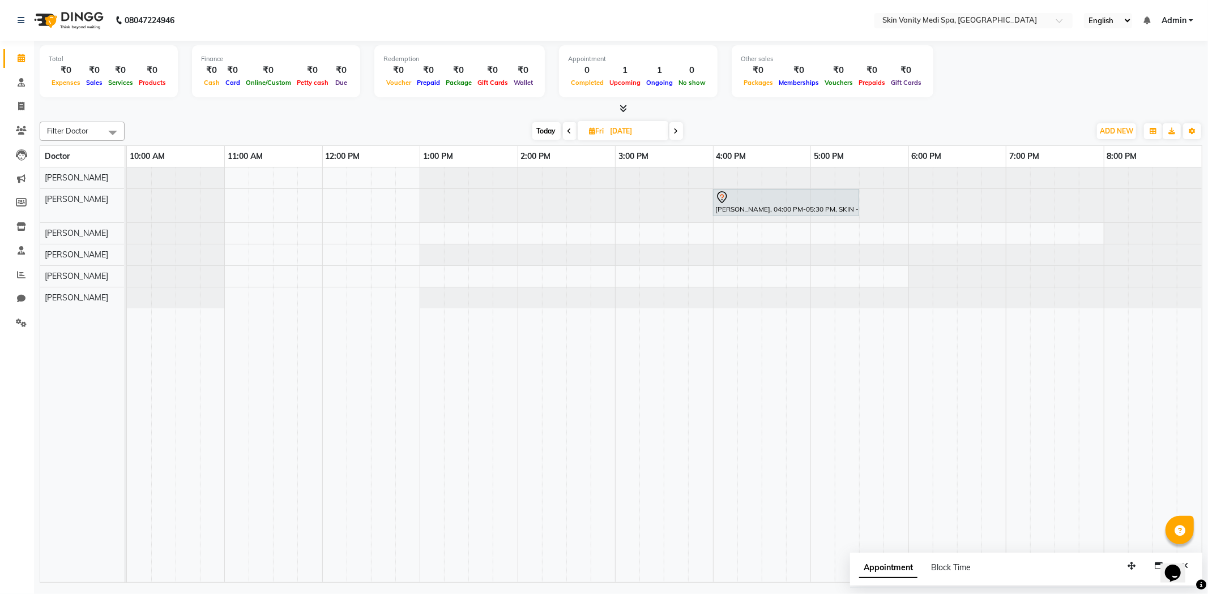
click at [347, 275] on div "[PERSON_NAME], 04:00 PM-05:30 PM, SKIN - HYDRA DELUXE TREATMENT" at bounding box center [664, 376] width 1075 height 416
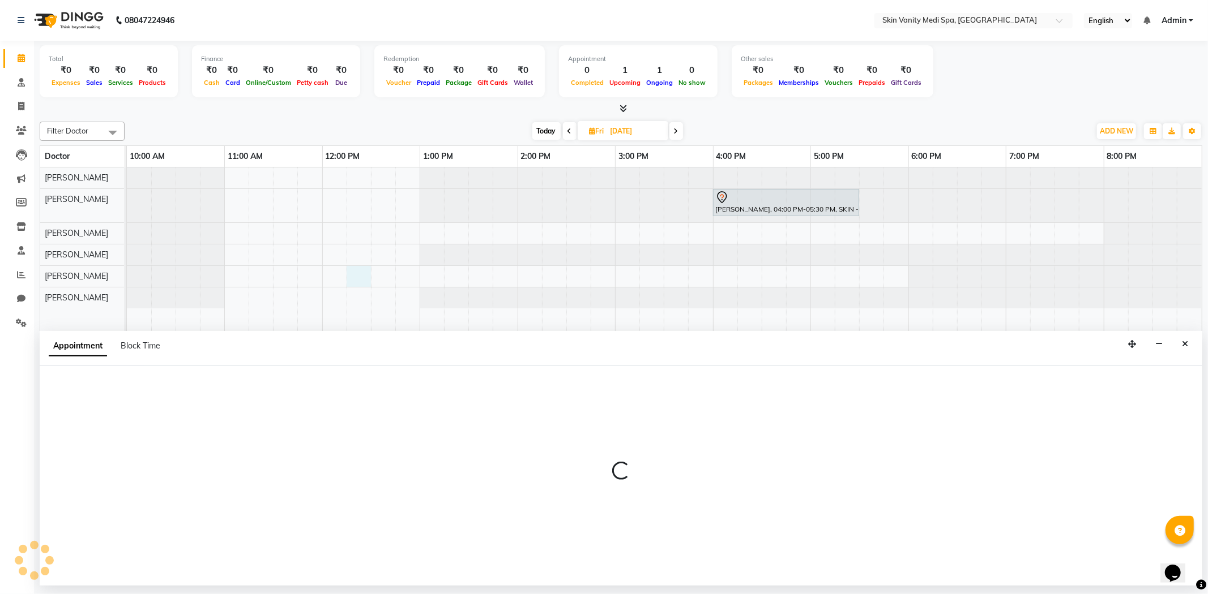
select select "70351"
select select "735"
select select "tentative"
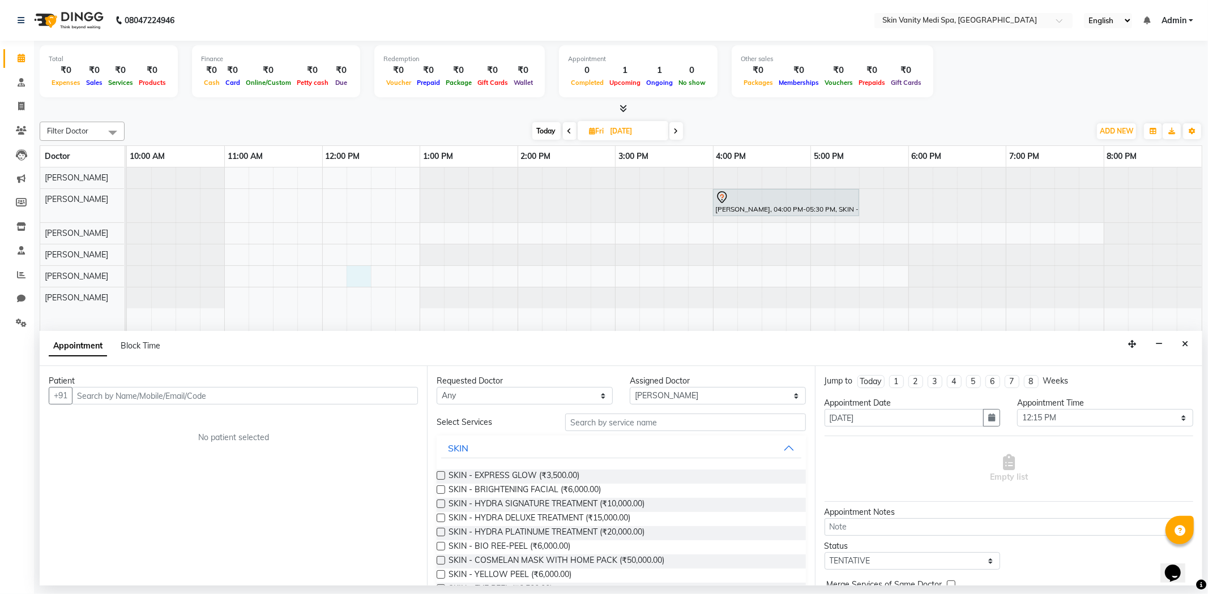
click at [117, 400] on input "text" at bounding box center [245, 396] width 346 height 18
click at [159, 419] on span "[PERSON_NAME]" at bounding box center [123, 419] width 73 height 11
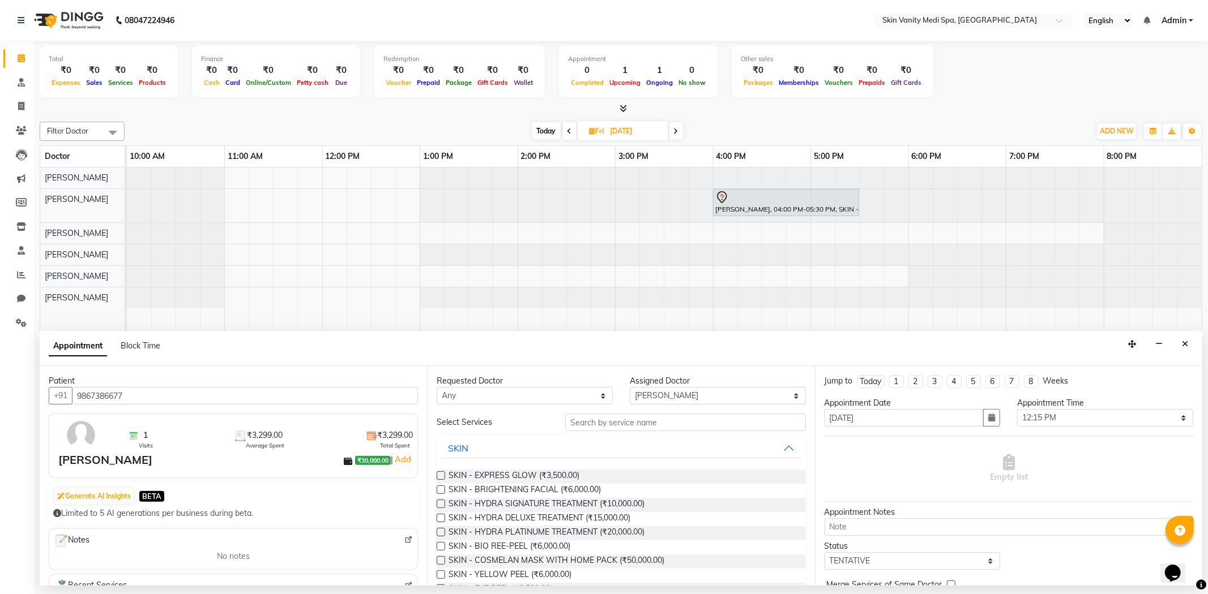
type input "9867386677"
click at [588, 421] on input "text" at bounding box center [685, 423] width 240 height 18
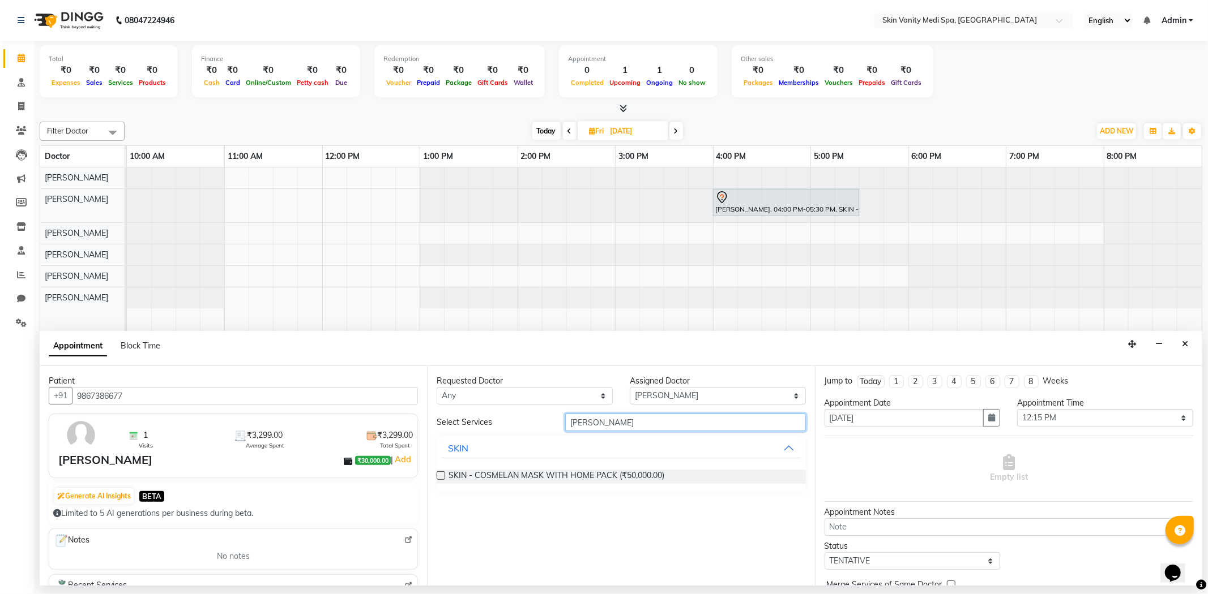
type input "[PERSON_NAME]"
click at [444, 476] on label at bounding box center [440, 476] width 8 height 8
click at [444, 476] on input "checkbox" at bounding box center [439, 476] width 7 height 7
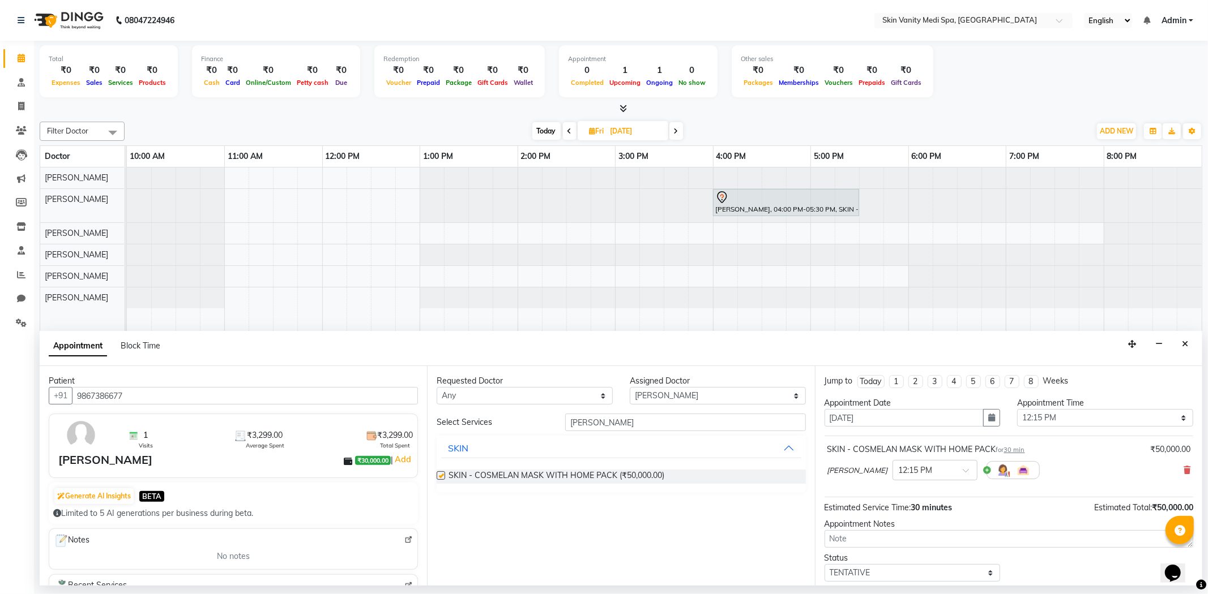
checkbox input "false"
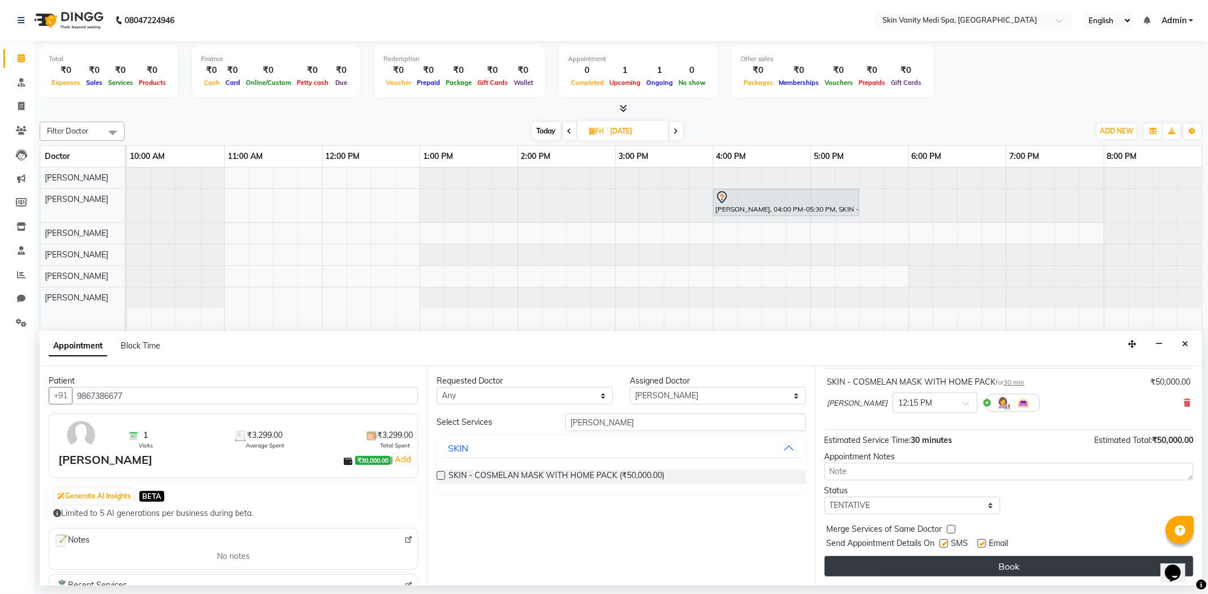
click at [909, 562] on button "Book" at bounding box center [1008, 567] width 369 height 20
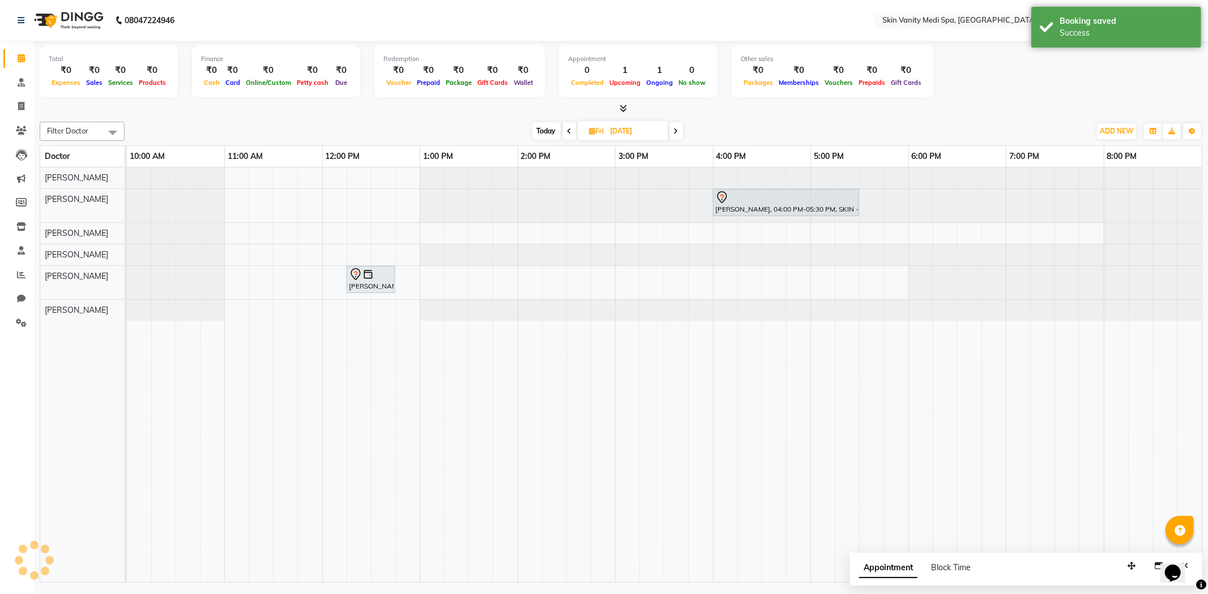
click at [546, 125] on span "Today" at bounding box center [546, 131] width 28 height 18
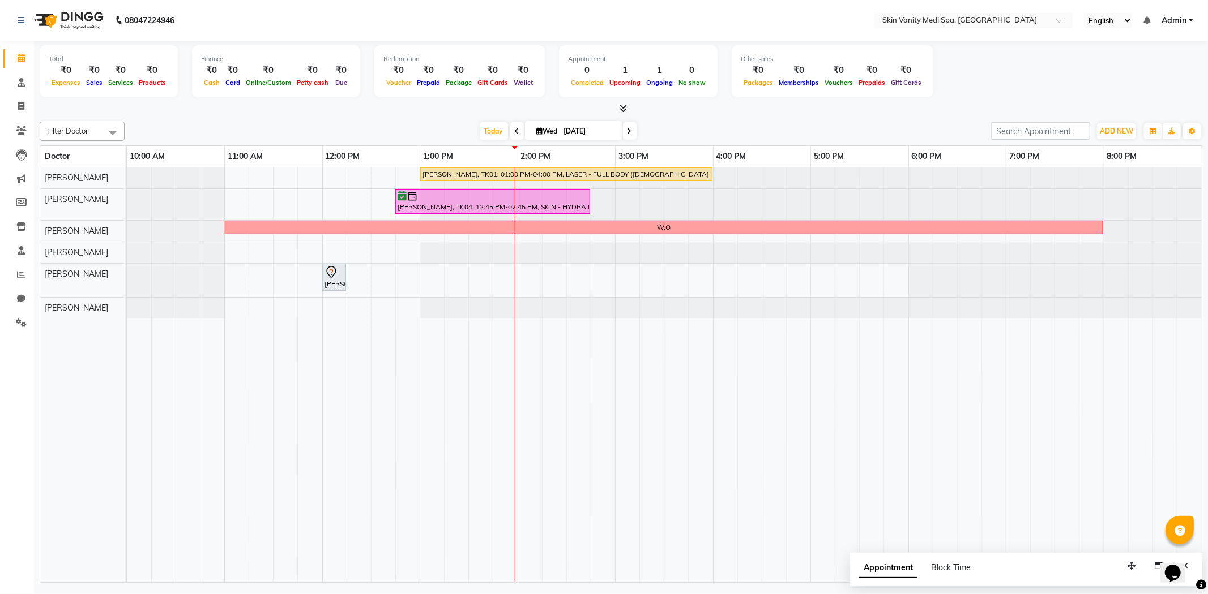
click at [623, 132] on span at bounding box center [630, 131] width 14 height 18
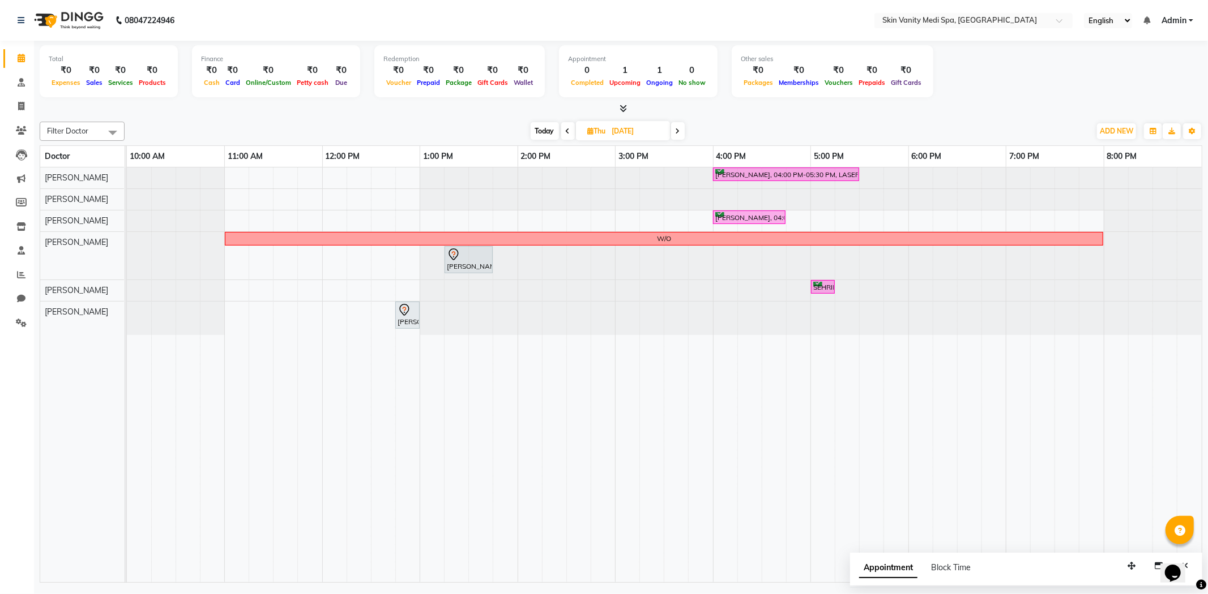
click at [541, 127] on span "Today" at bounding box center [544, 131] width 28 height 18
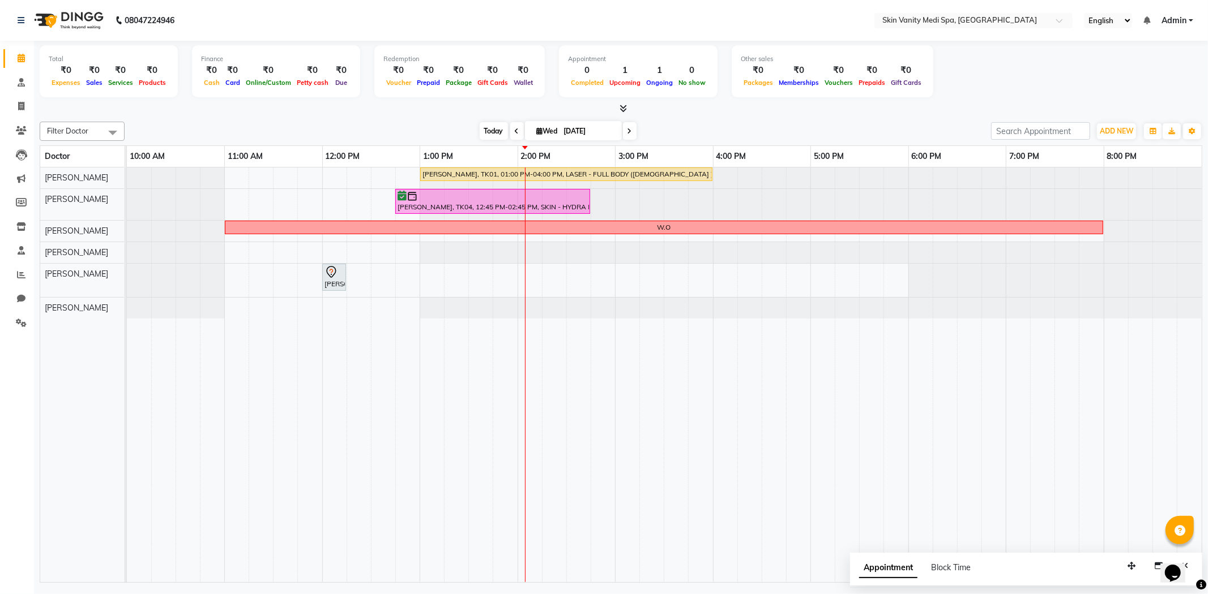
click at [485, 130] on span "Today" at bounding box center [494, 131] width 28 height 18
click at [627, 129] on icon at bounding box center [629, 131] width 5 height 7
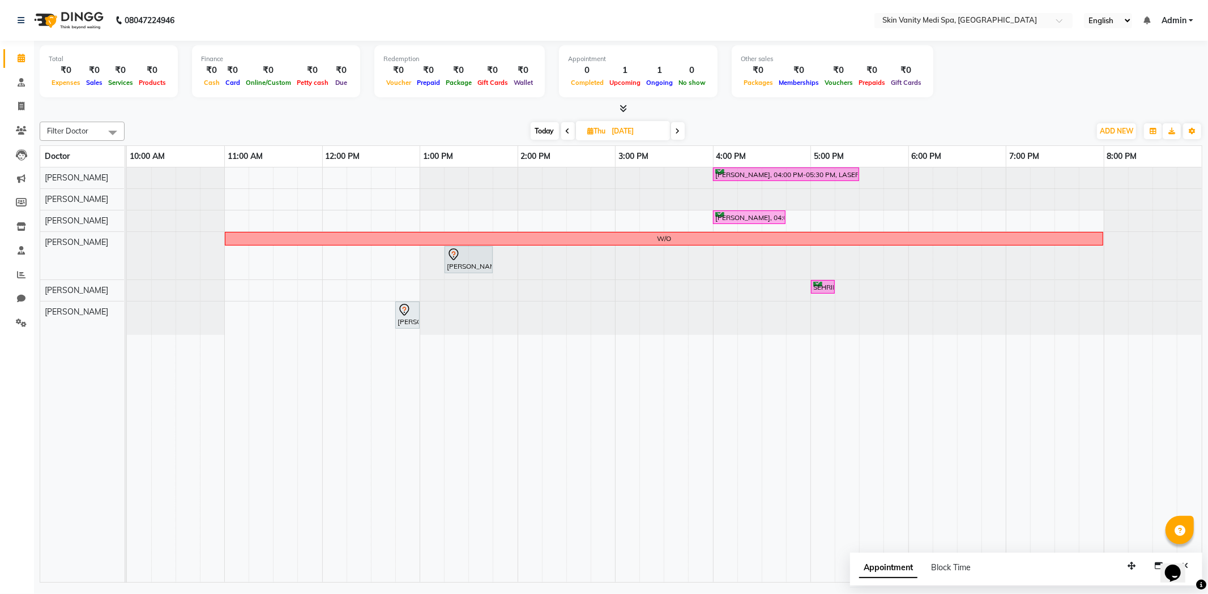
click at [541, 129] on span "Today" at bounding box center [544, 131] width 28 height 18
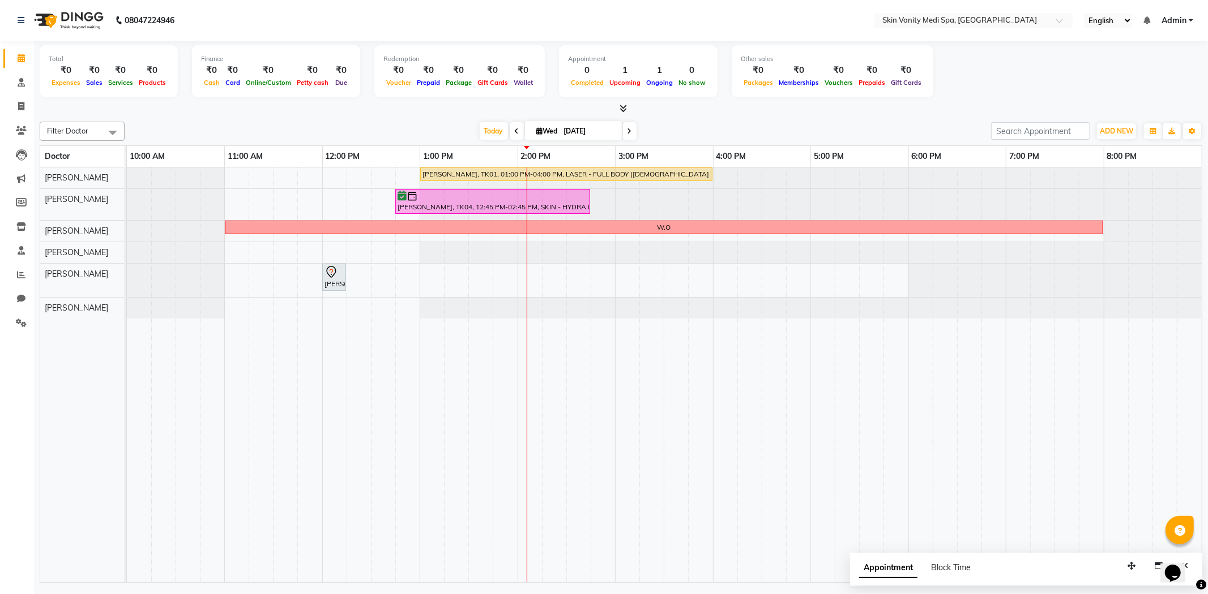
click at [629, 130] on span at bounding box center [630, 131] width 14 height 18
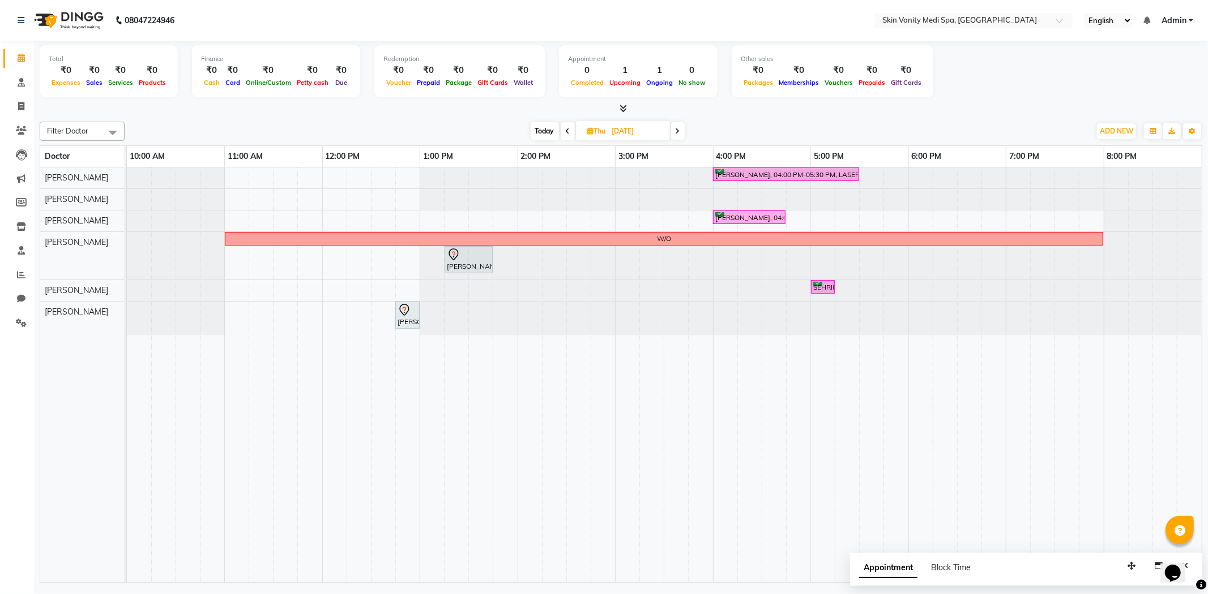
click at [541, 126] on span "Today" at bounding box center [544, 131] width 28 height 18
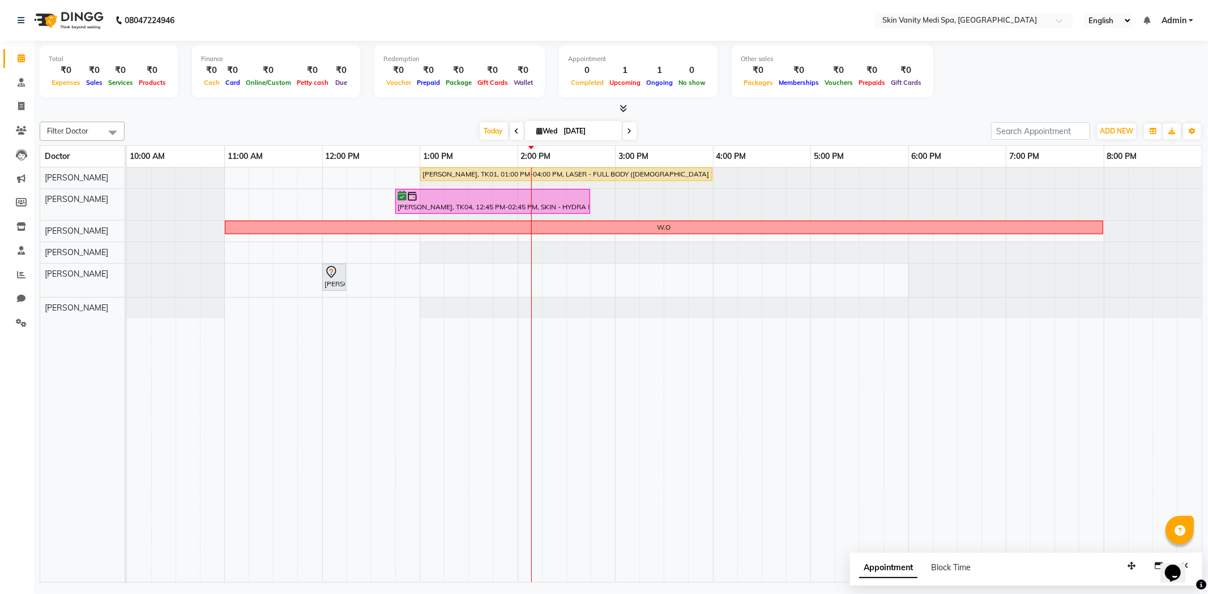
click at [627, 130] on icon at bounding box center [629, 131] width 5 height 7
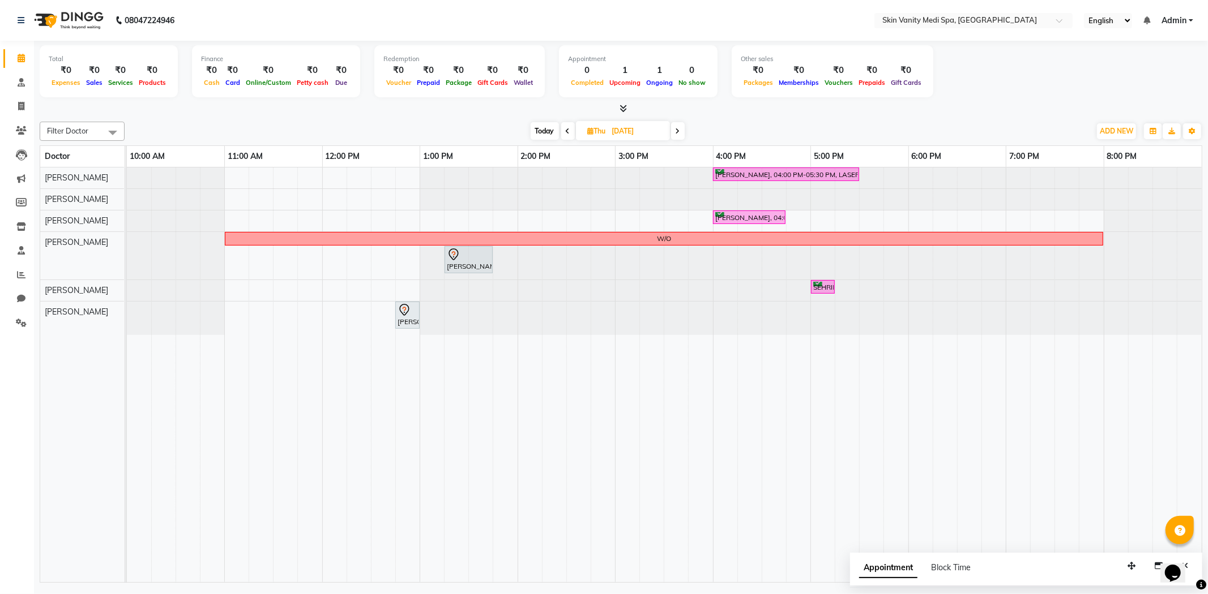
click at [678, 131] on icon at bounding box center [677, 131] width 5 height 7
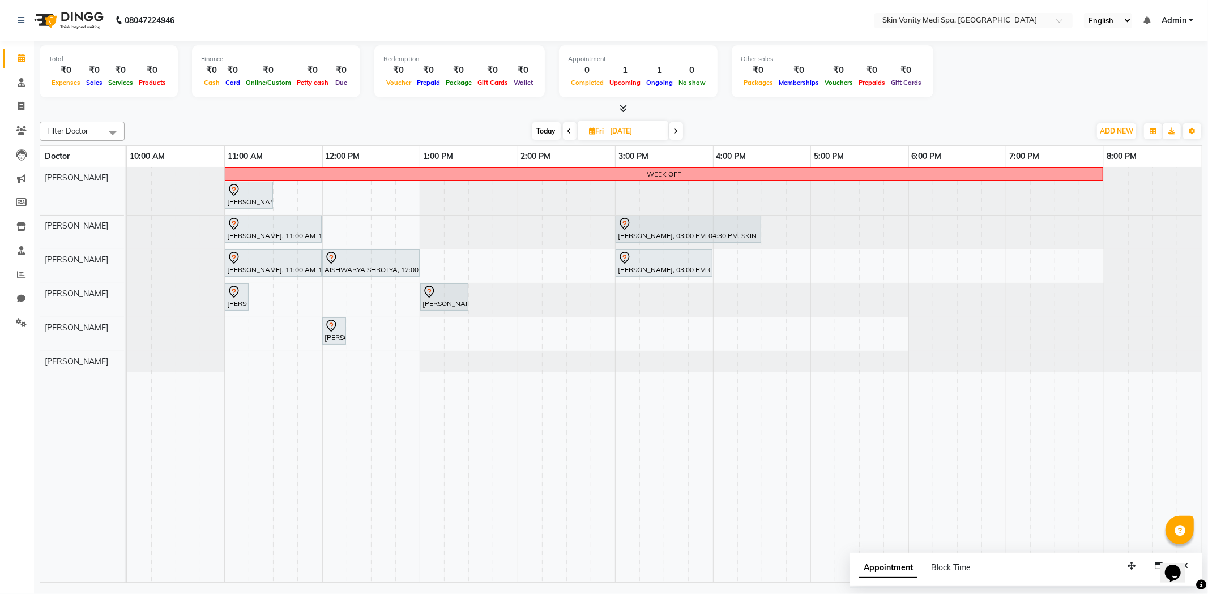
click at [674, 128] on icon at bounding box center [676, 131] width 5 height 7
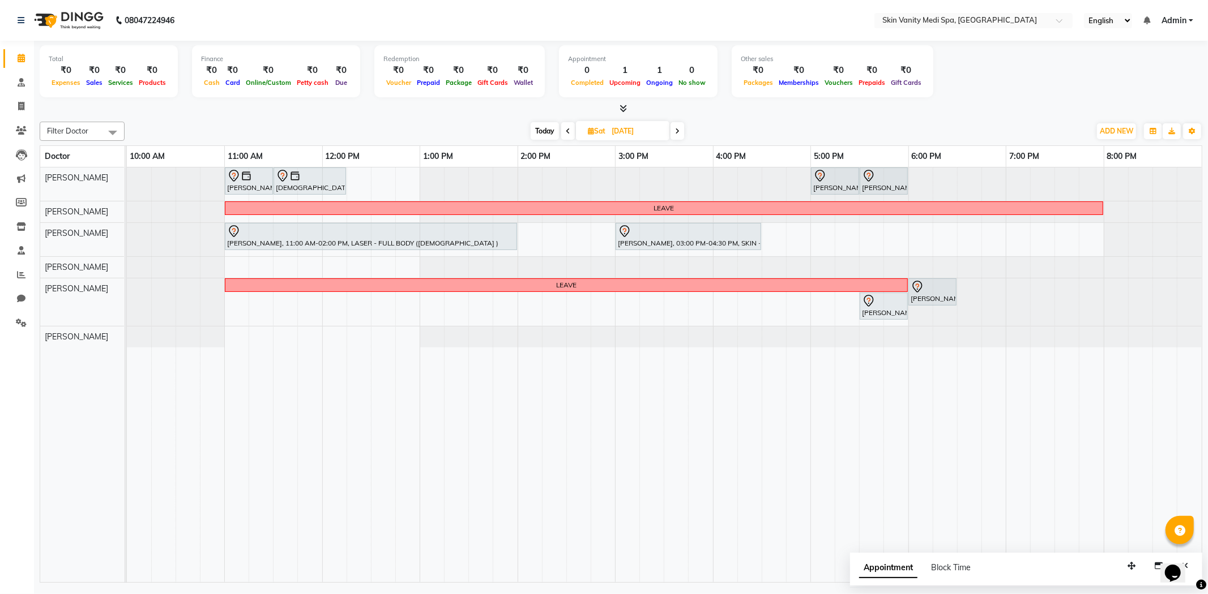
click at [674, 128] on span at bounding box center [677, 131] width 14 height 18
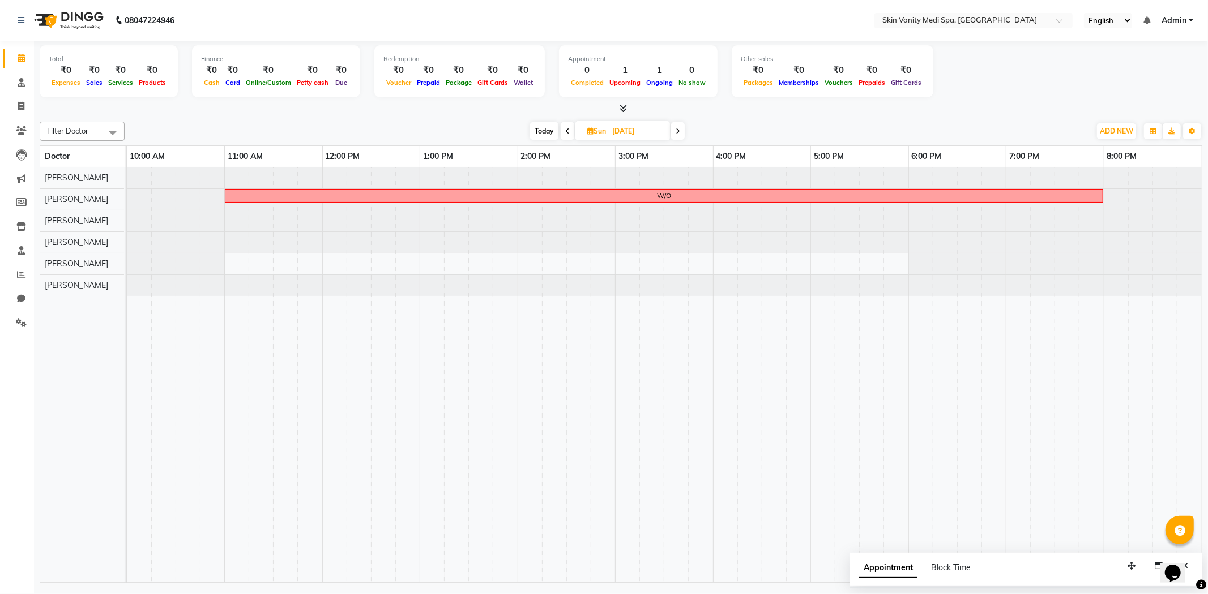
click at [674, 131] on span at bounding box center [678, 131] width 14 height 18
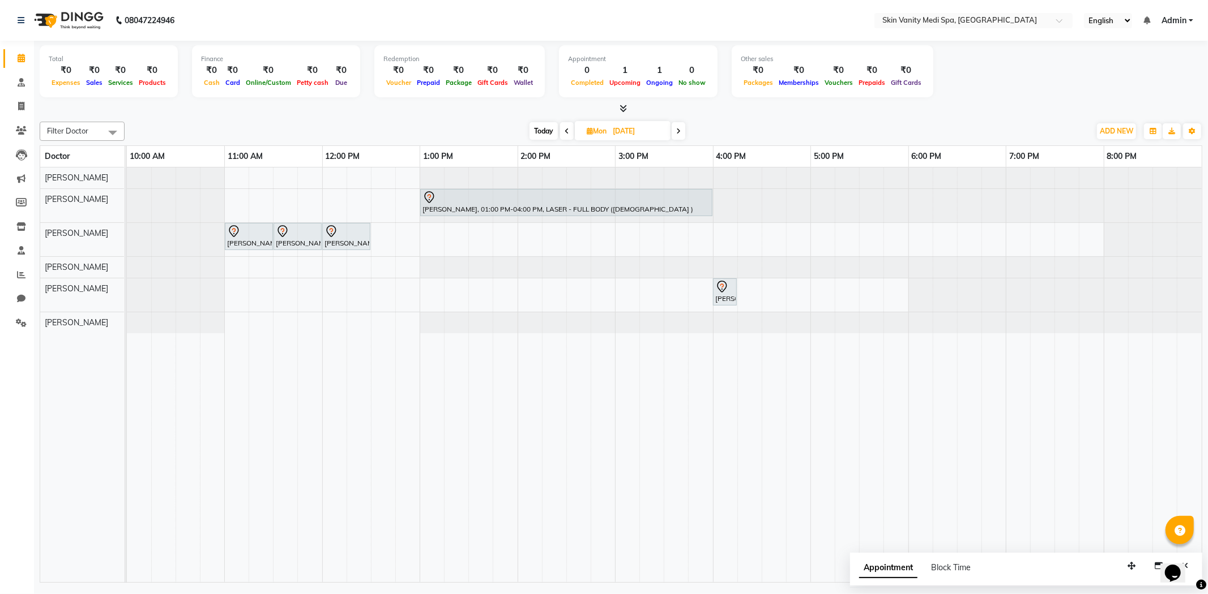
click at [942, 83] on div "Total ₹0 Expenses ₹0 Sales ₹0 Services ₹0 Products Finance ₹0 Cash ₹0 Card ₹0 O…" at bounding box center [621, 72] width 1162 height 55
click at [567, 136] on span at bounding box center [567, 131] width 14 height 18
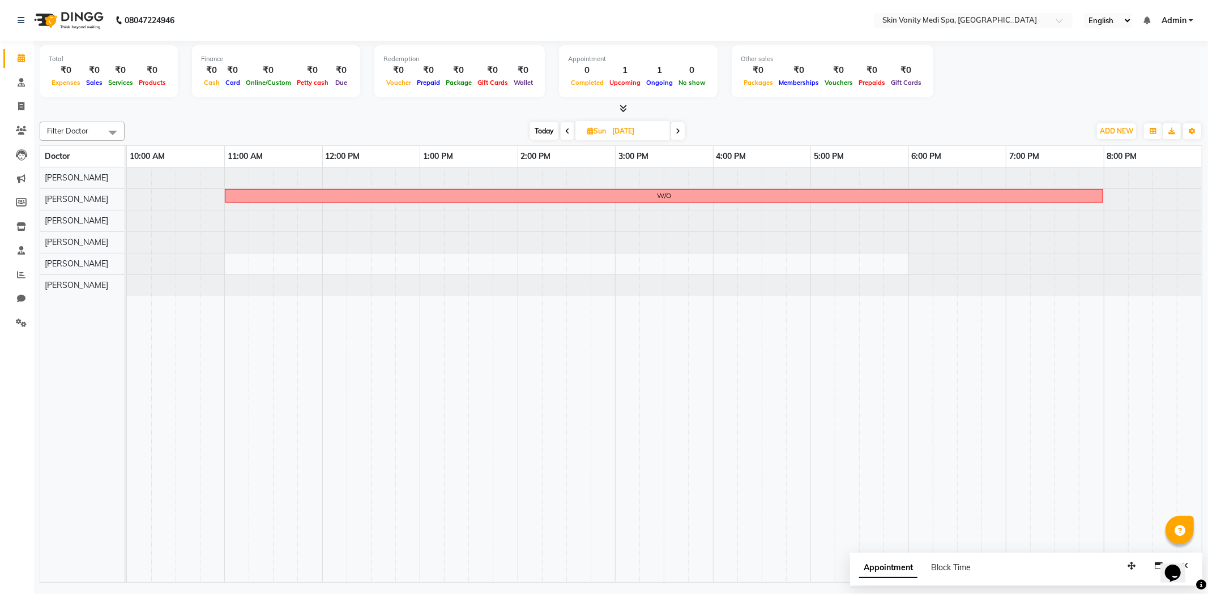
click at [565, 134] on icon at bounding box center [567, 131] width 5 height 7
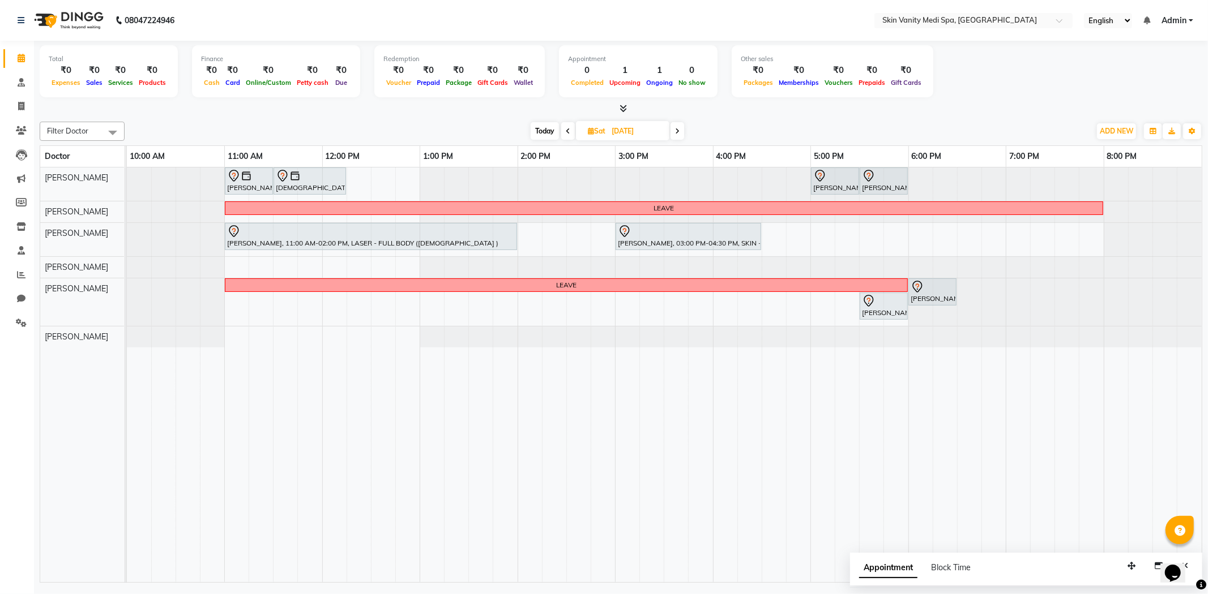
click at [545, 136] on span "Today" at bounding box center [544, 131] width 28 height 18
type input "[DATE]"
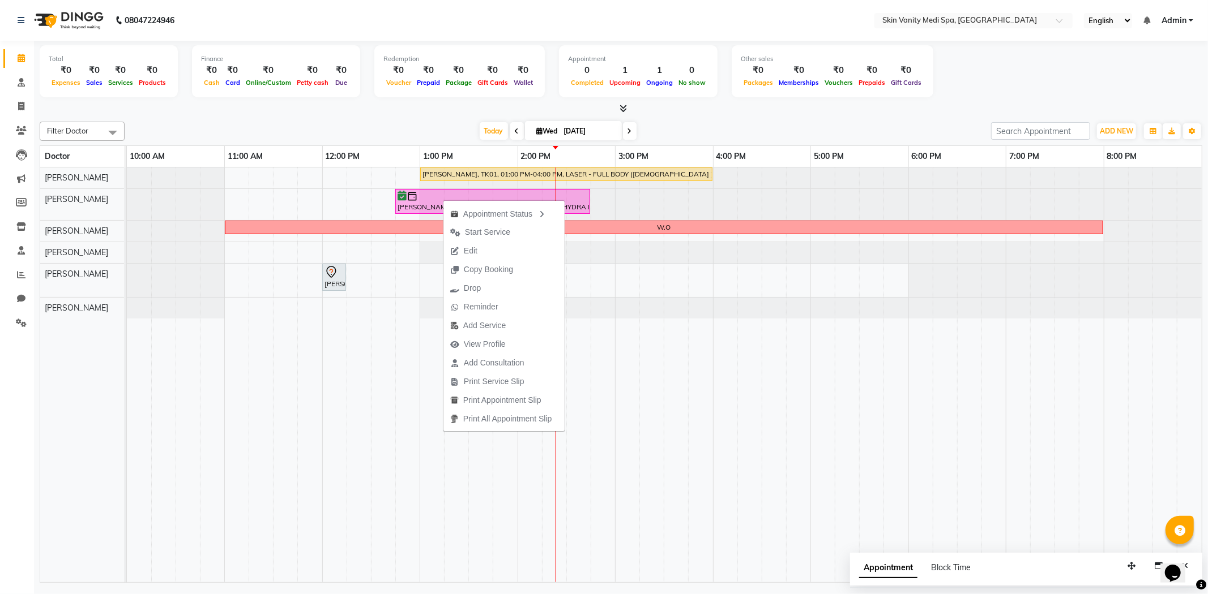
click at [355, 126] on div "[DATE] [DATE]" at bounding box center [557, 131] width 855 height 17
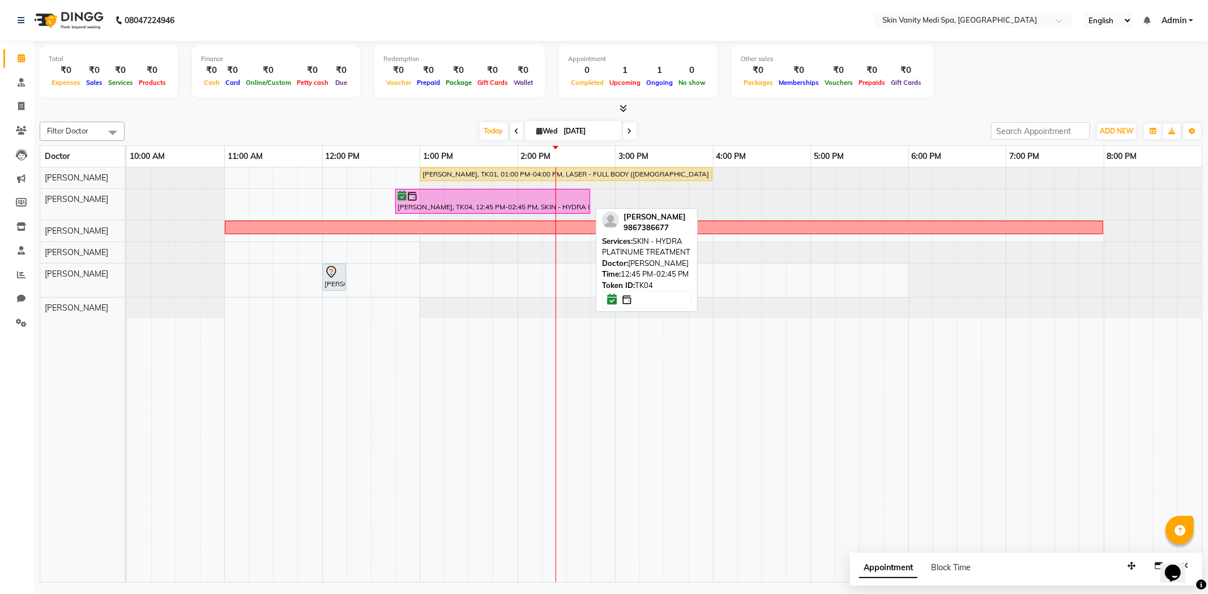
click at [427, 204] on div "[PERSON_NAME], TK04, 12:45 PM-02:45 PM, SKIN - HYDRA PLATINUME TREATMENT" at bounding box center [492, 202] width 192 height 22
select select "6"
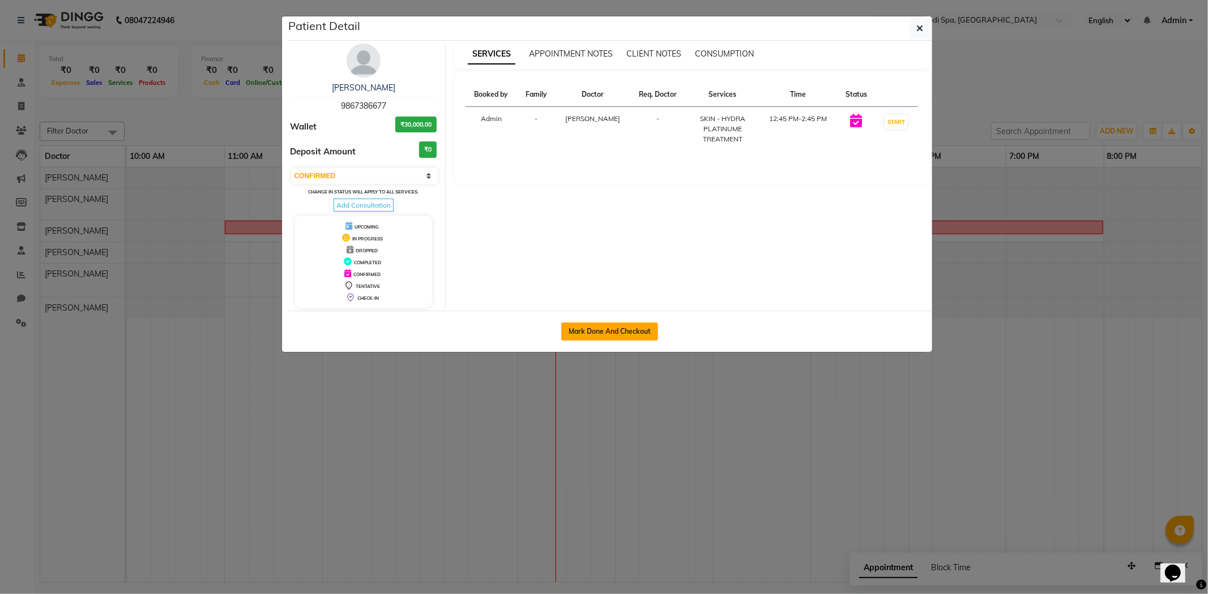
click at [613, 332] on button "Mark Done And Checkout" at bounding box center [609, 332] width 97 height 18
select select "service"
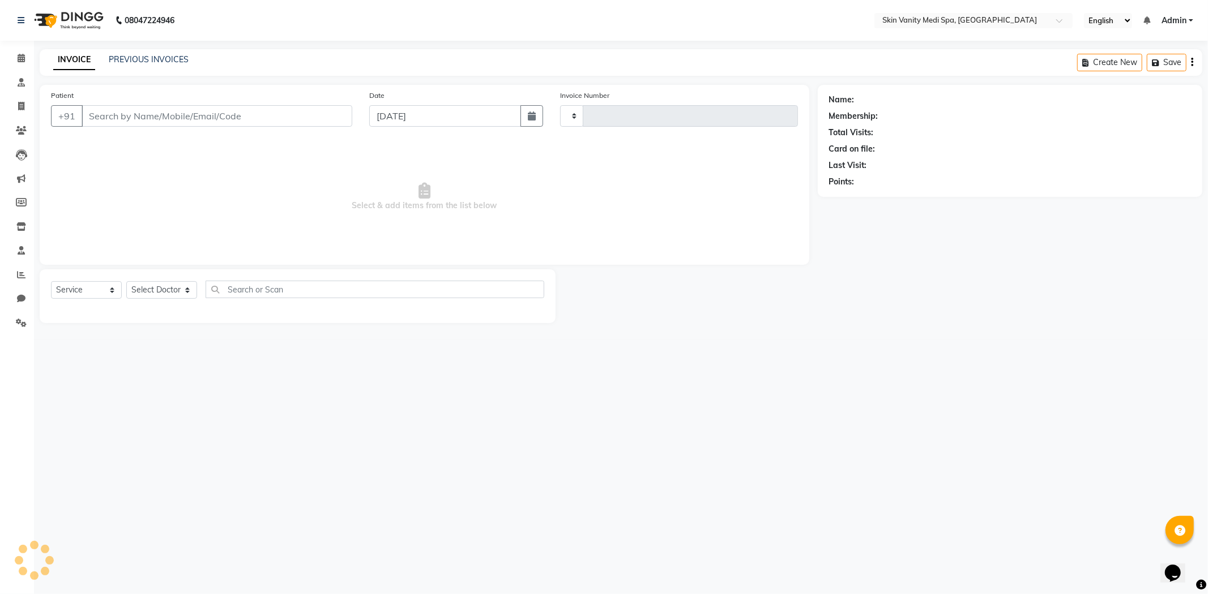
type input "0688"
select select "7826"
type input "9867386677"
select select "70347"
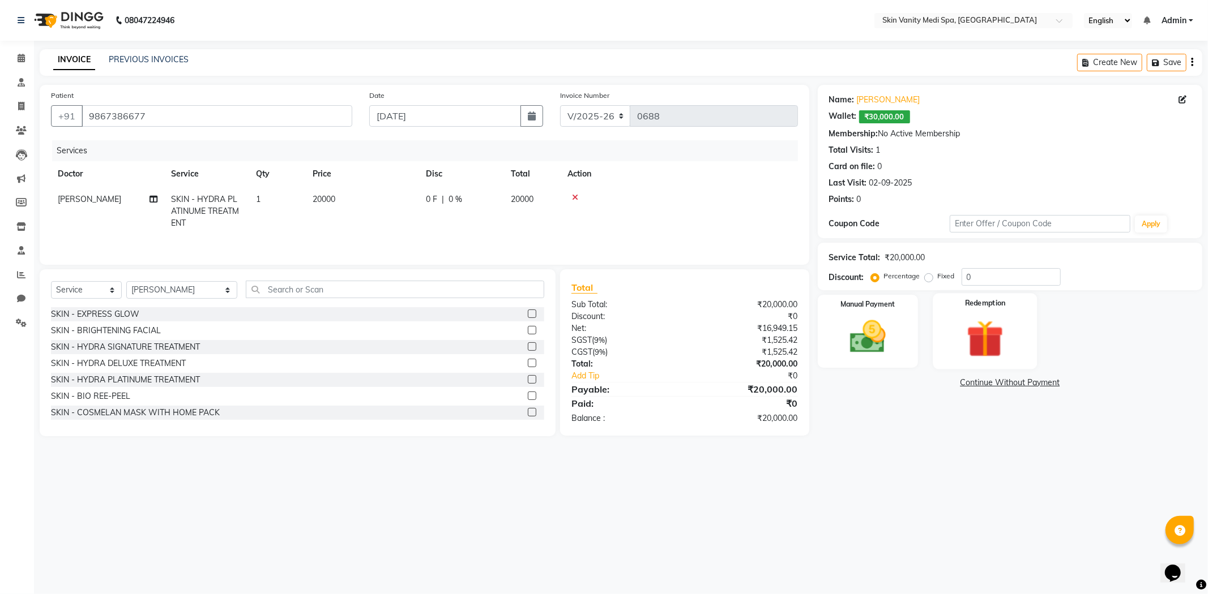
click at [974, 332] on img at bounding box center [985, 339] width 61 height 46
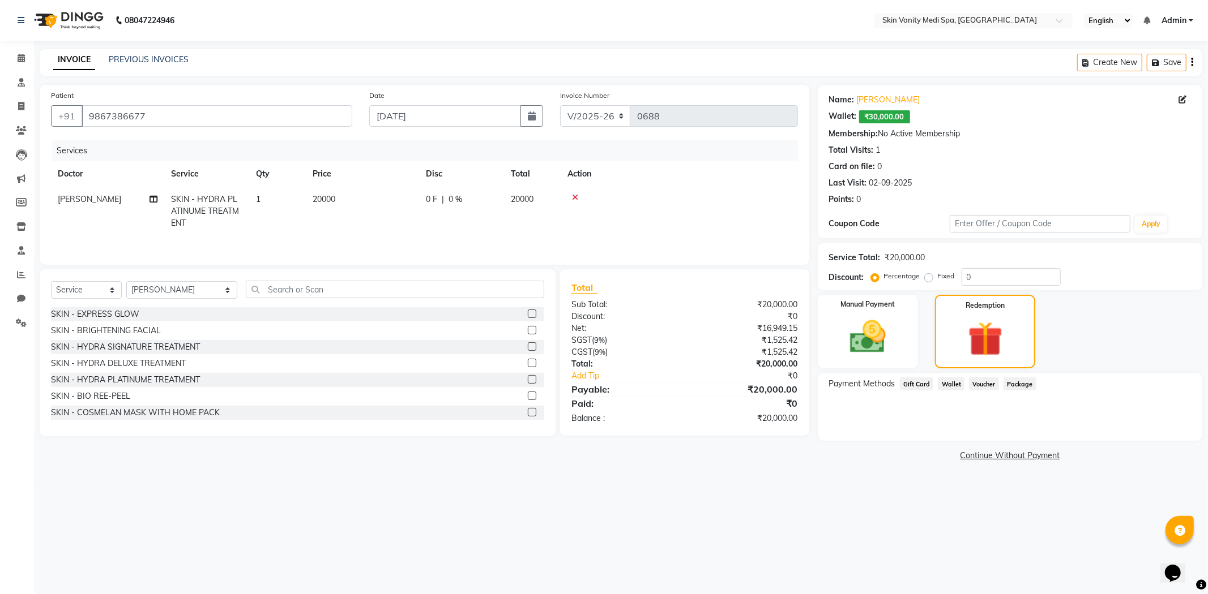
click at [952, 382] on span "Wallet" at bounding box center [951, 384] width 27 height 13
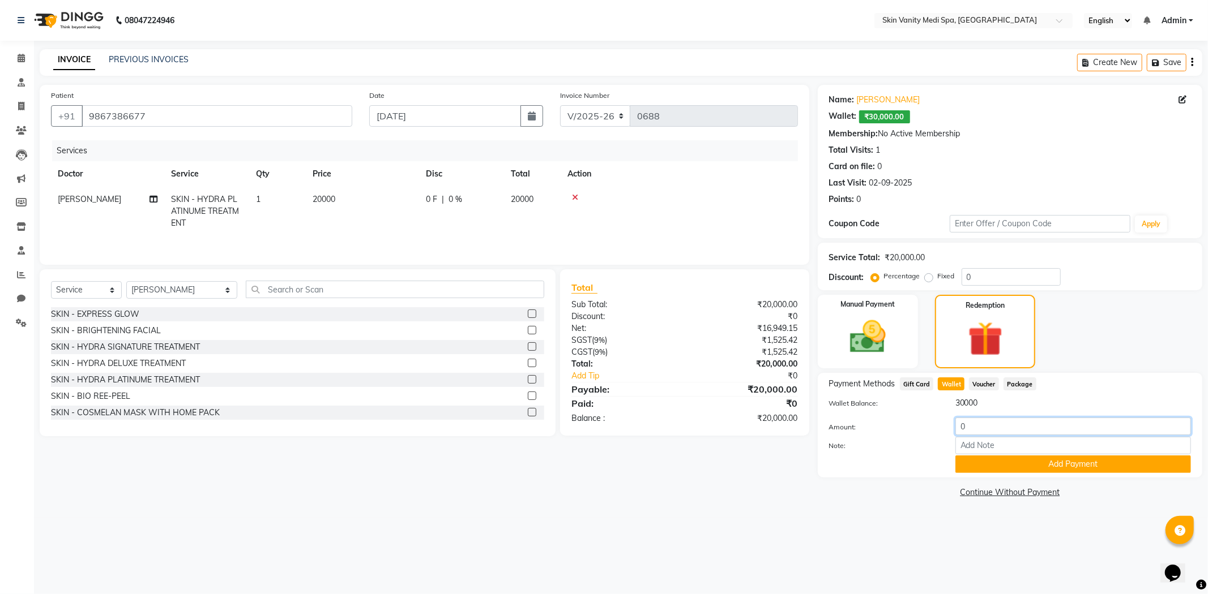
drag, startPoint x: 980, startPoint y: 433, endPoint x: 953, endPoint y: 428, distance: 27.5
click at [953, 429] on div "0" at bounding box center [1073, 427] width 252 height 18
type input "20000"
click at [982, 460] on button "Add Payment" at bounding box center [1073, 465] width 236 height 18
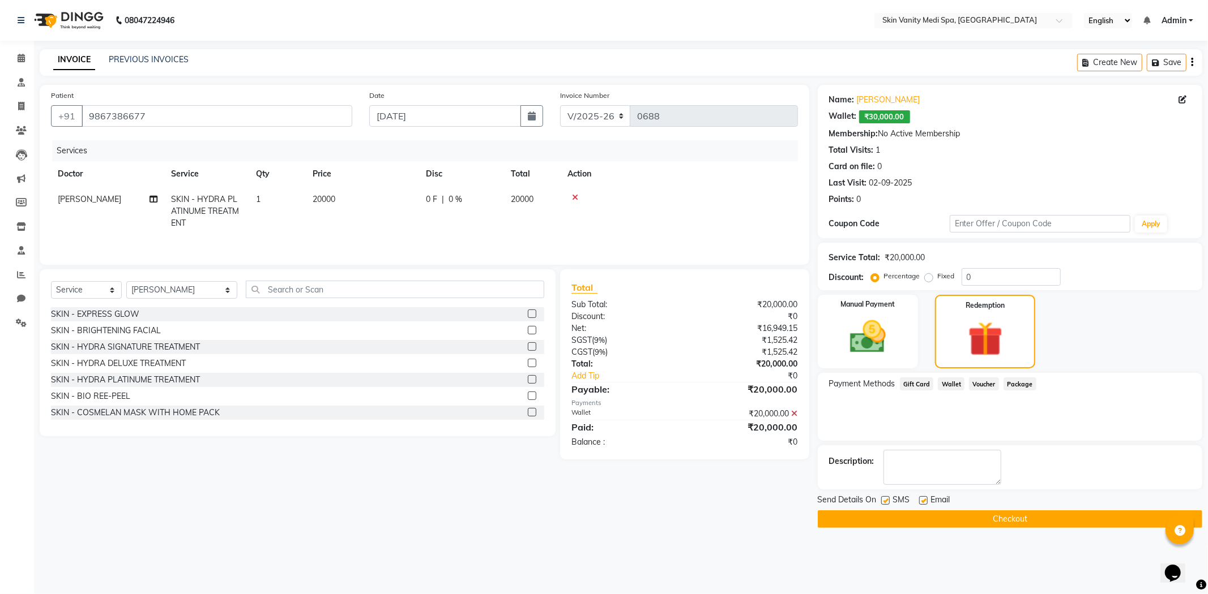
click at [888, 496] on label at bounding box center [885, 500] width 8 height 8
click at [888, 498] on input "checkbox" at bounding box center [884, 501] width 7 height 7
checkbox input "false"
click at [887, 511] on button "Checkout" at bounding box center [1009, 520] width 384 height 18
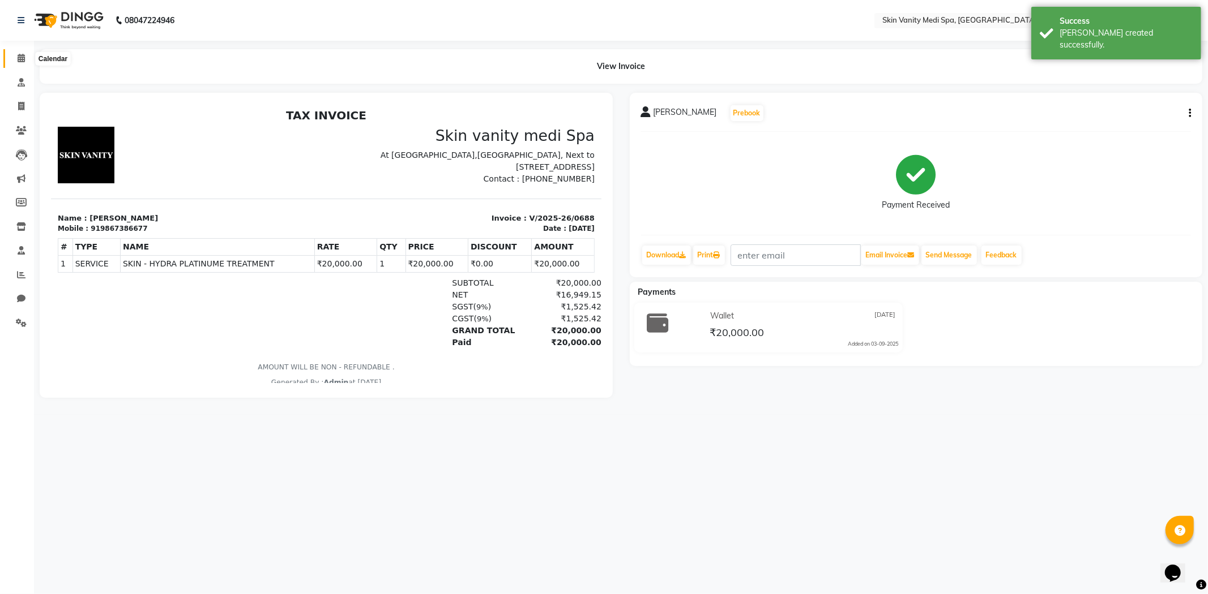
click at [18, 60] on icon at bounding box center [21, 58] width 7 height 8
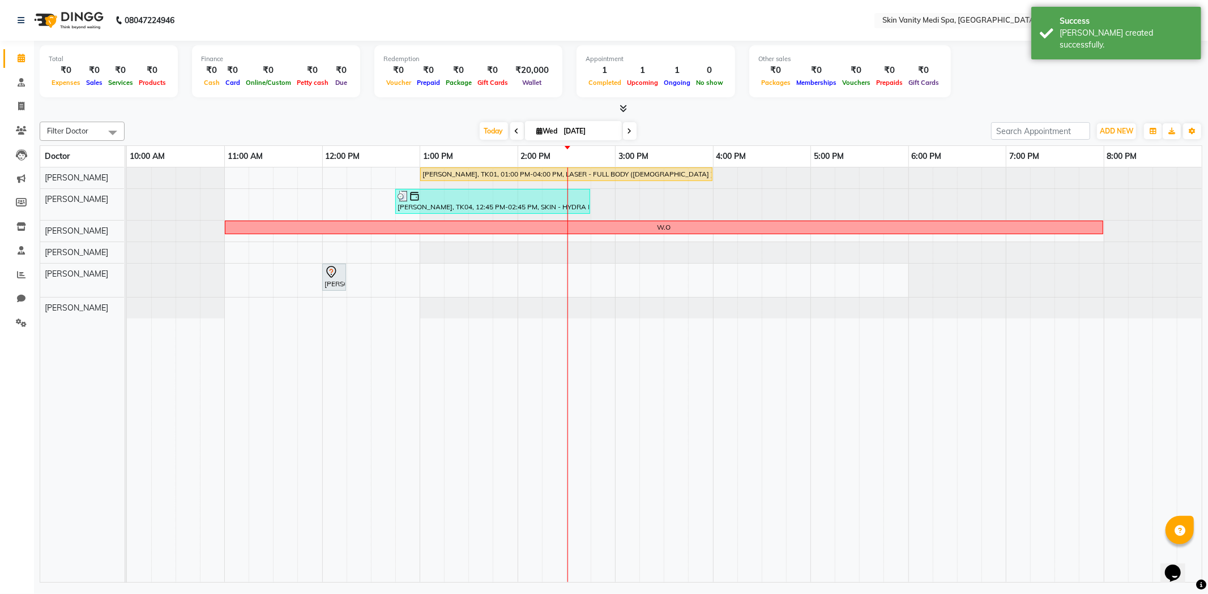
click at [423, 117] on div "Filter Doctor Select All [PERSON_NAME] [PERSON_NAME] EMAA [PERSON_NAME] [PERSON…" at bounding box center [621, 350] width 1162 height 466
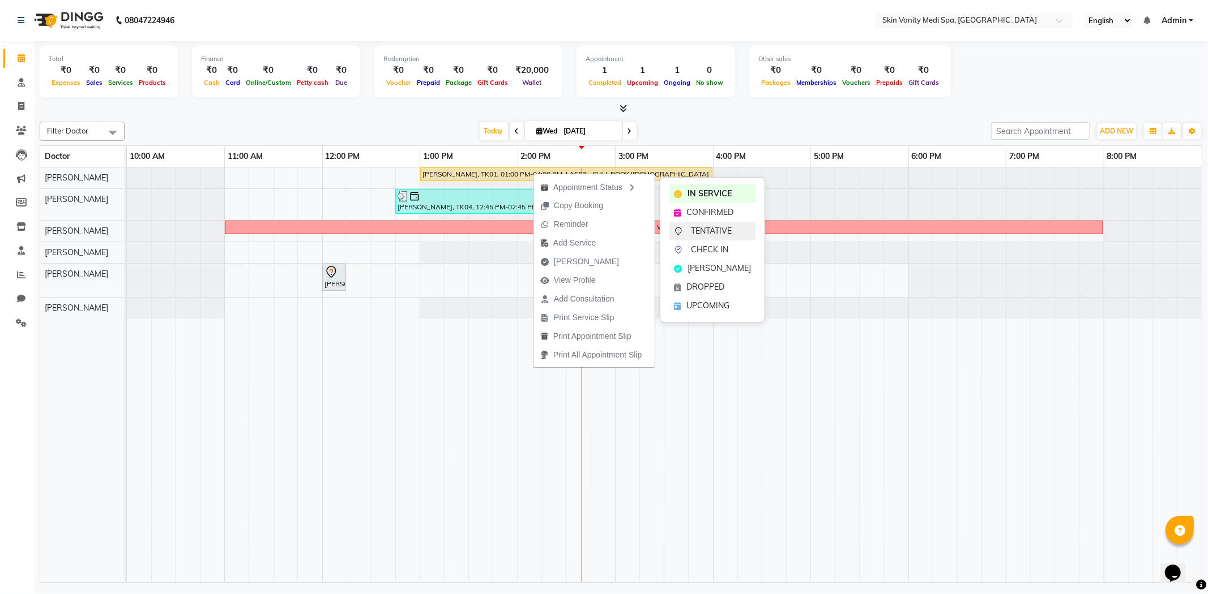
click at [704, 226] on span "TENTATIVE" at bounding box center [711, 231] width 41 height 12
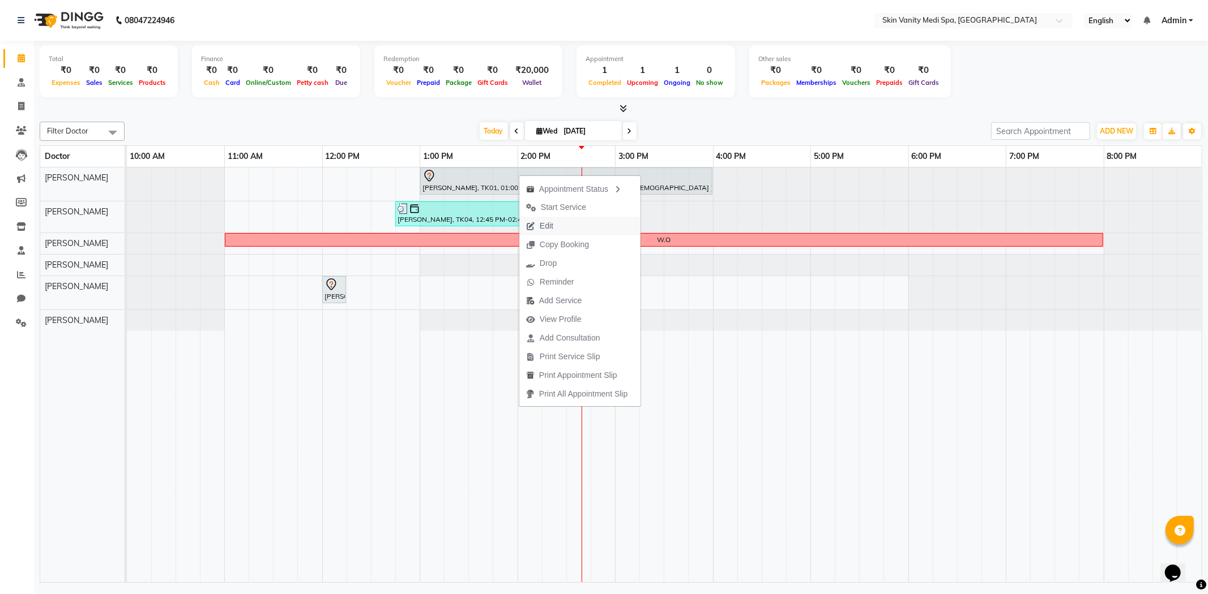
click at [554, 220] on span "Edit" at bounding box center [539, 226] width 41 height 19
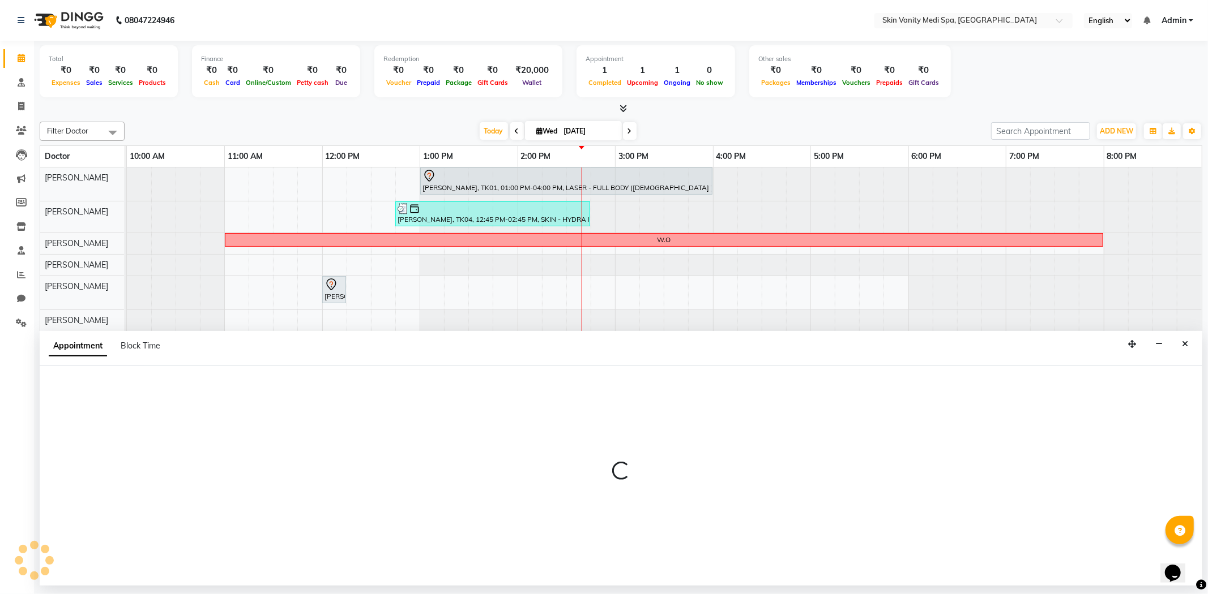
select select "tentative"
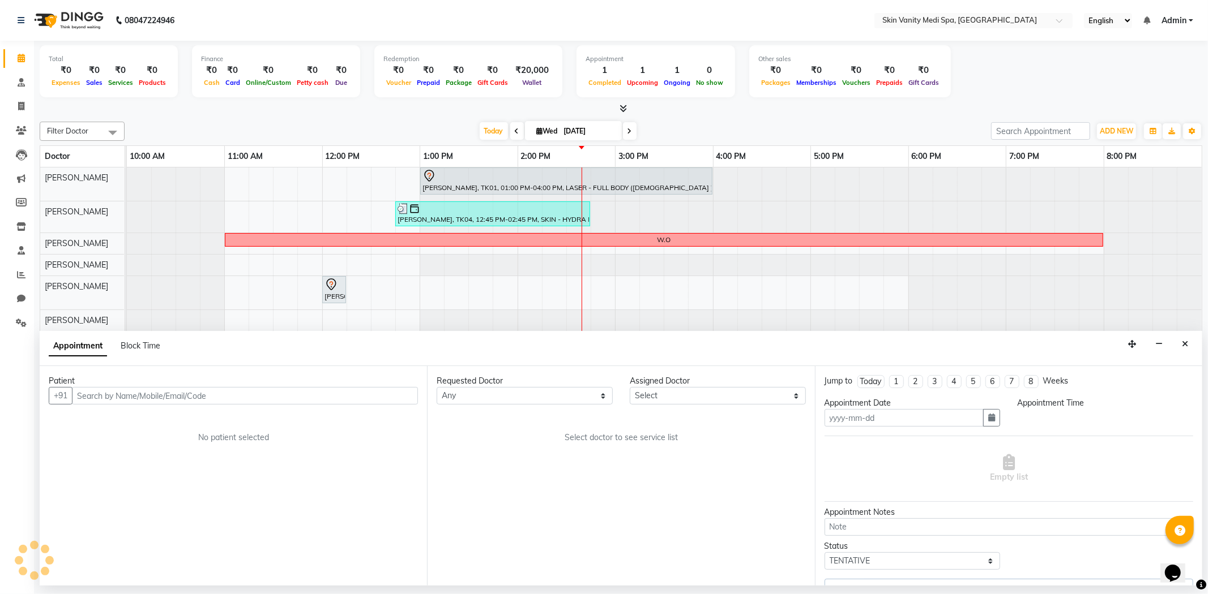
type input "[DATE]"
select select "780"
select select "70346"
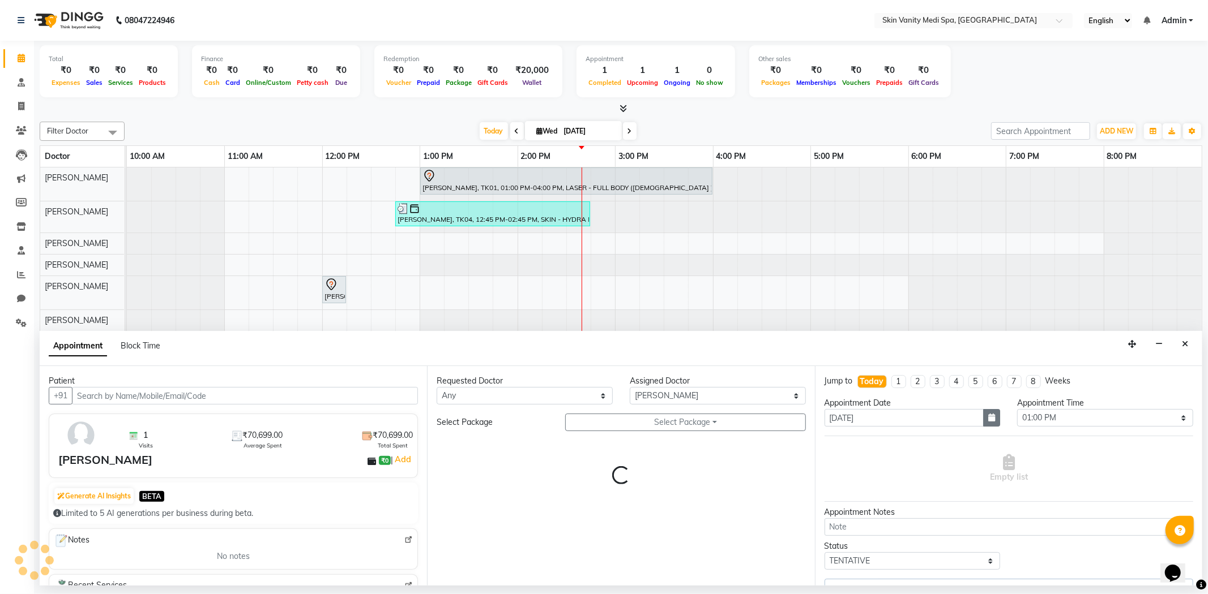
click at [988, 421] on icon "button" at bounding box center [991, 418] width 7 height 8
select select "3954"
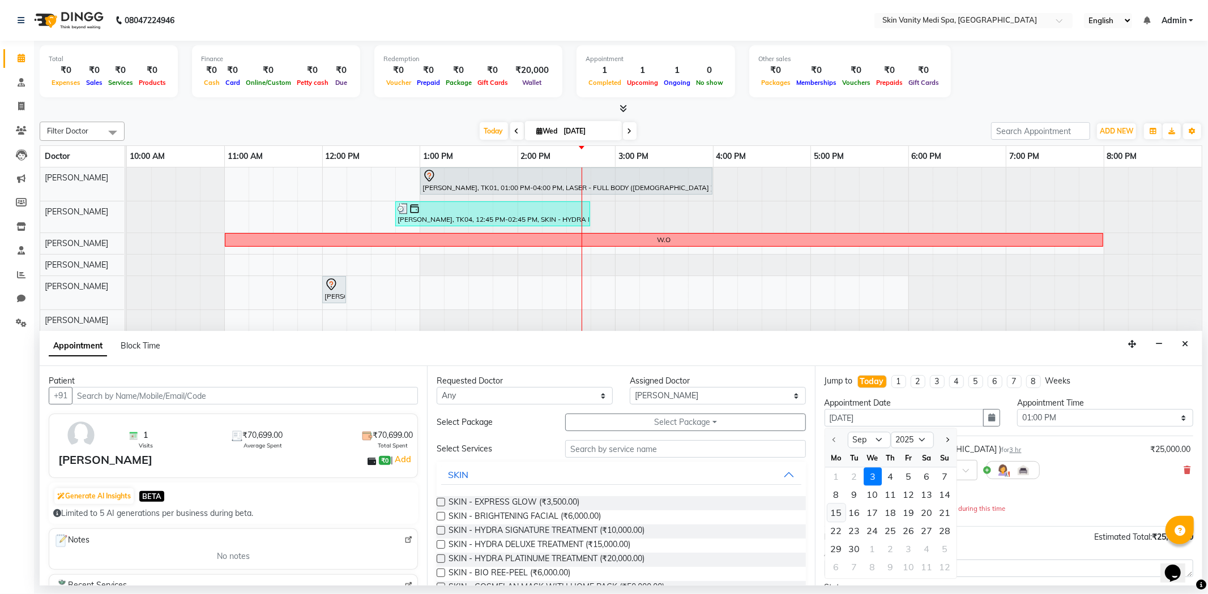
click at [838, 513] on div "15" at bounding box center [836, 513] width 18 height 18
type input "[DATE]"
select select "780"
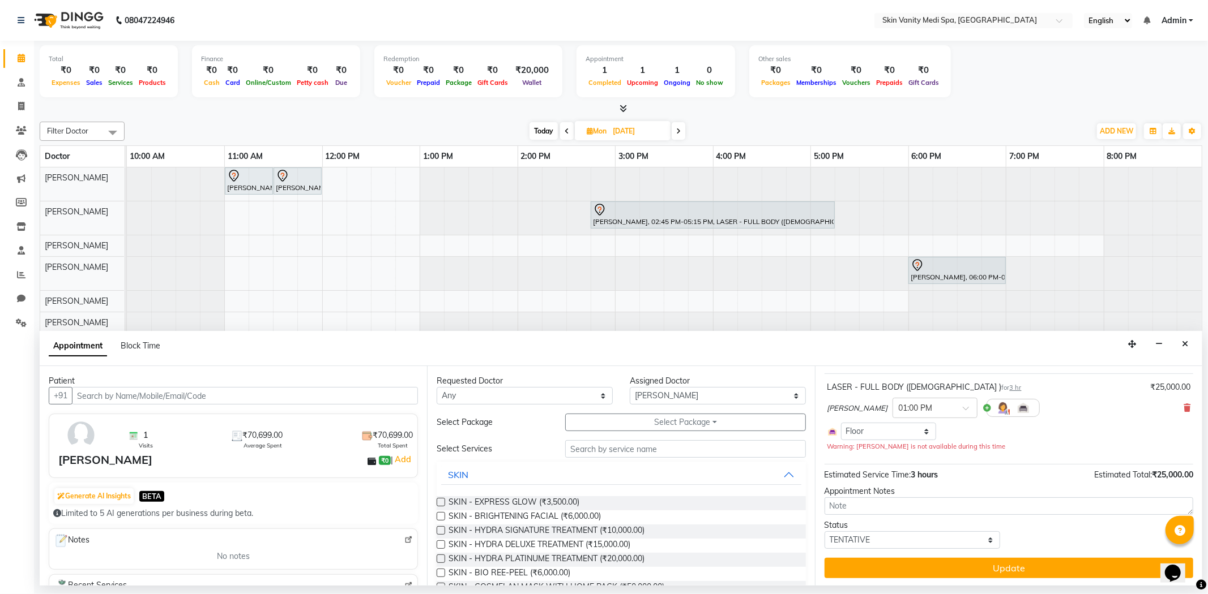
scroll to position [64, 0]
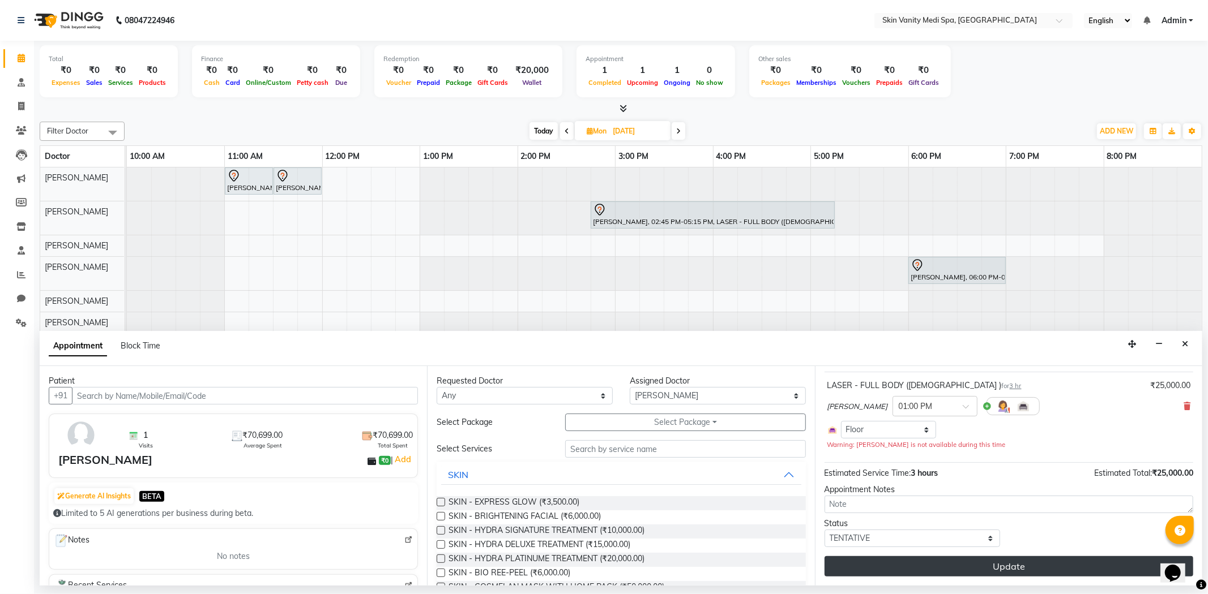
click at [961, 559] on button "Update" at bounding box center [1008, 567] width 369 height 20
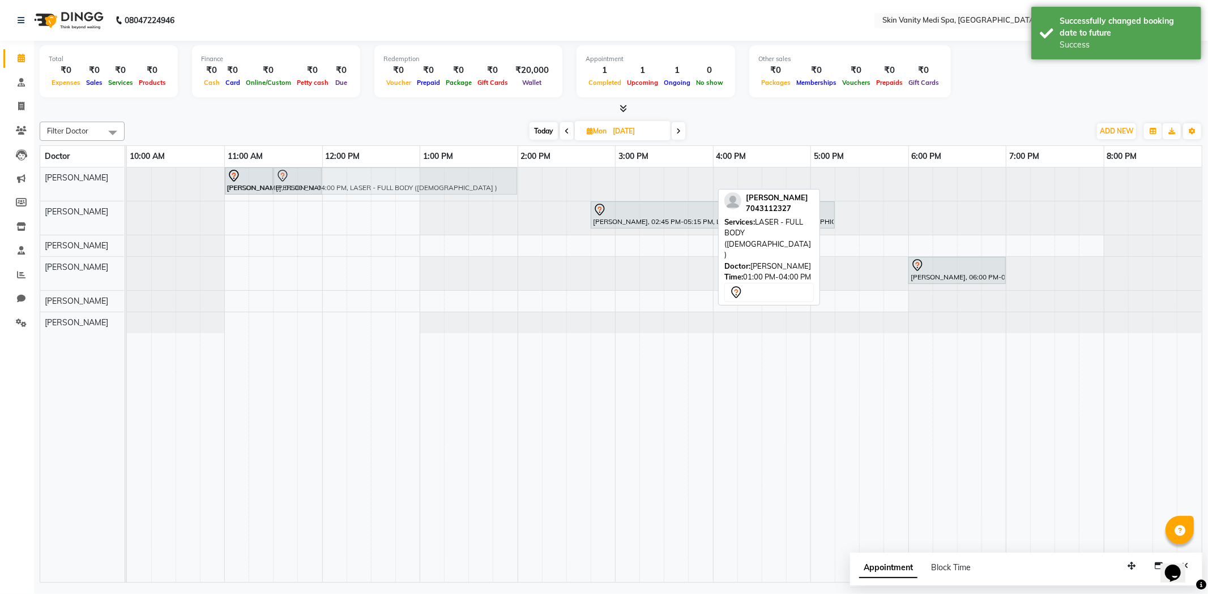
drag, startPoint x: 525, startPoint y: 172, endPoint x: 322, endPoint y: 176, distance: 203.3
click at [127, 176] on div "[PERSON_NAME], 11:00 AM-11:30 AM, LASER - CHIN (MEDIUM) [PERSON_NAME], 11:30 AM…" at bounding box center [127, 184] width 0 height 33
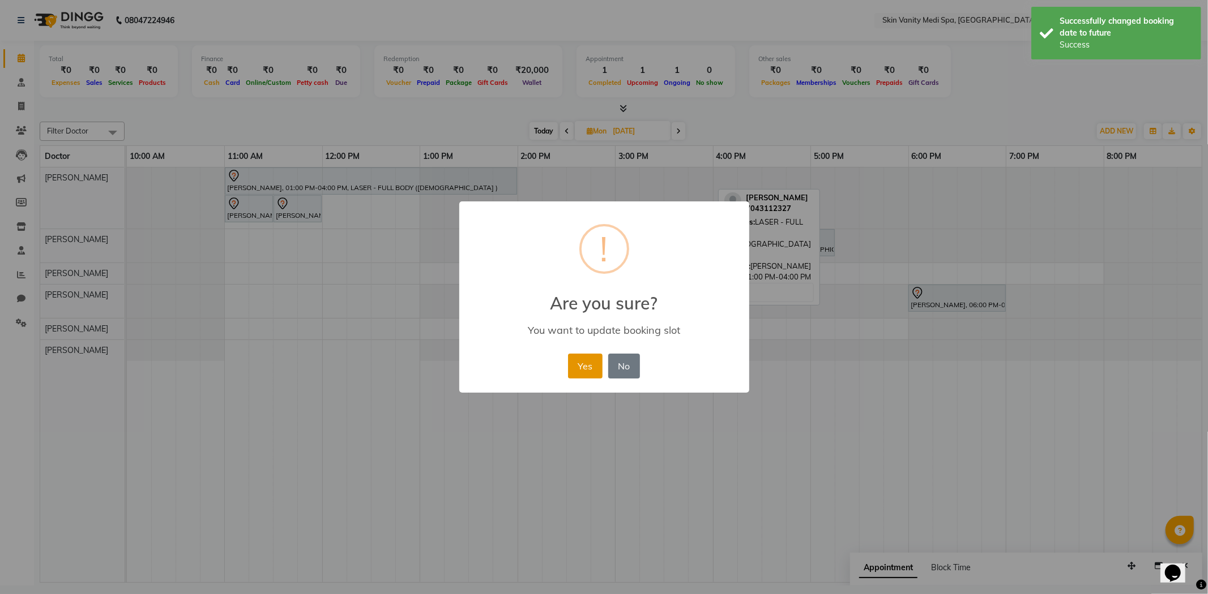
click at [580, 366] on button "Yes" at bounding box center [585, 366] width 35 height 25
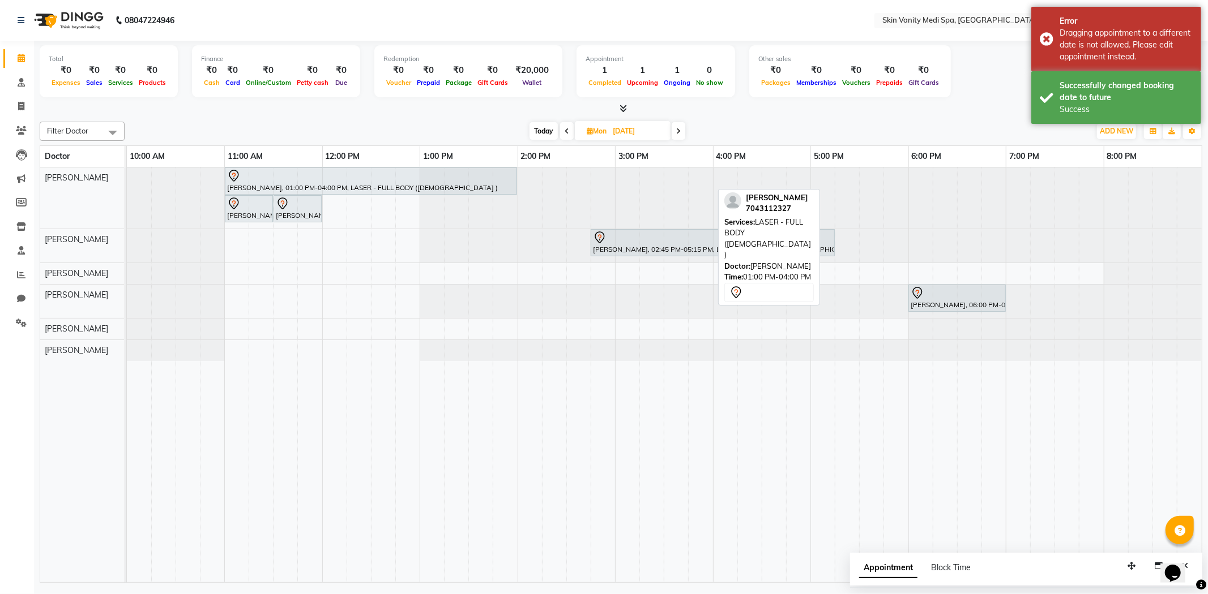
click at [540, 127] on span "Today" at bounding box center [543, 131] width 28 height 18
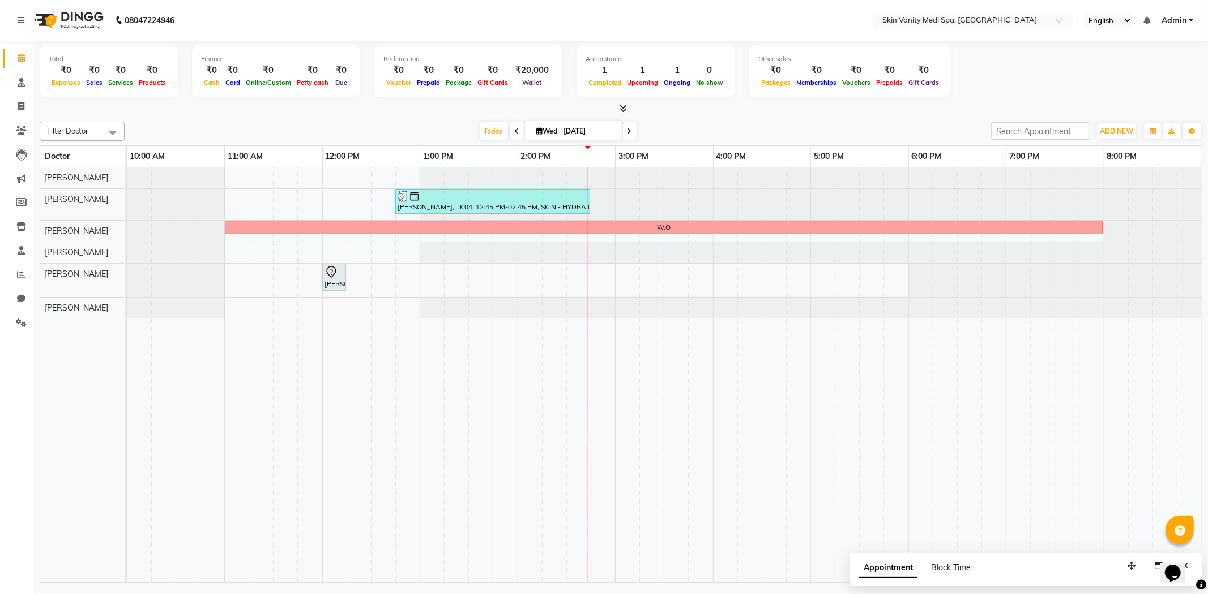
click at [515, 130] on icon at bounding box center [517, 131] width 5 height 7
type input "02-09-2025"
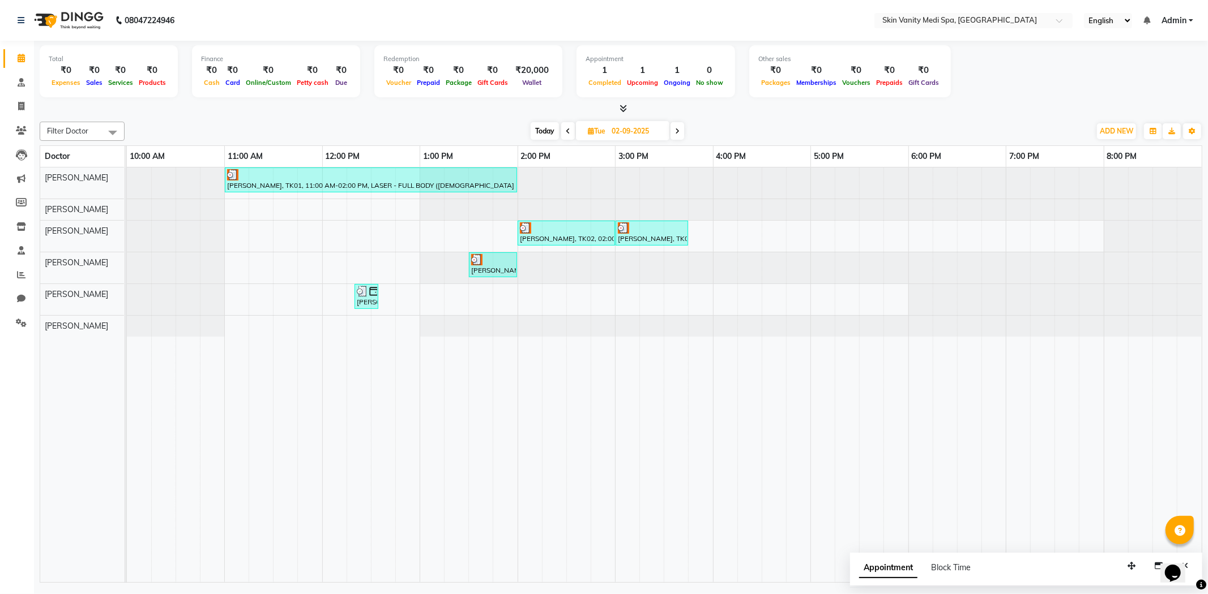
click at [588, 129] on icon at bounding box center [591, 130] width 6 height 7
select select "9"
select select "2025"
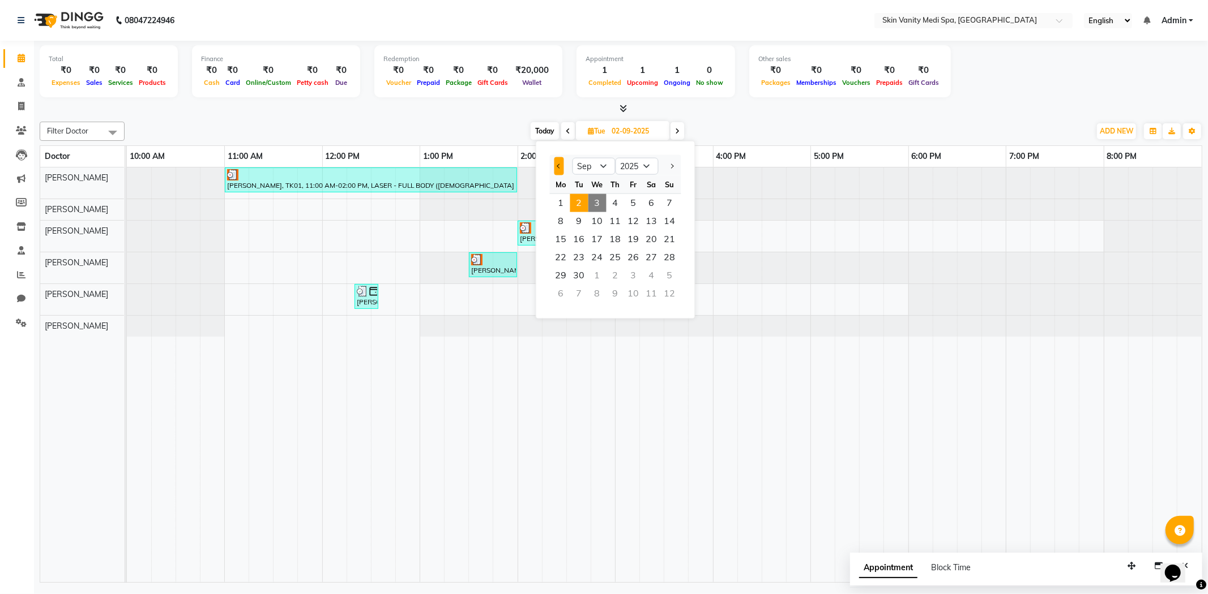
click at [556, 163] on button "Previous month" at bounding box center [559, 166] width 10 height 18
select select "8"
click at [619, 272] on span "28" at bounding box center [615, 276] width 18 height 18
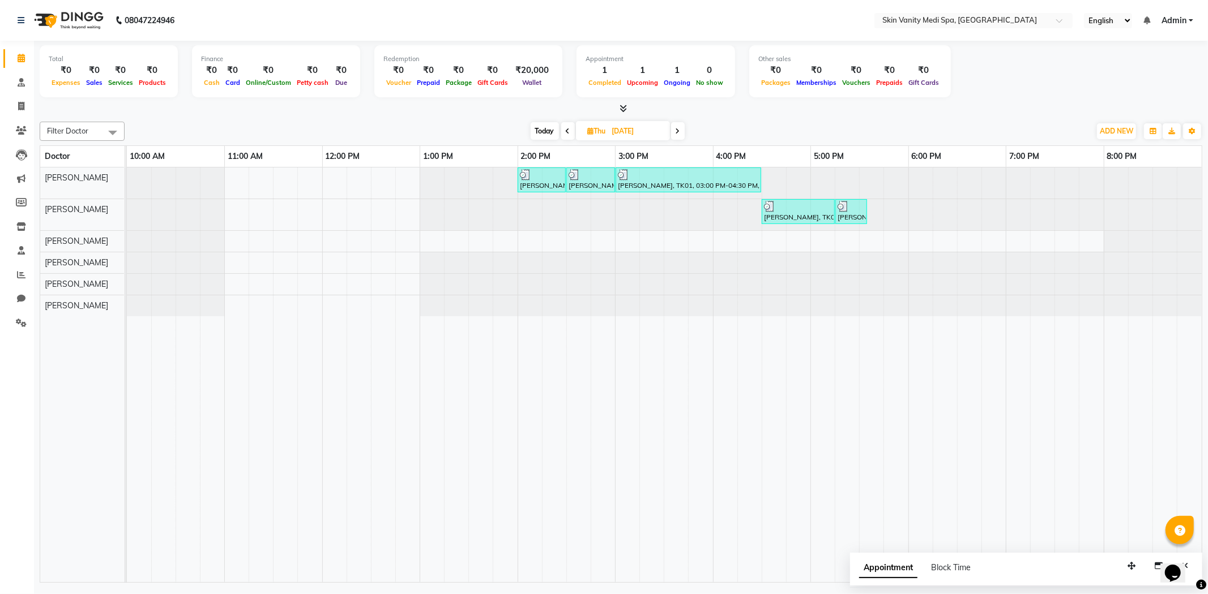
click at [671, 130] on span at bounding box center [678, 131] width 14 height 18
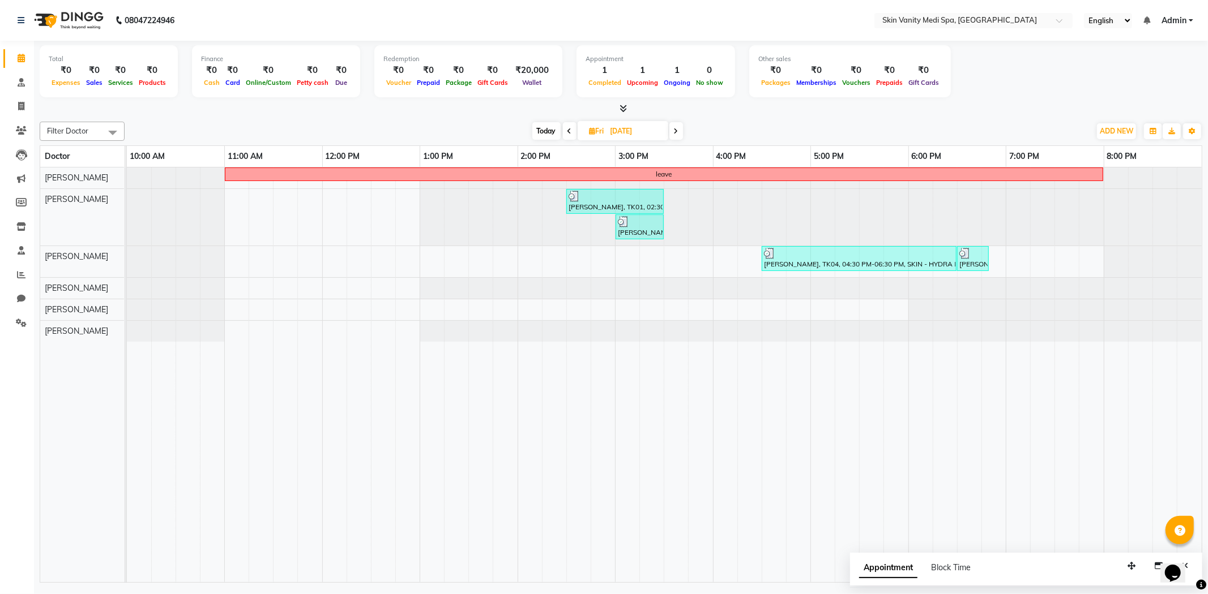
click at [673, 130] on span at bounding box center [676, 131] width 14 height 18
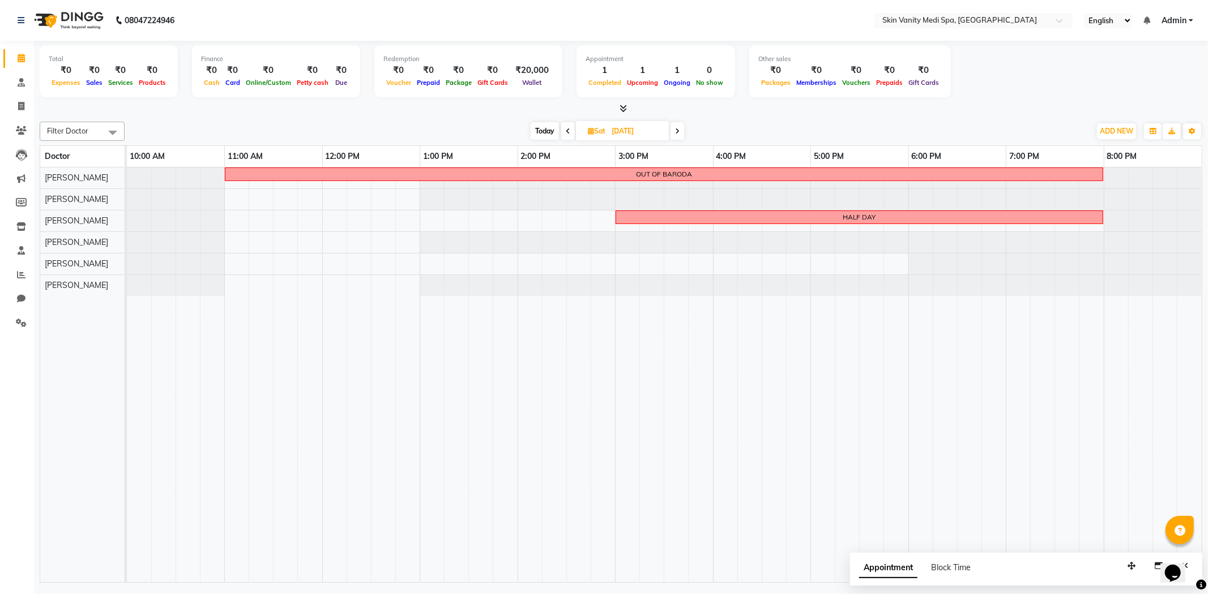
click at [673, 130] on span at bounding box center [677, 131] width 14 height 18
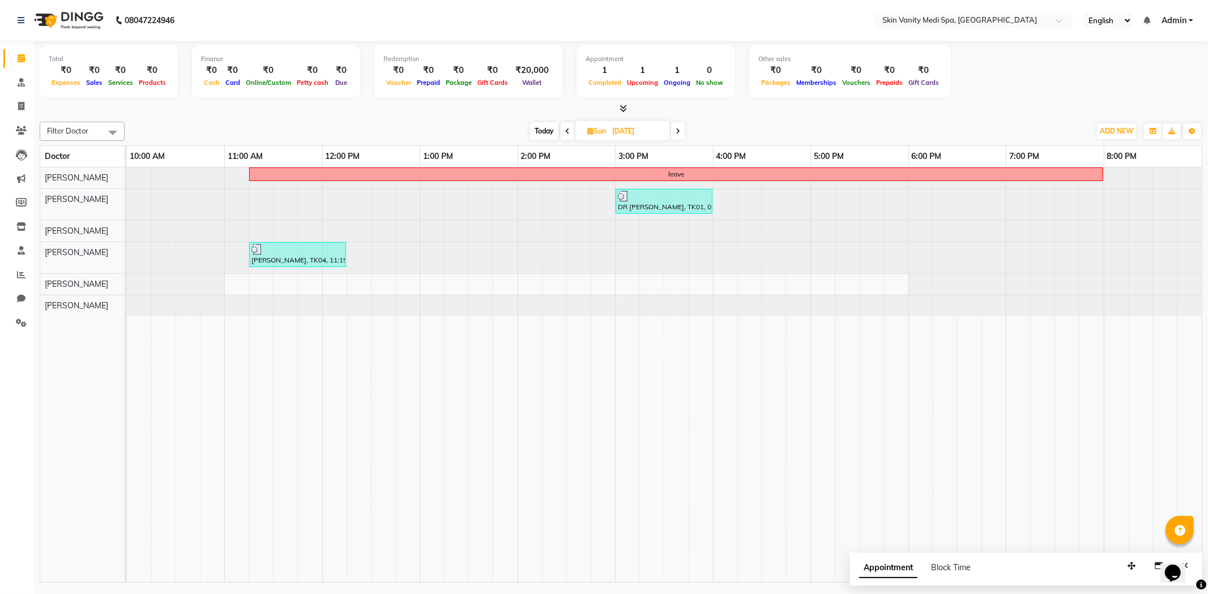
click at [677, 135] on span at bounding box center [678, 131] width 14 height 18
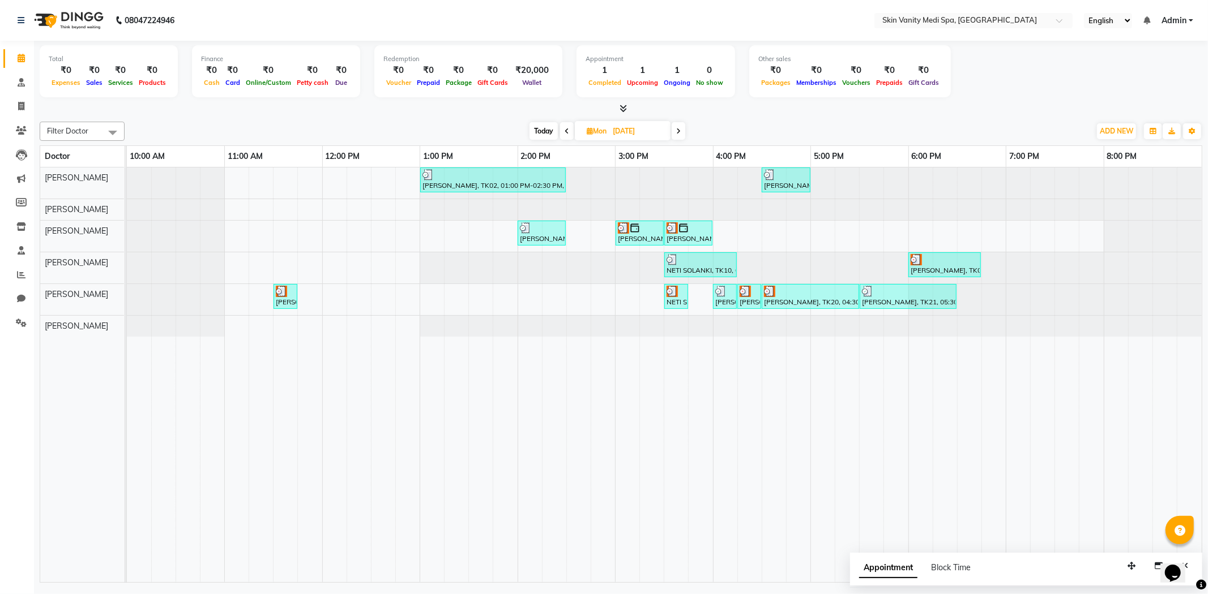
click at [565, 134] on icon at bounding box center [566, 131] width 5 height 7
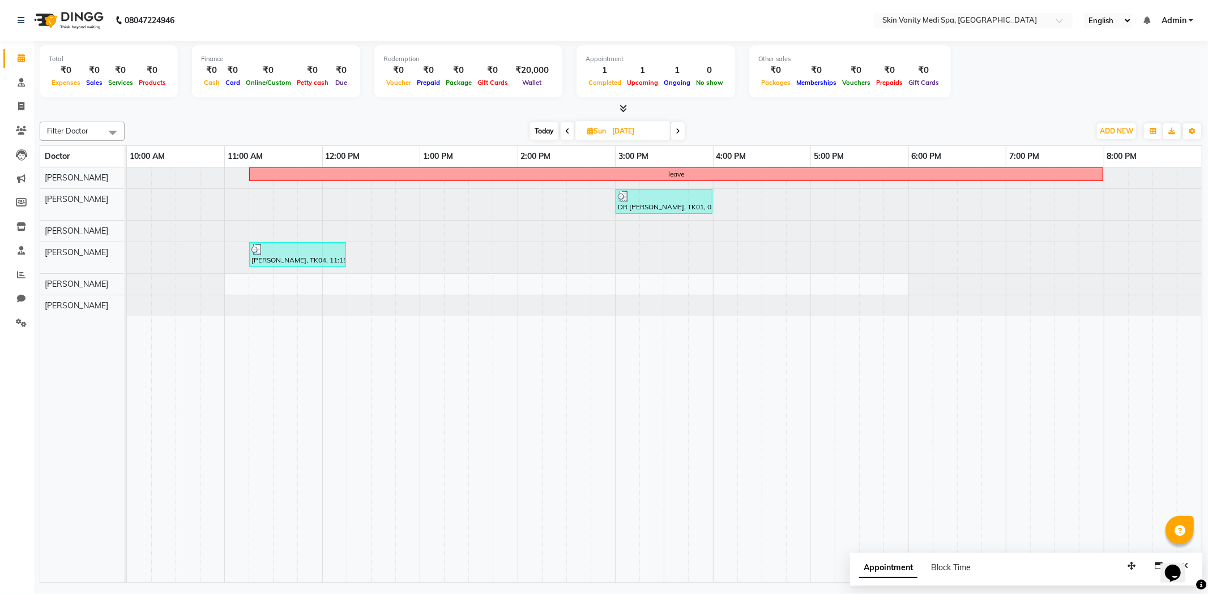
click at [677, 139] on span at bounding box center [678, 131] width 14 height 18
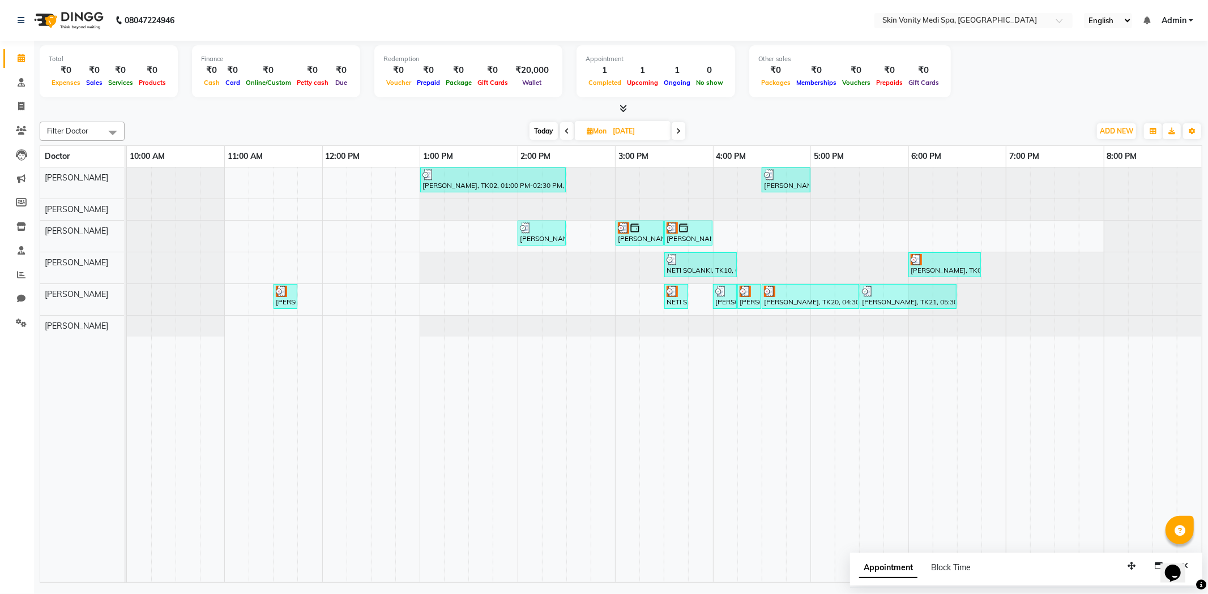
click at [675, 134] on span at bounding box center [678, 131] width 14 height 18
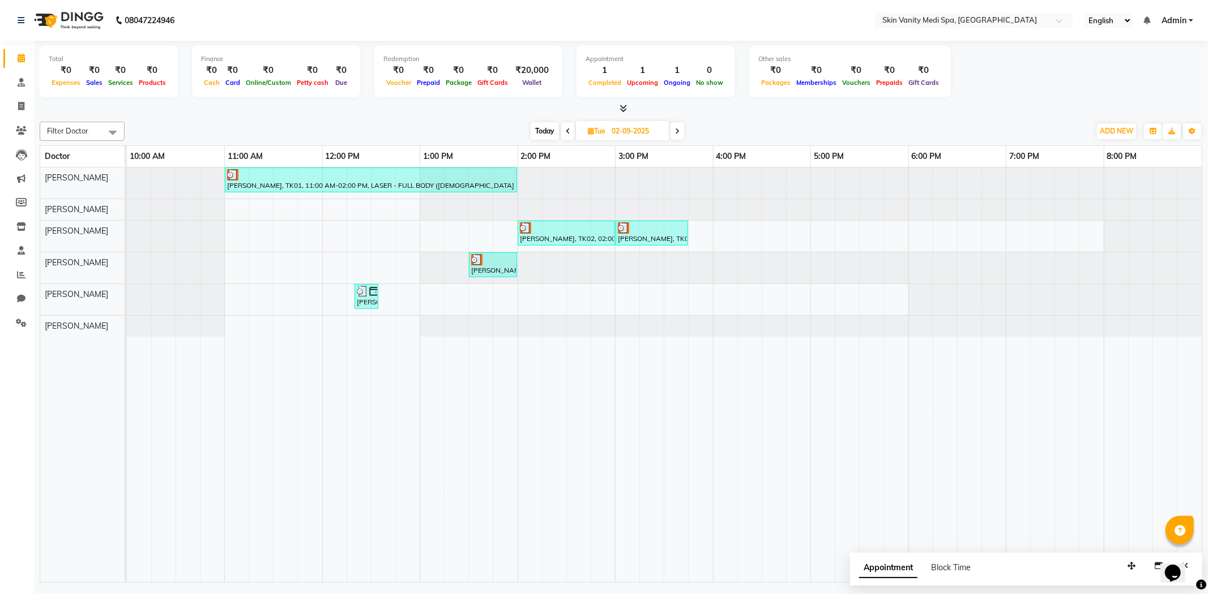
click at [678, 132] on icon at bounding box center [677, 131] width 5 height 7
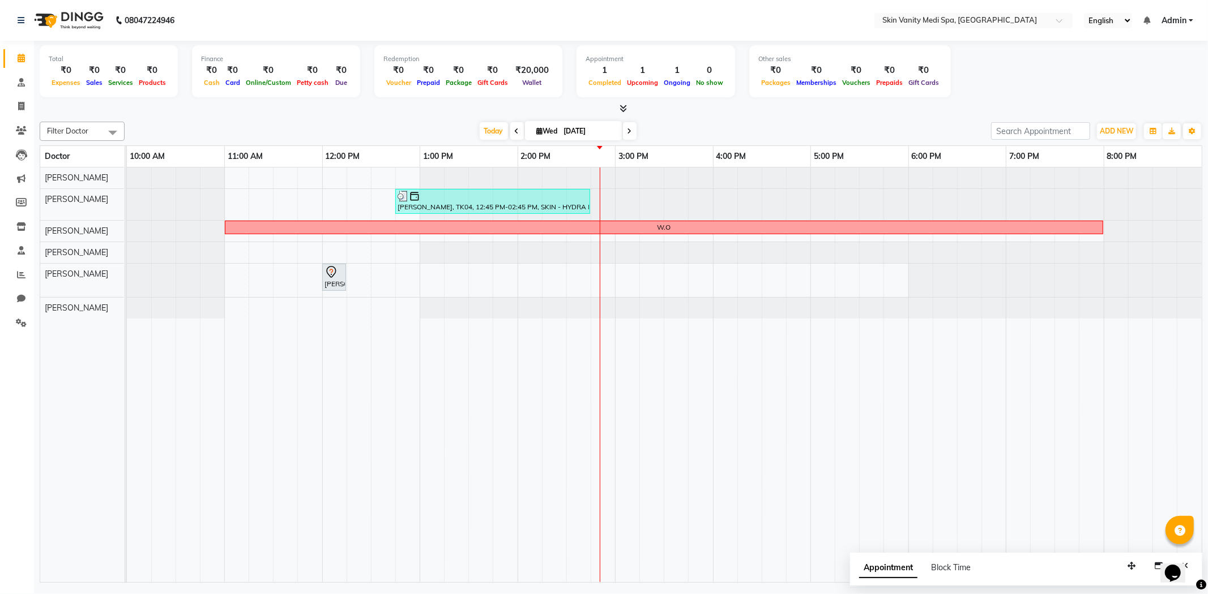
click at [510, 132] on span at bounding box center [517, 131] width 14 height 18
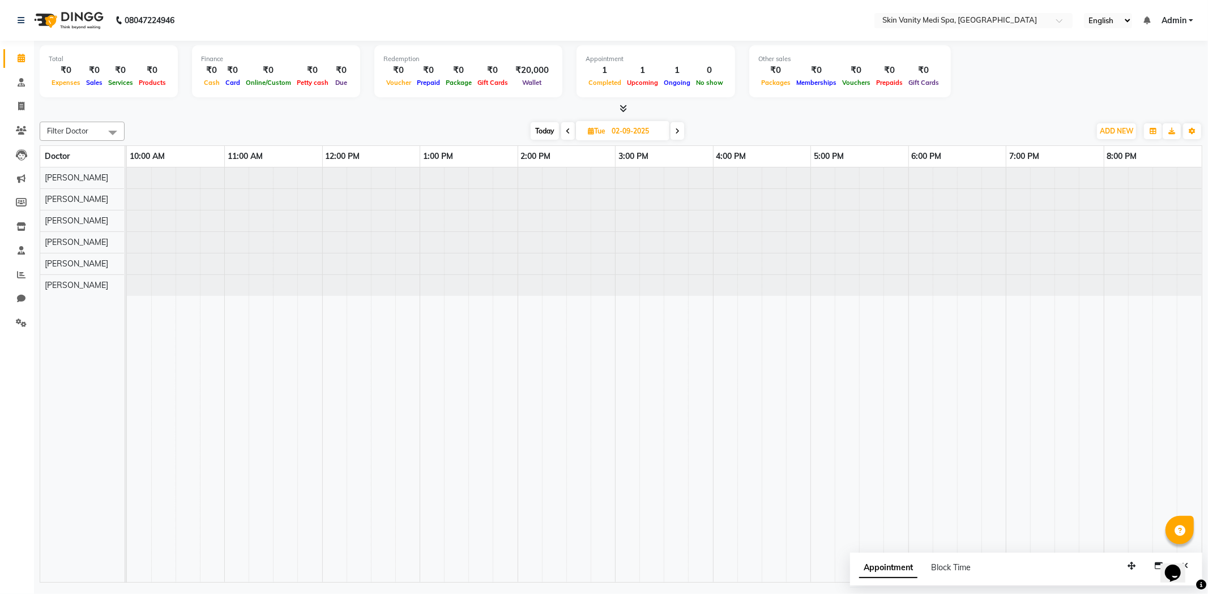
click at [569, 130] on icon at bounding box center [568, 131] width 5 height 7
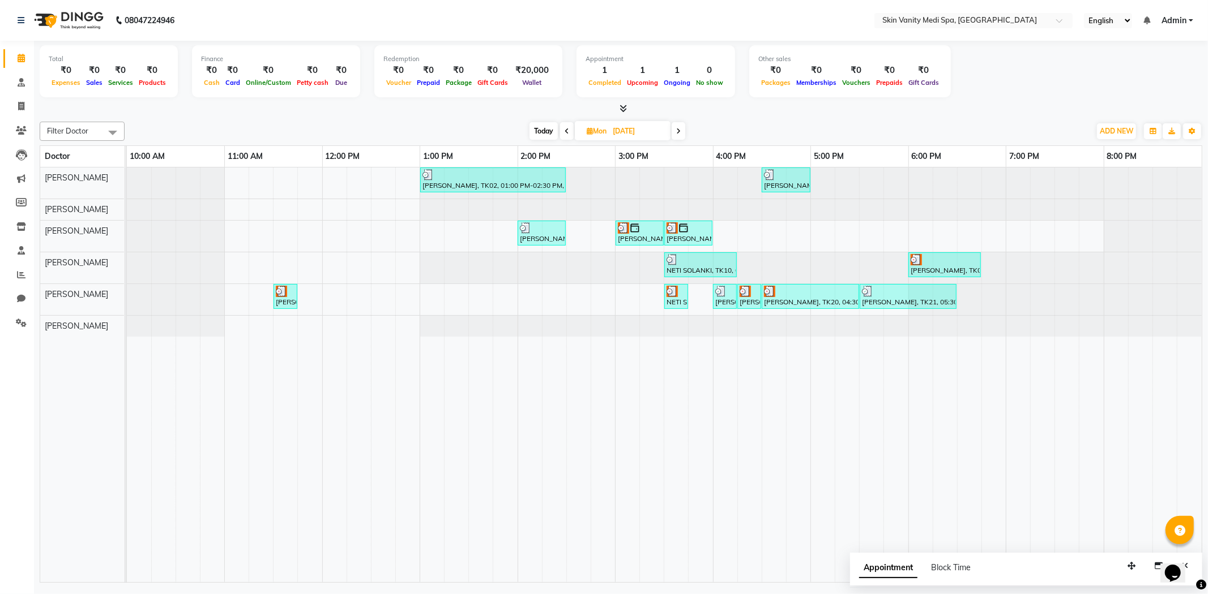
click at [565, 126] on span at bounding box center [567, 131] width 14 height 18
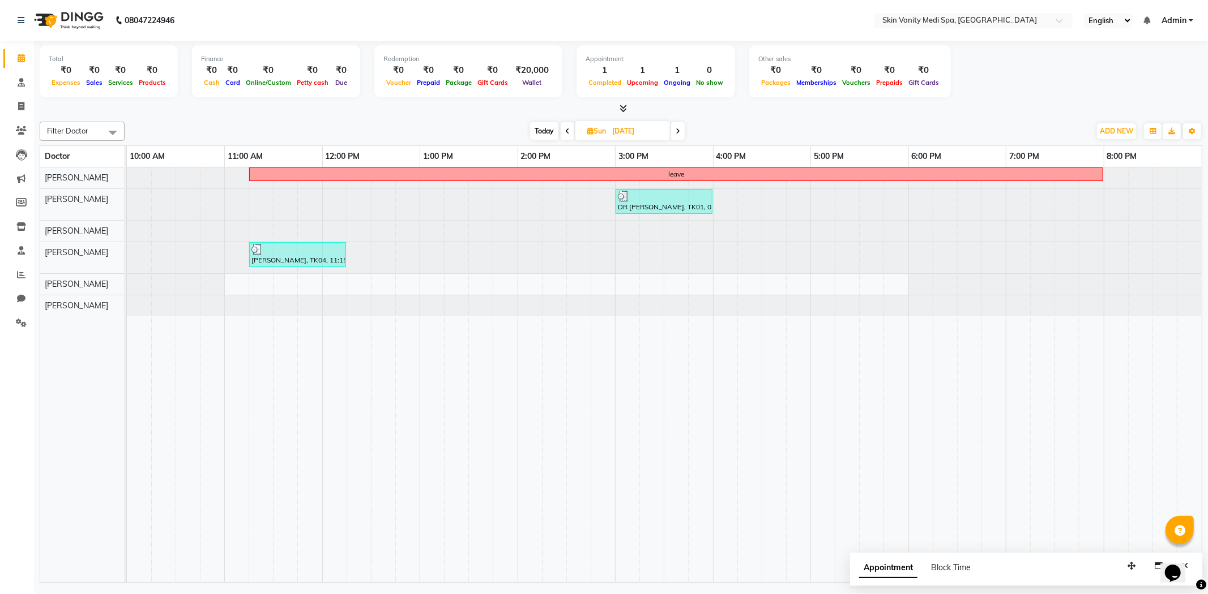
click at [568, 132] on icon at bounding box center [567, 131] width 5 height 7
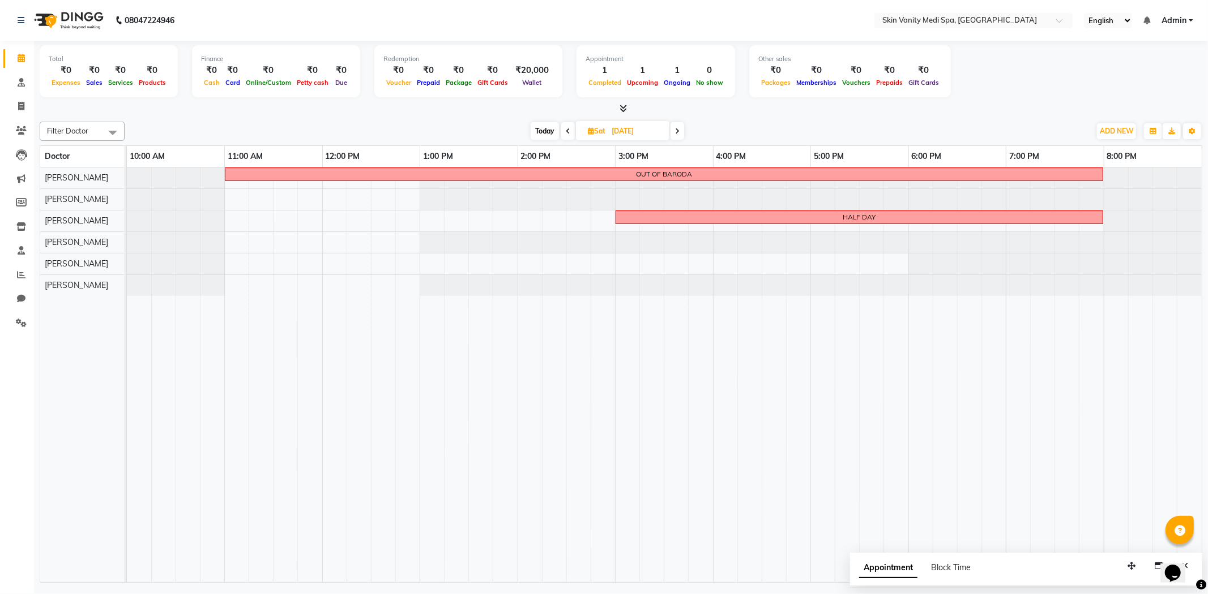
click at [568, 132] on icon at bounding box center [568, 131] width 5 height 7
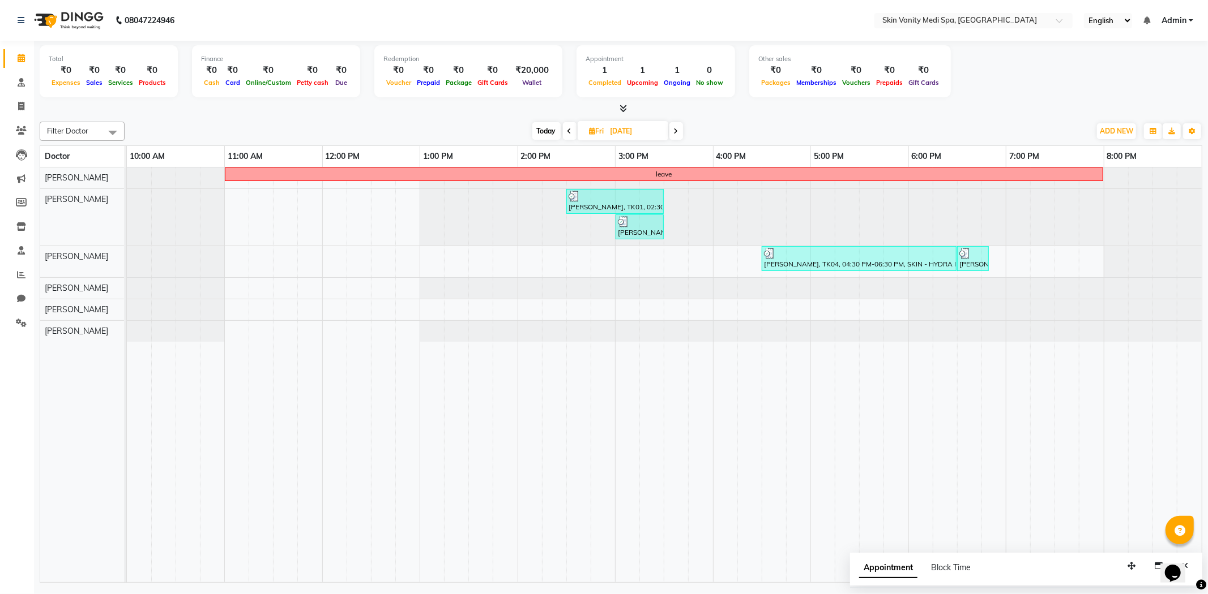
click at [568, 132] on icon at bounding box center [569, 131] width 5 height 7
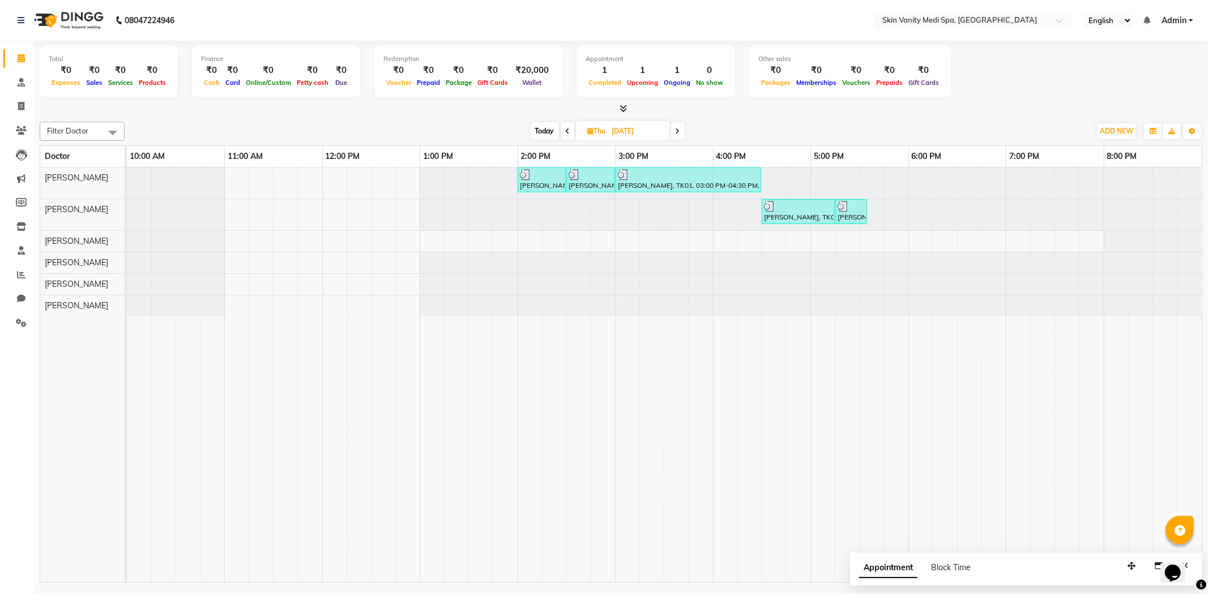
click at [568, 132] on icon at bounding box center [568, 131] width 5 height 7
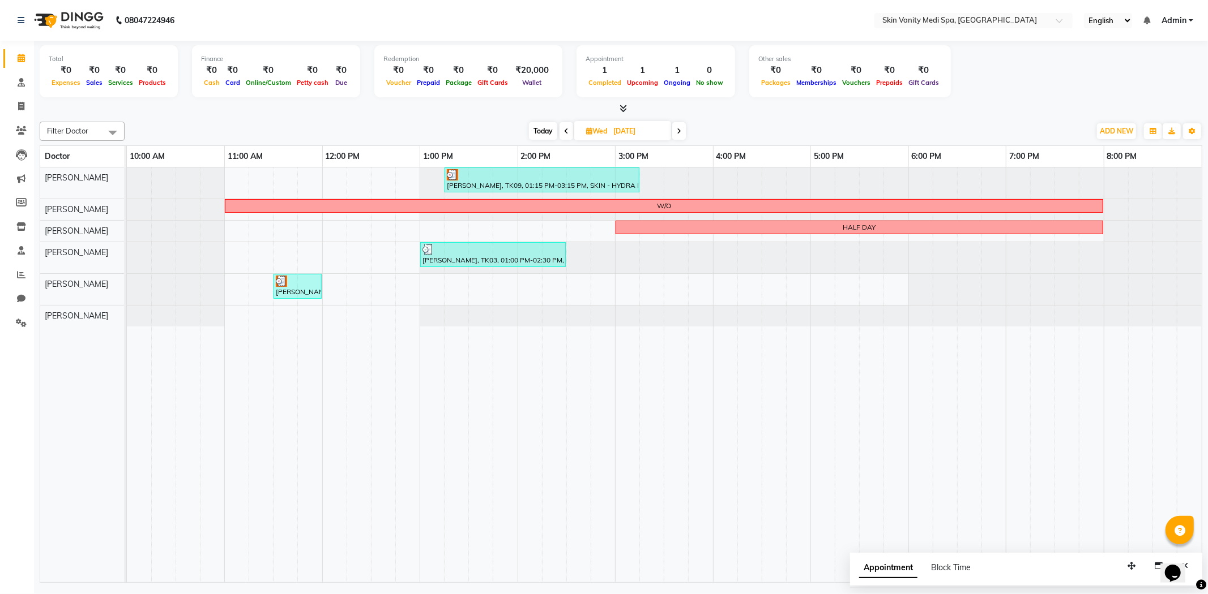
click at [678, 128] on icon at bounding box center [679, 131] width 5 height 7
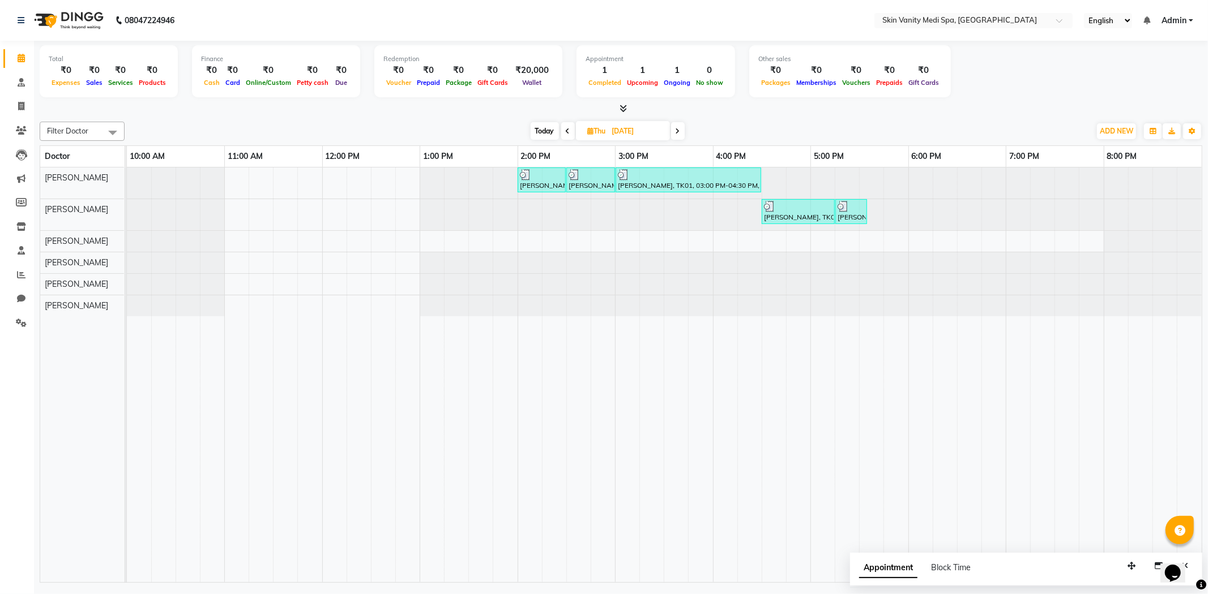
click at [678, 128] on icon at bounding box center [677, 131] width 5 height 7
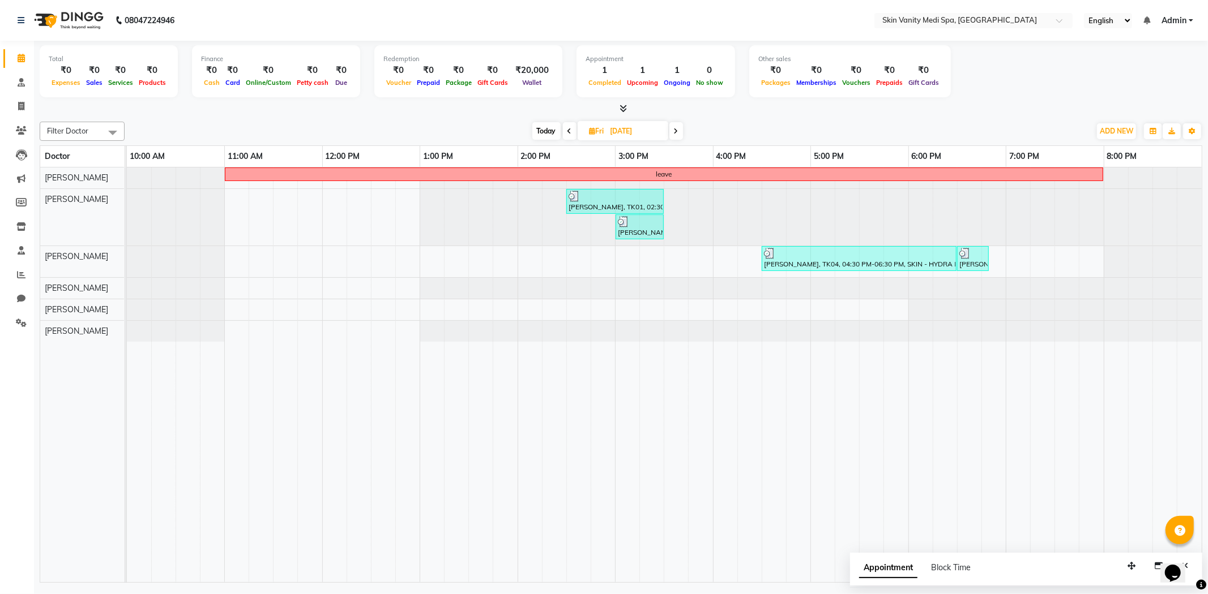
click at [678, 128] on span at bounding box center [676, 131] width 14 height 18
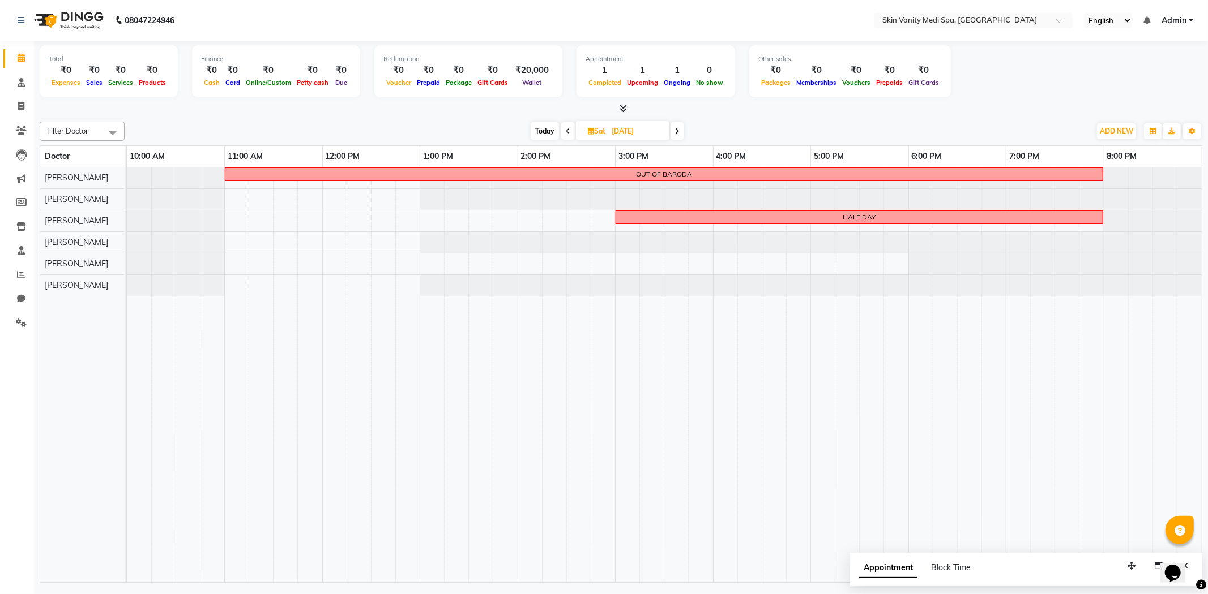
click at [678, 128] on icon at bounding box center [677, 131] width 5 height 7
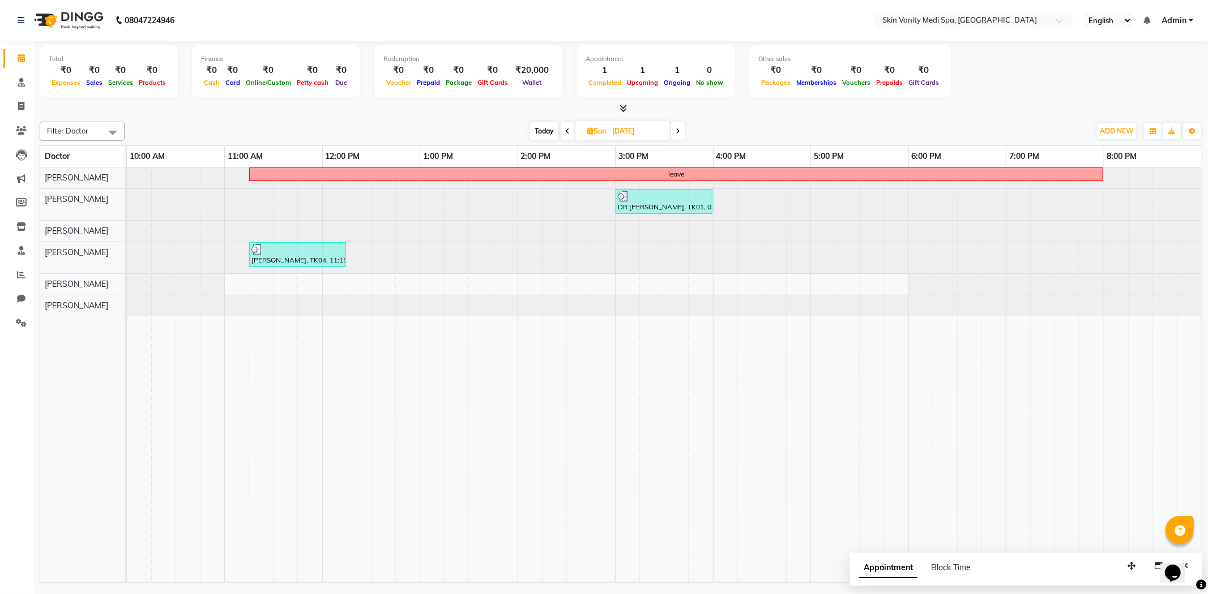
click at [678, 128] on icon at bounding box center [677, 131] width 5 height 7
type input "[DATE]"
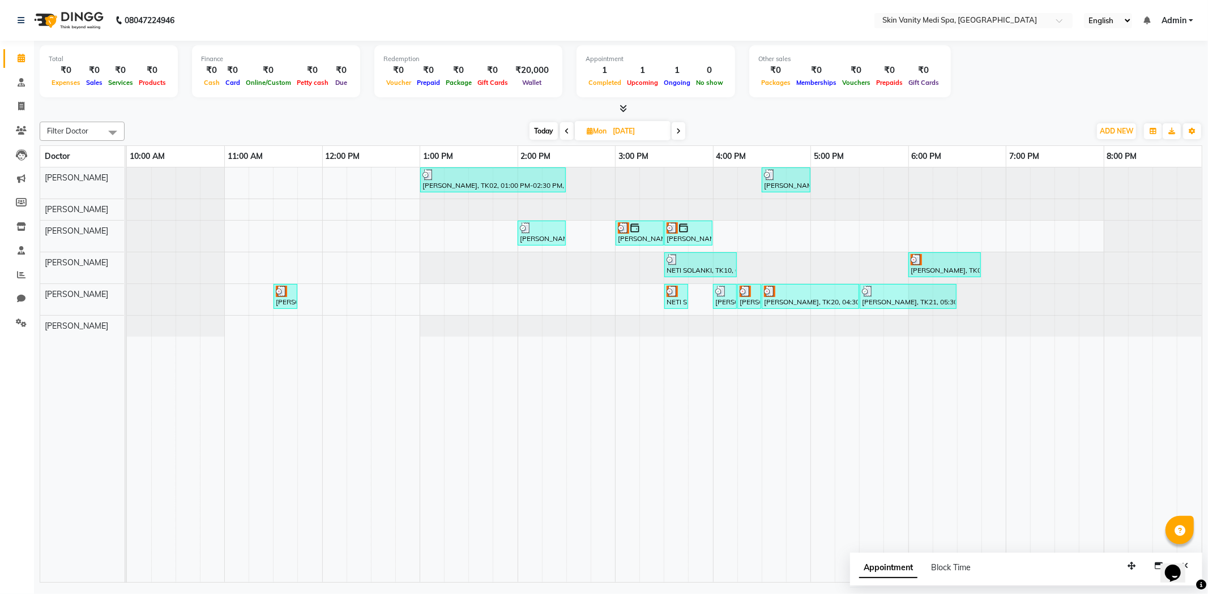
click at [653, 129] on input "[DATE]" at bounding box center [637, 131] width 57 height 17
select select "9"
select select "2025"
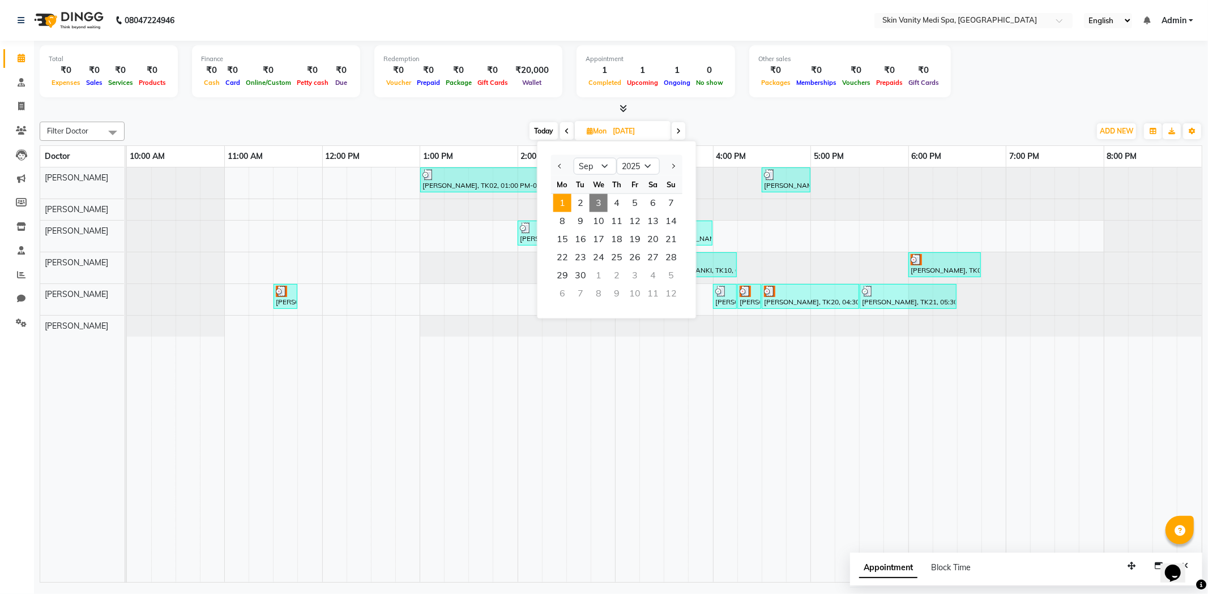
click at [600, 204] on span "3" at bounding box center [598, 203] width 18 height 18
type input "[DATE]"
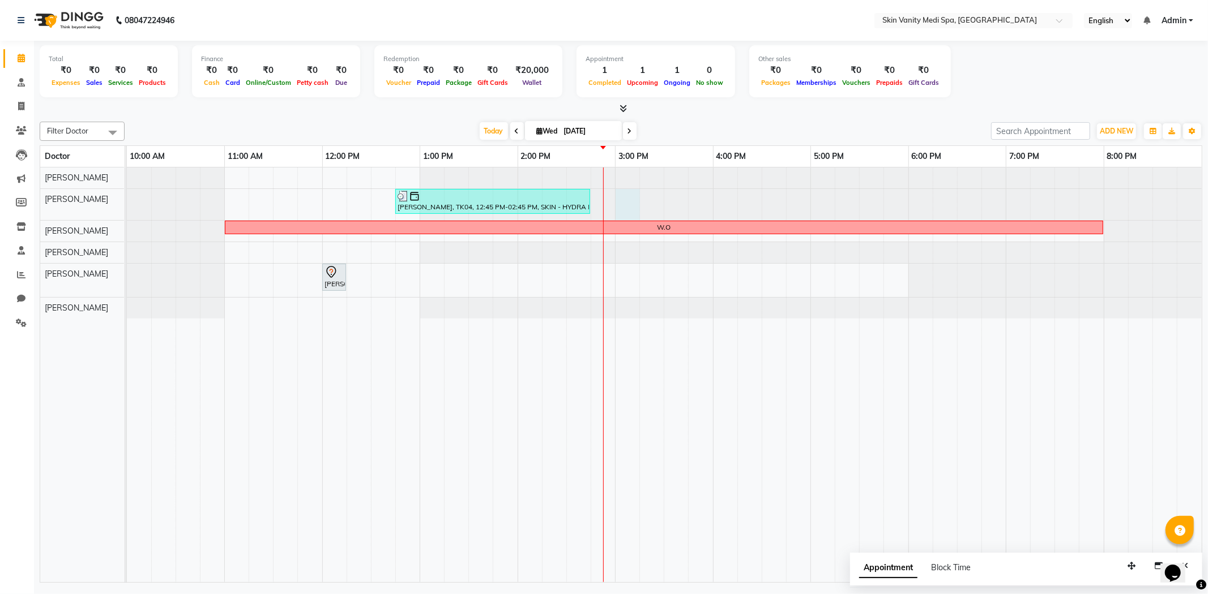
click at [127, 200] on div at bounding box center [127, 204] width 0 height 31
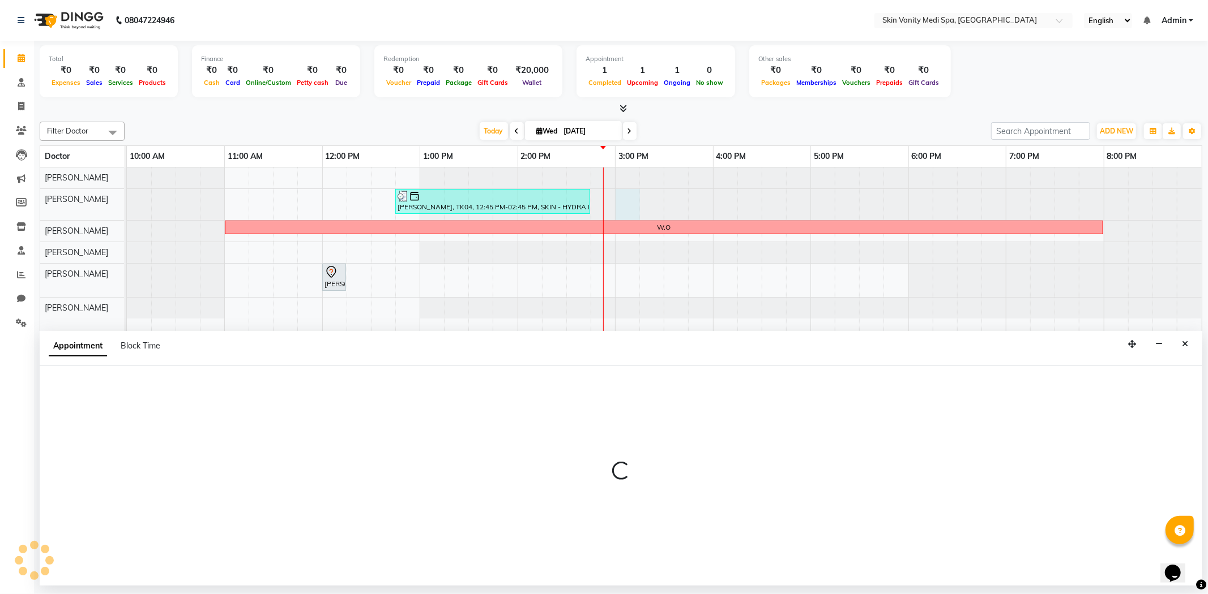
select select "70347"
select select "tentative"
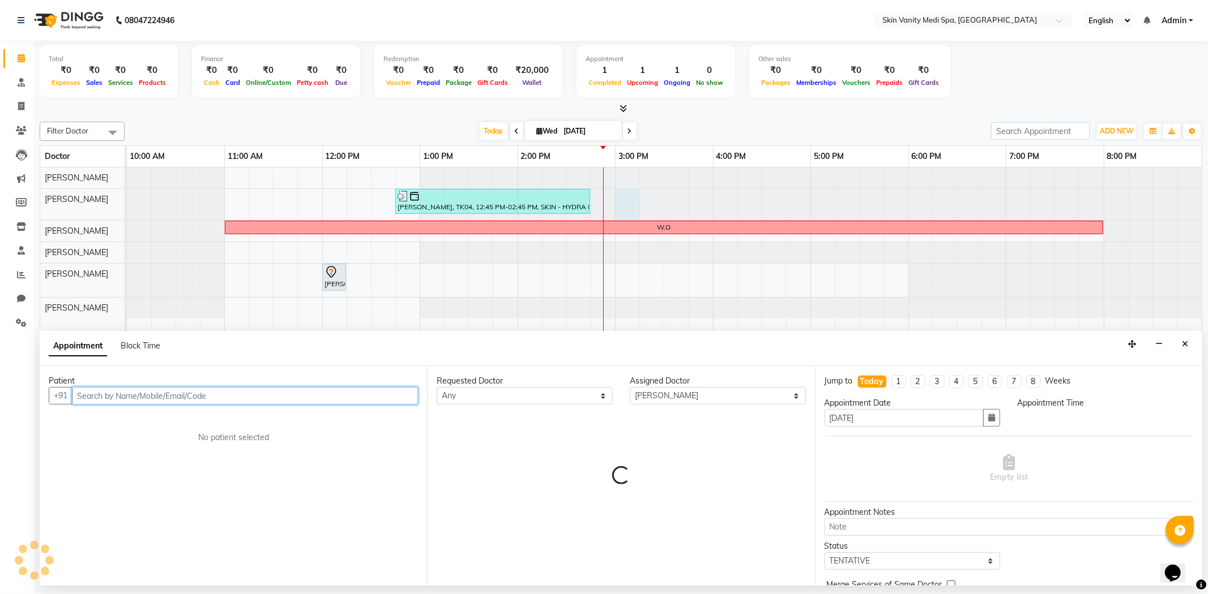
select select "900"
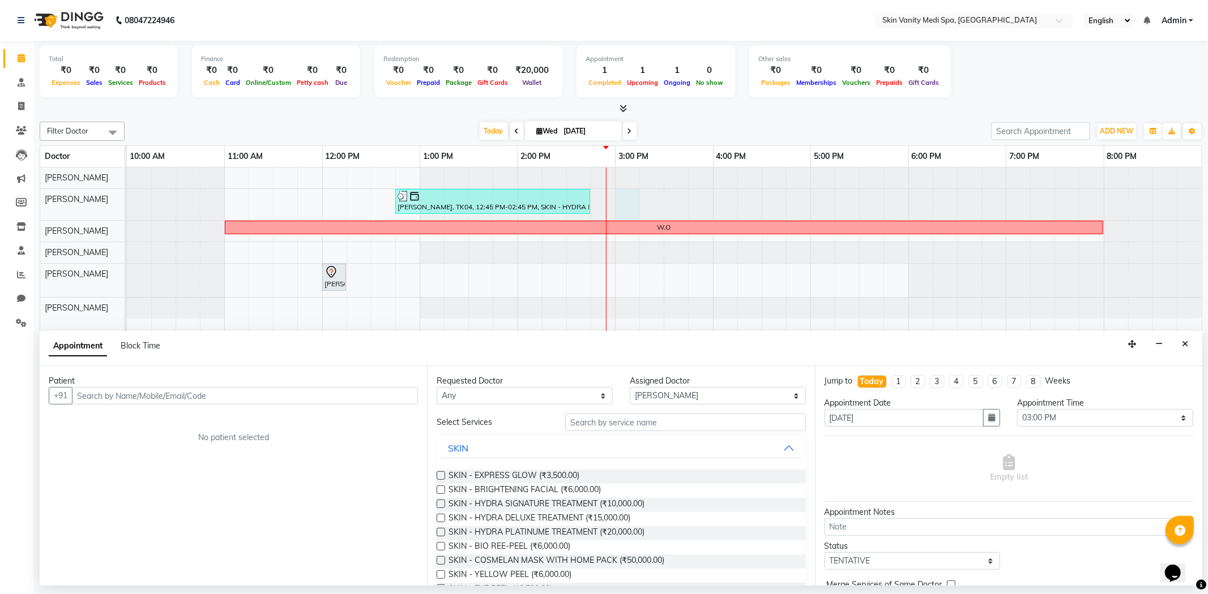
click at [537, 129] on icon at bounding box center [540, 130] width 6 height 7
select select "9"
select select "2025"
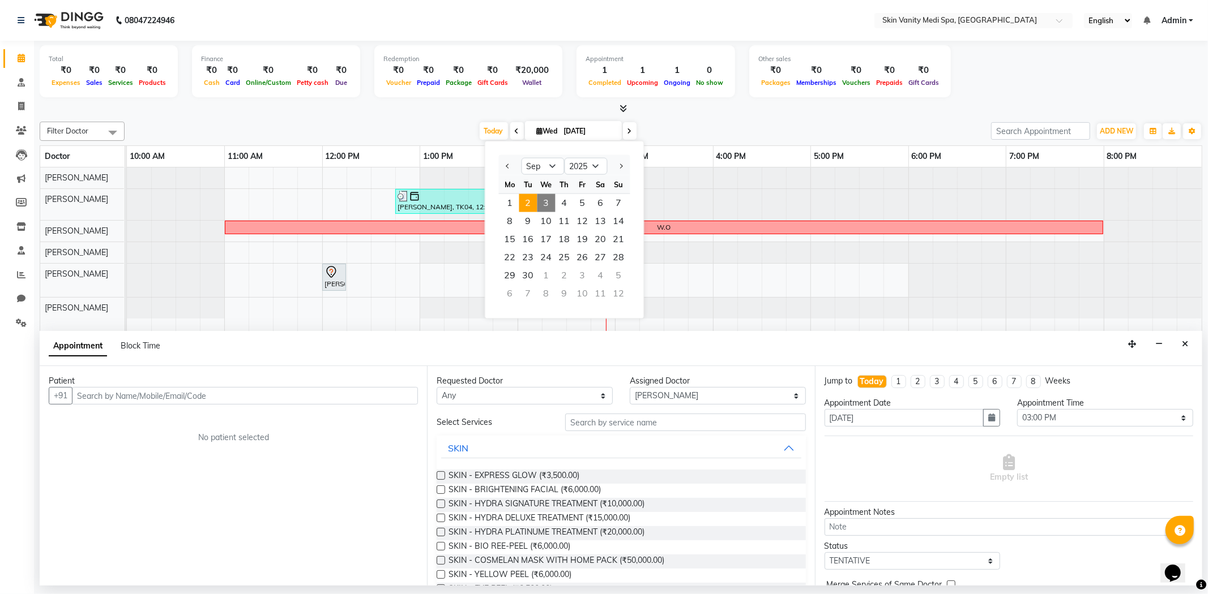
click at [524, 200] on span "2" at bounding box center [528, 203] width 18 height 18
type input "02-09-2025"
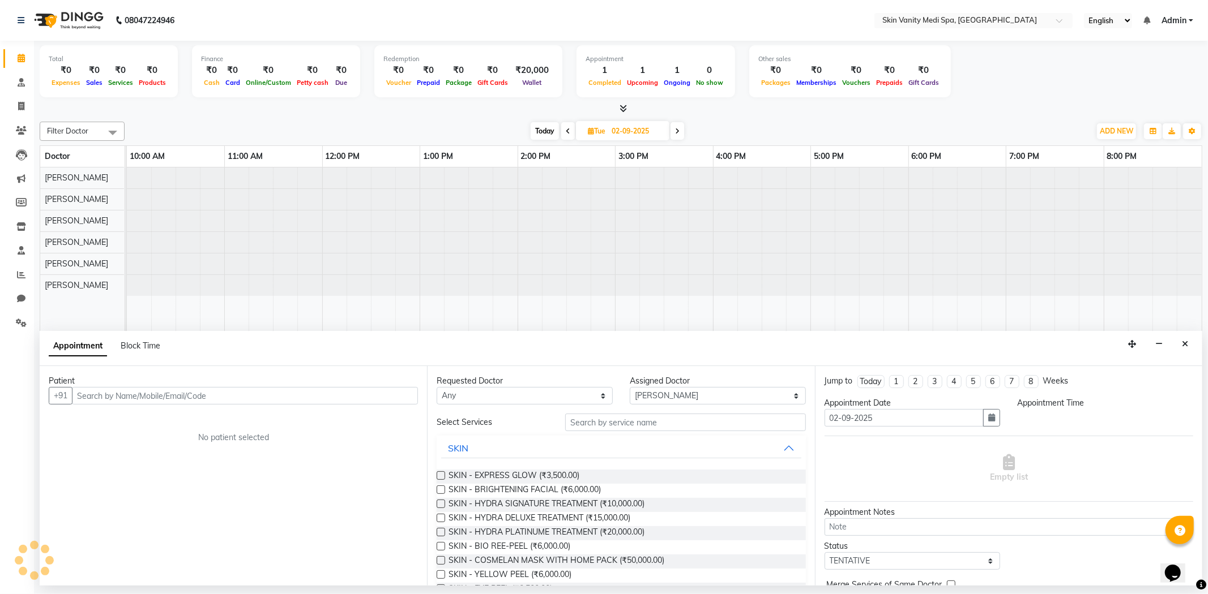
select select "900"
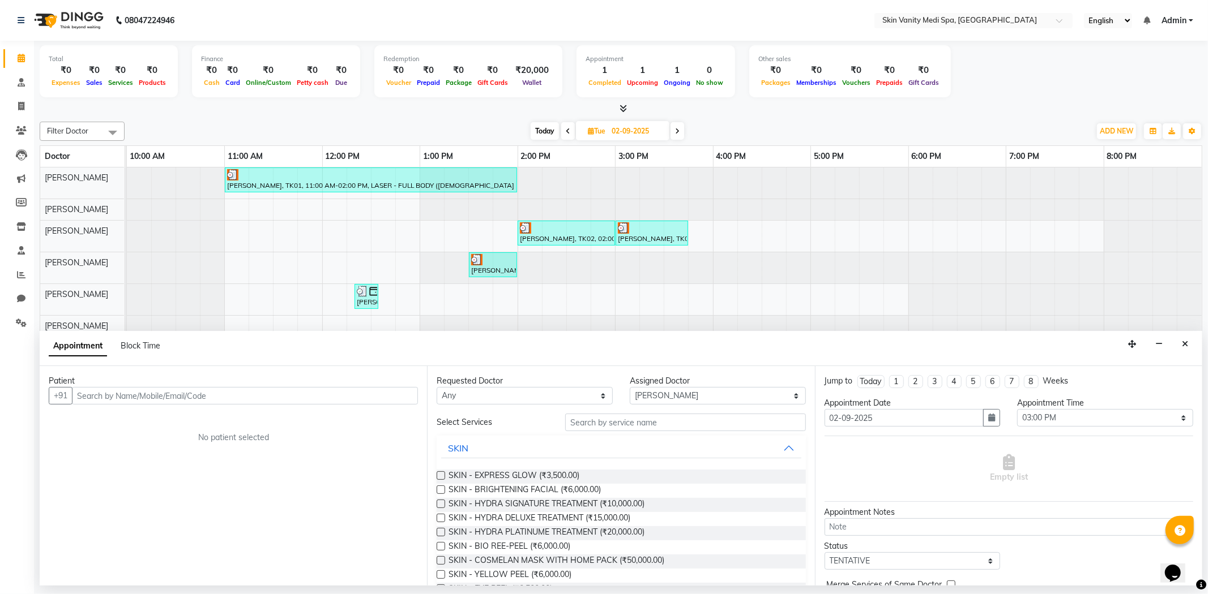
click at [564, 130] on span at bounding box center [568, 131] width 14 height 18
type input "[DATE]"
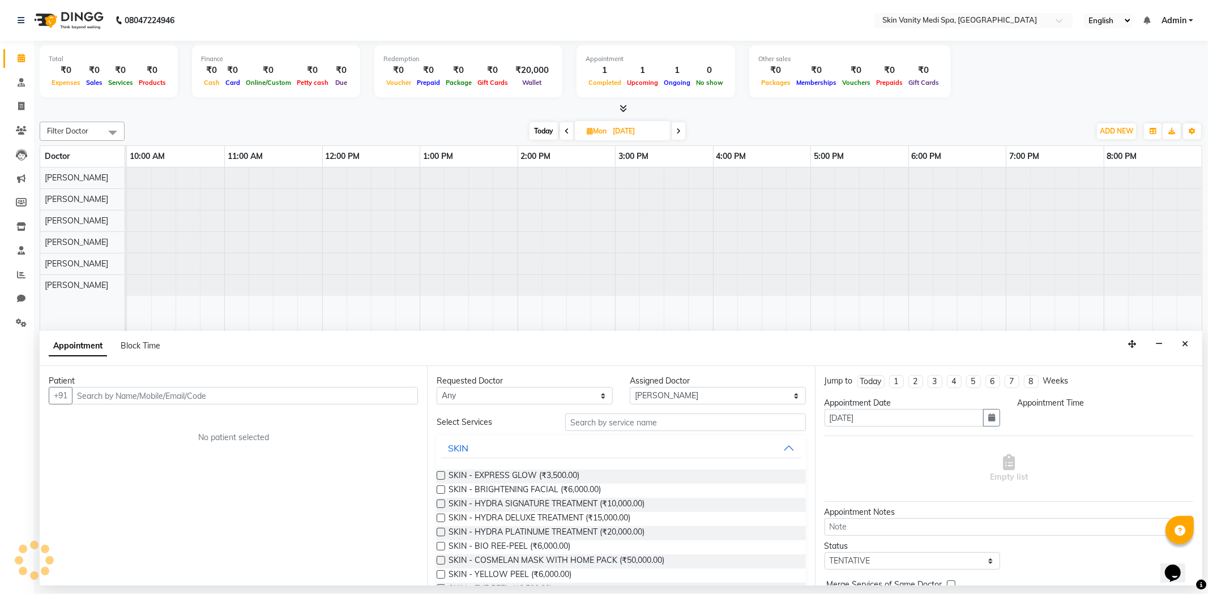
select select "900"
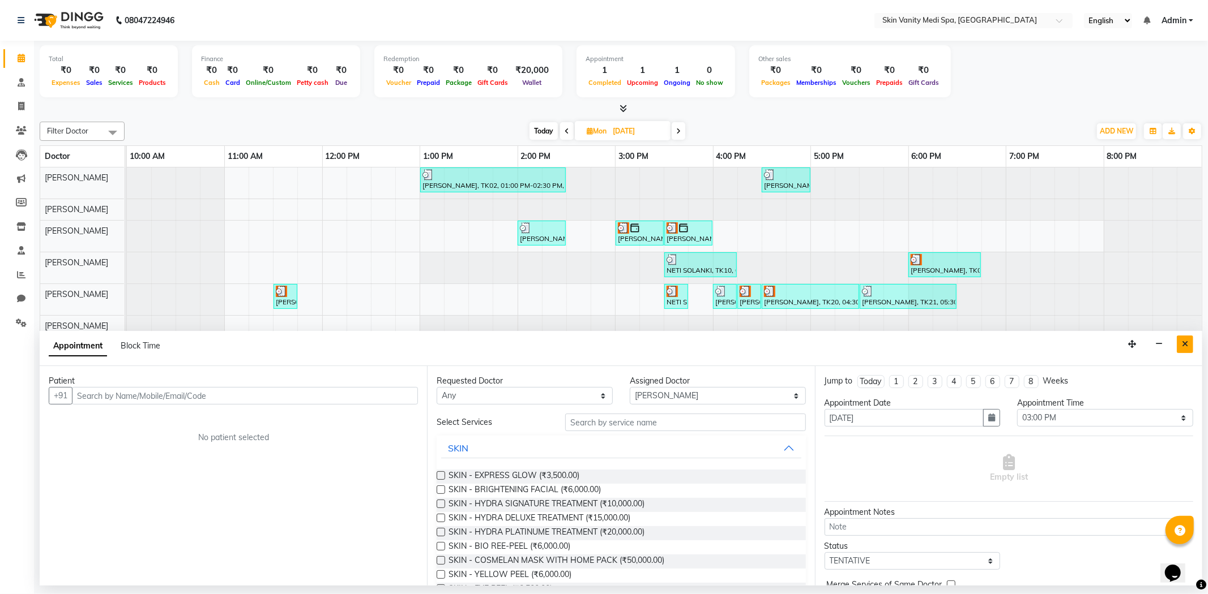
click at [1185, 345] on icon "Close" at bounding box center [1185, 344] width 6 height 8
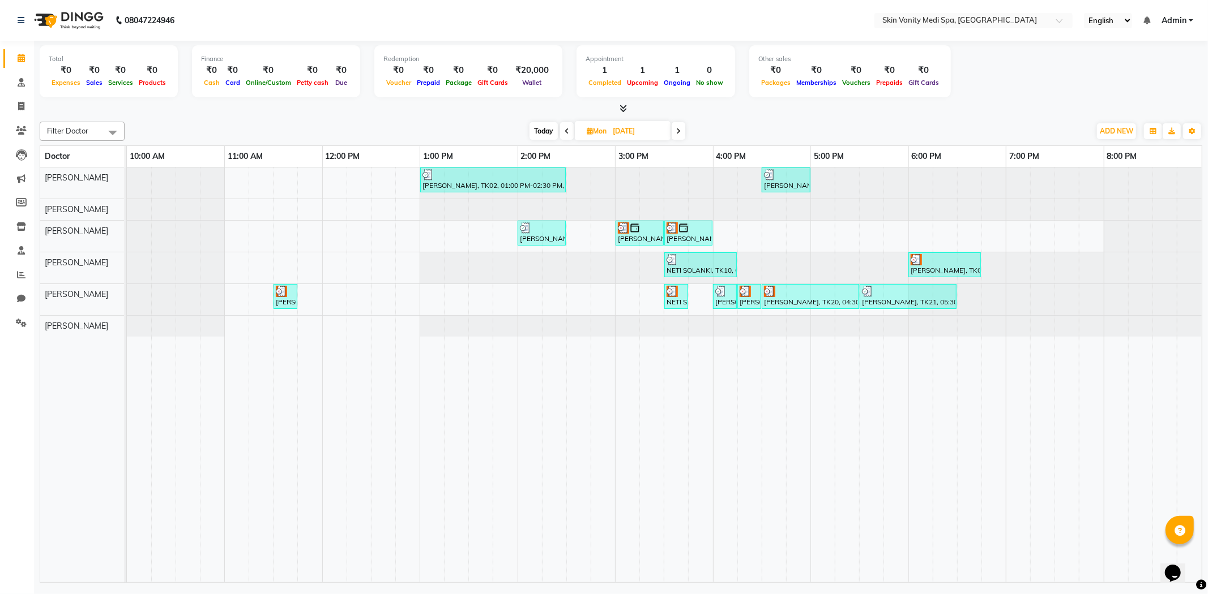
click at [682, 133] on span at bounding box center [678, 131] width 14 height 18
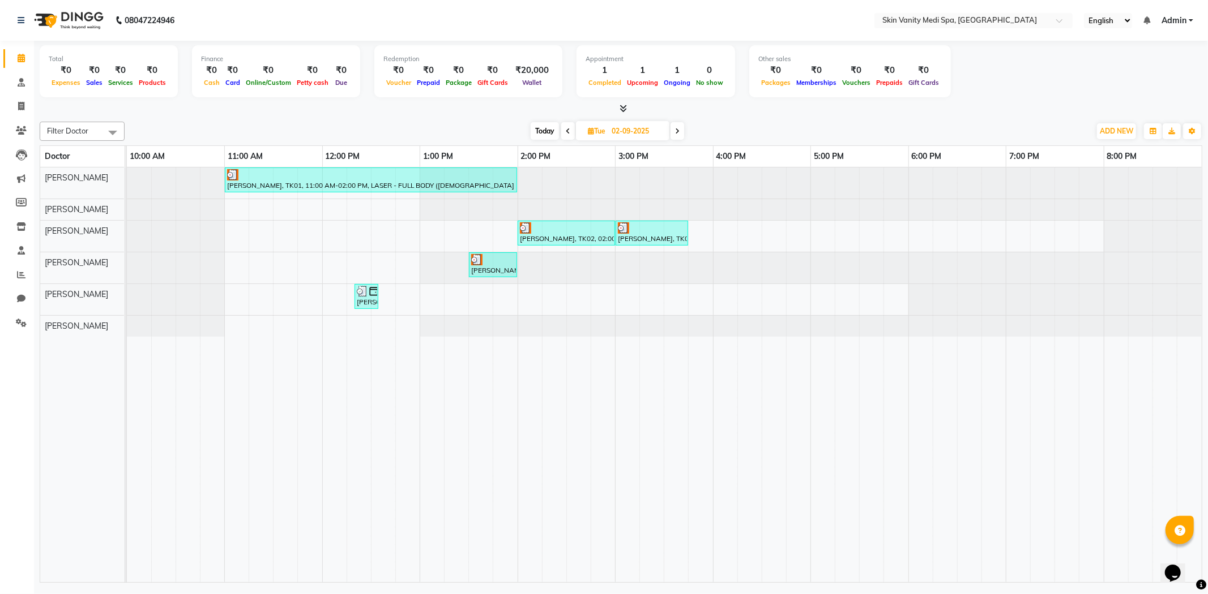
click at [678, 125] on span at bounding box center [677, 131] width 14 height 18
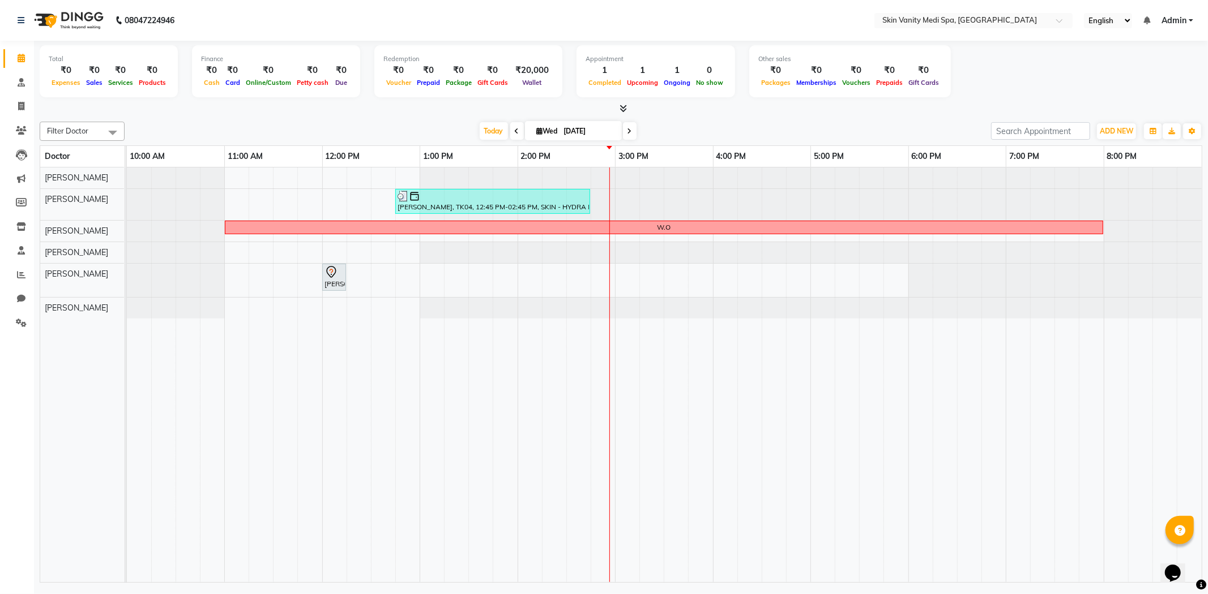
click at [626, 126] on span at bounding box center [630, 131] width 14 height 18
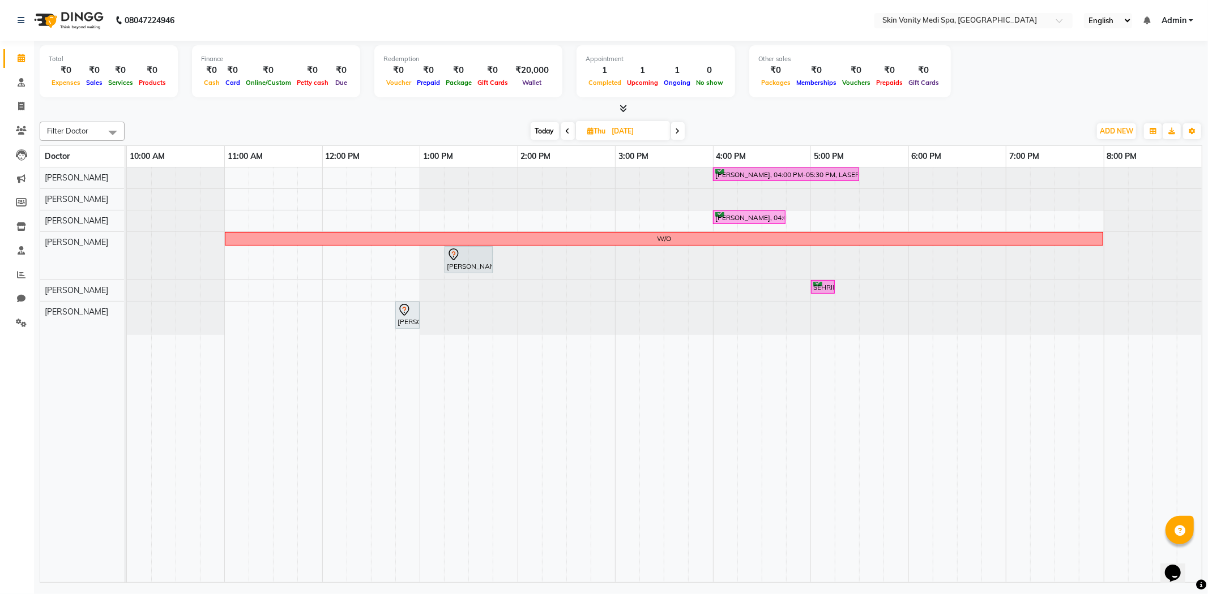
click at [544, 128] on span "Today" at bounding box center [544, 131] width 28 height 18
type input "[DATE]"
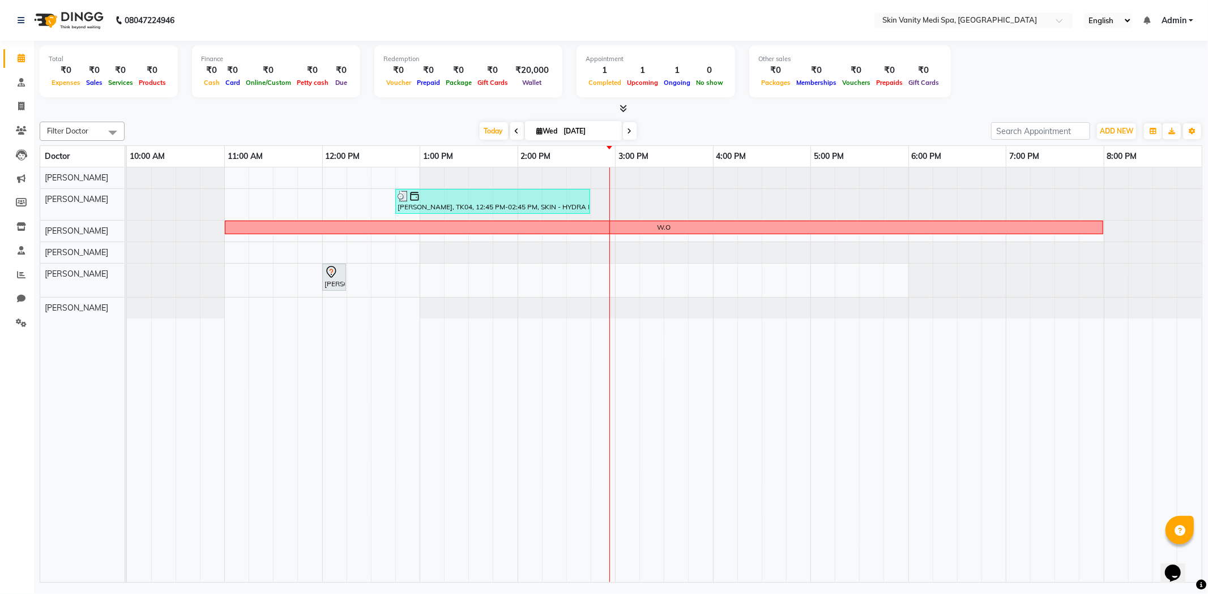
click at [575, 130] on input "[DATE]" at bounding box center [588, 131] width 57 height 17
select select "9"
select select "2025"
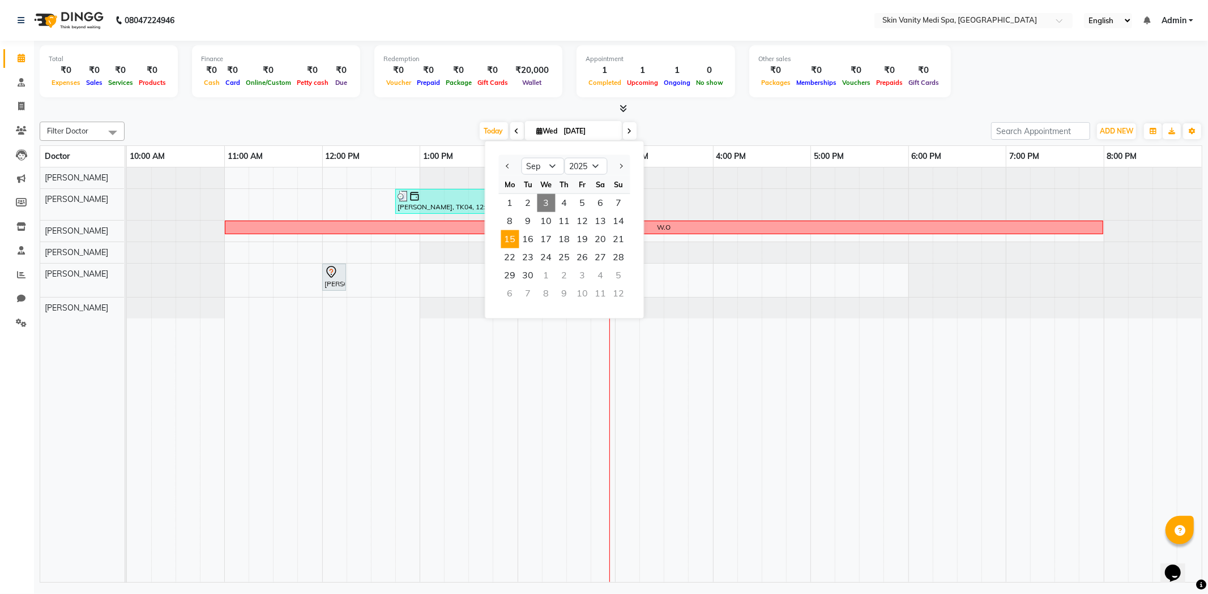
click at [505, 238] on span "15" at bounding box center [510, 239] width 18 height 18
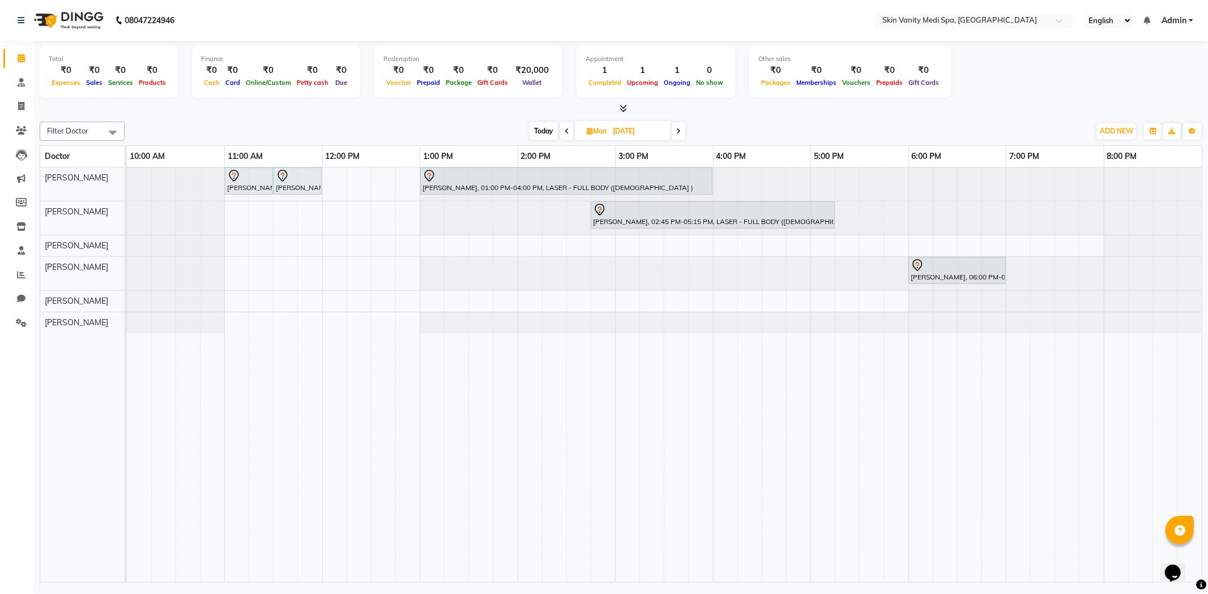
click at [541, 136] on span "Today" at bounding box center [543, 131] width 28 height 18
type input "[DATE]"
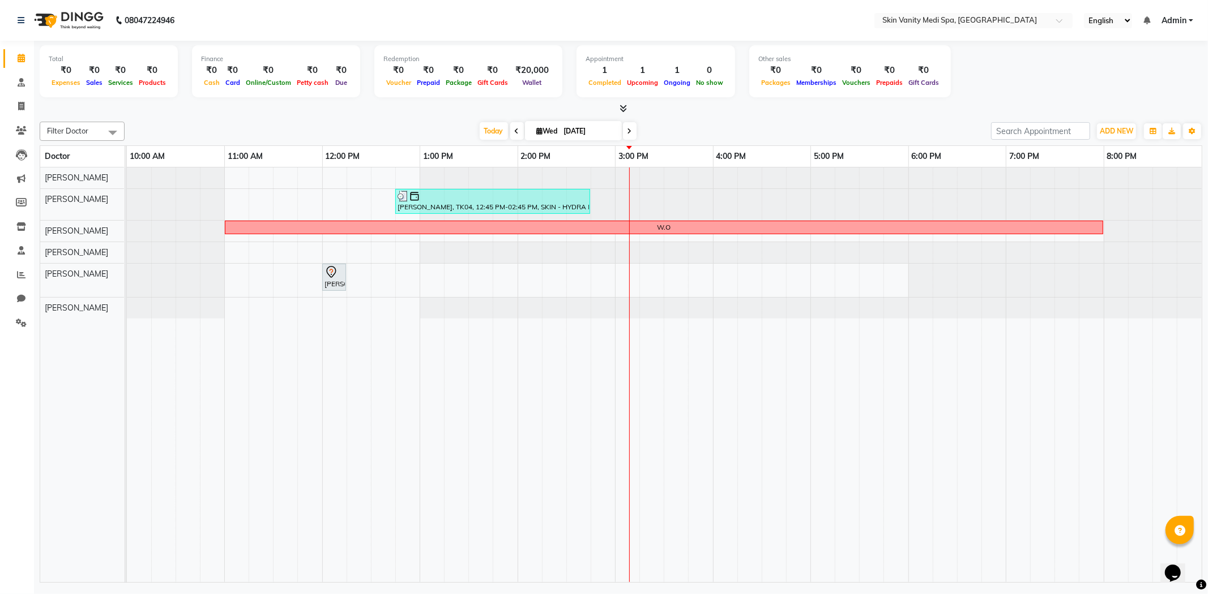
click at [566, 134] on input "[DATE]" at bounding box center [588, 131] width 57 height 17
select select "9"
select select "2025"
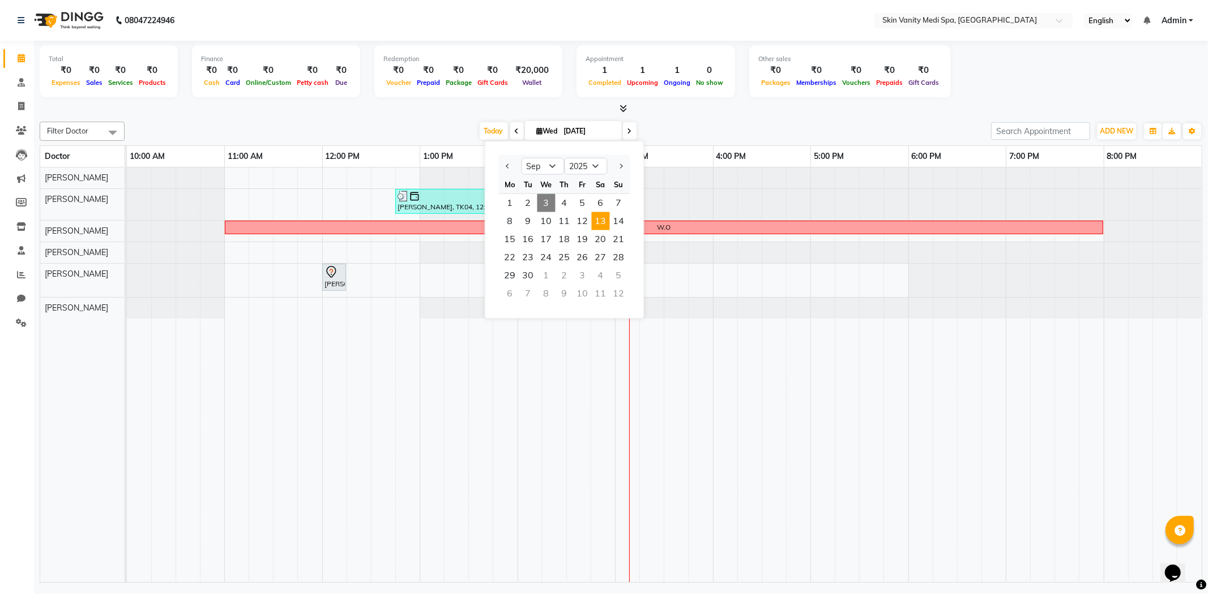
click at [603, 221] on span "13" at bounding box center [601, 221] width 18 height 18
type input "[DATE]"
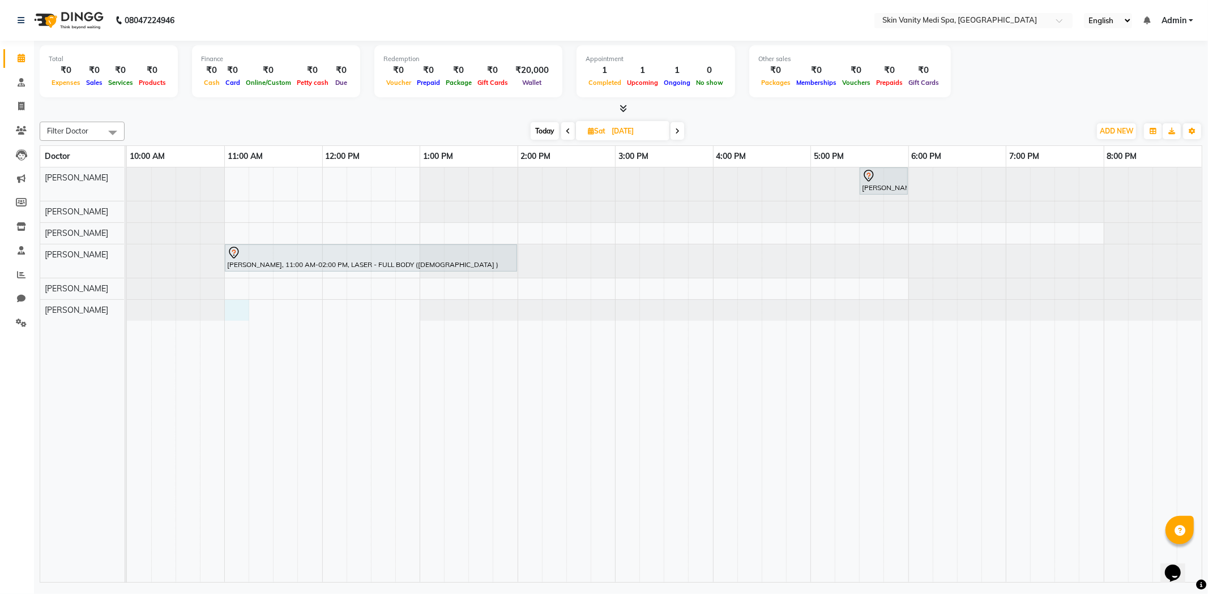
click at [238, 314] on div "[PERSON_NAME], 05:30 PM-06:00 PM, LASER - UPPER LIPS [PERSON_NAME], 11:00 AM-02…" at bounding box center [664, 376] width 1075 height 416
select select "70352"
select select "660"
select select "tentative"
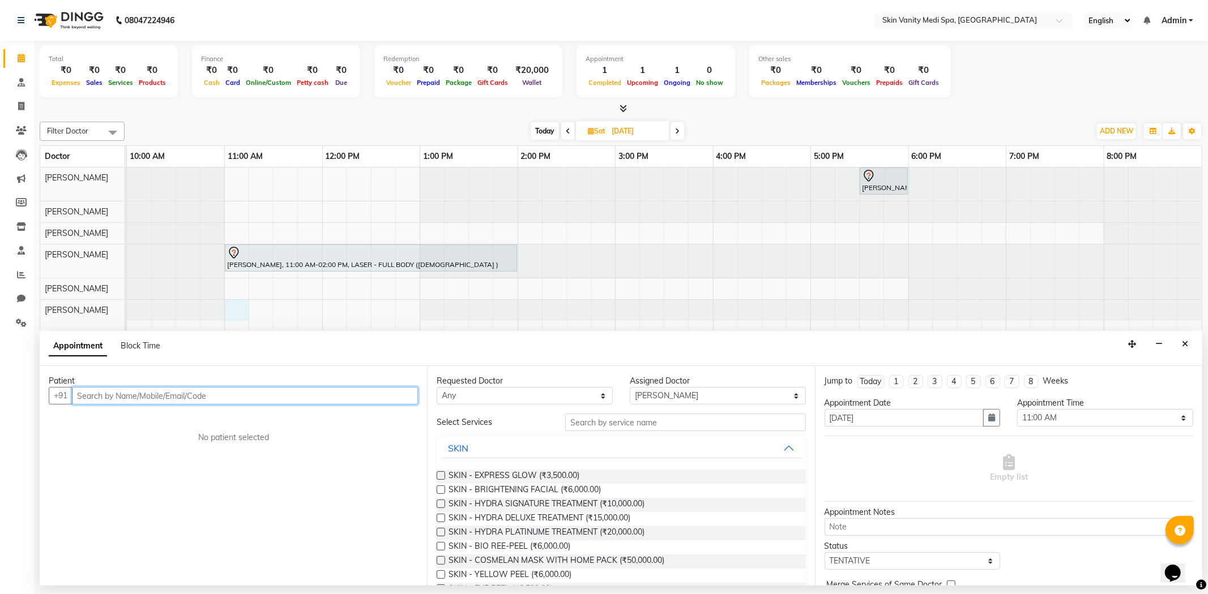
click at [127, 394] on input "text" at bounding box center [245, 396] width 346 height 18
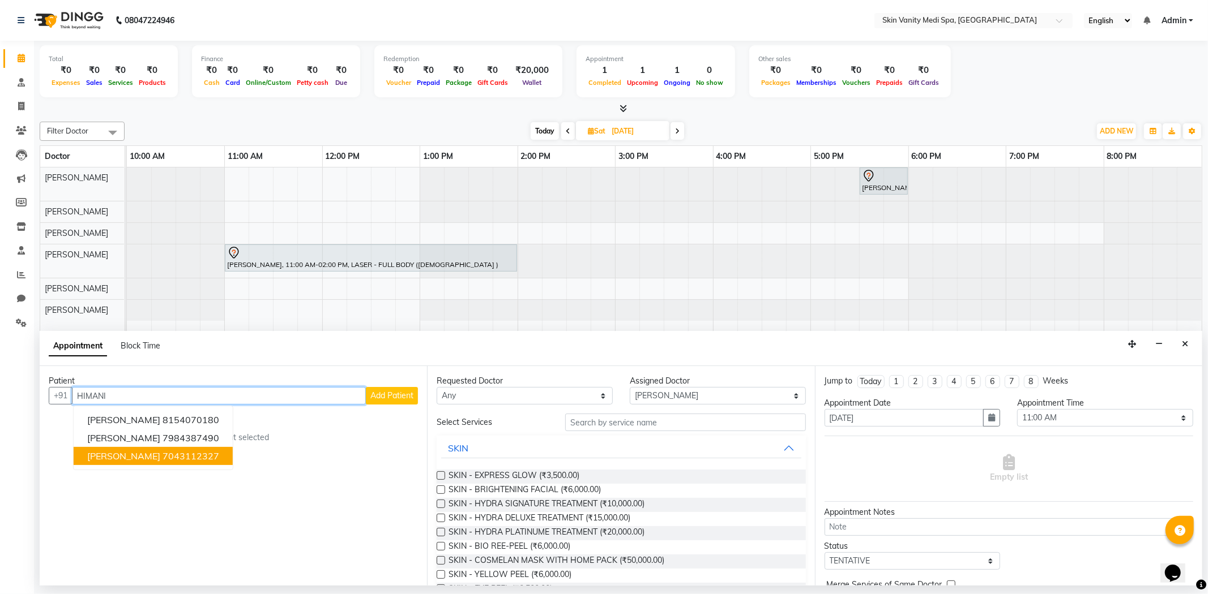
click at [161, 449] on button "[PERSON_NAME] 7043112327" at bounding box center [153, 456] width 159 height 18
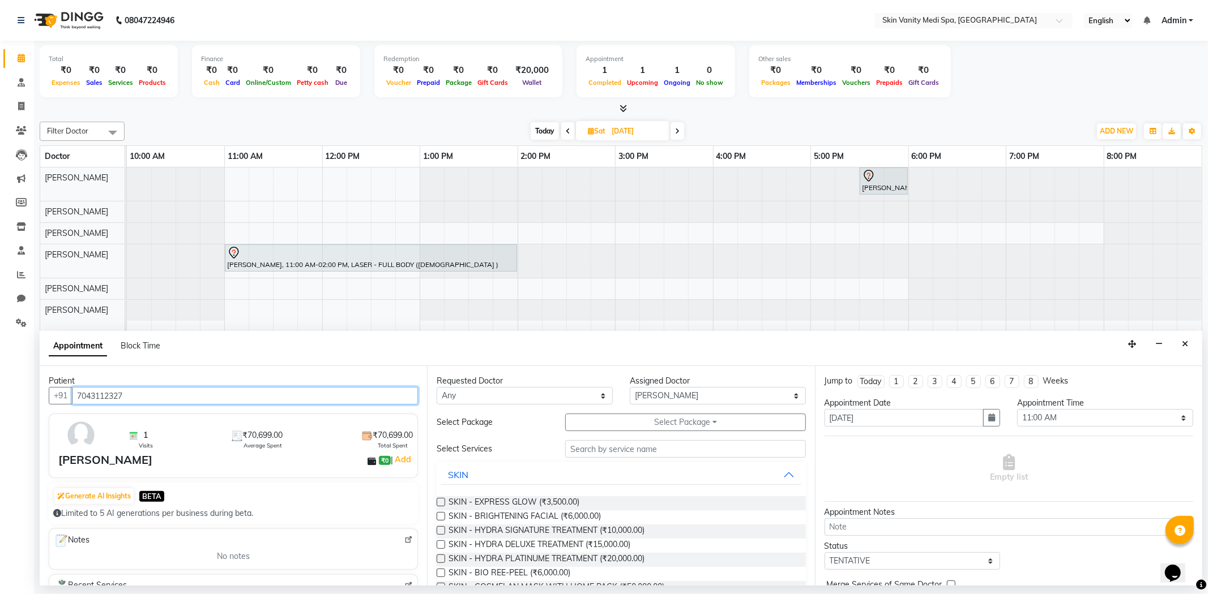
type input "7043112327"
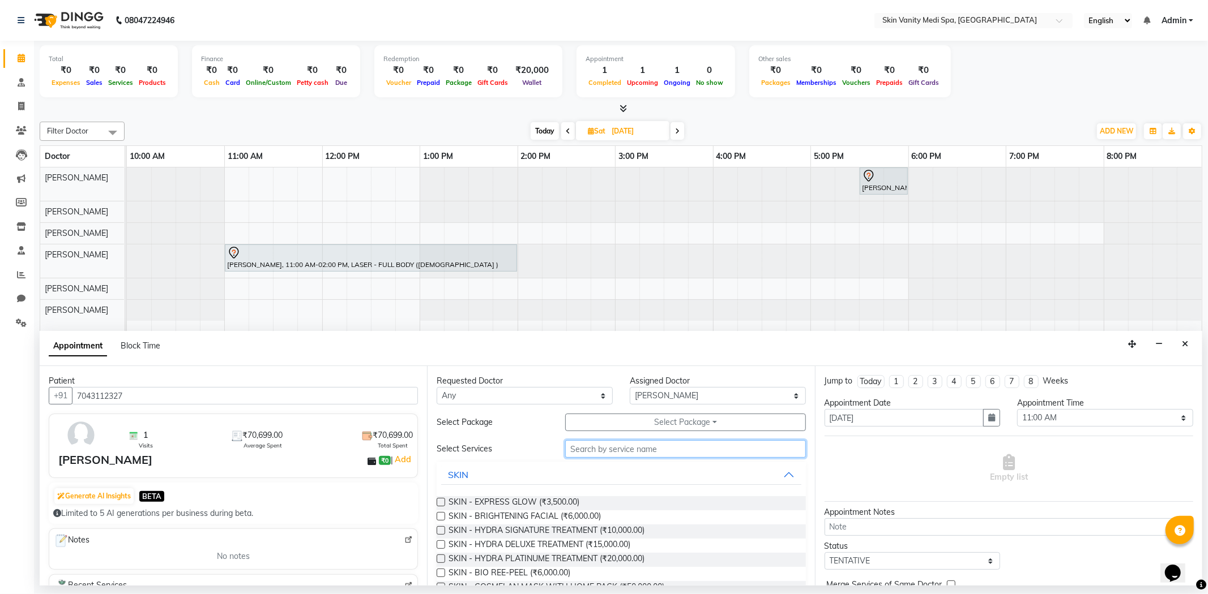
click at [607, 452] on input "text" at bounding box center [685, 449] width 240 height 18
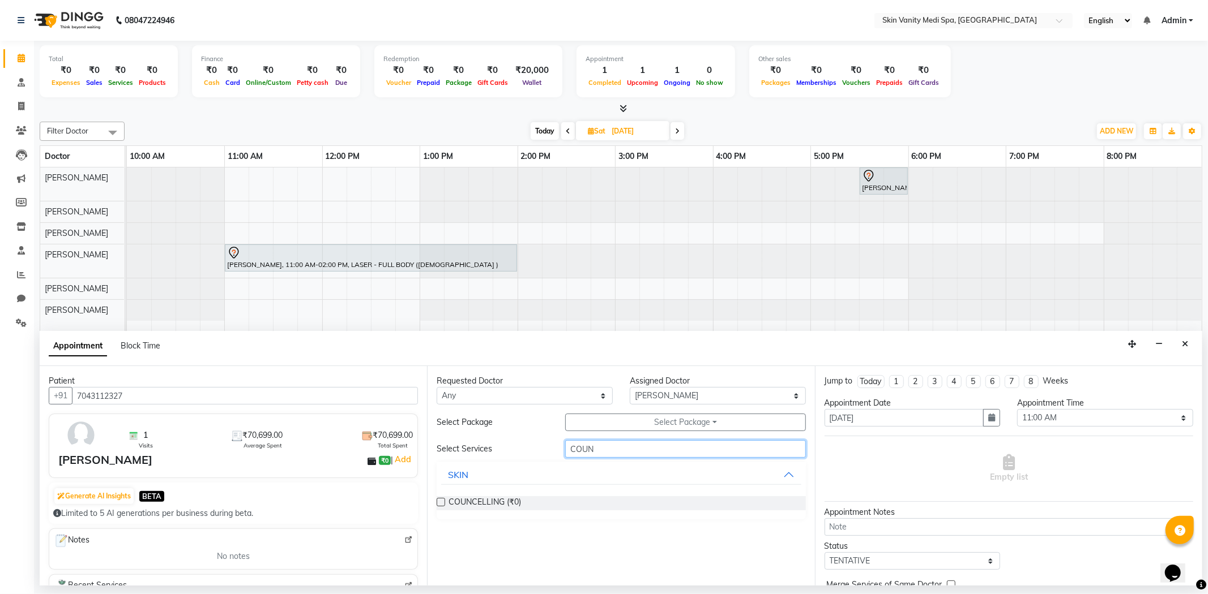
type input "COUN"
click at [443, 502] on label at bounding box center [440, 502] width 8 height 8
click at [443, 502] on input "checkbox" at bounding box center [439, 503] width 7 height 7
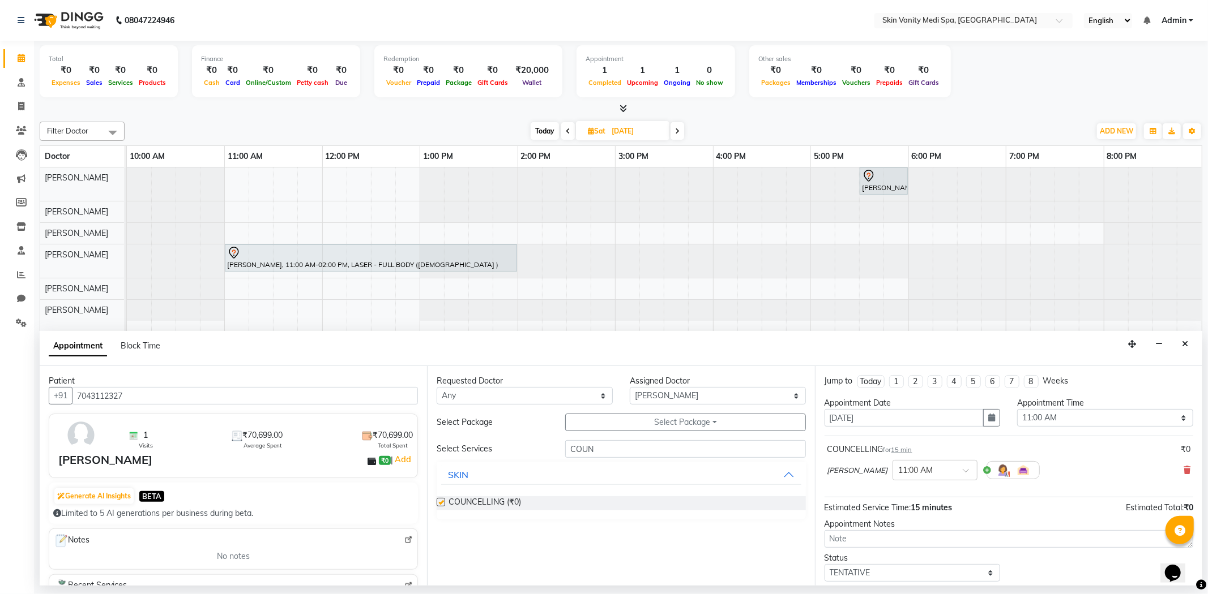
checkbox input "false"
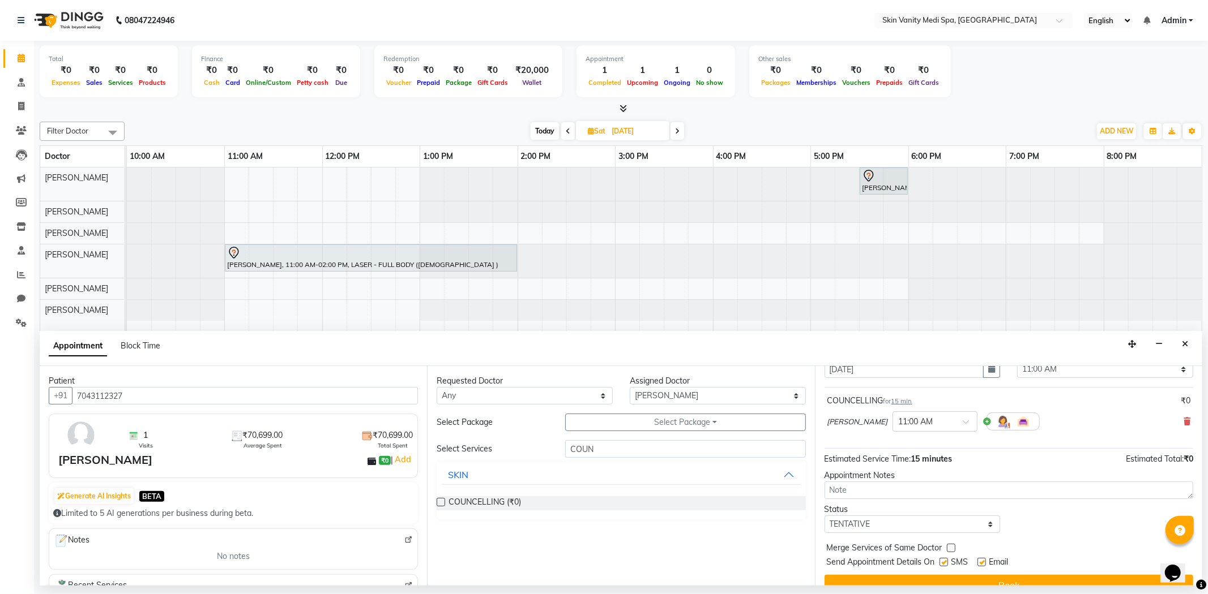
scroll to position [63, 0]
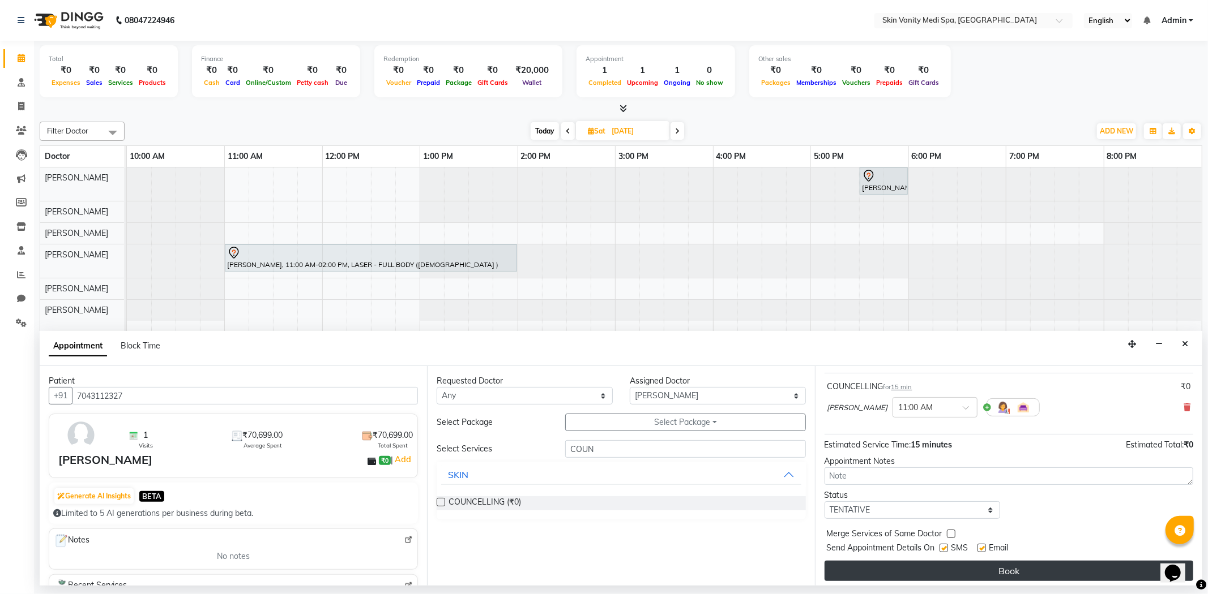
click at [954, 570] on button "Book" at bounding box center [1008, 571] width 369 height 20
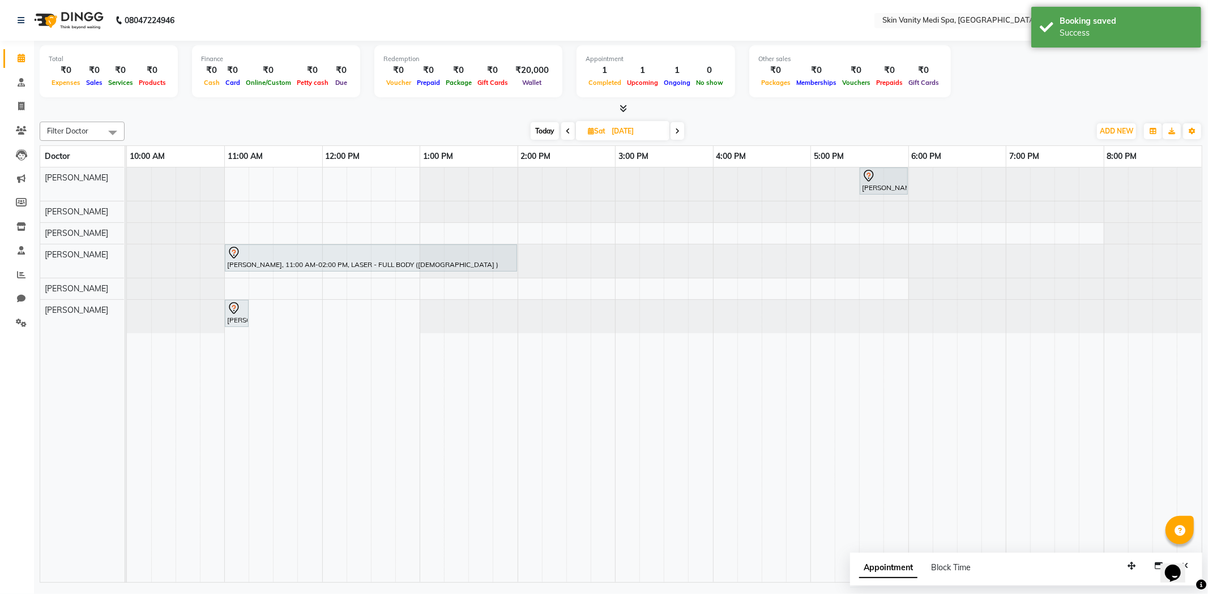
click at [541, 127] on span "Today" at bounding box center [544, 131] width 28 height 18
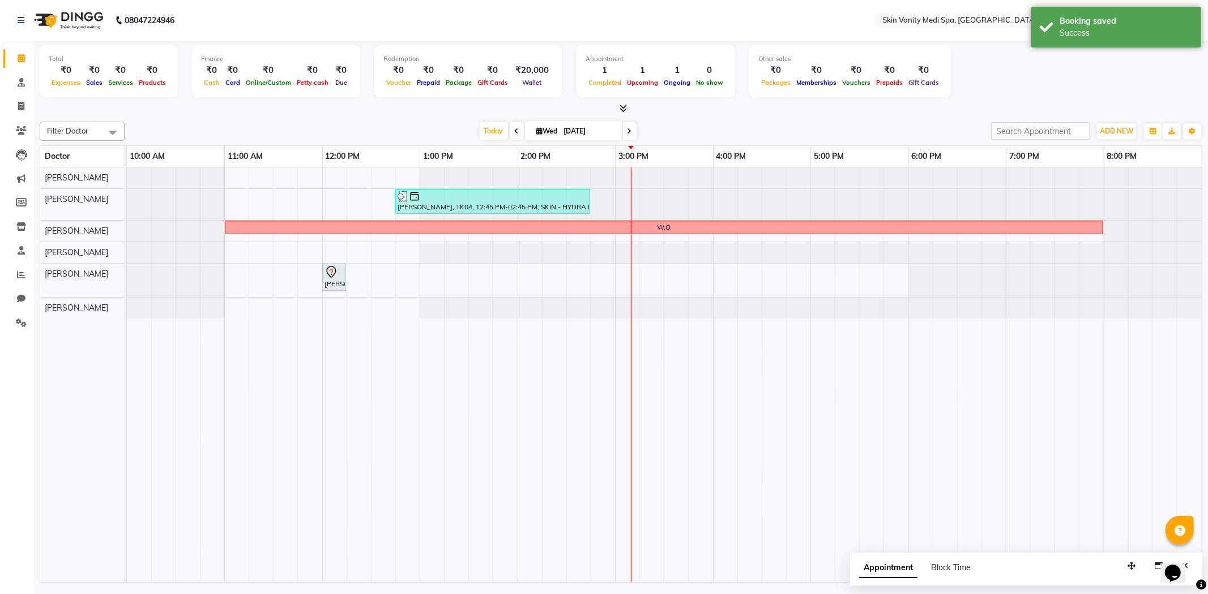
click at [623, 134] on span at bounding box center [630, 131] width 14 height 18
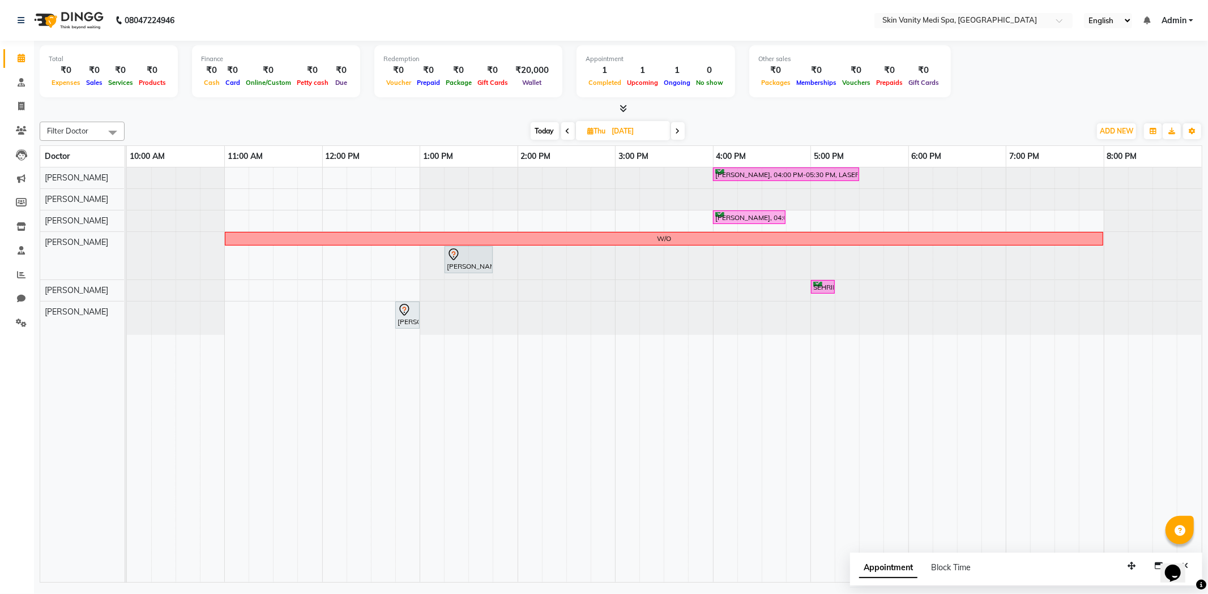
click at [543, 130] on span "Today" at bounding box center [544, 131] width 28 height 18
type input "[DATE]"
